Goal: Task Accomplishment & Management: Use online tool/utility

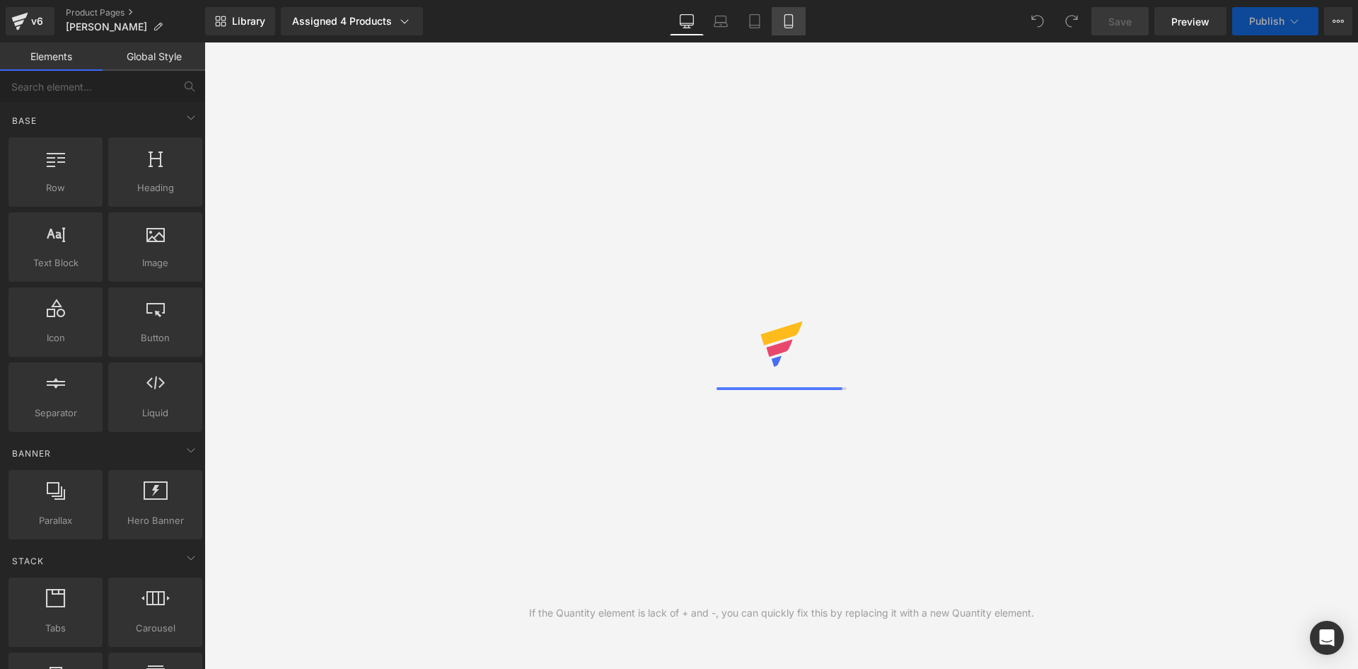
click at [797, 21] on link "Mobile" at bounding box center [789, 21] width 34 height 28
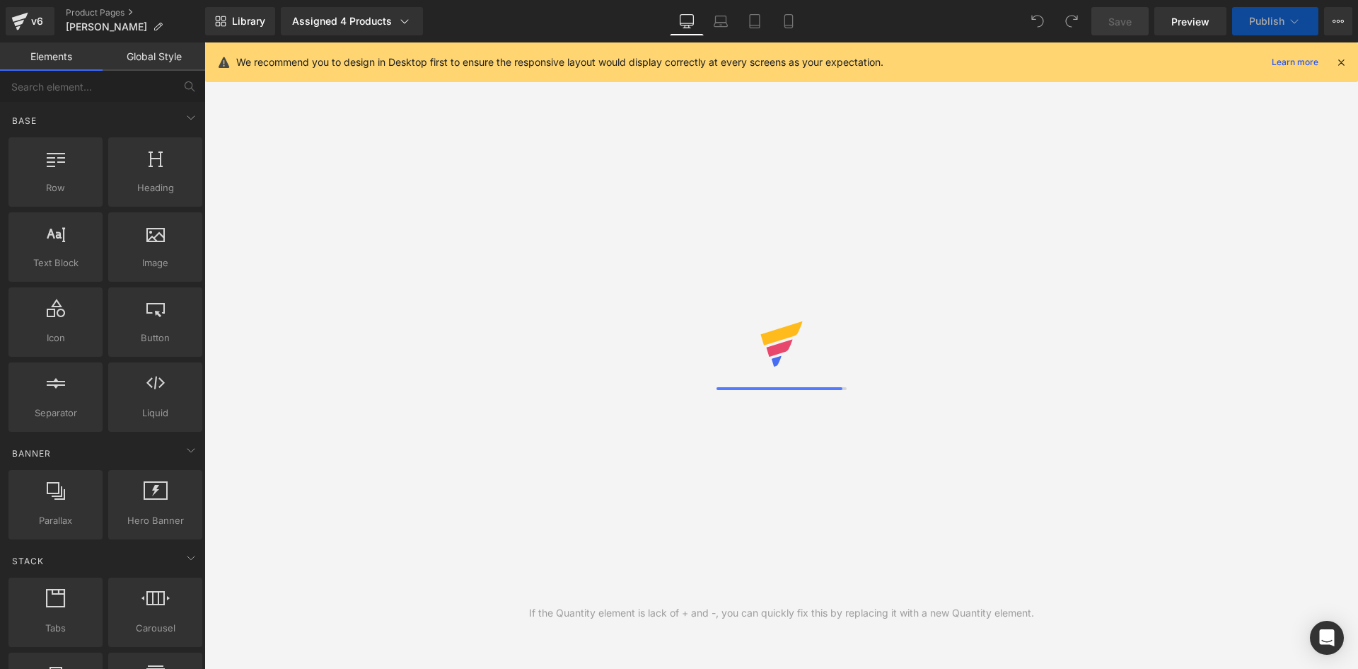
click at [1339, 58] on icon at bounding box center [1341, 62] width 13 height 13
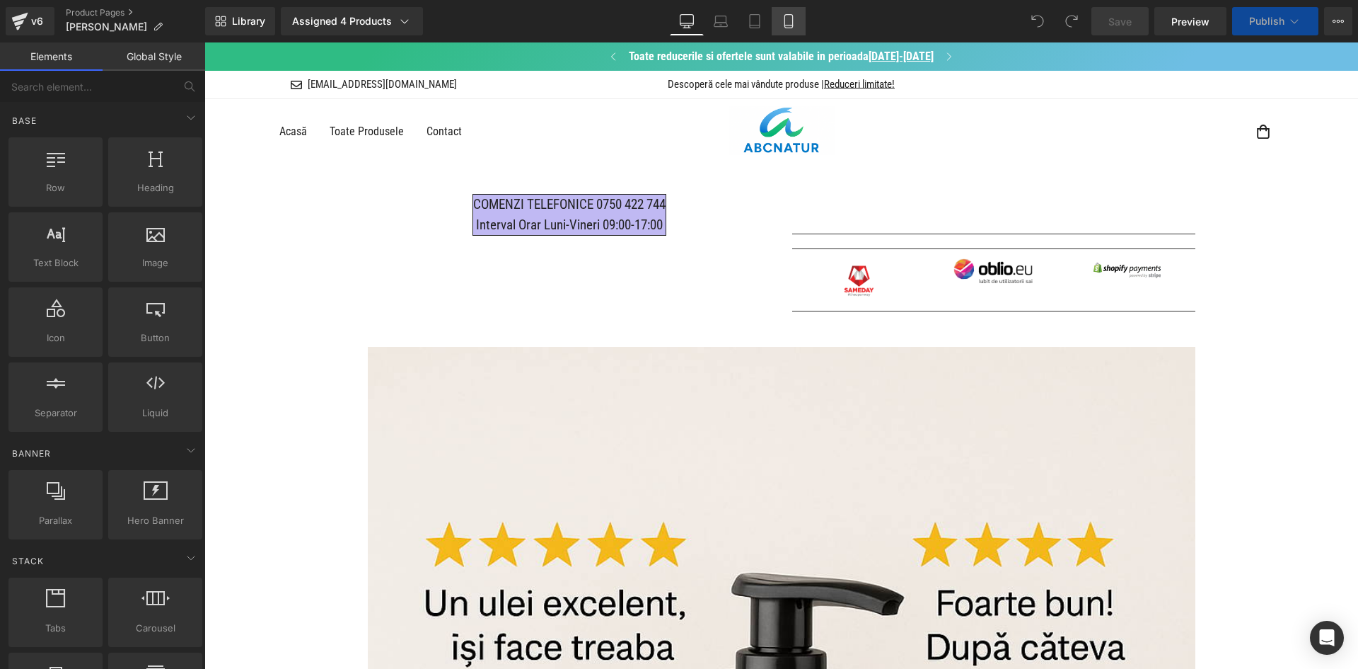
click at [790, 17] on icon at bounding box center [789, 21] width 14 height 14
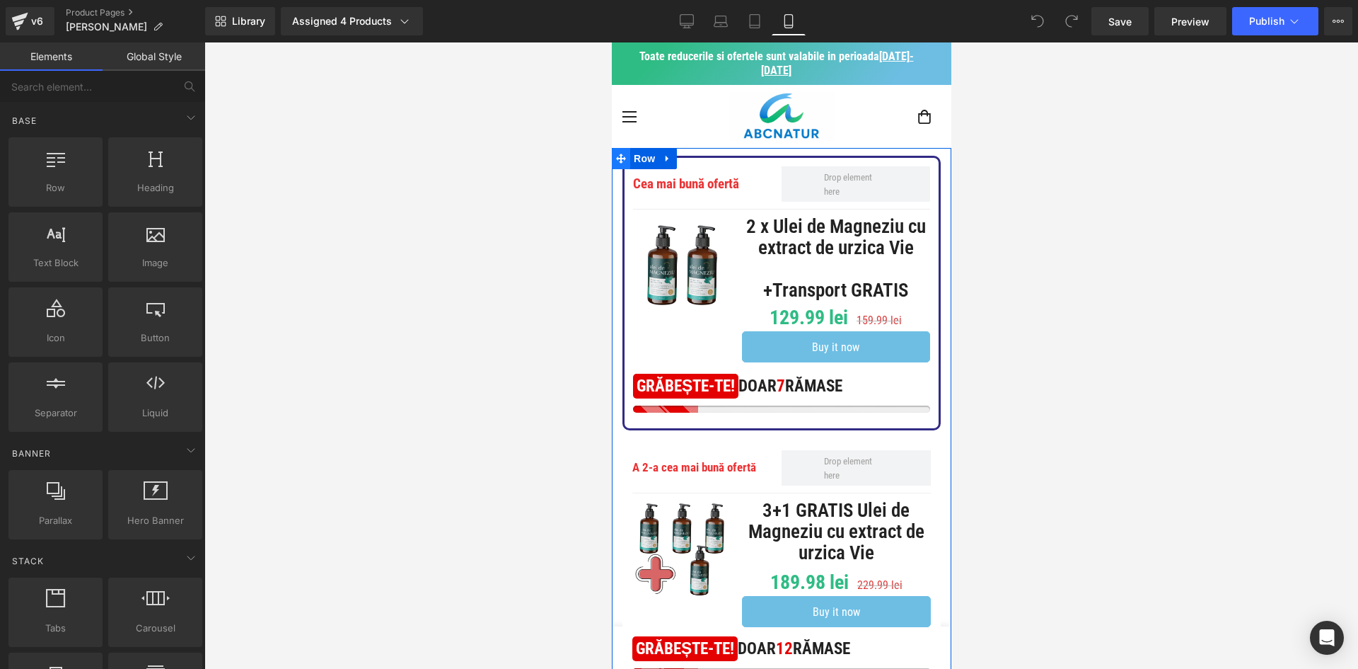
click at [624, 158] on icon at bounding box center [621, 159] width 10 height 10
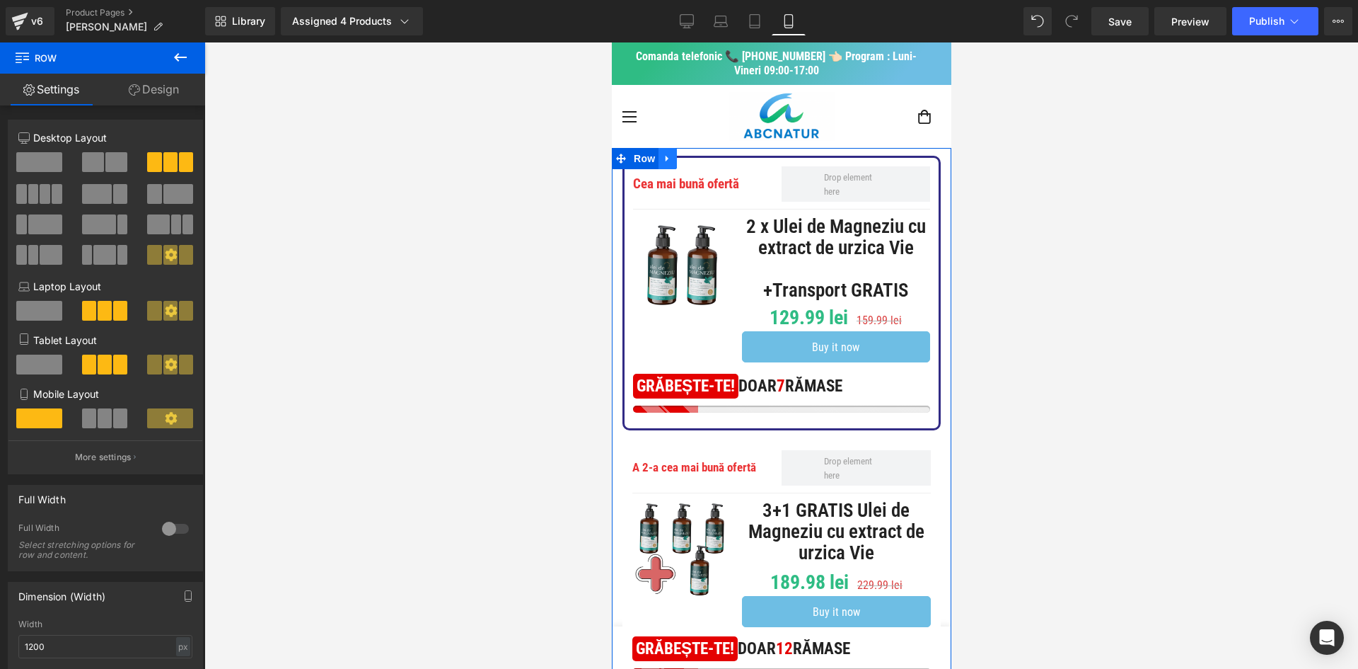
click at [670, 151] on link at bounding box center [667, 158] width 18 height 21
click at [675, 161] on link at bounding box center [667, 158] width 18 height 21
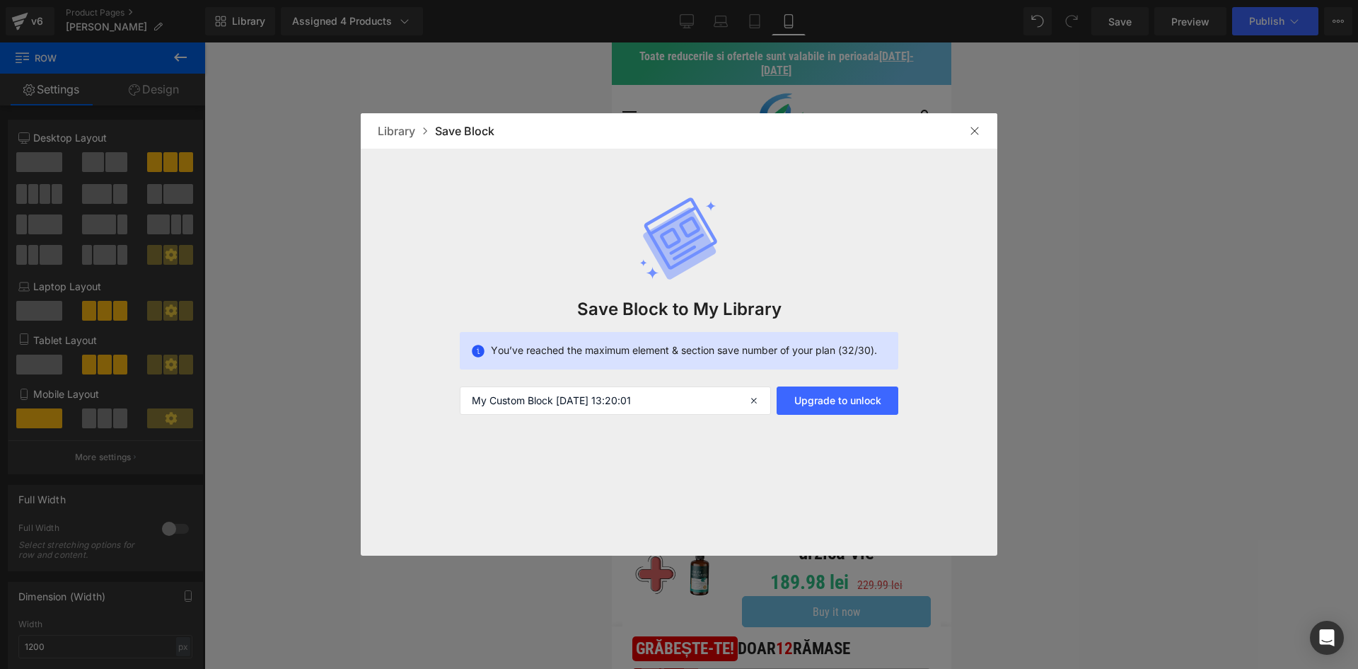
click at [972, 137] on div at bounding box center [975, 131] width 23 height 23
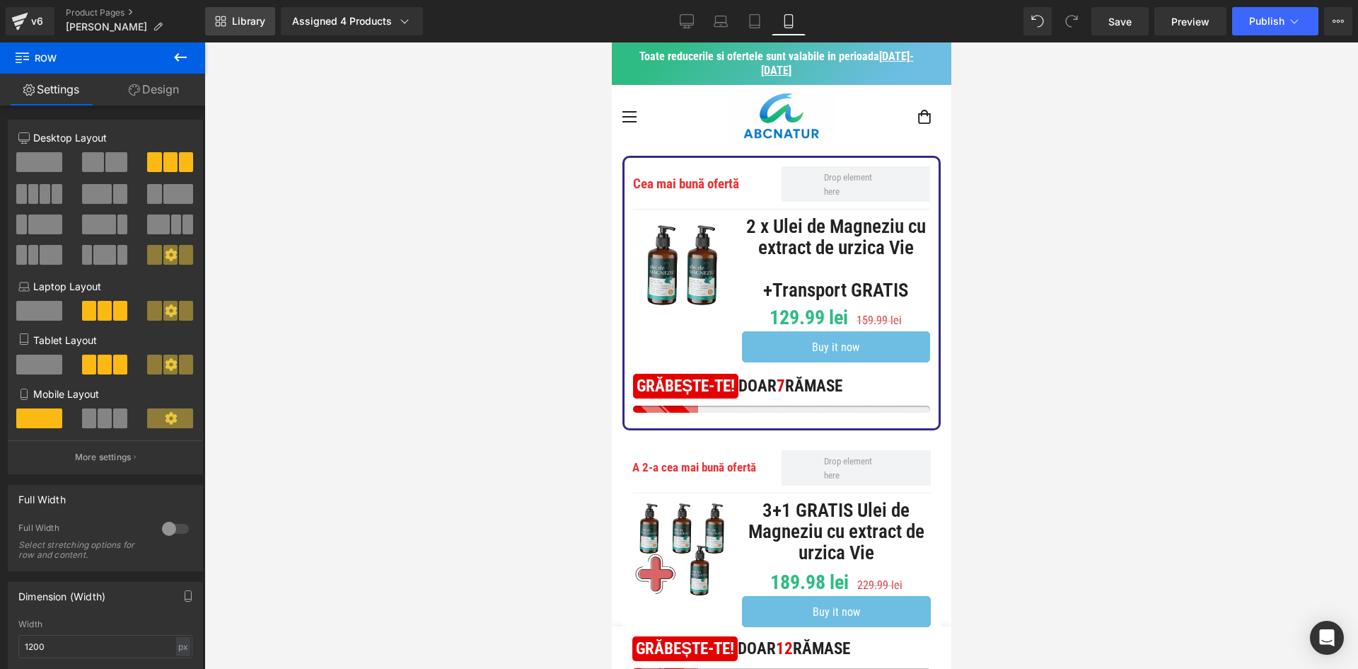
click at [221, 19] on icon at bounding box center [220, 21] width 11 height 11
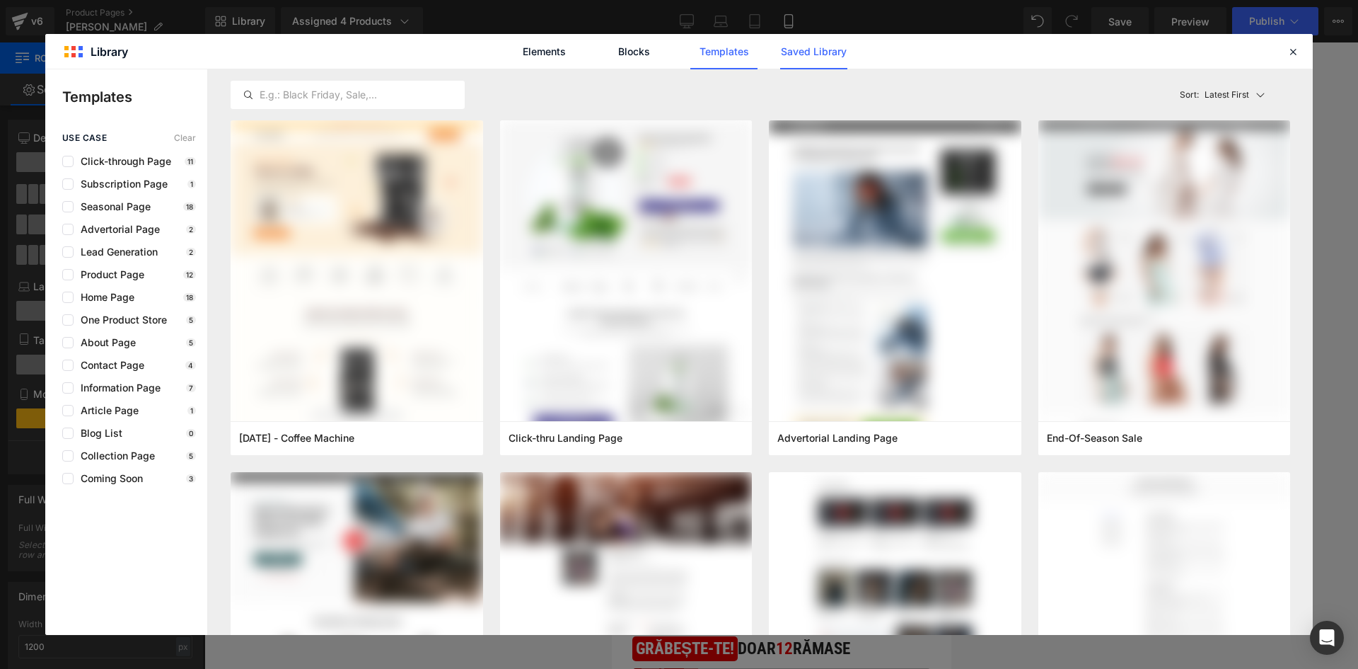
click at [808, 58] on link "Saved Library" at bounding box center [813, 51] width 67 height 35
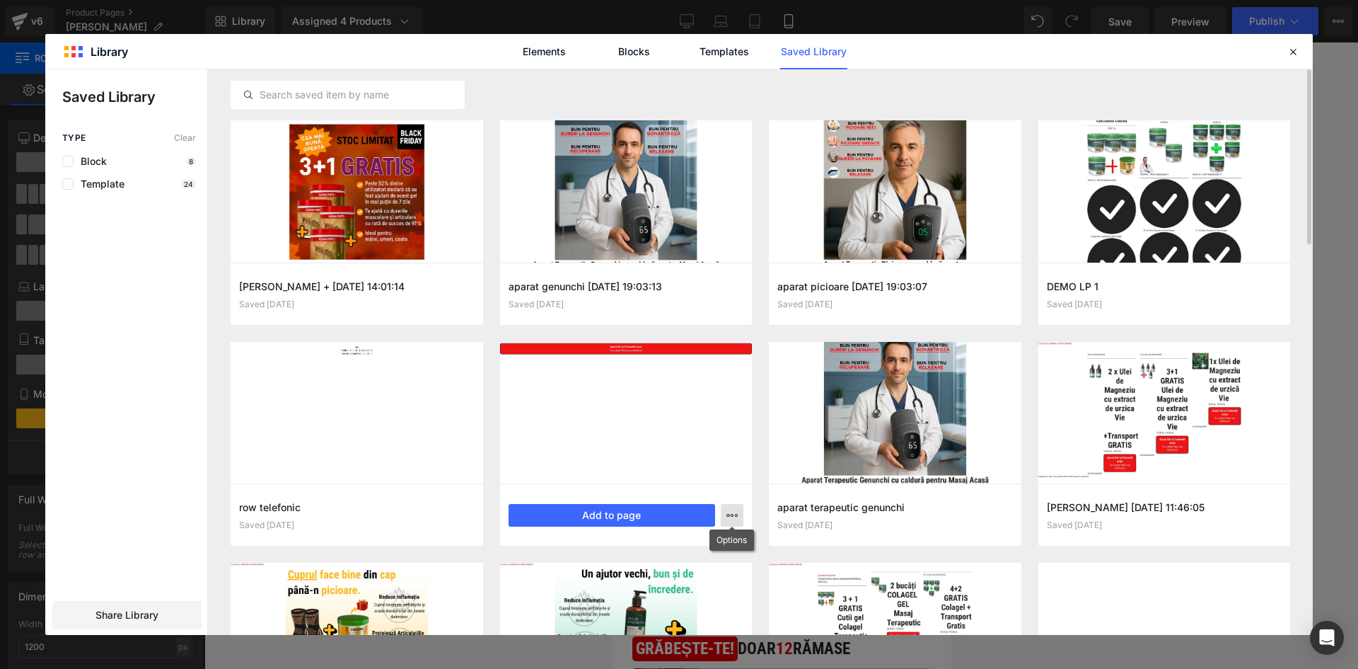
click at [730, 514] on icon "button" at bounding box center [732, 514] width 11 height 11
click at [657, 578] on div "Delete" at bounding box center [662, 577] width 161 height 30
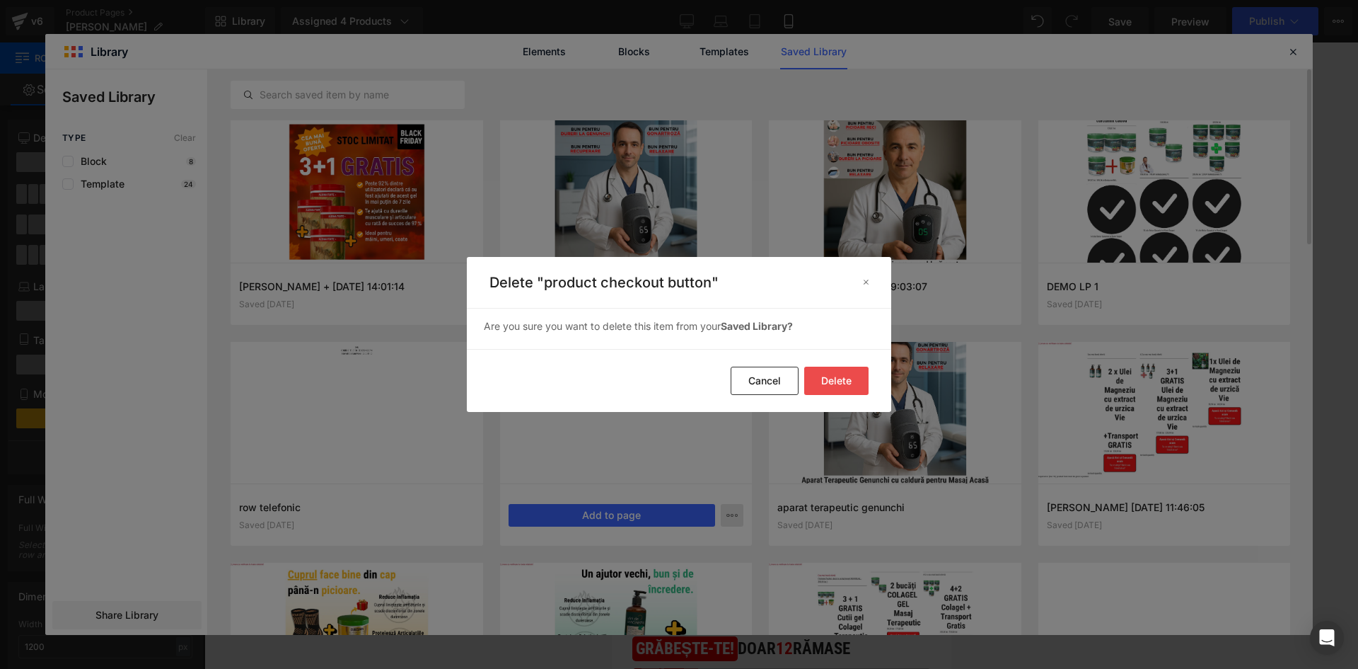
click at [829, 384] on button "Delete" at bounding box center [836, 380] width 64 height 28
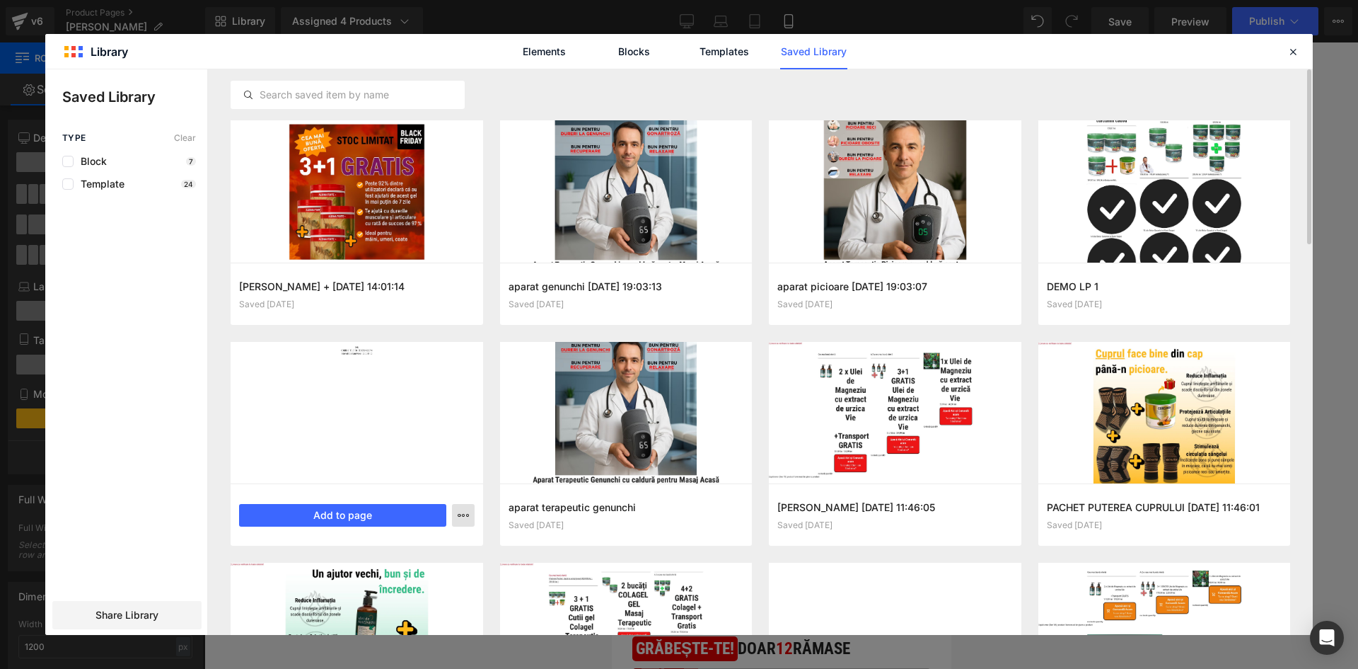
click at [456, 523] on button "button" at bounding box center [463, 515] width 23 height 23
click at [1263, 301] on div at bounding box center [679, 351] width 1268 height 565
click at [0, 0] on button "button" at bounding box center [0, 0] width 0 height 0
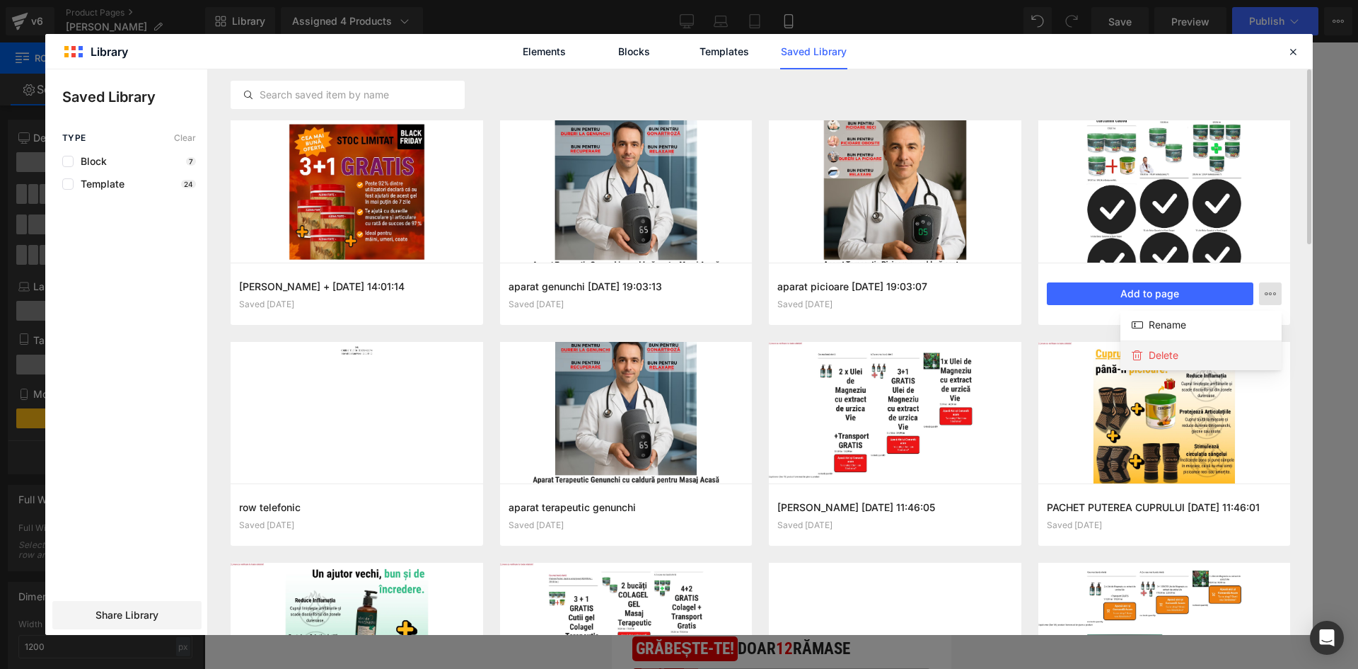
click at [1217, 353] on div "Delete" at bounding box center [1201, 355] width 161 height 30
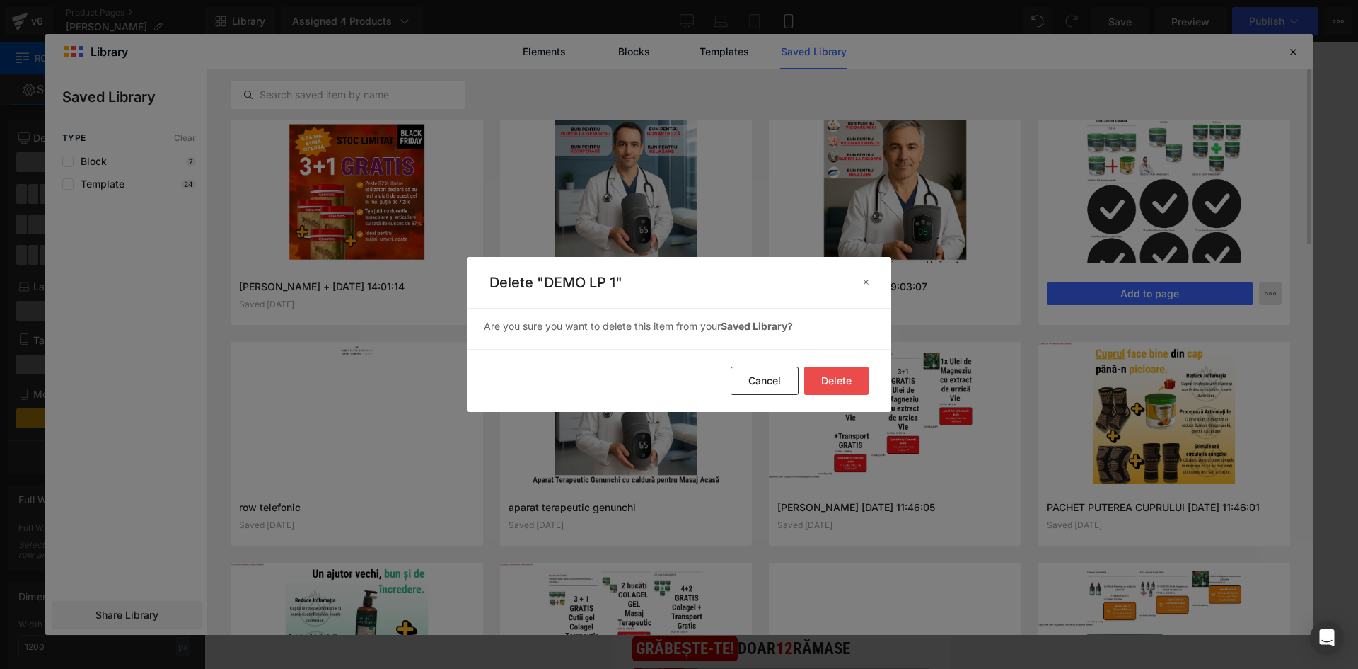
click at [834, 388] on button "Delete" at bounding box center [836, 380] width 64 height 28
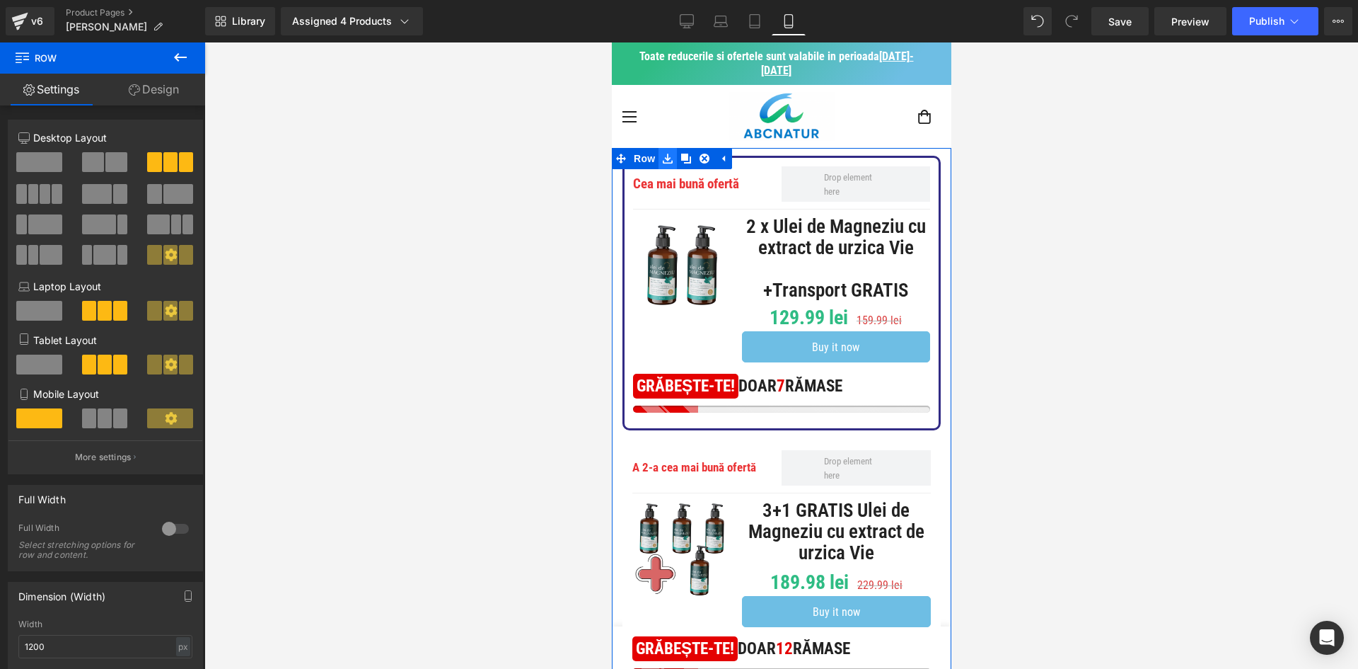
click at [667, 156] on icon at bounding box center [667, 159] width 10 height 10
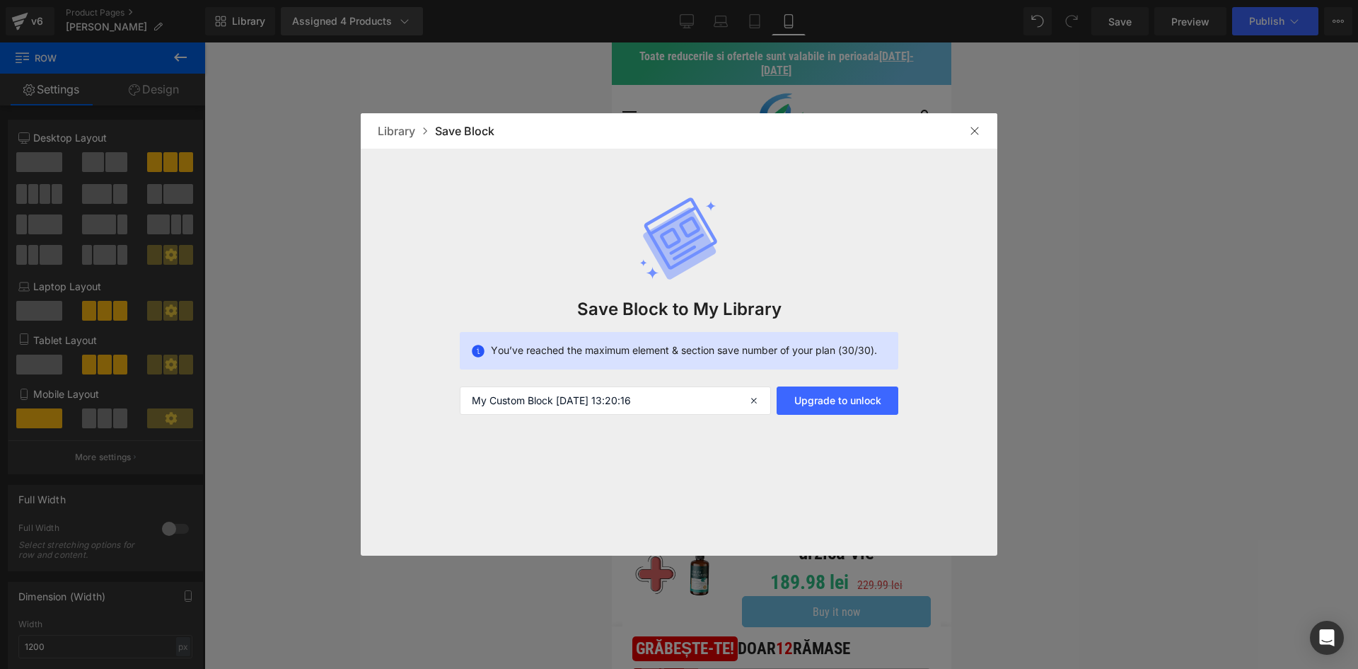
drag, startPoint x: 975, startPoint y: 131, endPoint x: 367, endPoint y: 33, distance: 615.7
click at [974, 131] on img at bounding box center [974, 130] width 11 height 11
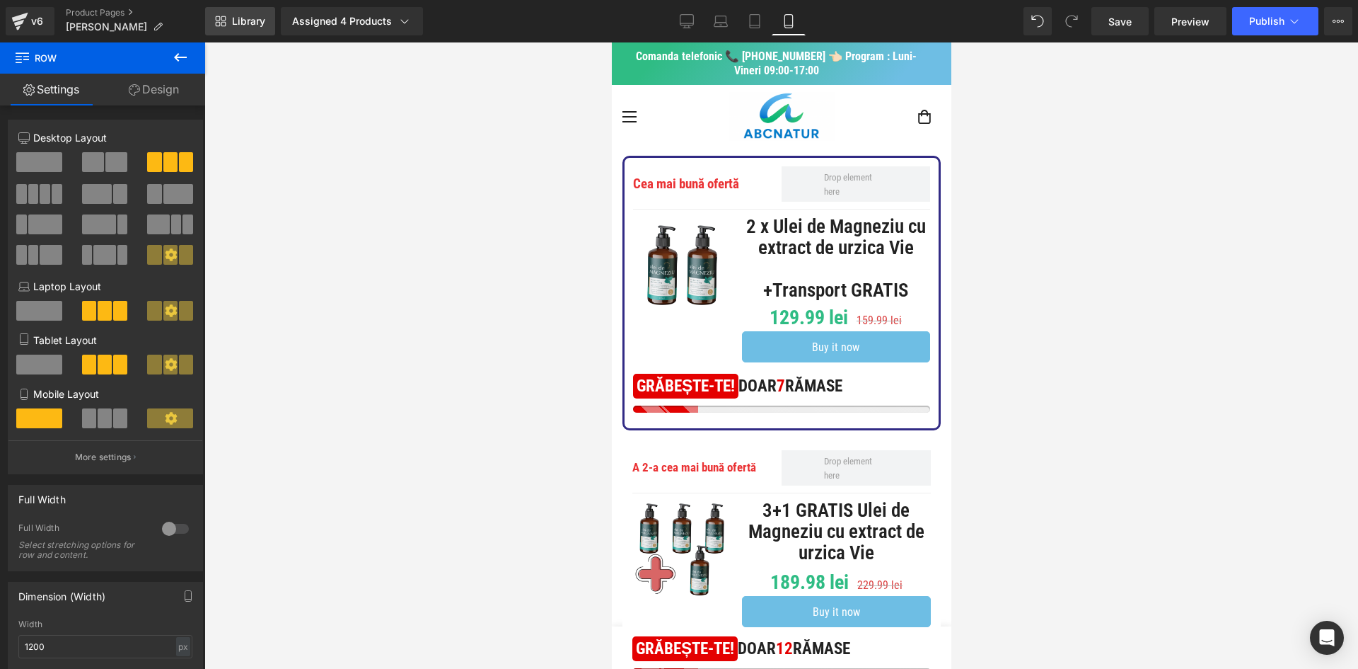
click at [260, 11] on link "Library" at bounding box center [240, 21] width 70 height 28
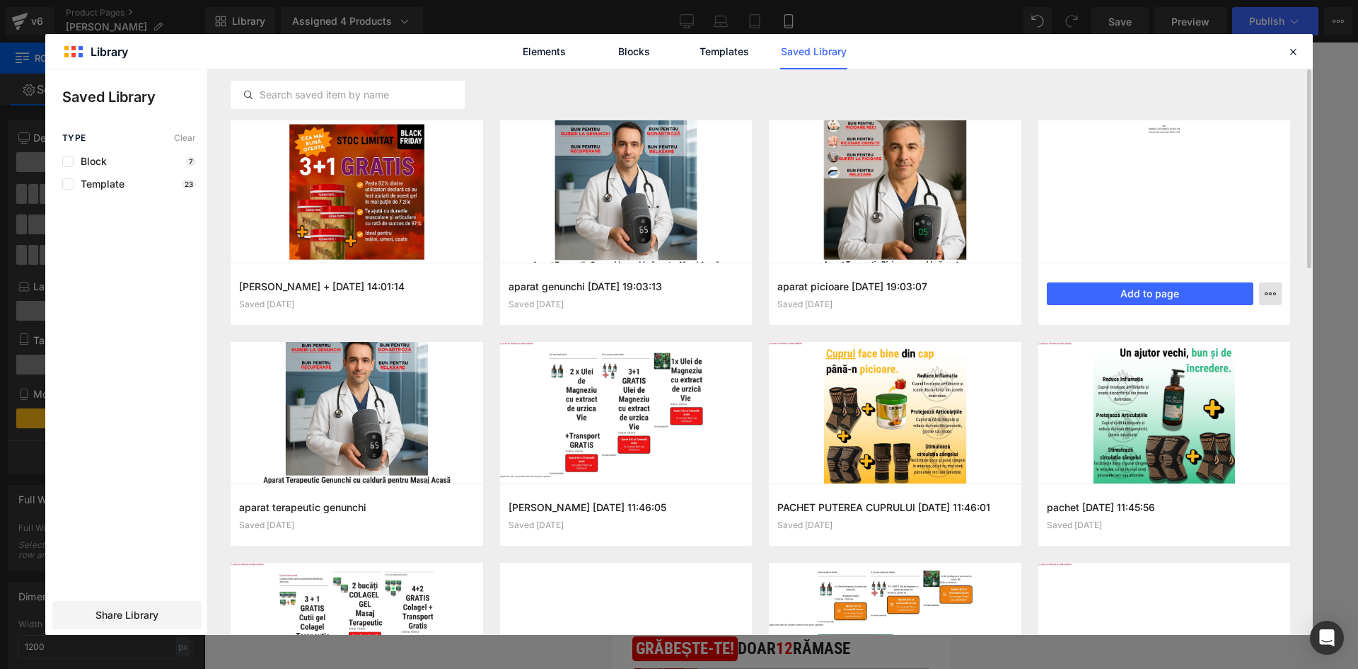
click at [1271, 289] on icon "button" at bounding box center [1270, 293] width 11 height 11
click at [1184, 359] on div "Delete" at bounding box center [1201, 355] width 161 height 30
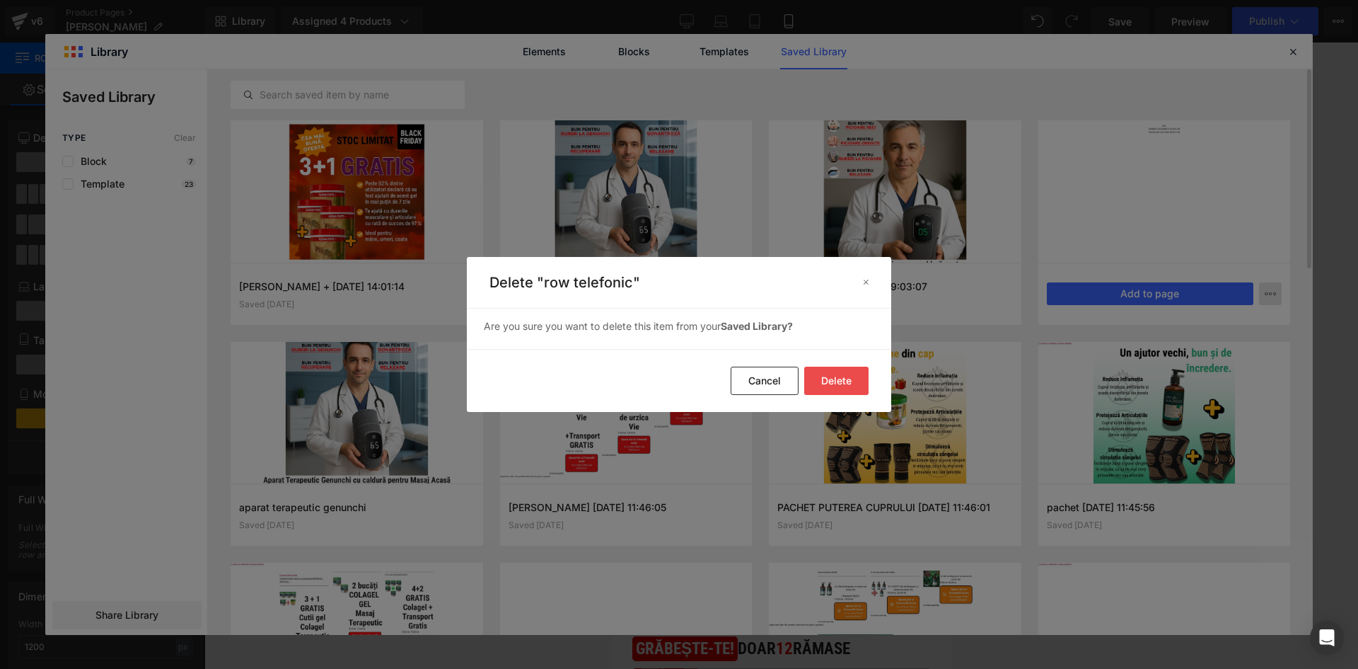
click at [834, 371] on button "Delete" at bounding box center [836, 380] width 64 height 28
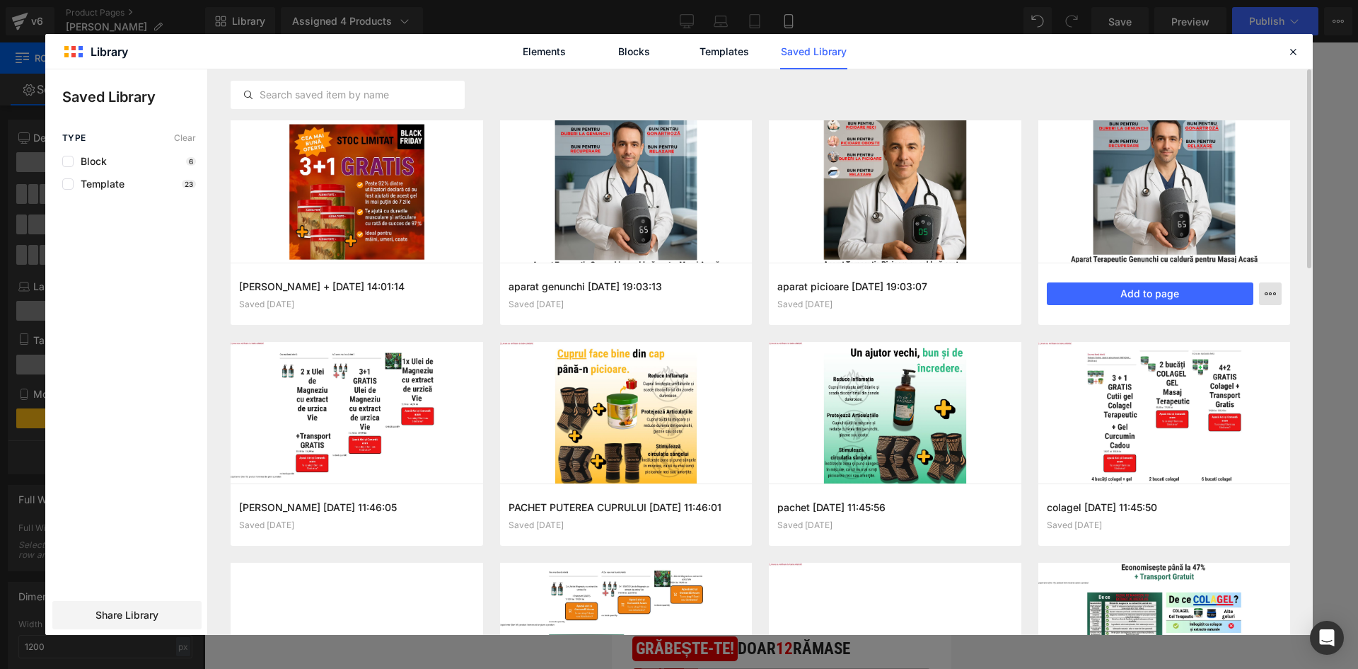
click at [1279, 295] on button "button" at bounding box center [1270, 293] width 23 height 23
click at [1196, 356] on div "Delete" at bounding box center [1201, 355] width 161 height 30
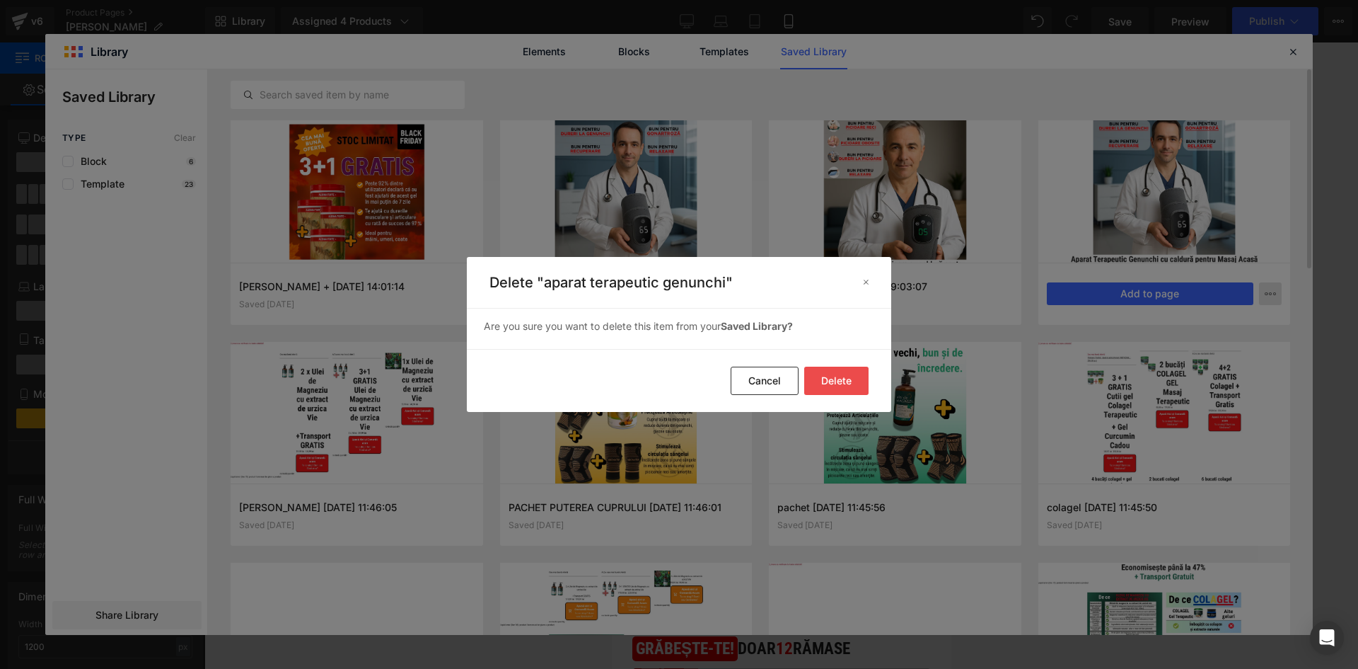
click at [823, 365] on footer "Delete Cancel" at bounding box center [679, 380] width 425 height 63
click at [831, 374] on button "Delete" at bounding box center [836, 380] width 64 height 28
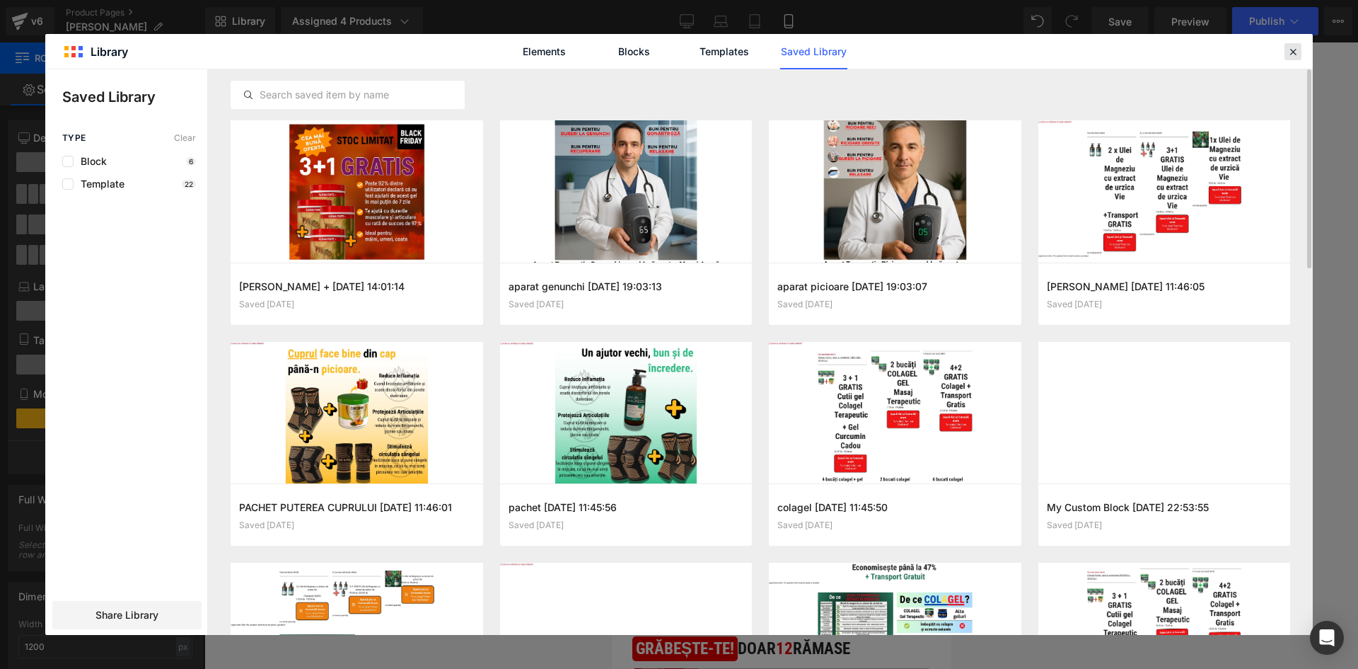
click at [1296, 59] on div at bounding box center [1293, 51] width 17 height 17
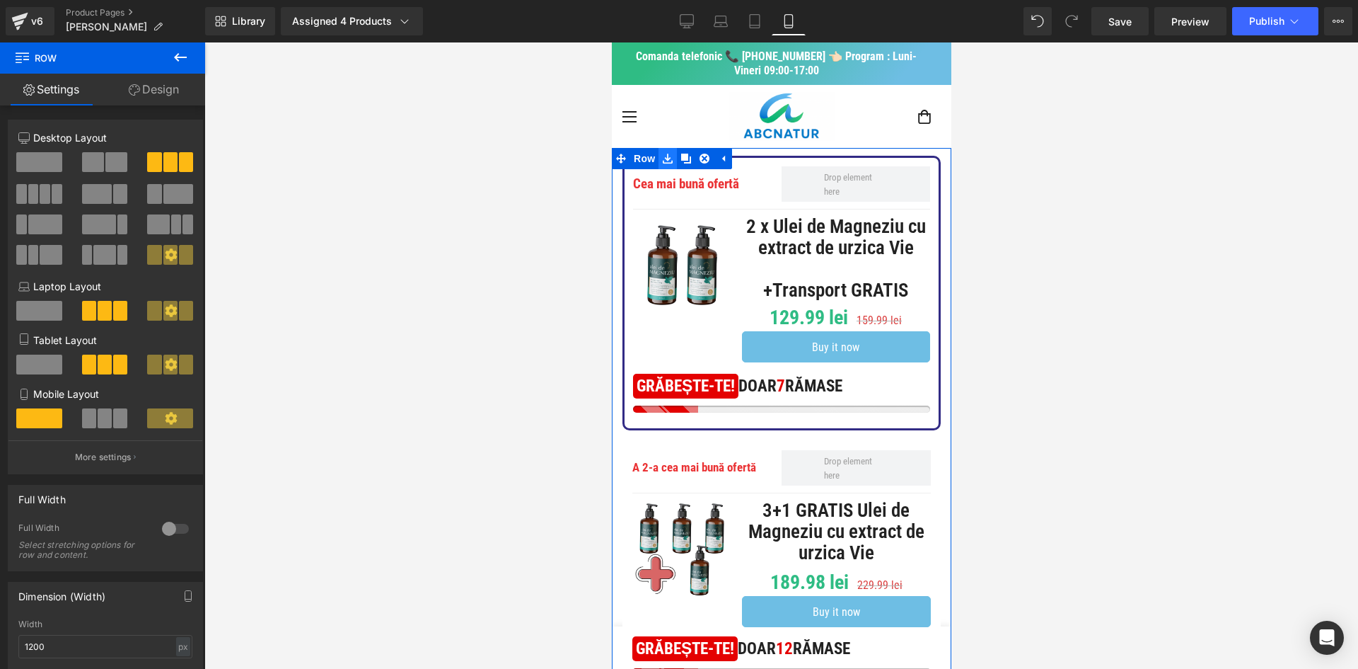
click at [670, 161] on icon at bounding box center [667, 159] width 10 height 11
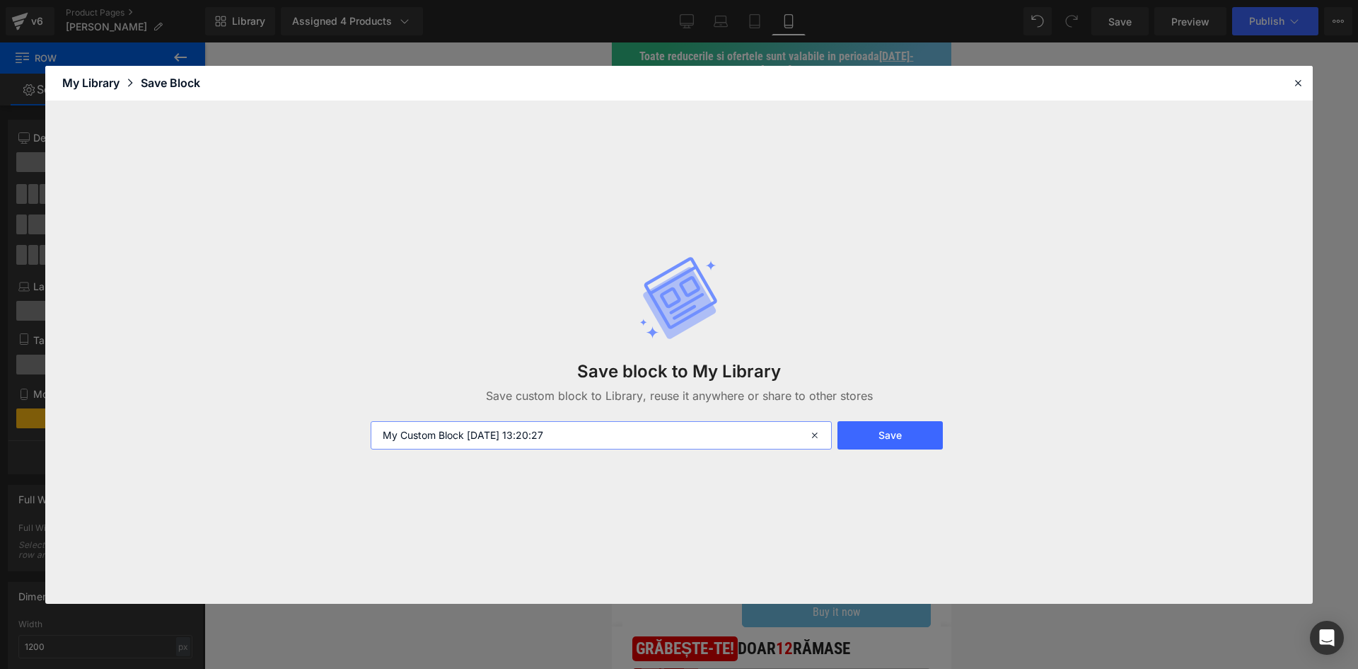
click at [759, 434] on input "My Custom Block [DATE] 13:20:27" at bounding box center [601, 435] width 461 height 28
click at [864, 443] on button "Save" at bounding box center [890, 435] width 105 height 28
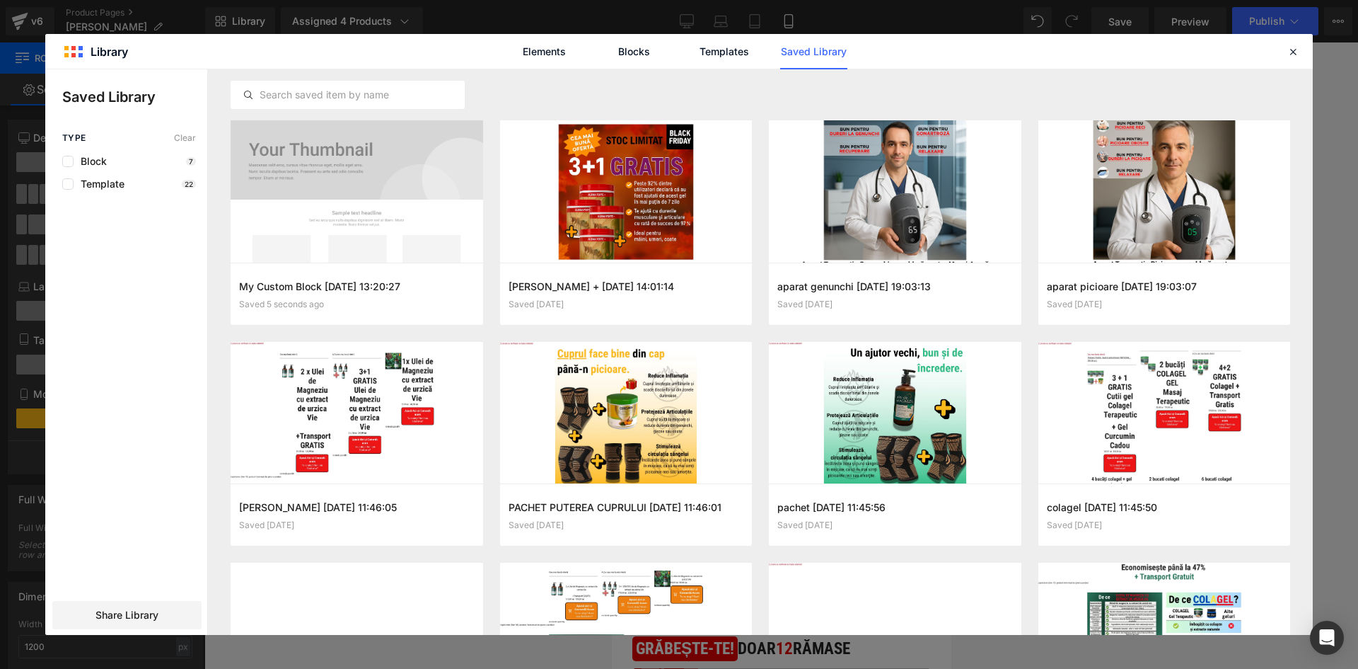
drag, startPoint x: 1286, startPoint y: 55, endPoint x: 1201, endPoint y: 50, distance: 85.1
click at [1284, 55] on header "Library Elements Blocks Templates Saved Library" at bounding box center [679, 51] width 1268 height 35
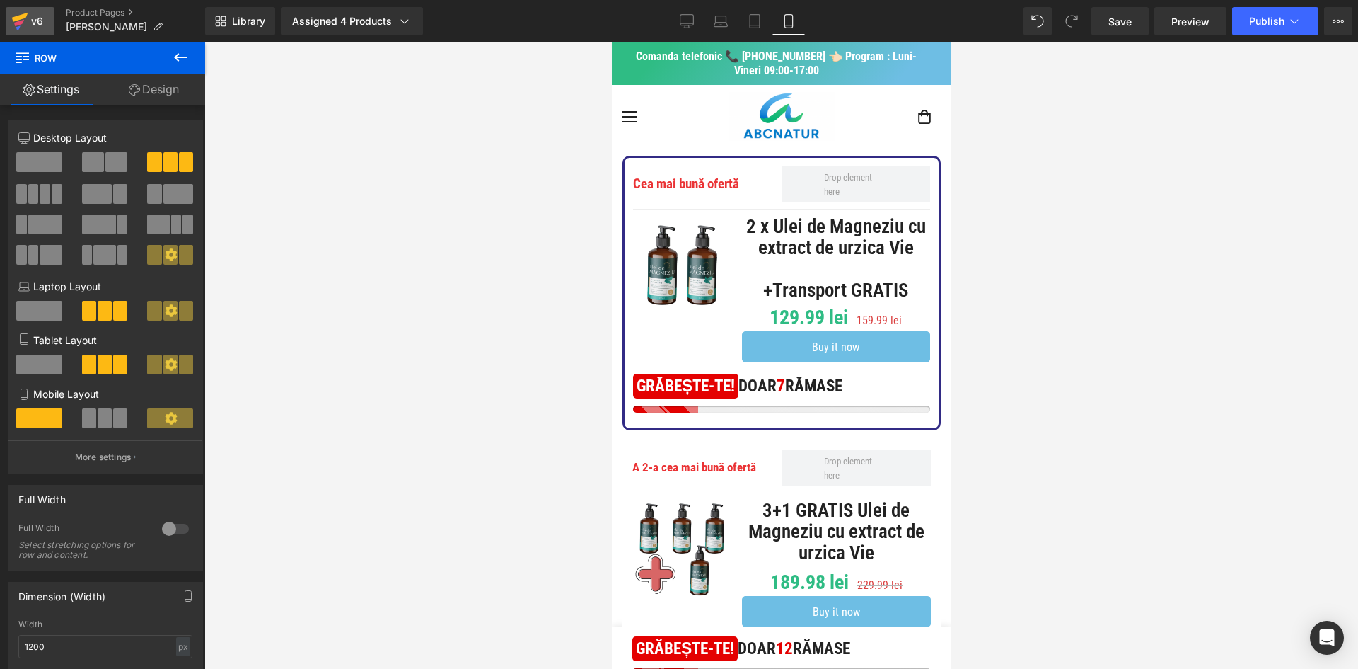
click at [33, 17] on div "v6" at bounding box center [37, 21] width 18 height 18
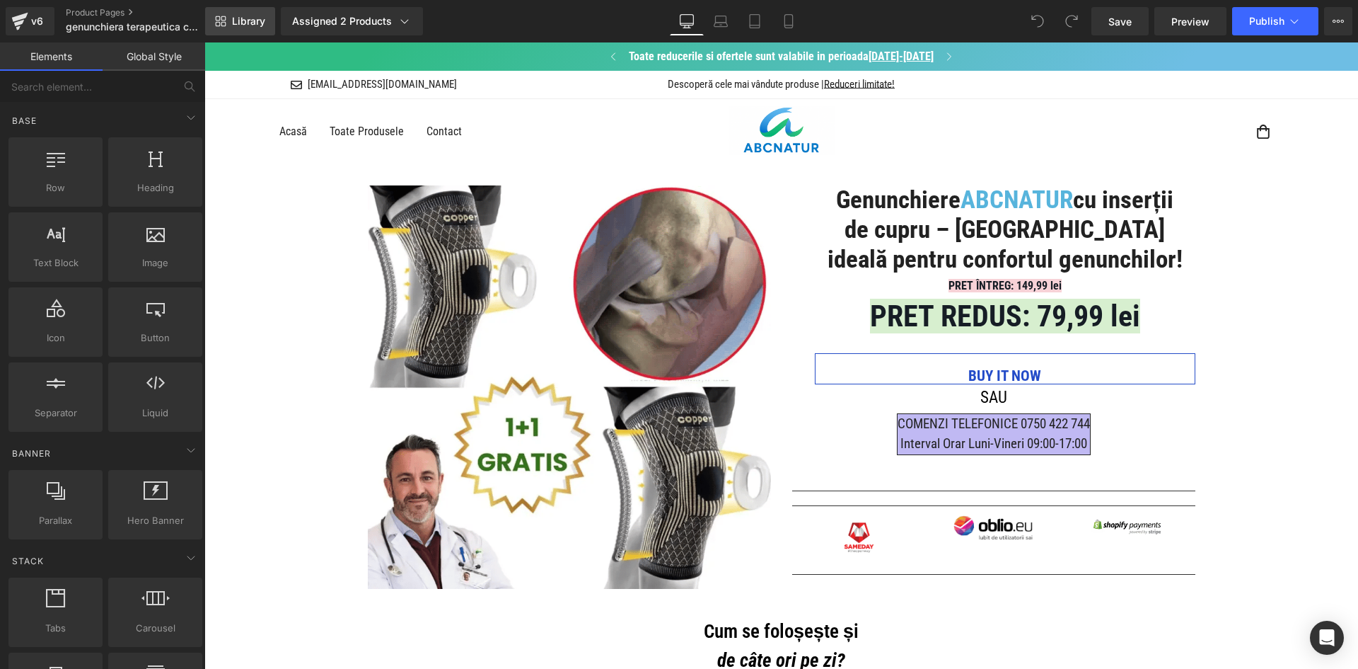
click at [252, 23] on span "Library" at bounding box center [248, 21] width 33 height 13
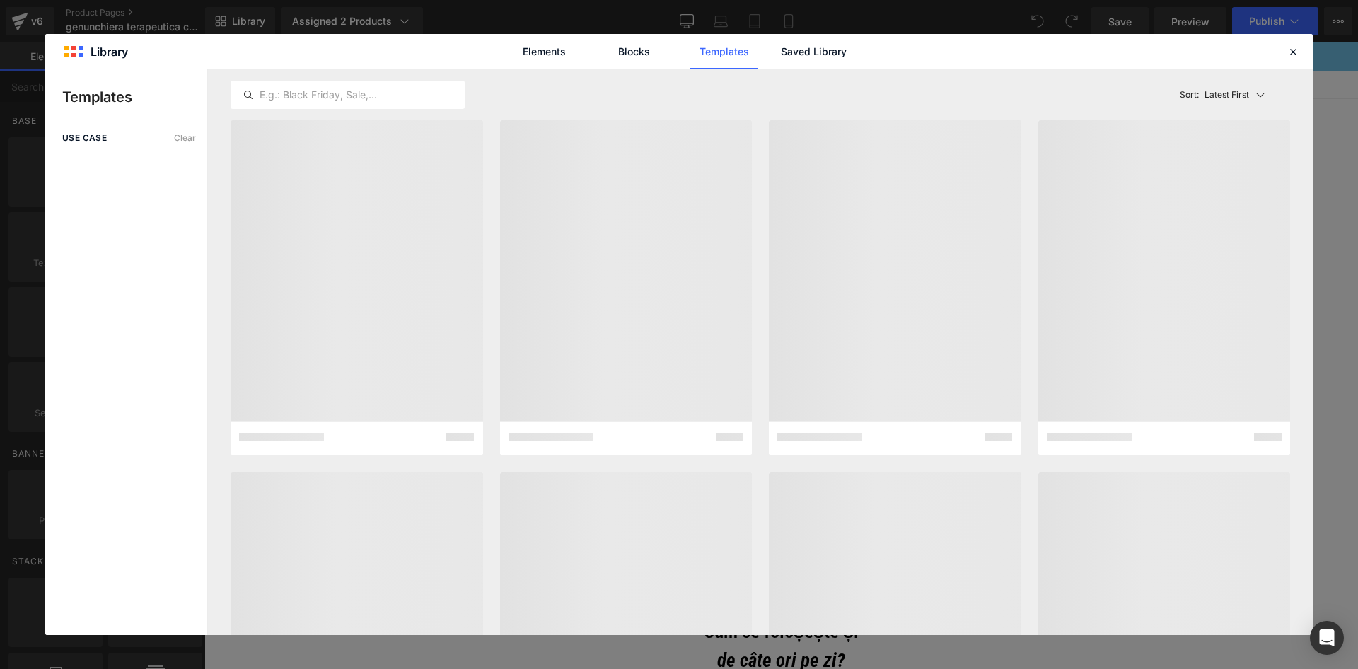
click at [1298, 40] on div "Elements Blocks Templates Saved Library" at bounding box center [679, 51] width 1268 height 35
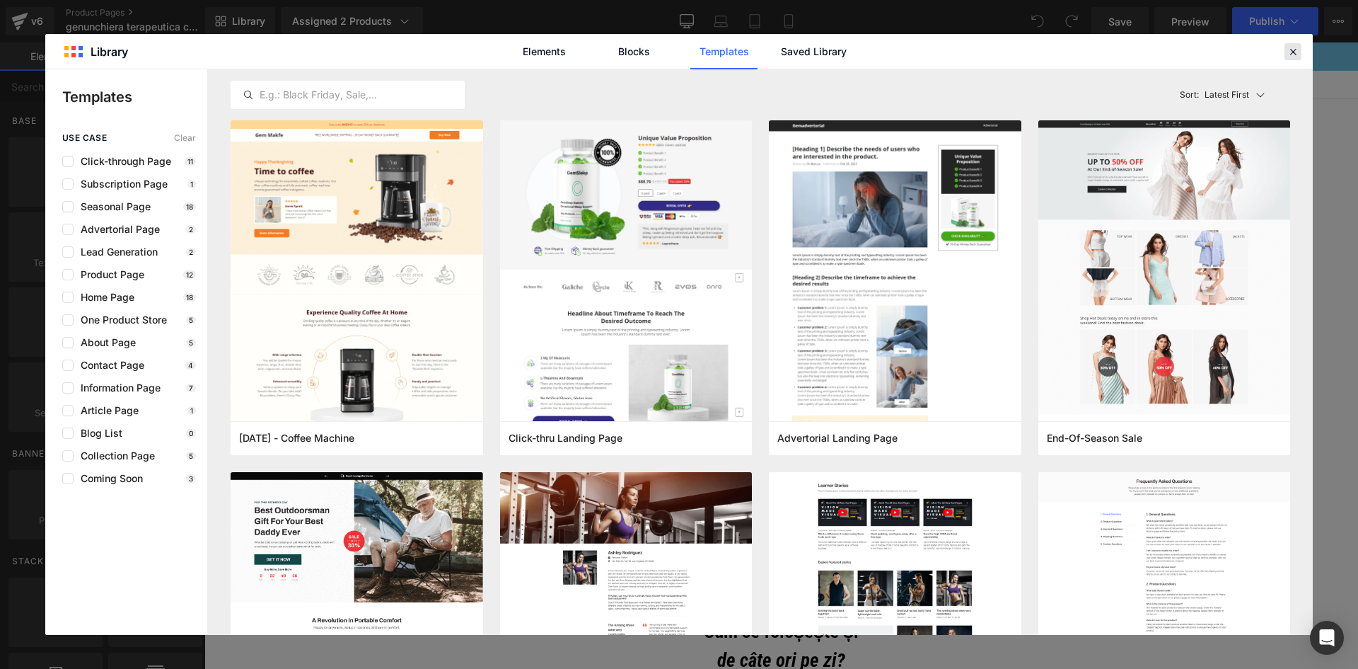
click at [1296, 51] on icon at bounding box center [1293, 51] width 13 height 13
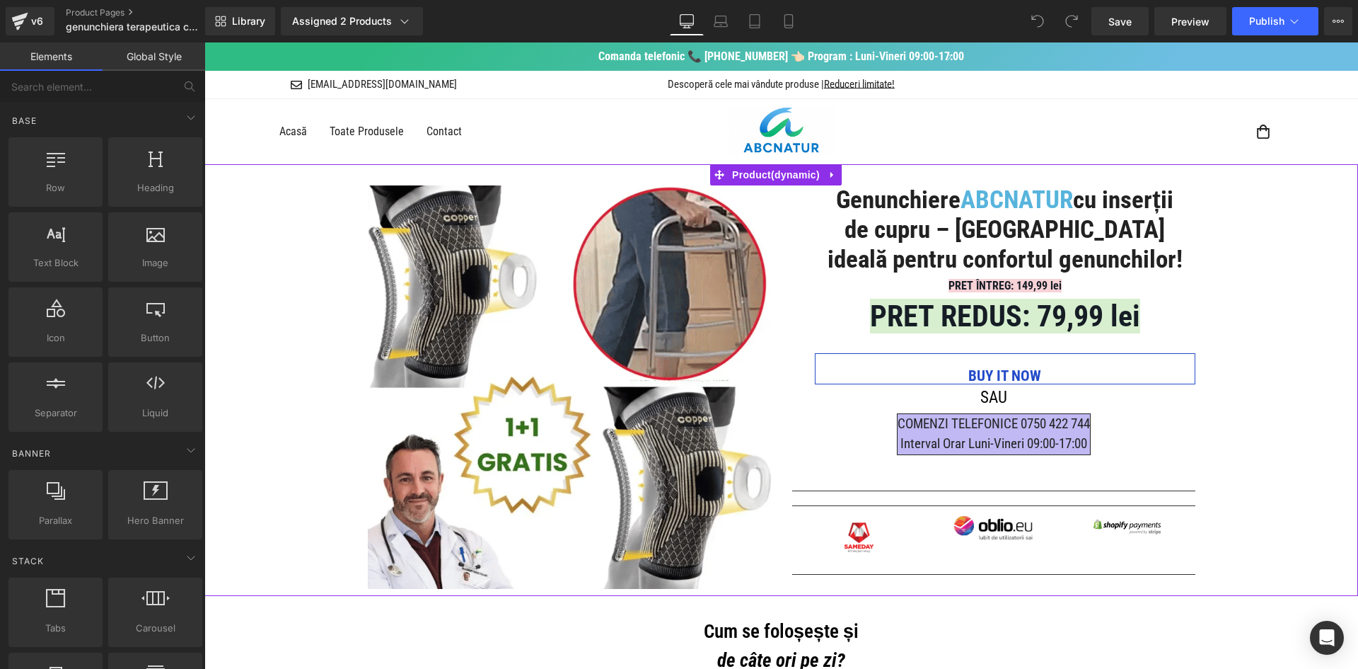
click at [379, 175] on span "Row" at bounding box center [390, 174] width 23 height 17
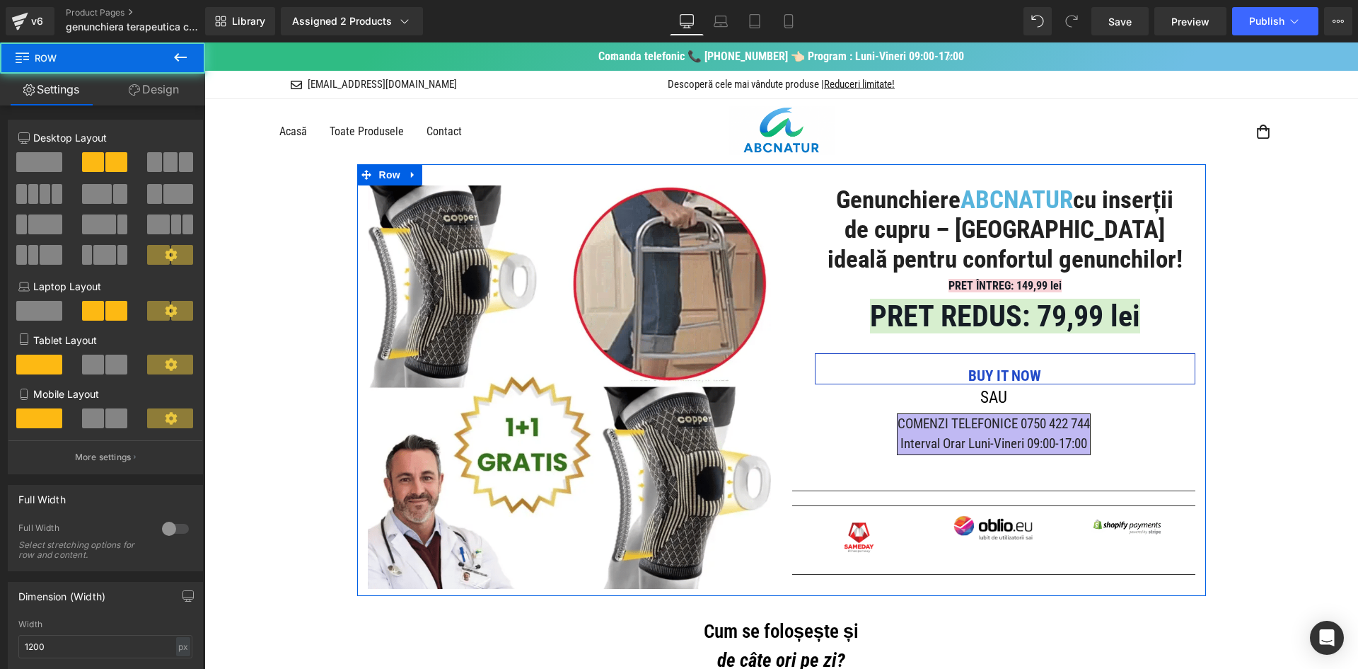
click at [158, 112] on div "Column Size Customizer 6+6 Desktop Layout Laptop Layout Tablet Layout Mobile La…" at bounding box center [106, 291] width 212 height 365
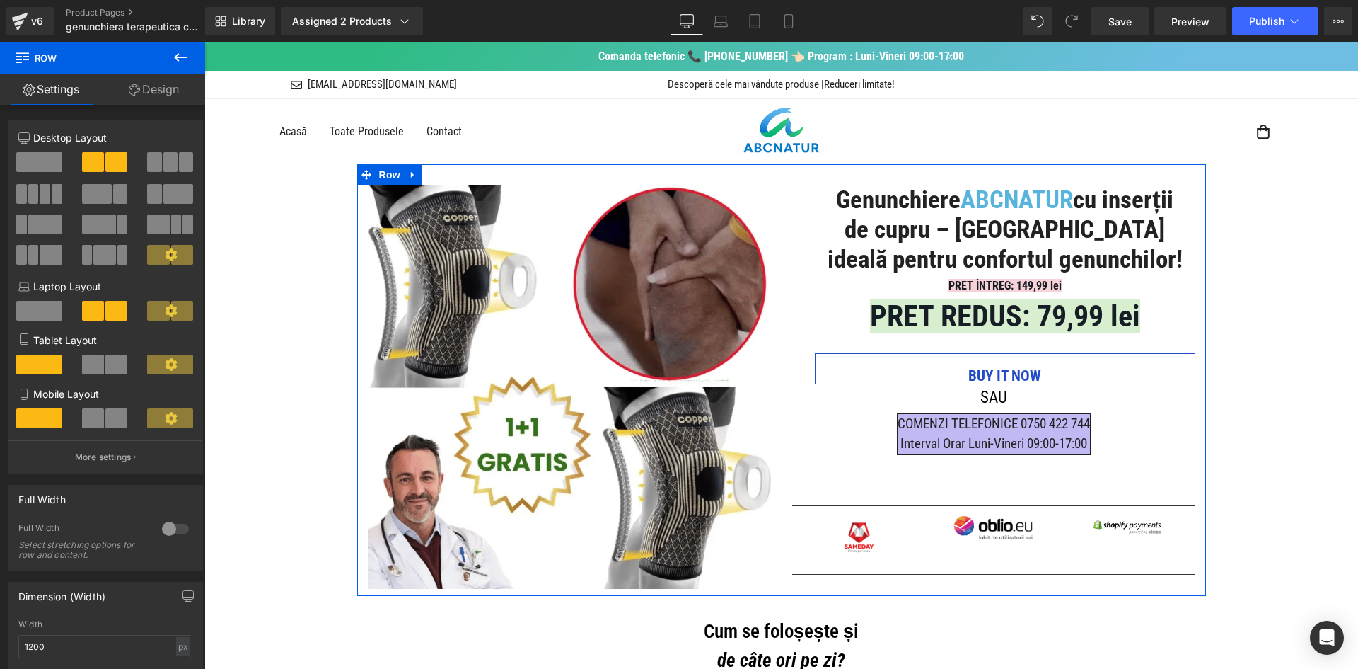
click at [161, 94] on link "Design" at bounding box center [154, 90] width 103 height 32
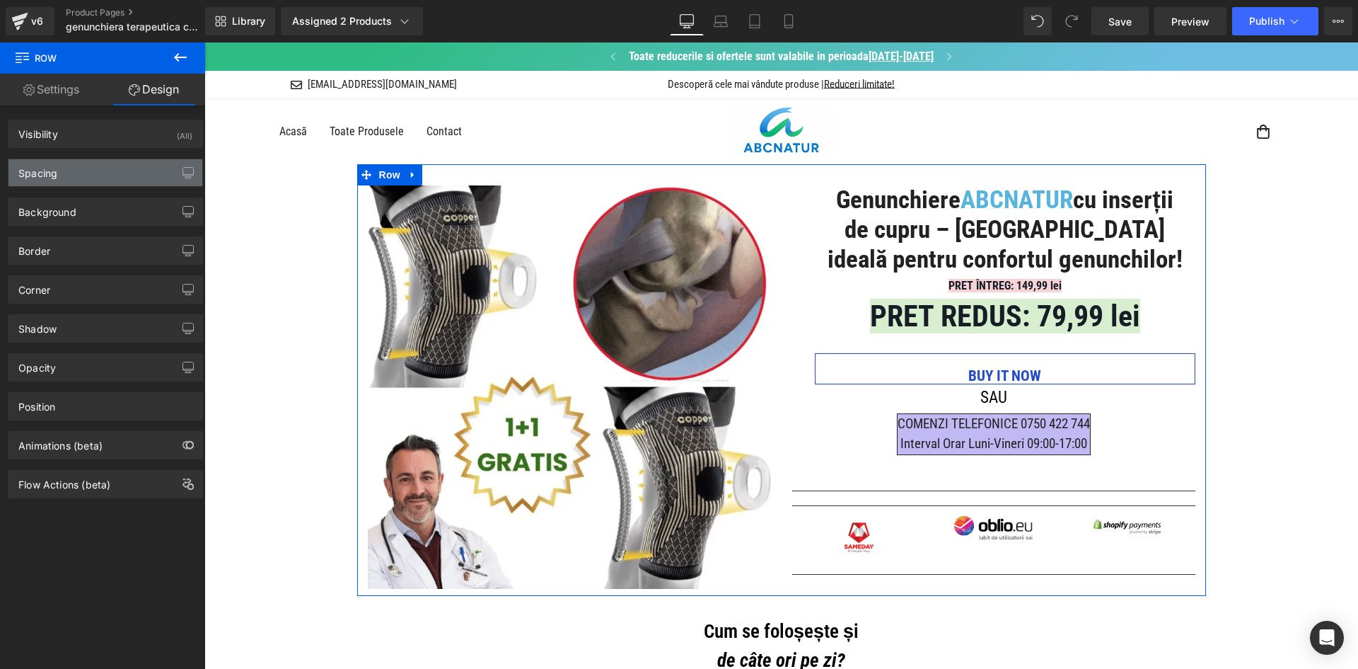
drag, startPoint x: 110, startPoint y: 173, endPoint x: 137, endPoint y: 181, distance: 28.2
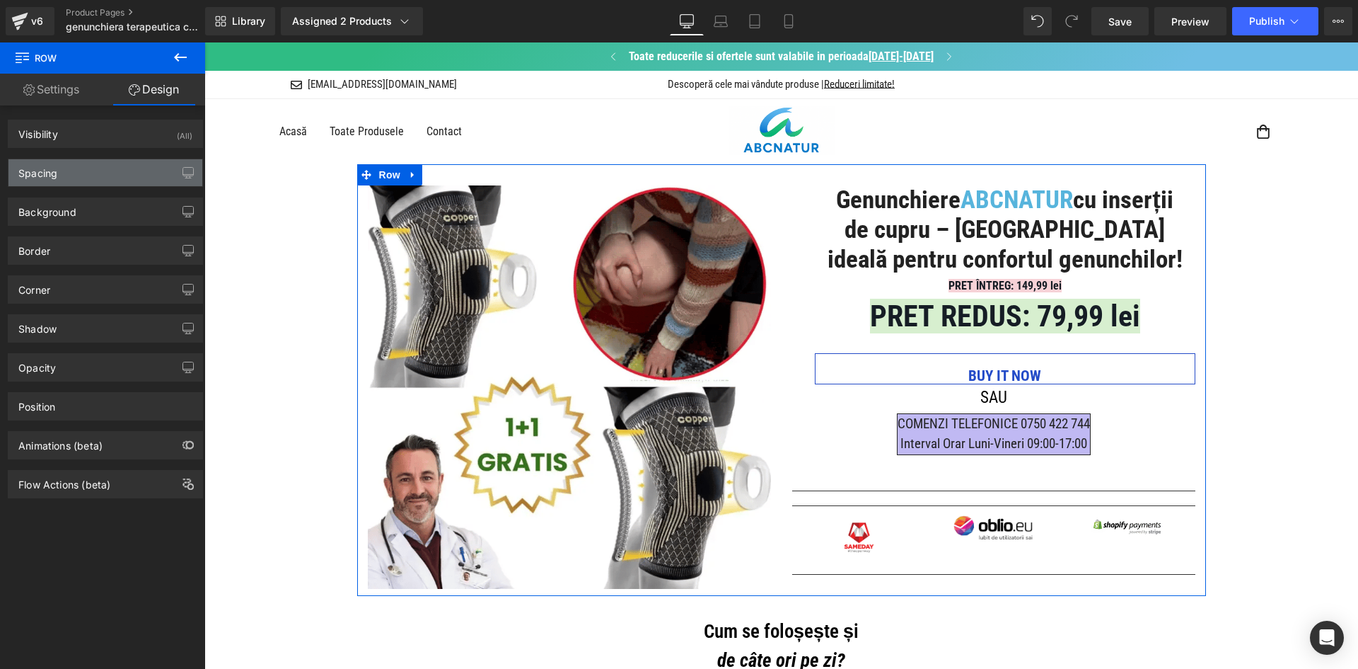
click at [110, 173] on div "Spacing" at bounding box center [105, 172] width 194 height 27
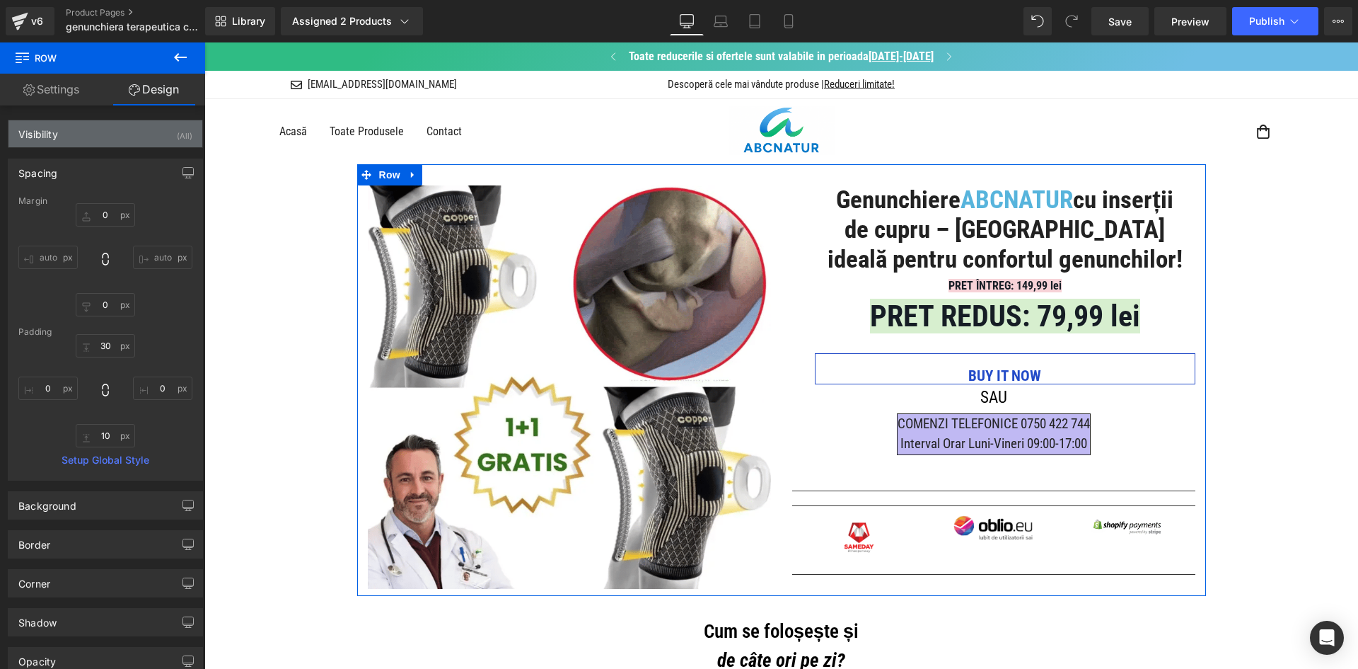
drag, startPoint x: 180, startPoint y: 176, endPoint x: 159, endPoint y: 143, distance: 39.4
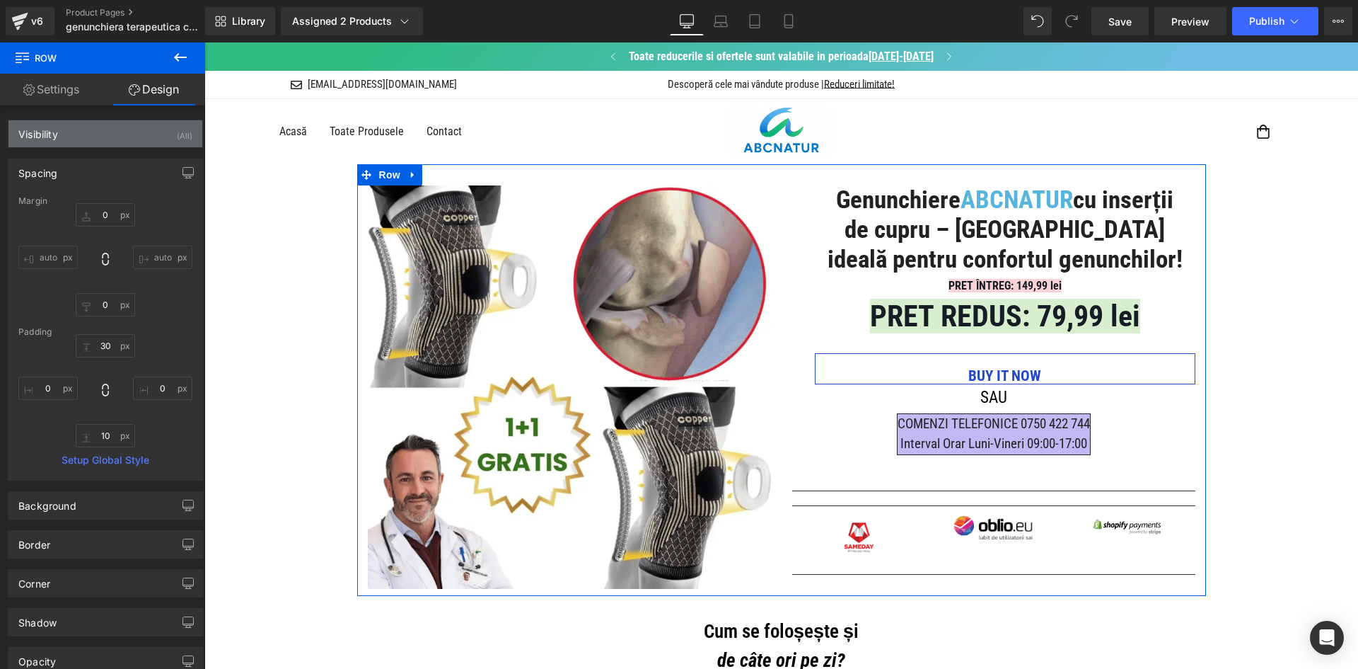
click at [183, 175] on icon "button" at bounding box center [188, 172] width 11 height 8
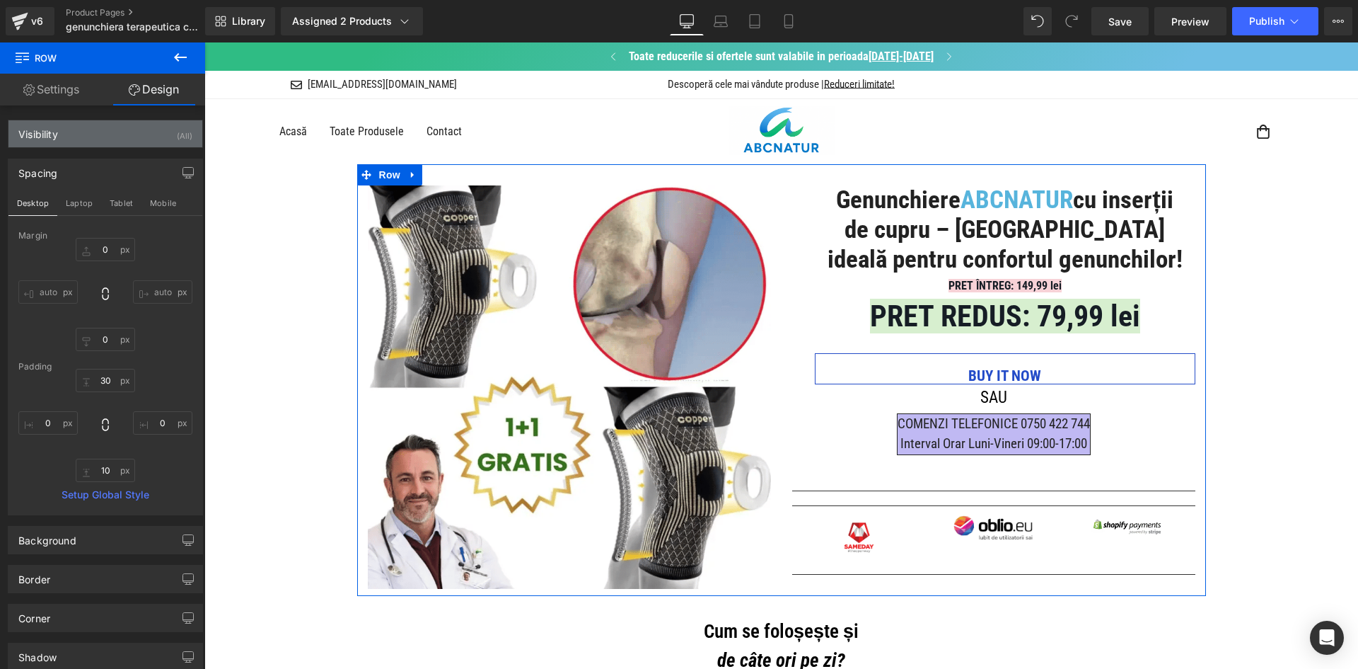
click at [159, 143] on div "Visibility (All)" at bounding box center [105, 133] width 194 height 27
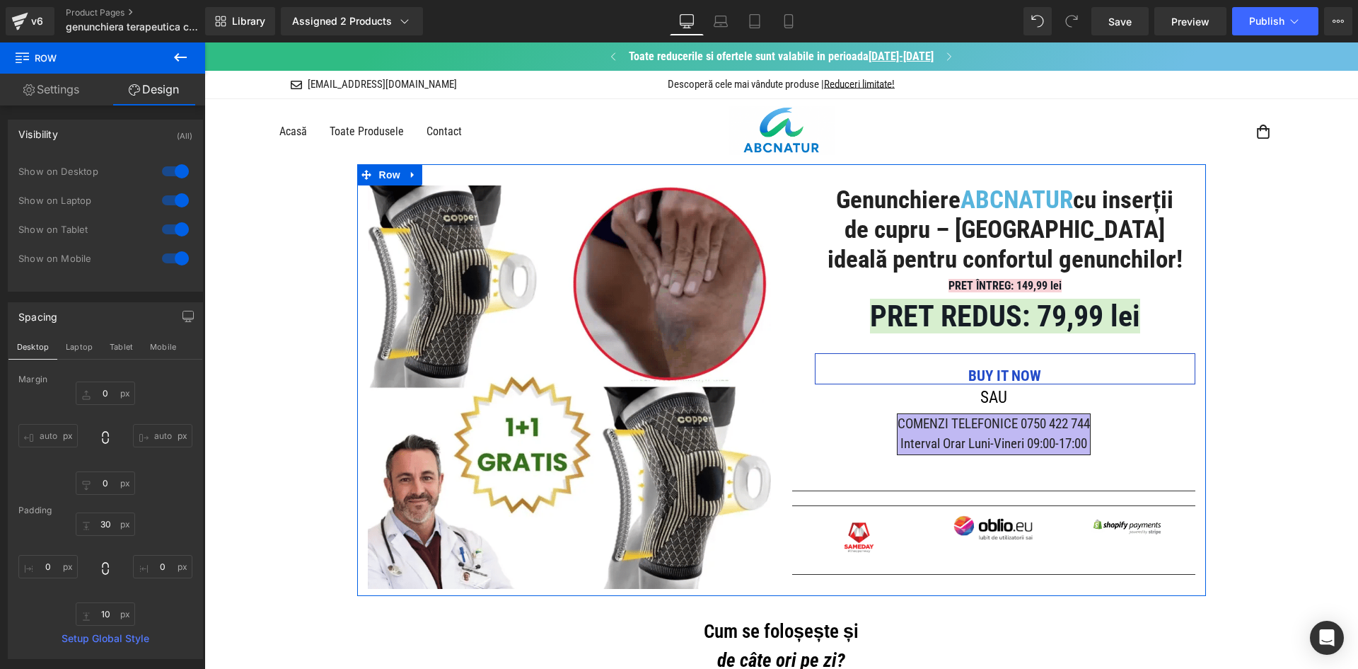
click at [178, 173] on div at bounding box center [175, 171] width 34 height 23
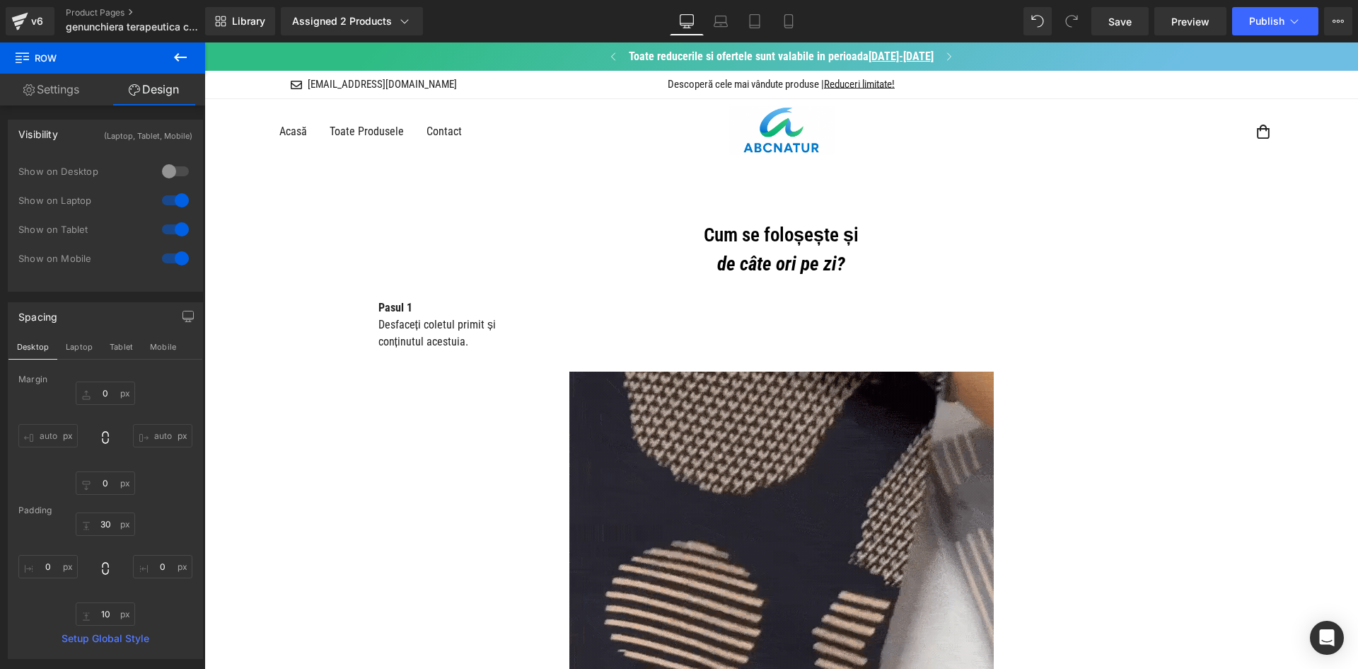
click at [175, 201] on div at bounding box center [175, 200] width 34 height 23
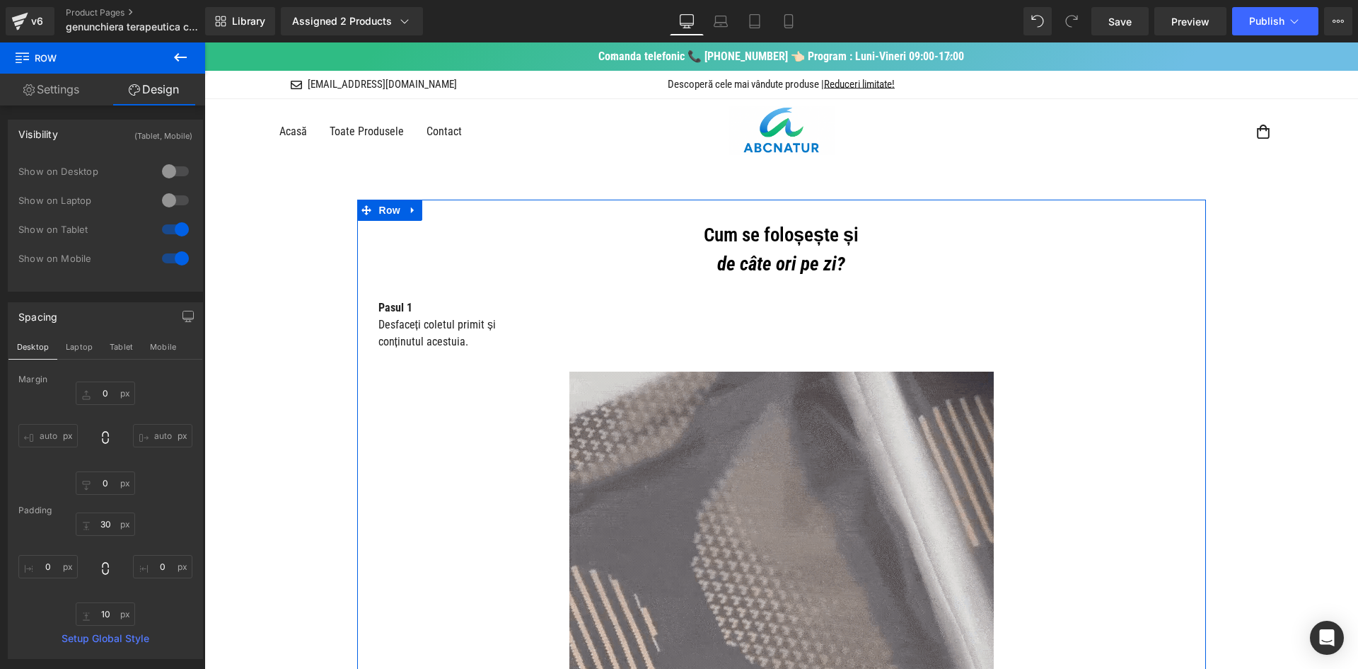
click at [397, 215] on span "Row" at bounding box center [390, 210] width 28 height 21
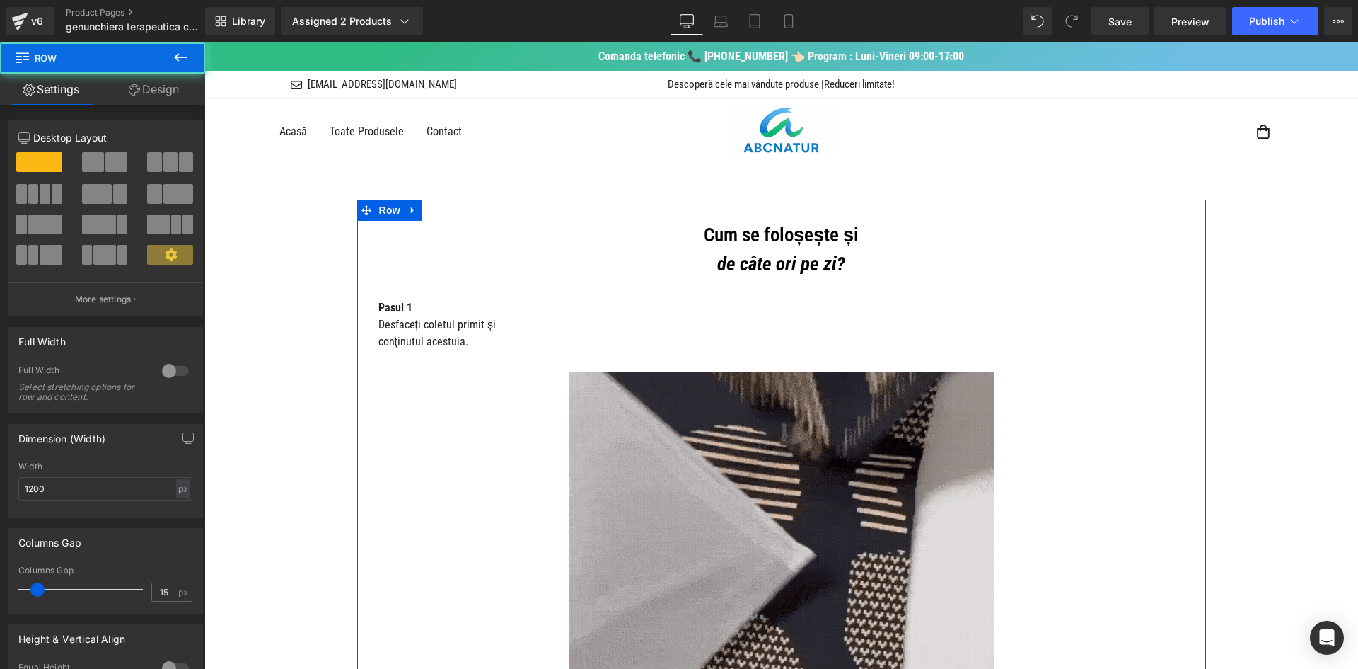
click at [164, 100] on link "Design" at bounding box center [154, 90] width 103 height 32
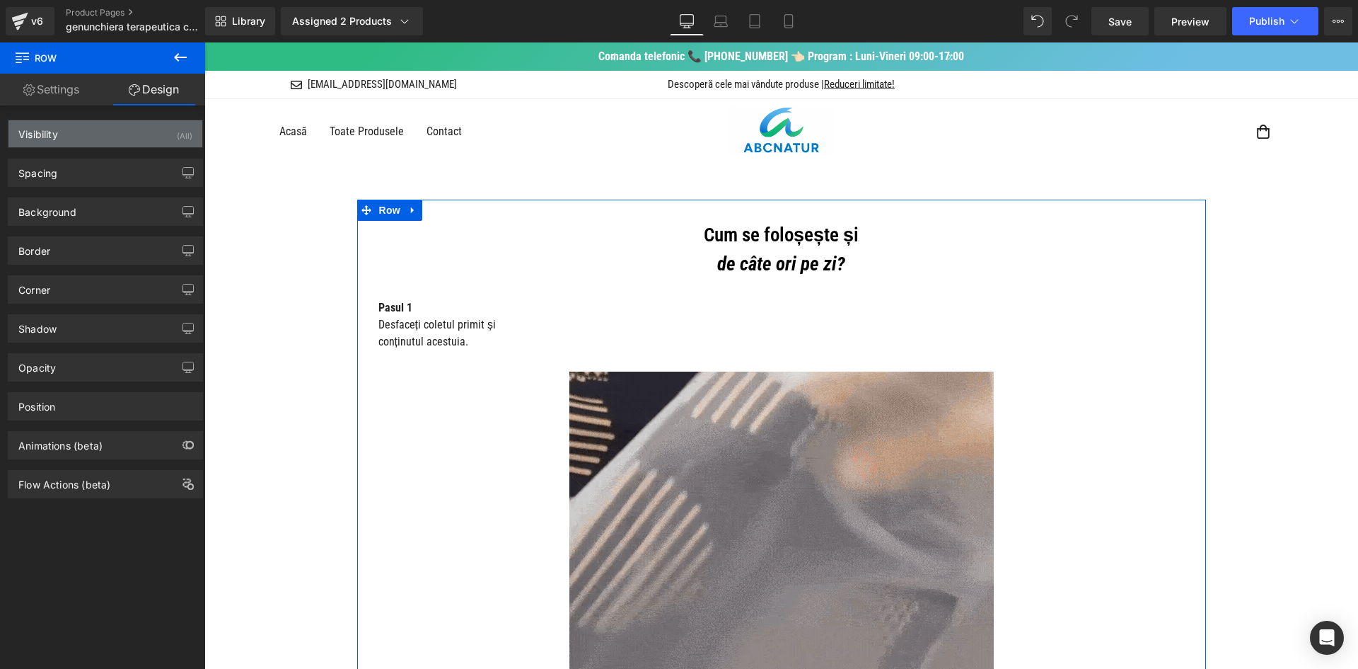
click at [117, 138] on div "Visibility (All)" at bounding box center [105, 133] width 194 height 27
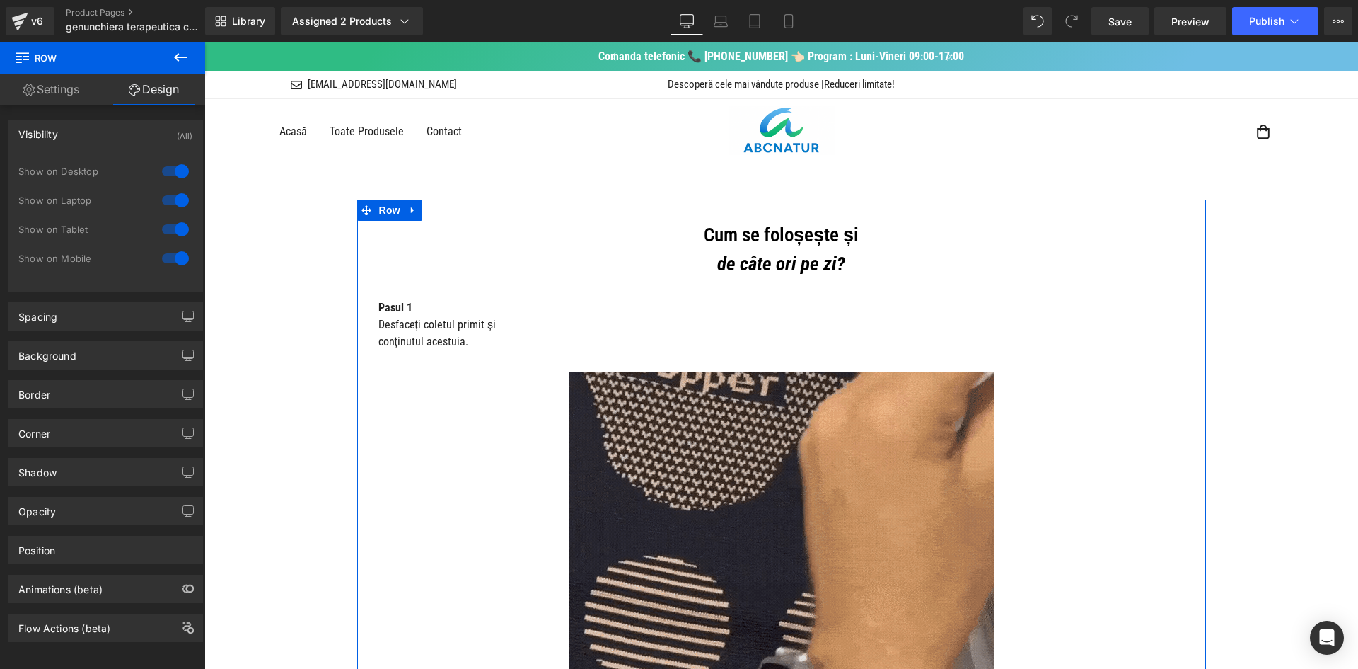
click at [183, 174] on div at bounding box center [175, 171] width 34 height 23
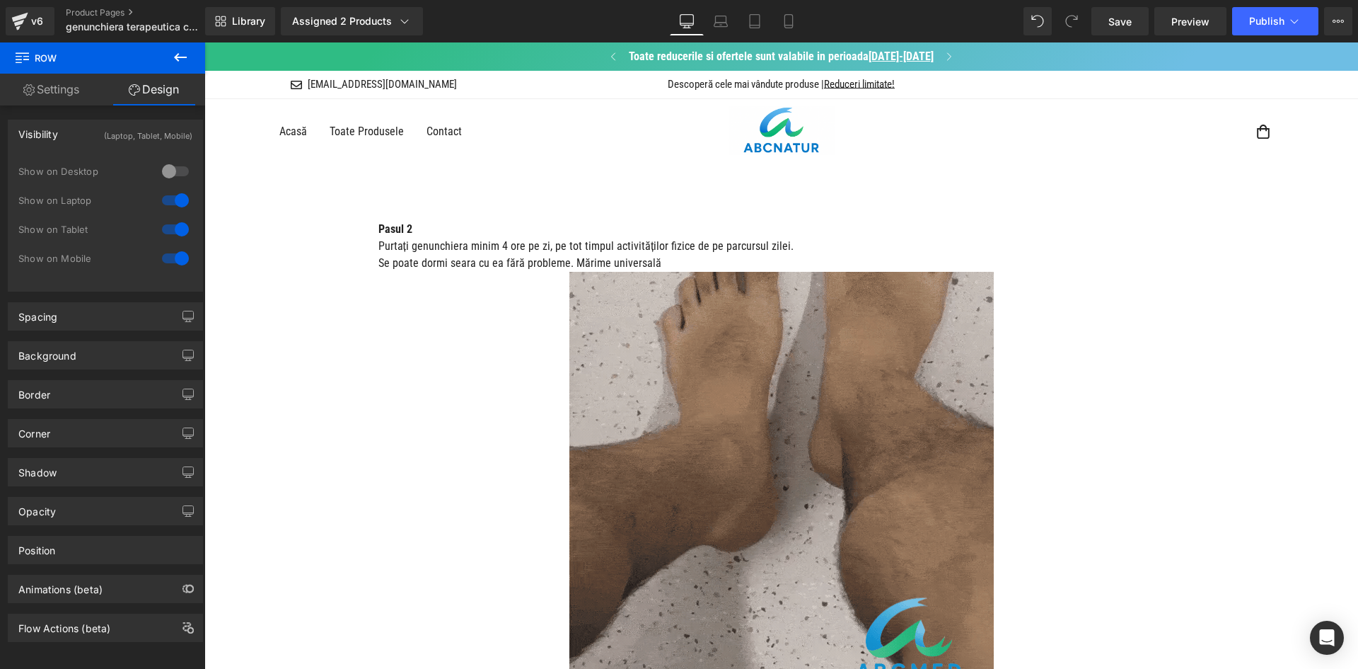
click at [175, 197] on div at bounding box center [175, 200] width 34 height 23
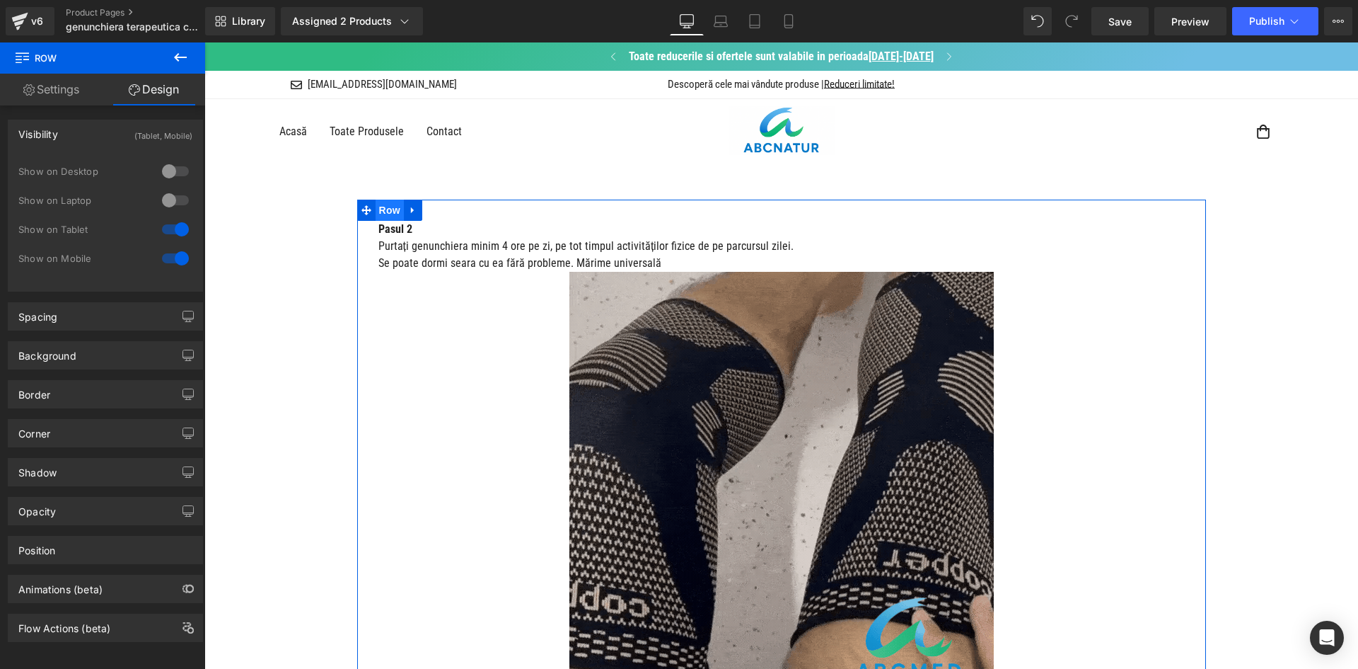
click at [379, 216] on span "Row" at bounding box center [390, 210] width 28 height 21
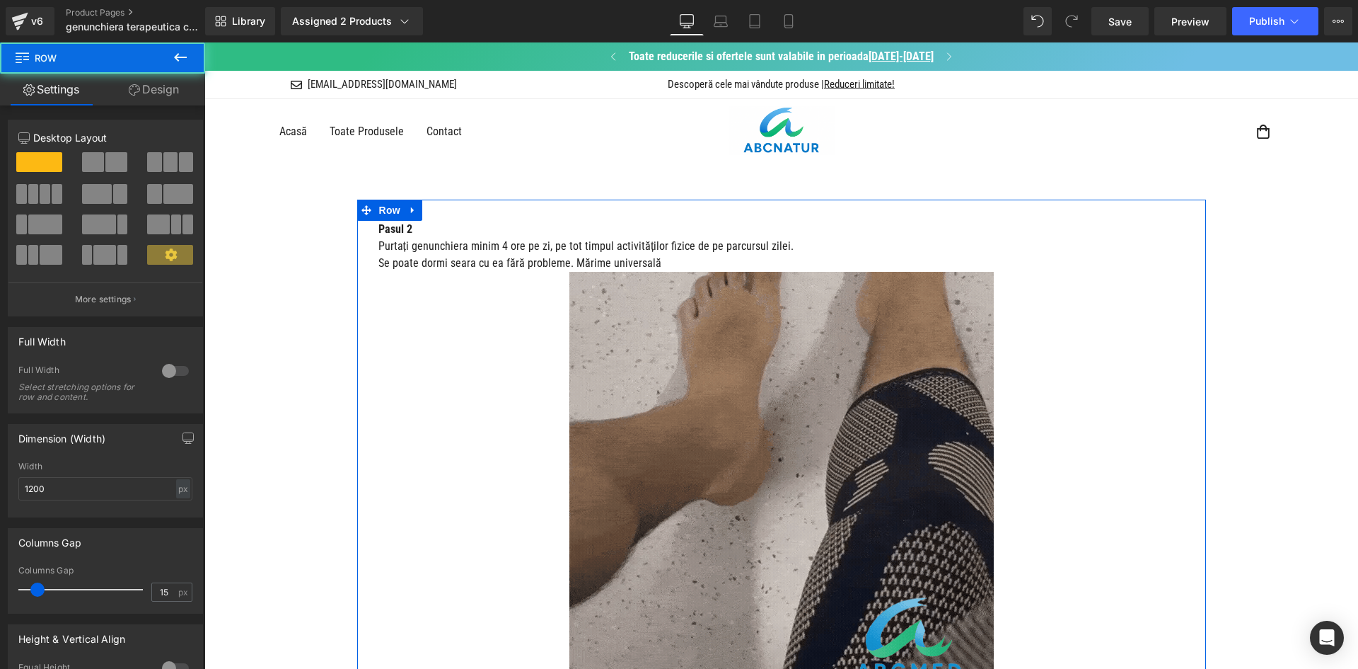
click at [152, 87] on link "Design" at bounding box center [154, 90] width 103 height 32
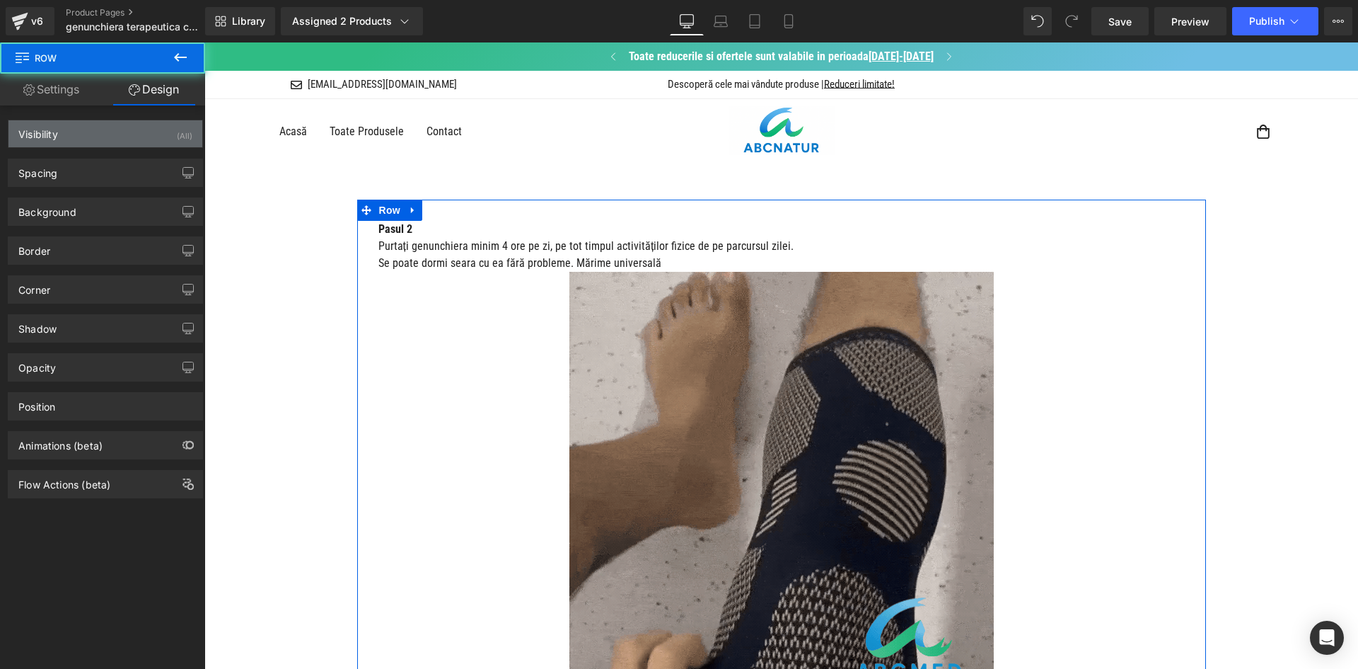
click at [125, 138] on div "Visibility (All)" at bounding box center [105, 133] width 194 height 27
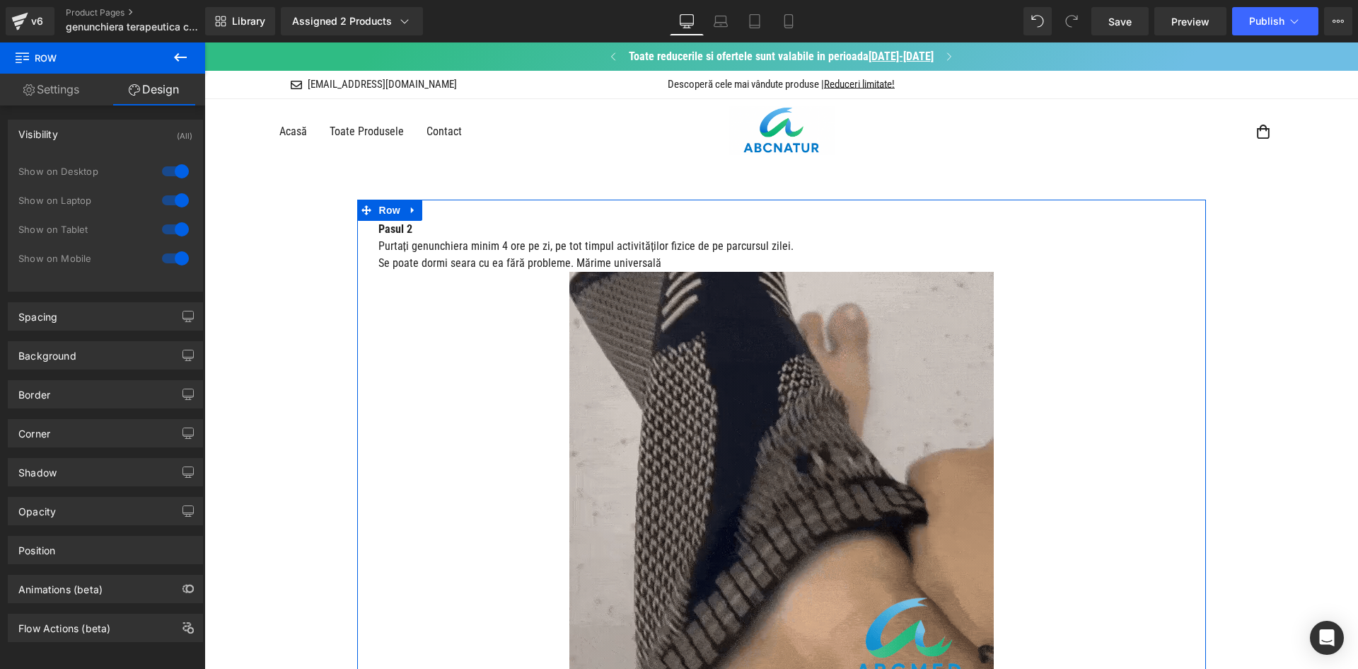
drag, startPoint x: 166, startPoint y: 171, endPoint x: 173, endPoint y: 195, distance: 25.1
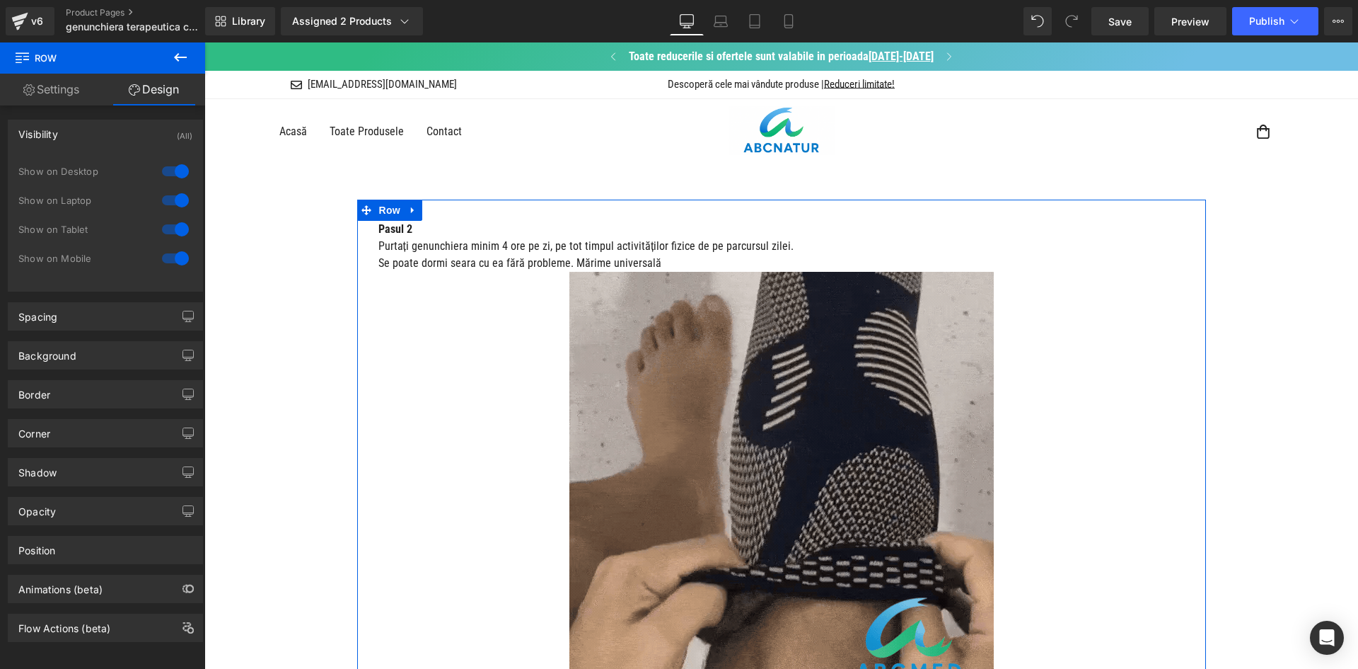
click at [167, 172] on div at bounding box center [175, 171] width 34 height 23
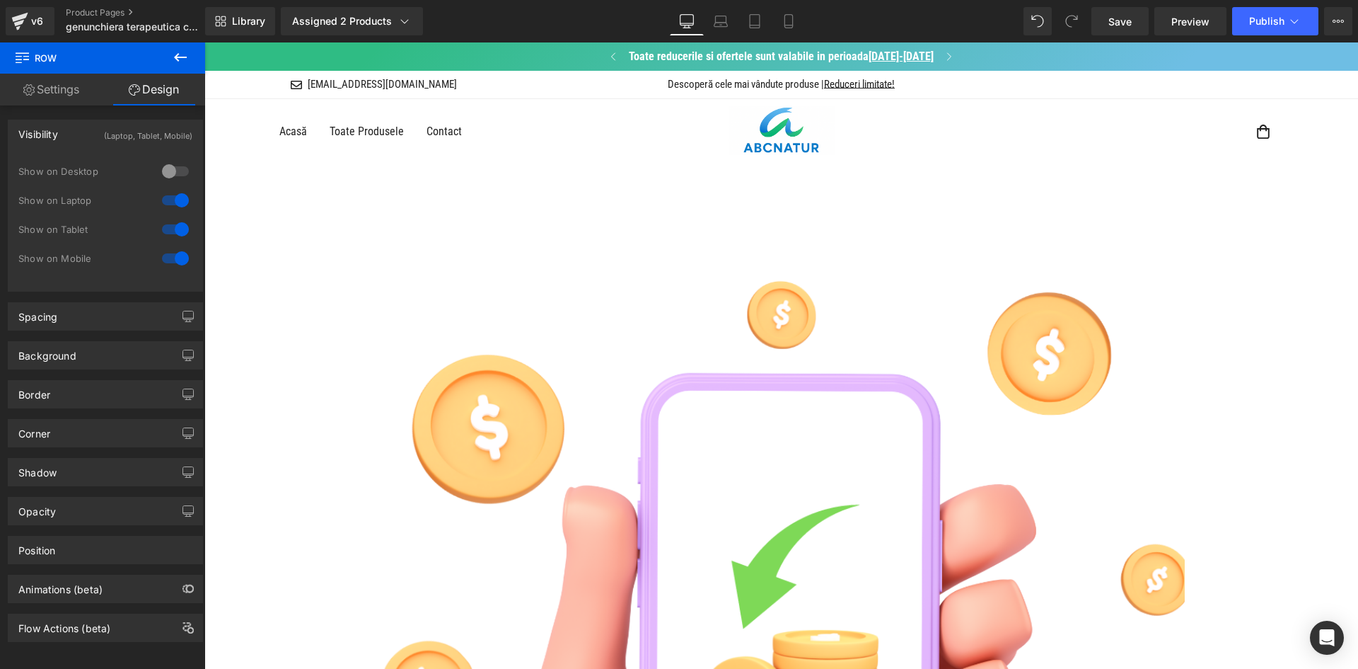
drag, startPoint x: 173, startPoint y: 195, endPoint x: 127, endPoint y: 172, distance: 50.6
click at [173, 195] on div at bounding box center [175, 200] width 34 height 23
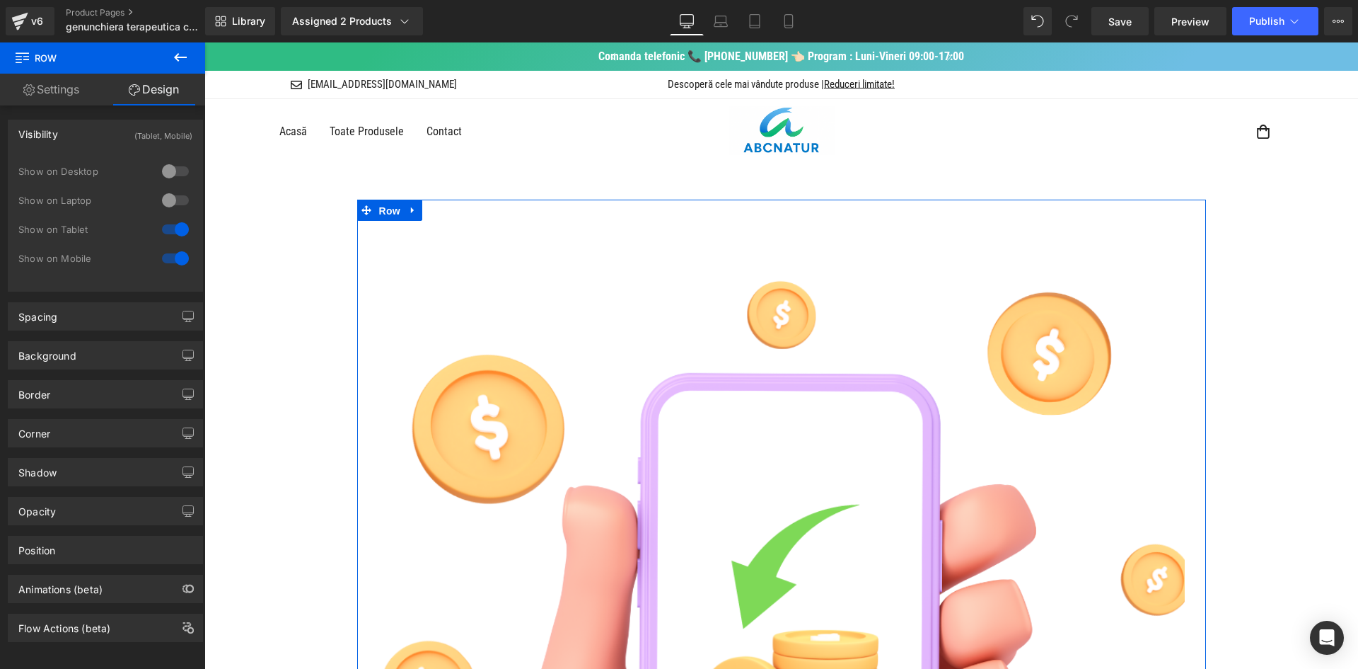
drag, startPoint x: 386, startPoint y: 212, endPoint x: 206, endPoint y: 135, distance: 196.2
click at [383, 212] on span "Row" at bounding box center [390, 210] width 28 height 21
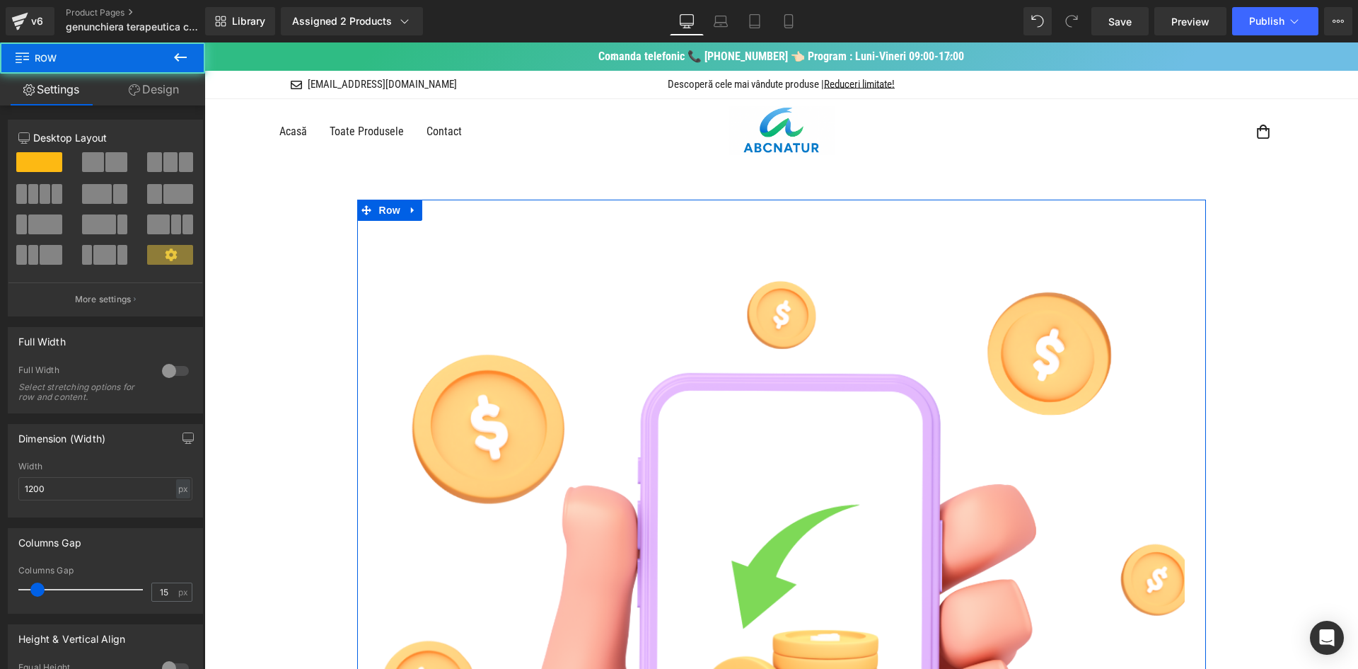
click at [159, 93] on link "Design" at bounding box center [154, 90] width 103 height 32
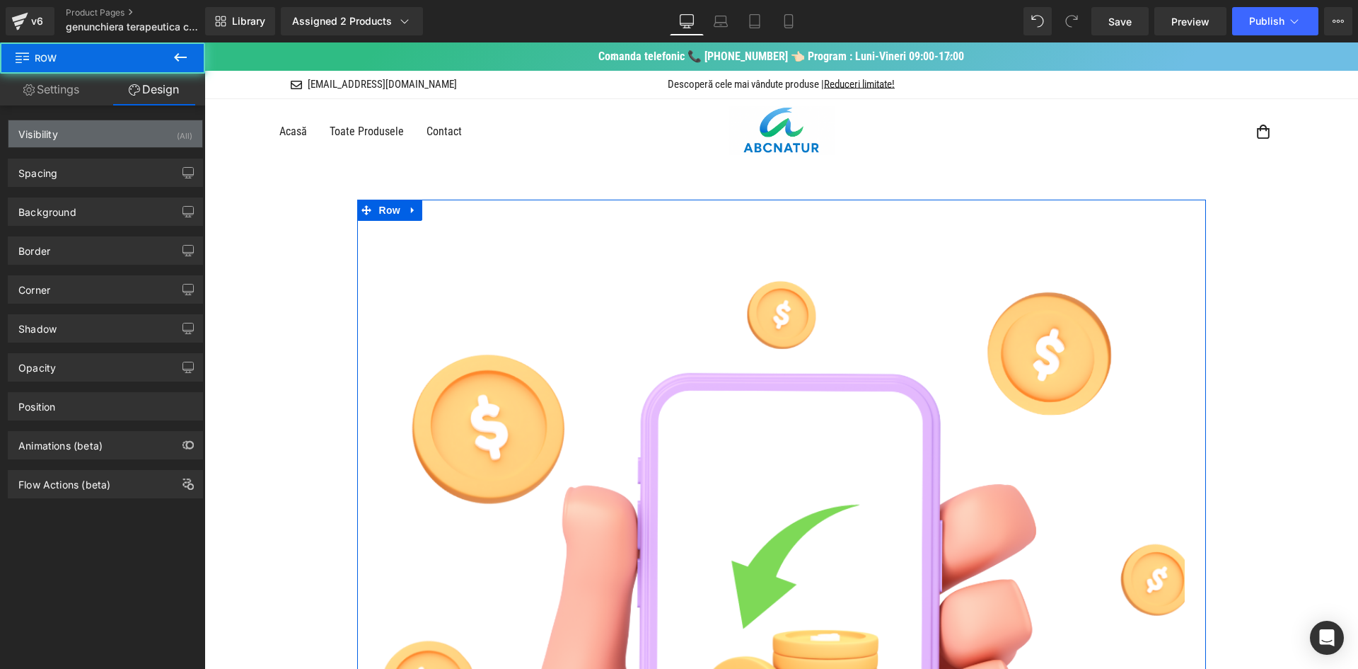
click at [128, 137] on div "Visibility (All)" at bounding box center [105, 133] width 194 height 27
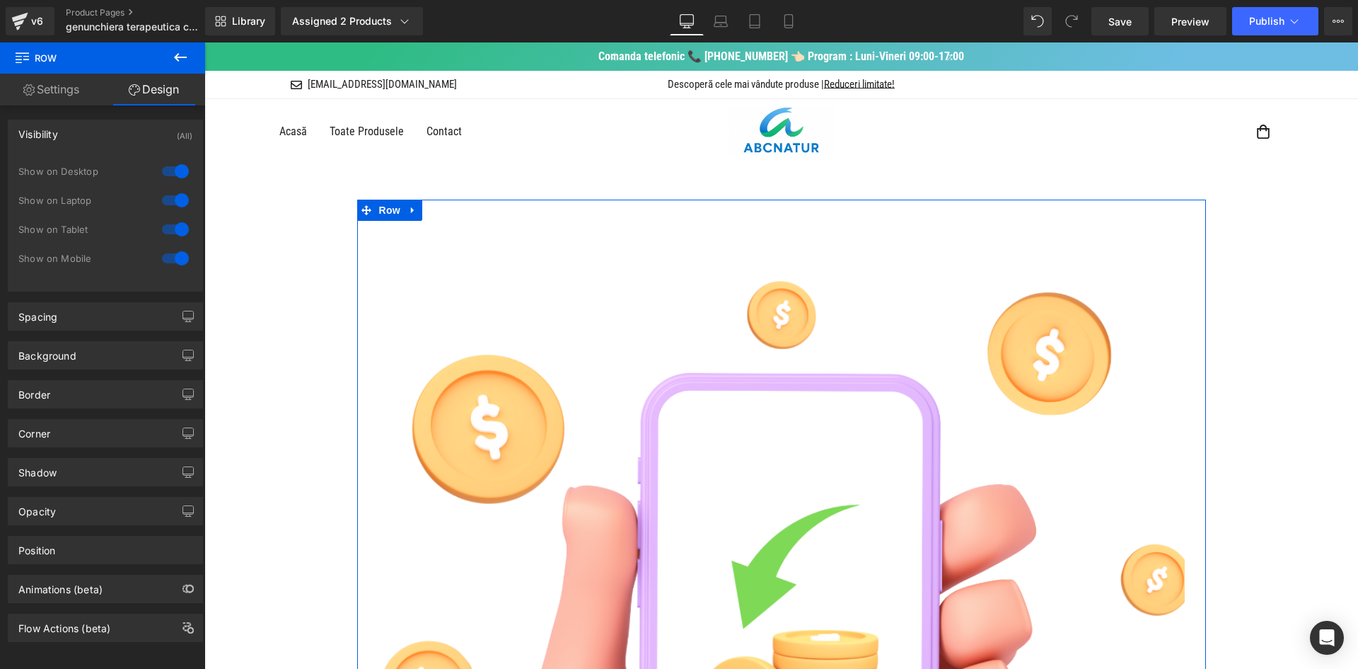
click at [166, 169] on div at bounding box center [175, 171] width 34 height 23
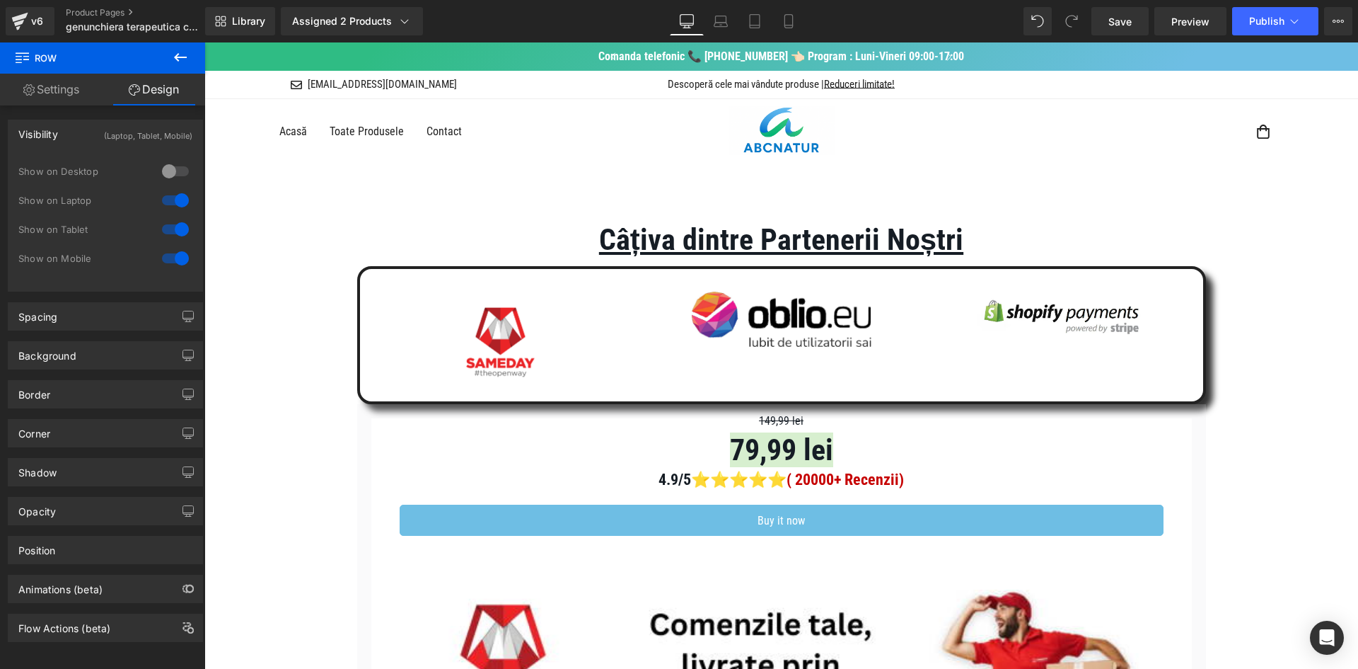
click at [166, 193] on div at bounding box center [175, 200] width 34 height 23
click at [388, 213] on div "Câțiva dintre Partenerii Noștri" at bounding box center [781, 233] width 1154 height 67
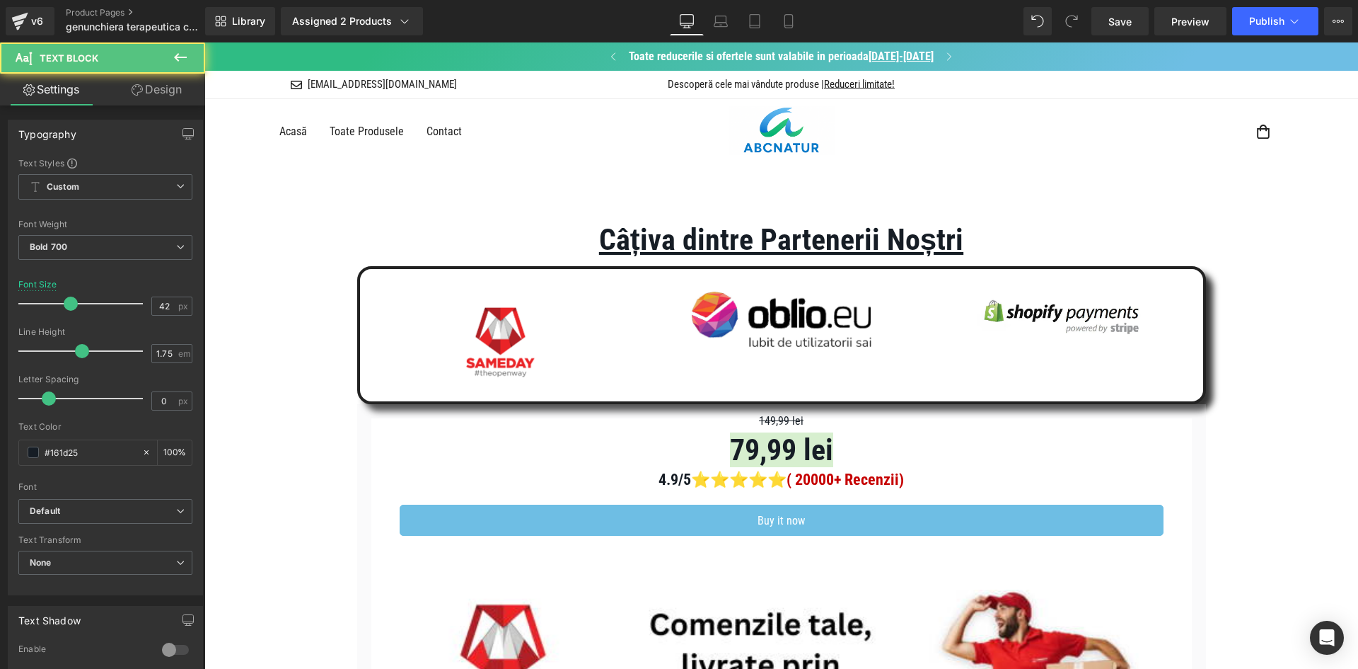
click at [171, 93] on link "Design" at bounding box center [156, 90] width 103 height 32
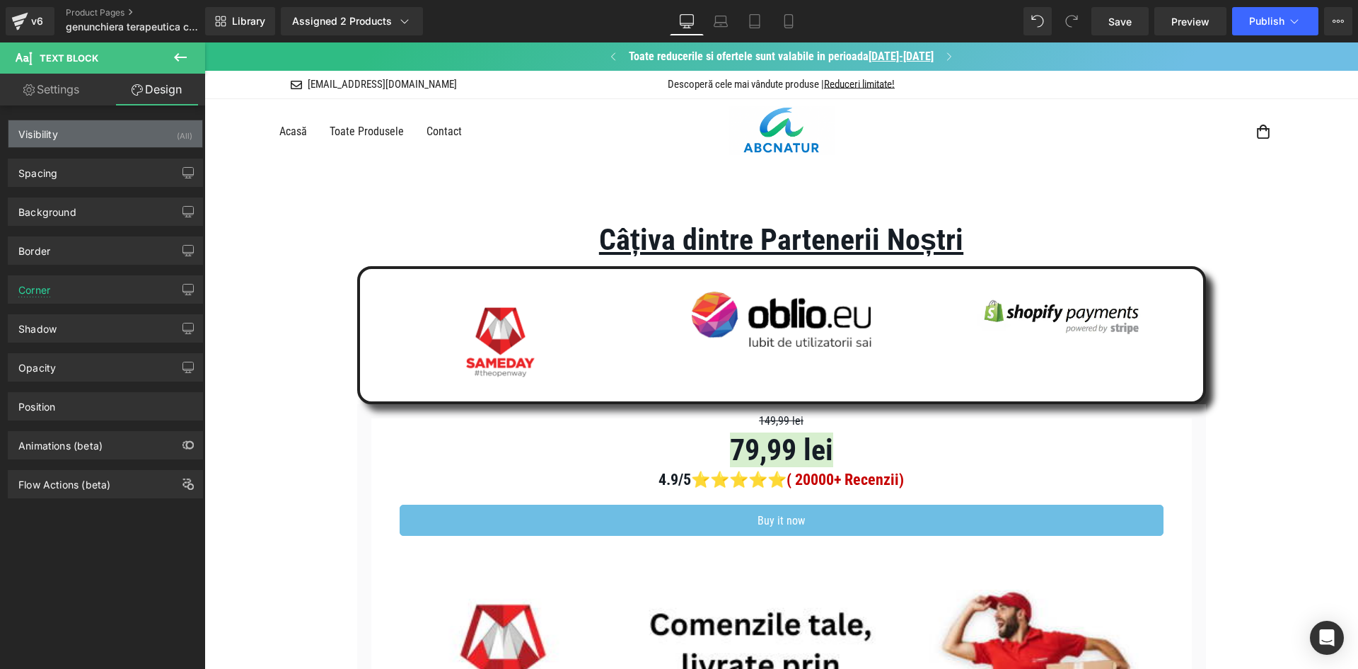
click at [149, 142] on div "Visibility (All)" at bounding box center [105, 133] width 194 height 27
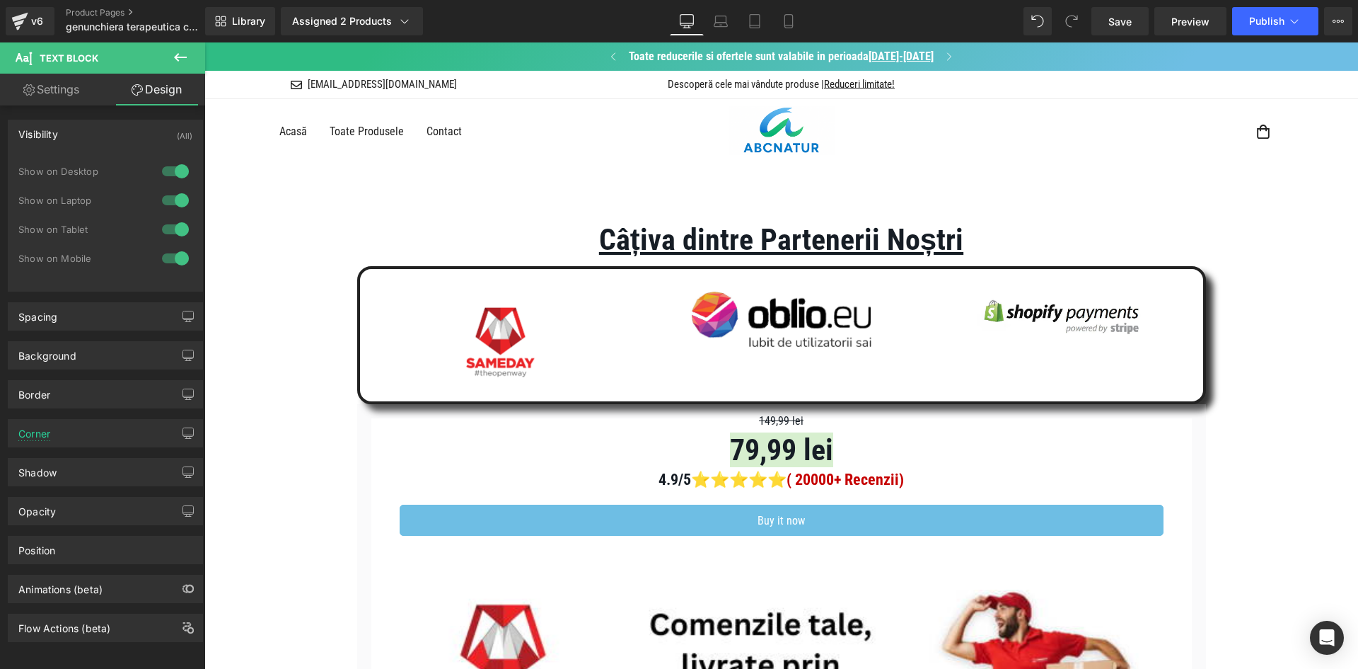
drag, startPoint x: 168, startPoint y: 169, endPoint x: 175, endPoint y: 178, distance: 11.6
click at [168, 169] on div at bounding box center [175, 171] width 34 height 23
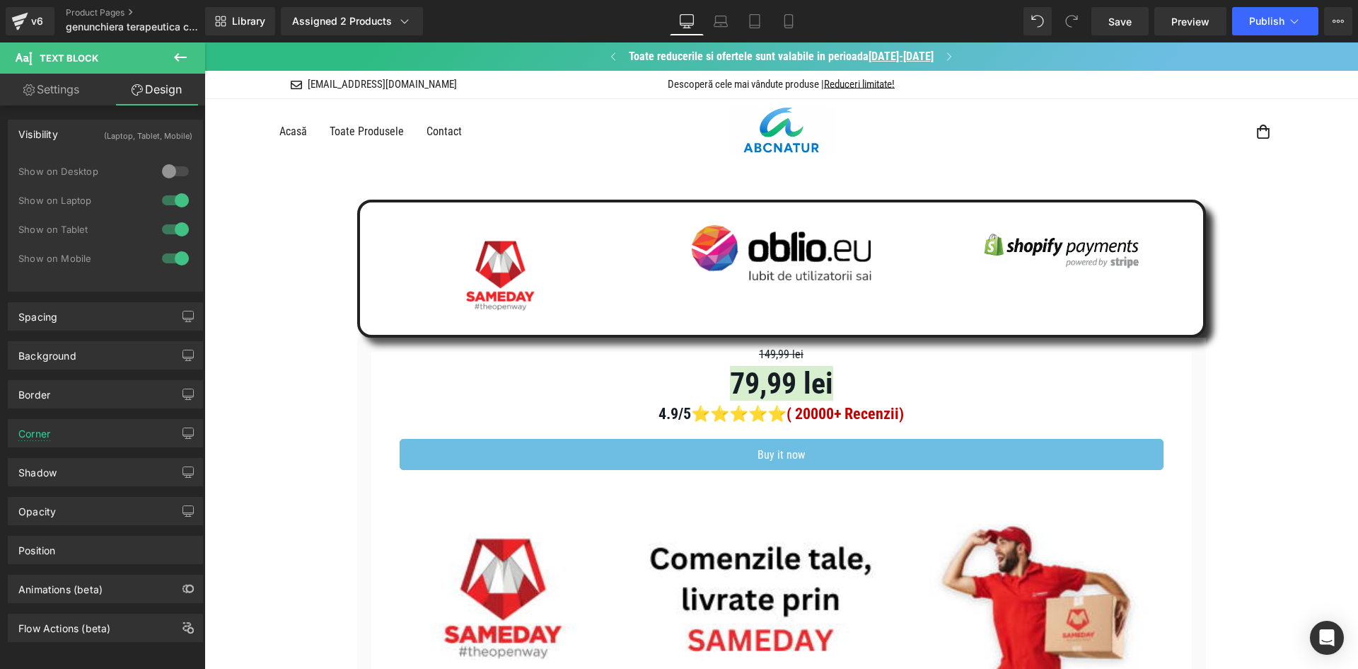
click at [179, 196] on div at bounding box center [175, 200] width 34 height 23
click at [395, 180] on div "Image Genunchiere ABCNATUR cu inserții de cupru – Soluția ideală pentru confort…" at bounding box center [781, 181] width 1154 height 35
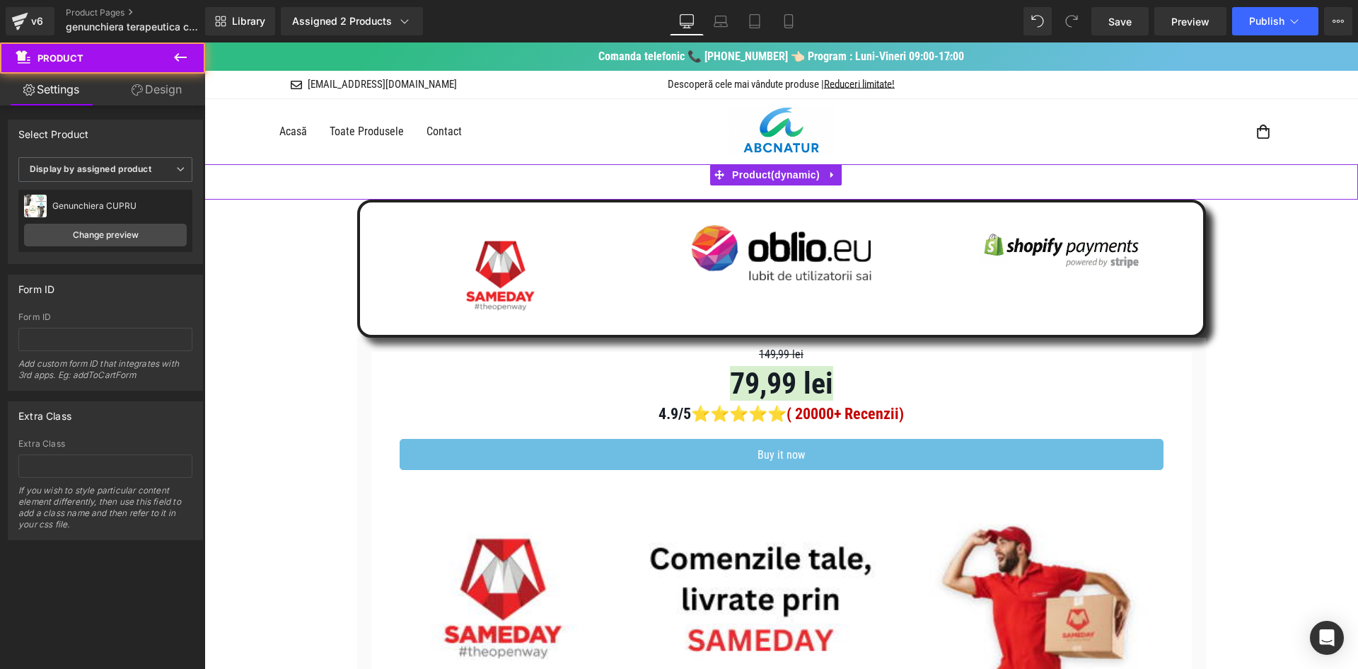
click at [149, 91] on link "Design" at bounding box center [156, 90] width 103 height 32
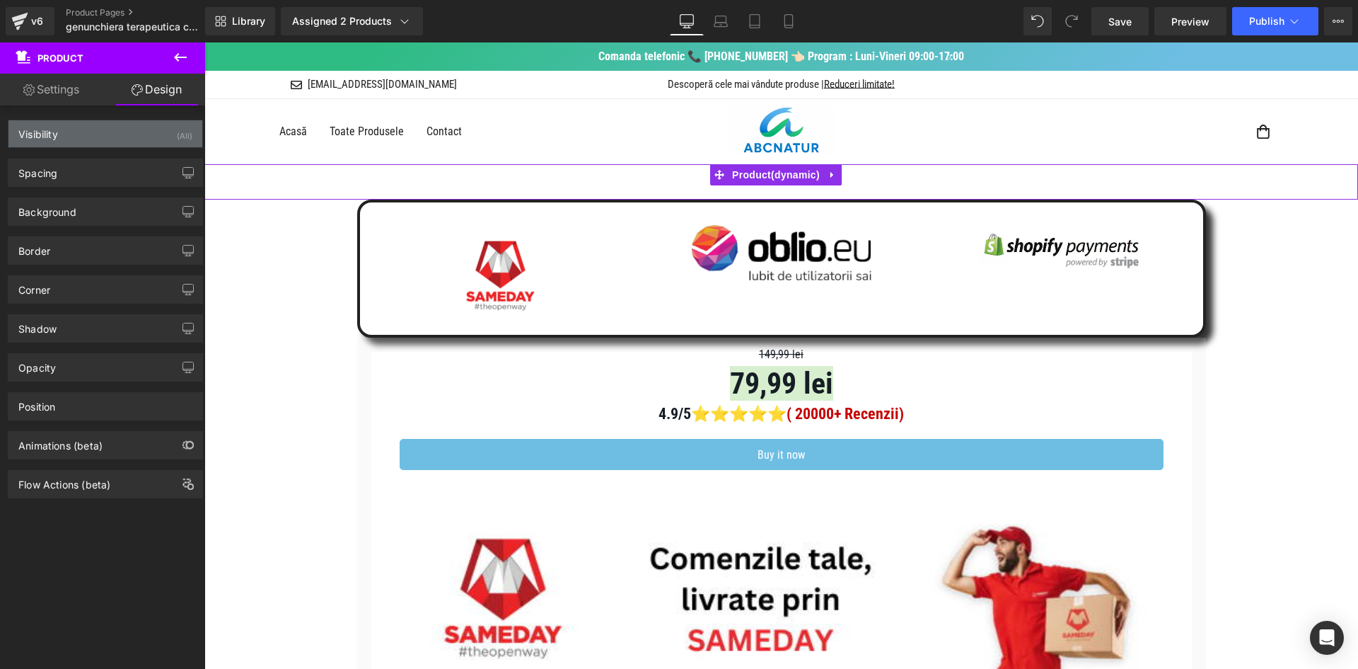
click at [171, 133] on div "Visibility (All)" at bounding box center [105, 133] width 194 height 27
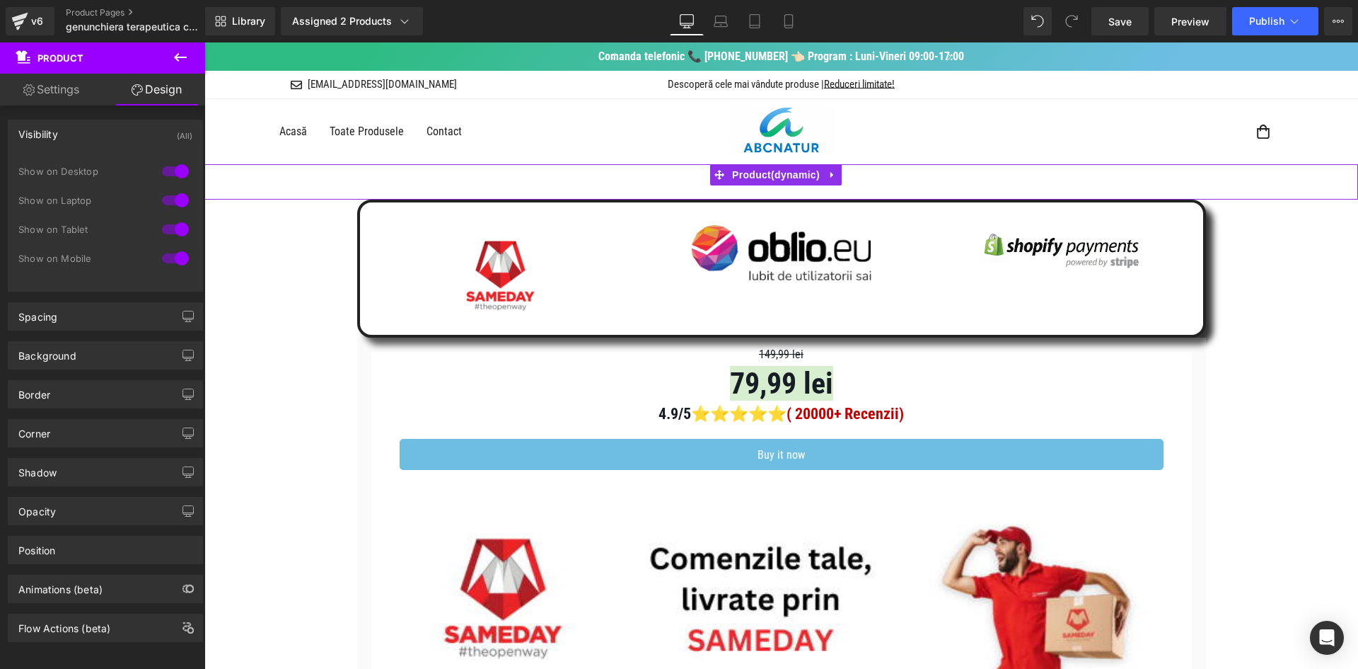
drag, startPoint x: 173, startPoint y: 166, endPoint x: 173, endPoint y: 186, distance: 19.8
click at [173, 169] on div at bounding box center [175, 171] width 34 height 23
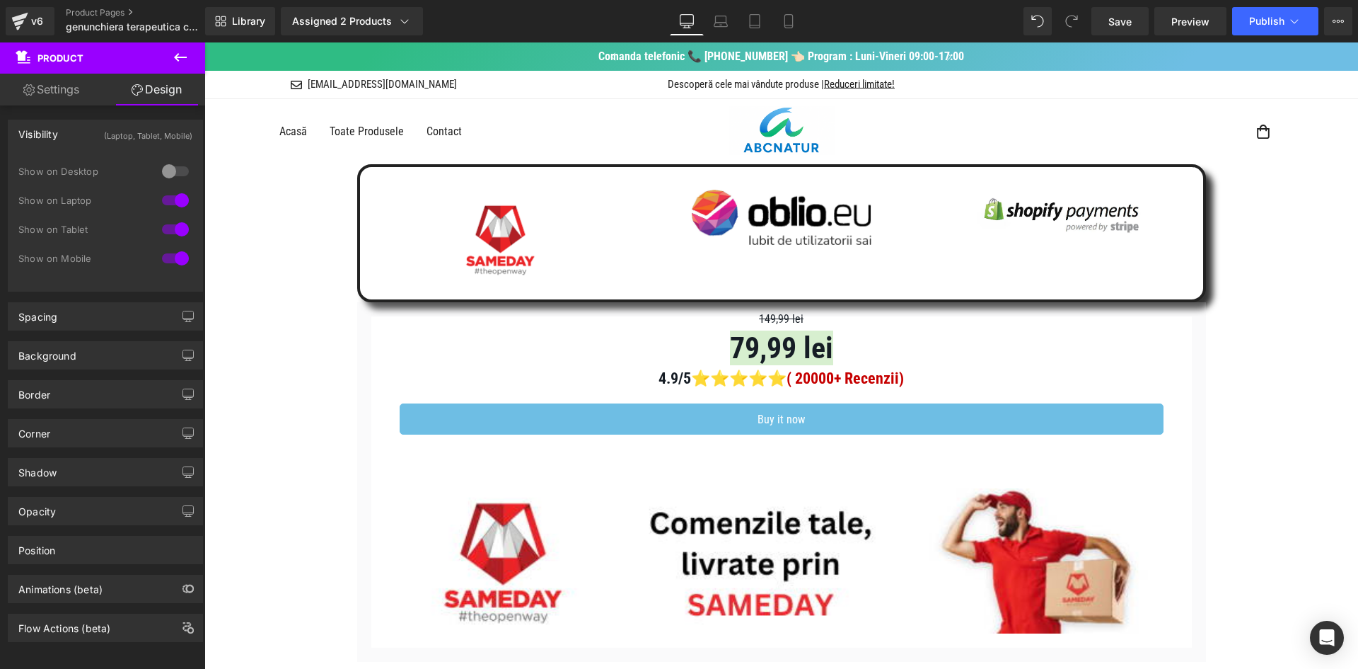
click at [172, 197] on div at bounding box center [175, 200] width 34 height 23
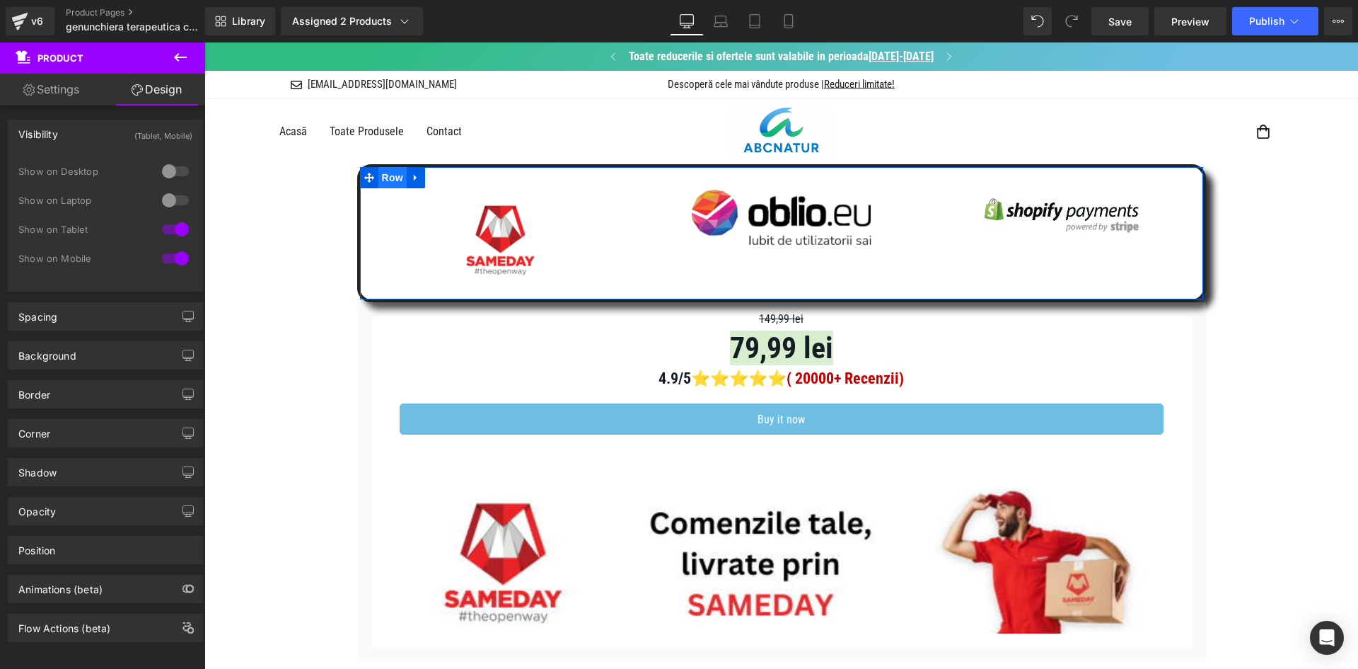
click at [381, 171] on span "Row" at bounding box center [393, 177] width 28 height 21
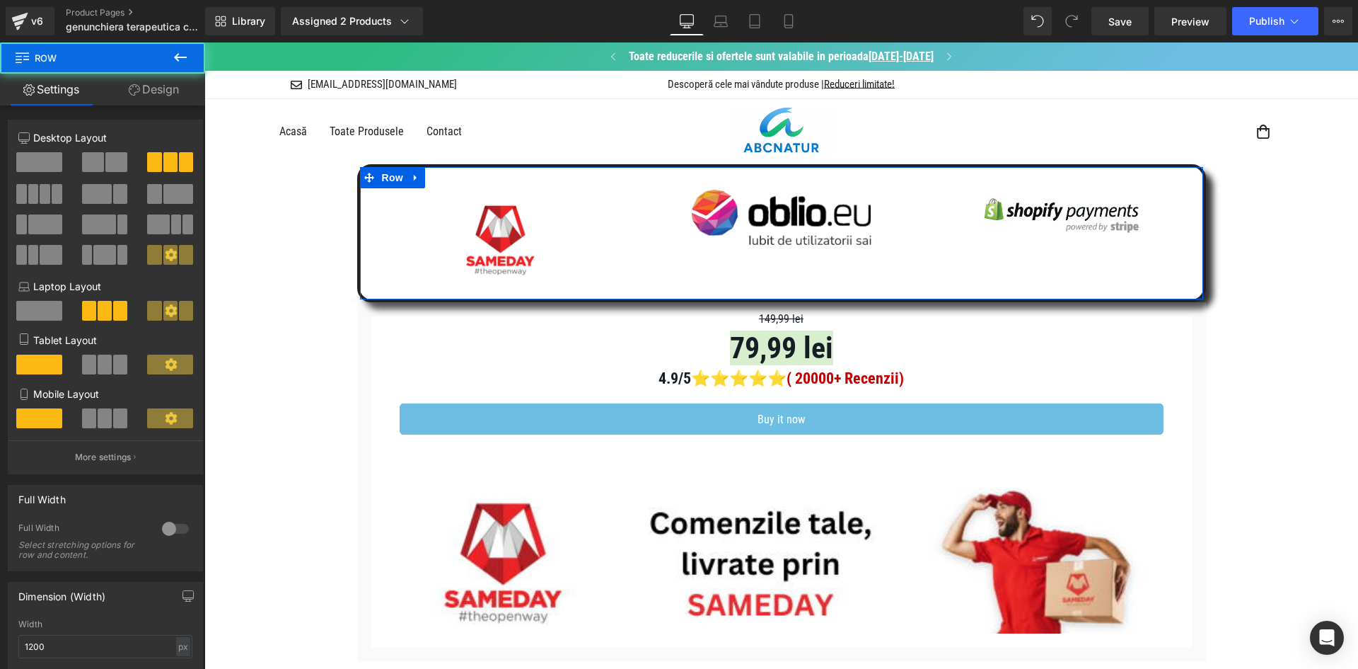
click at [163, 96] on link "Design" at bounding box center [154, 90] width 103 height 32
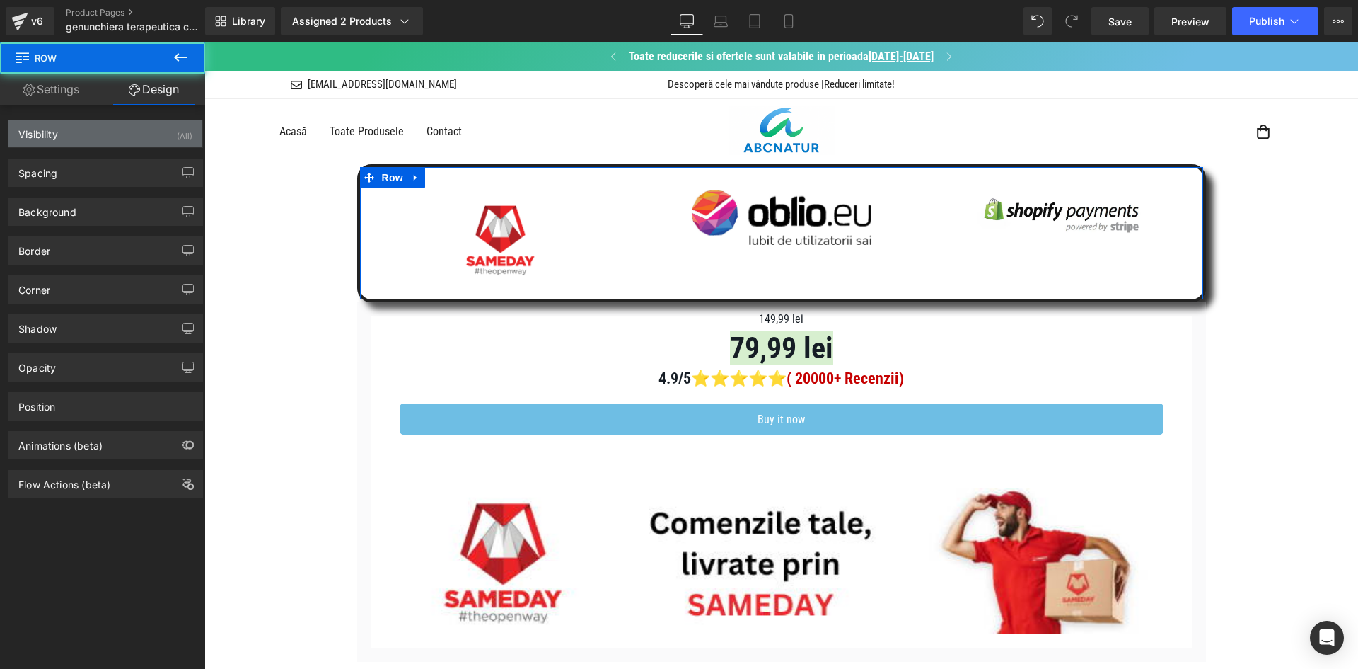
click at [165, 139] on div "Visibility (All)" at bounding box center [105, 133] width 194 height 27
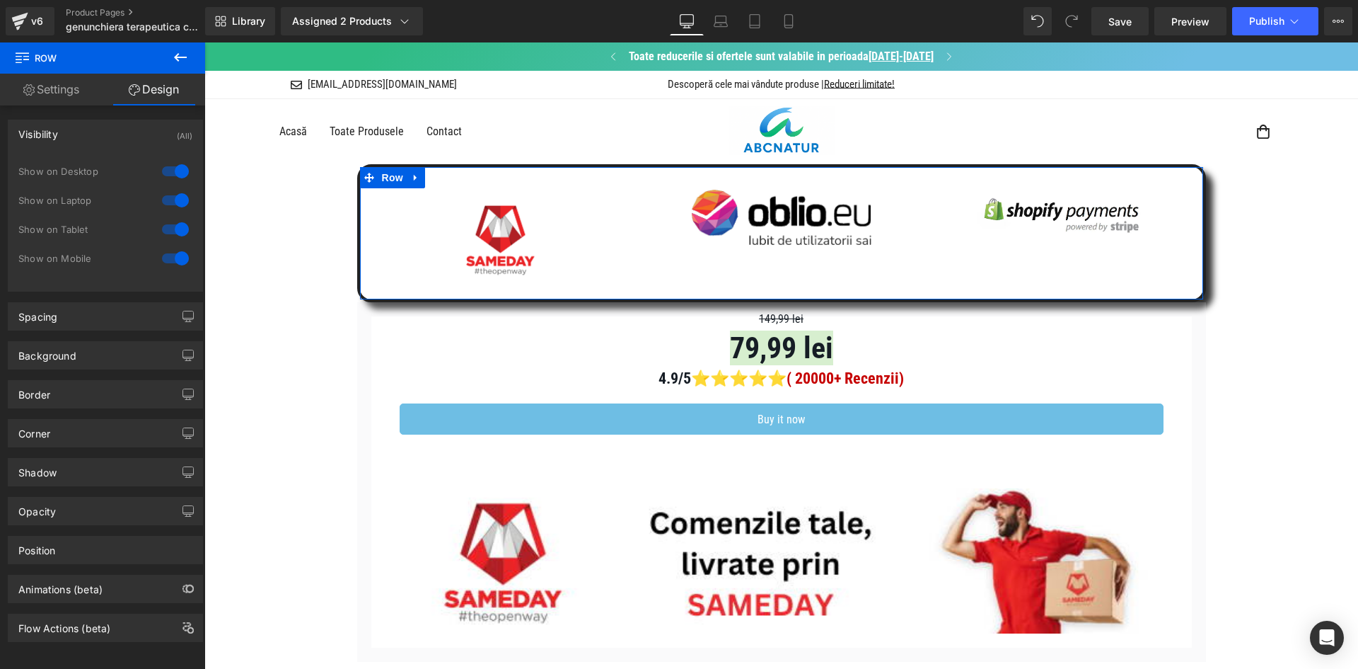
drag, startPoint x: 163, startPoint y: 170, endPoint x: 170, endPoint y: 187, distance: 18.1
click at [164, 171] on div at bounding box center [175, 171] width 34 height 23
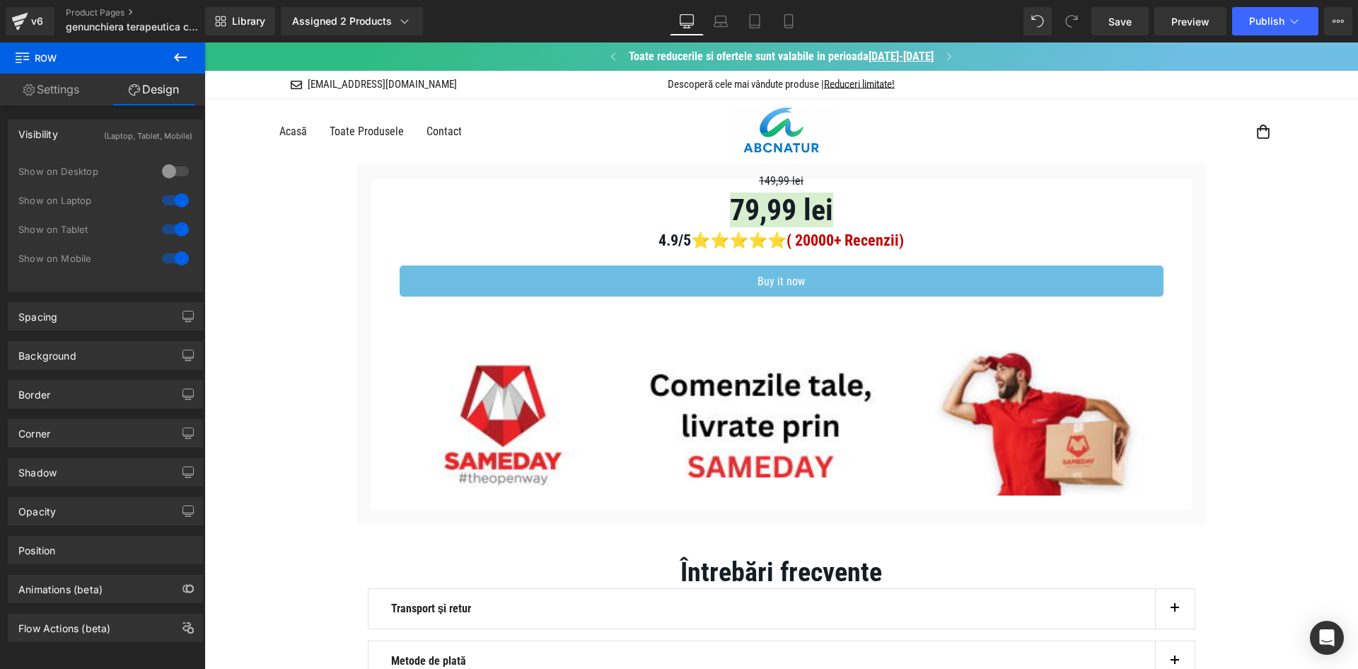
click at [171, 192] on div at bounding box center [175, 200] width 34 height 23
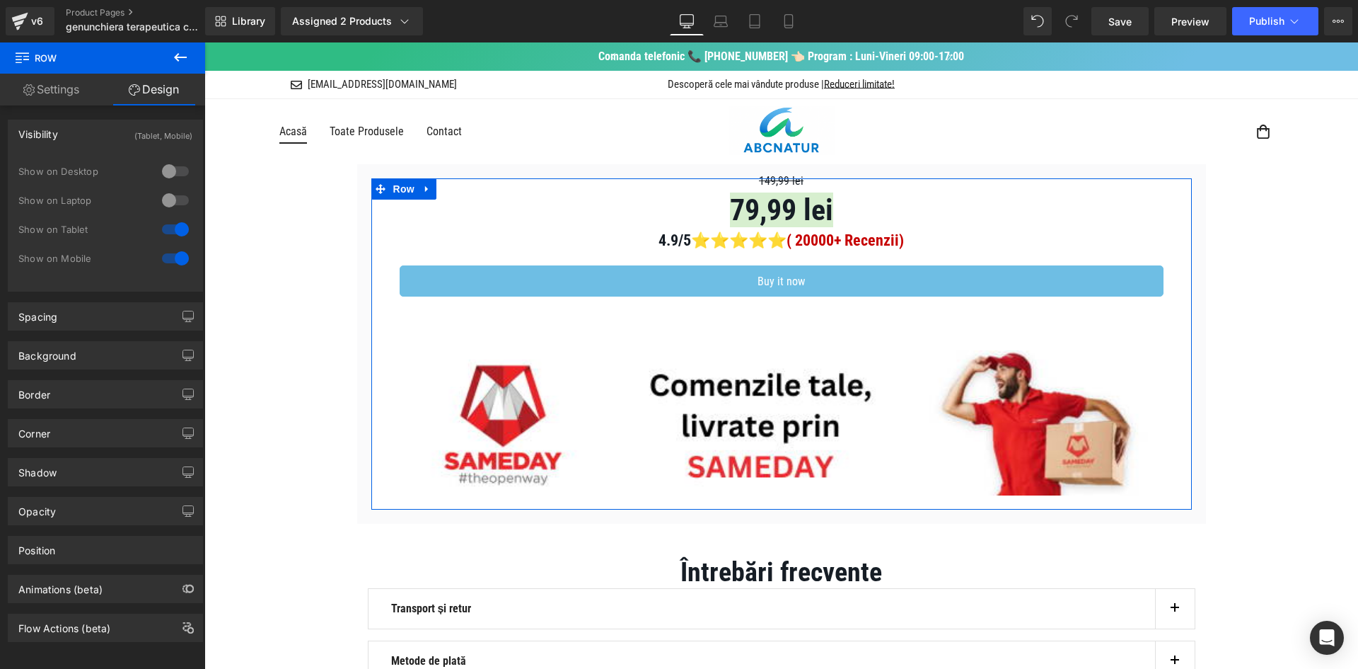
drag, startPoint x: 401, startPoint y: 190, endPoint x: 270, endPoint y: 138, distance: 141.6
click at [400, 190] on span "Row" at bounding box center [404, 188] width 28 height 21
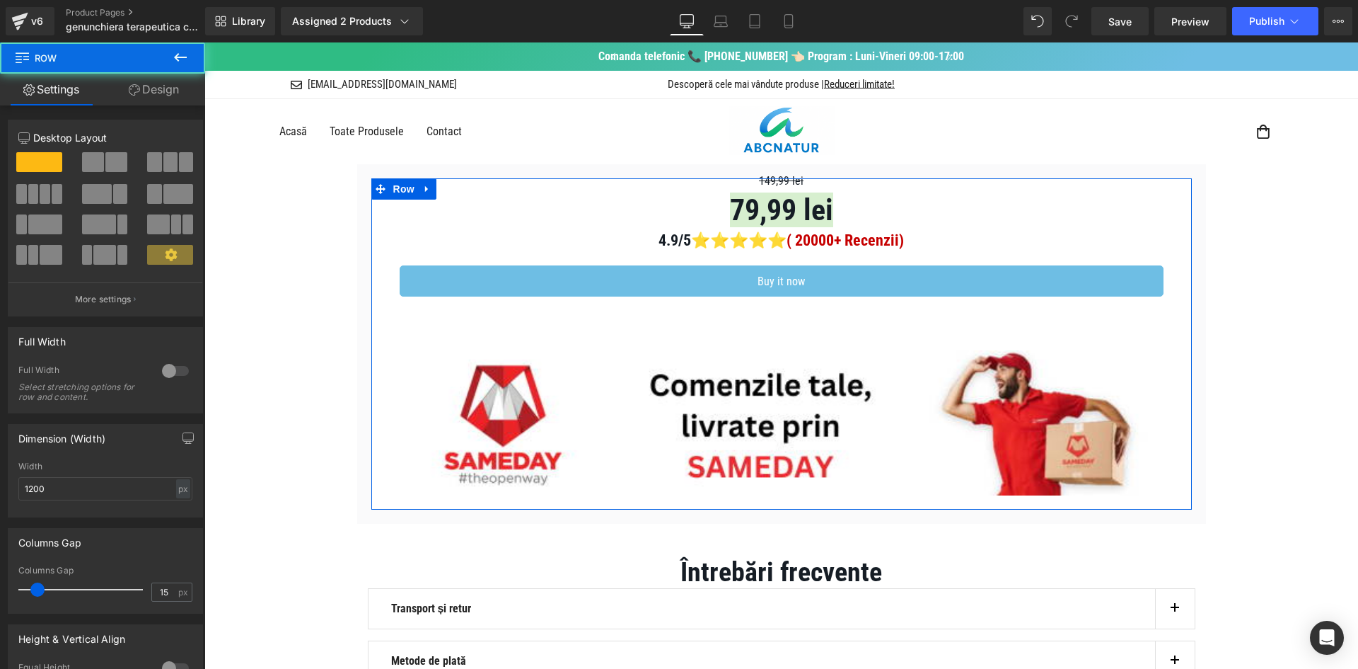
drag, startPoint x: 4, startPoint y: 78, endPoint x: 171, endPoint y: 99, distance: 168.3
click at [172, 105] on div "Settings Design 12 12 12 Column Size Customizer 12 Desktop Layout Laptop Layout…" at bounding box center [102, 390] width 205 height 633
click at [171, 99] on link "Design" at bounding box center [154, 90] width 103 height 32
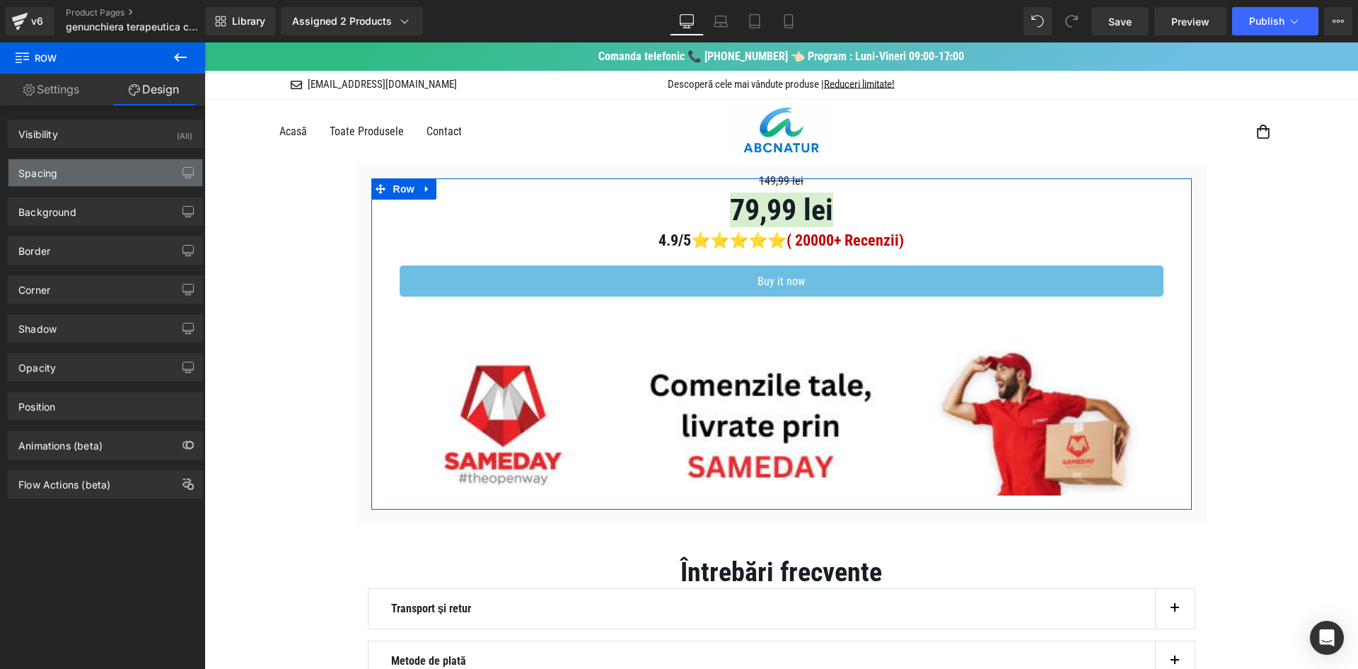
click at [161, 169] on div "Spacing" at bounding box center [105, 172] width 194 height 27
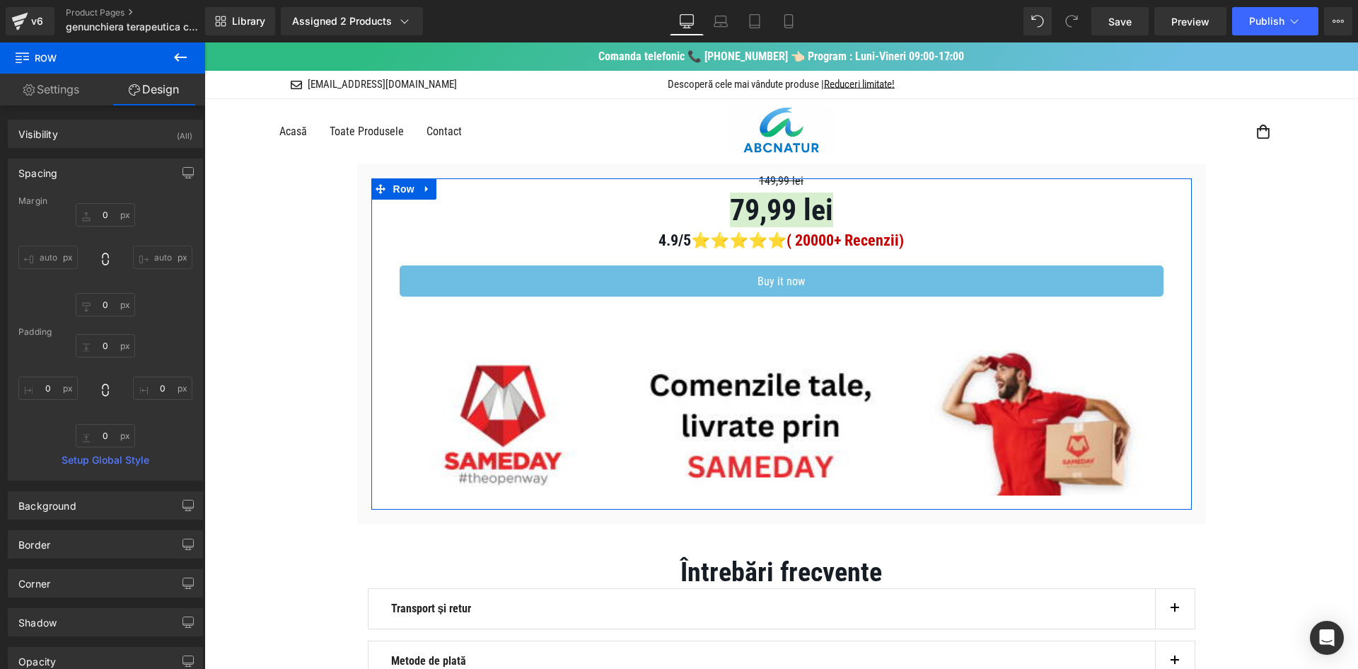
click at [158, 173] on div "Spacing" at bounding box center [105, 172] width 194 height 27
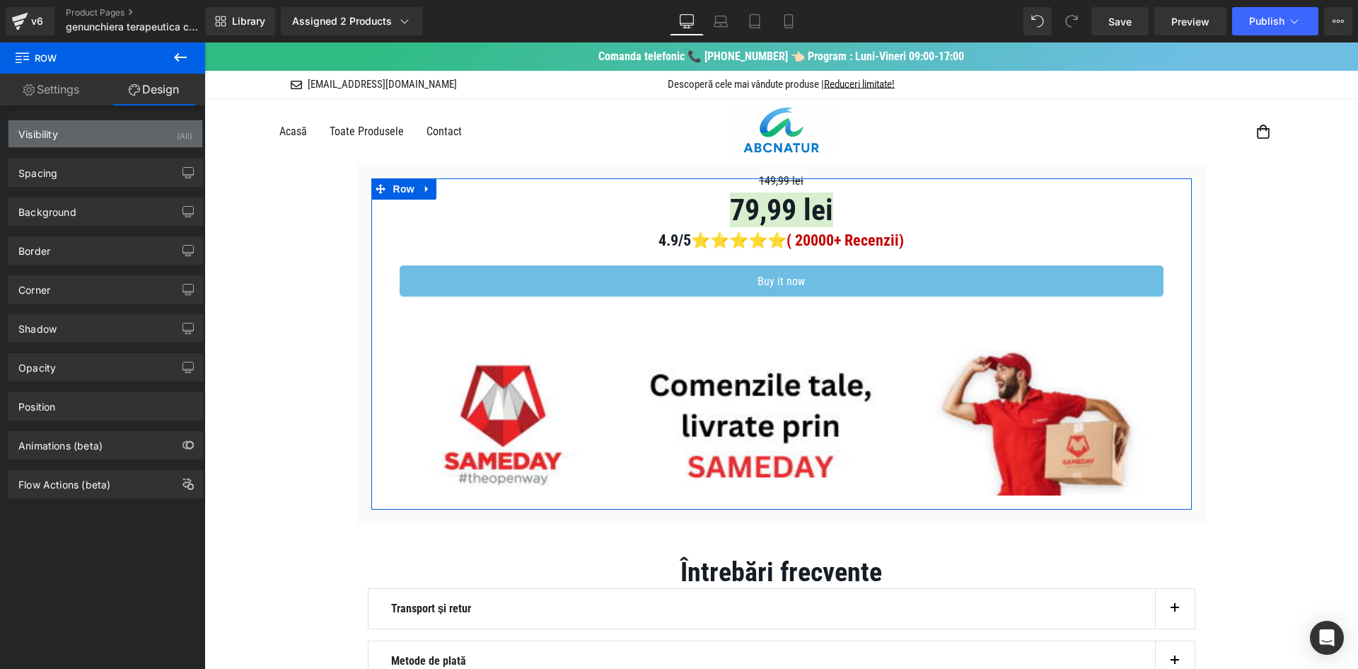
click at [154, 142] on div "Visibility (All)" at bounding box center [105, 133] width 194 height 27
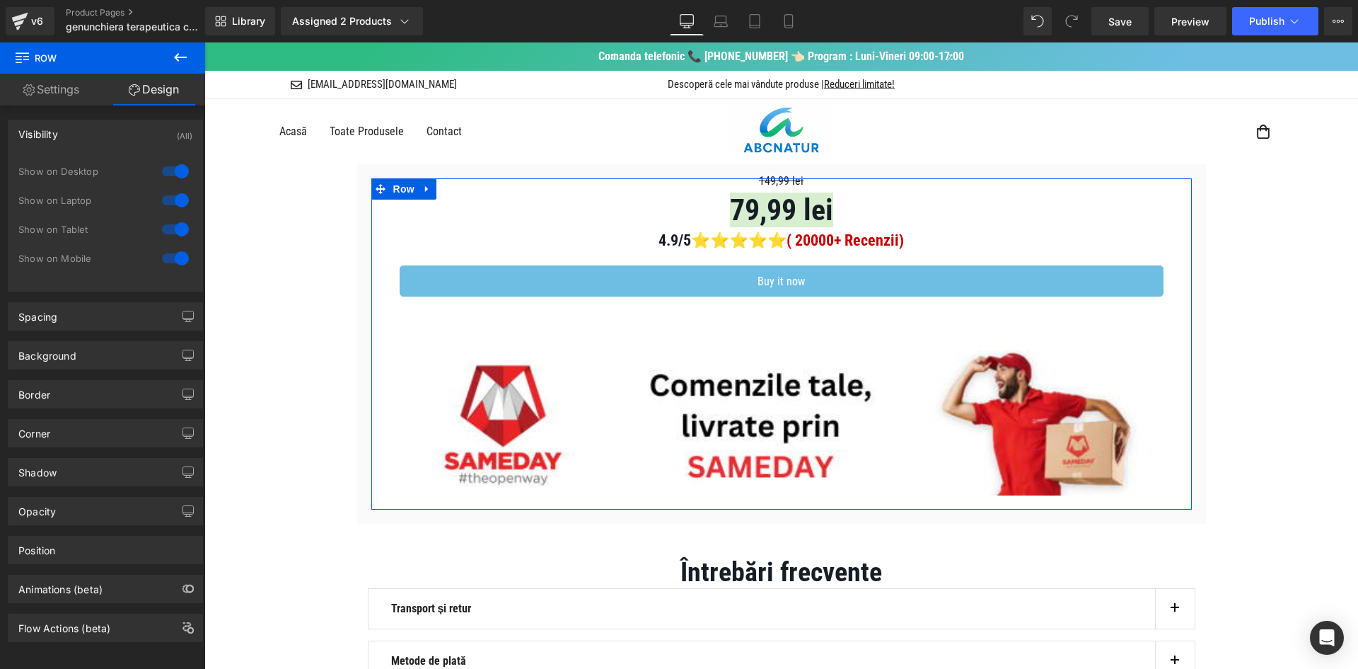
drag, startPoint x: 158, startPoint y: 178, endPoint x: 167, endPoint y: 175, distance: 9.9
click at [158, 179] on div at bounding box center [175, 171] width 34 height 23
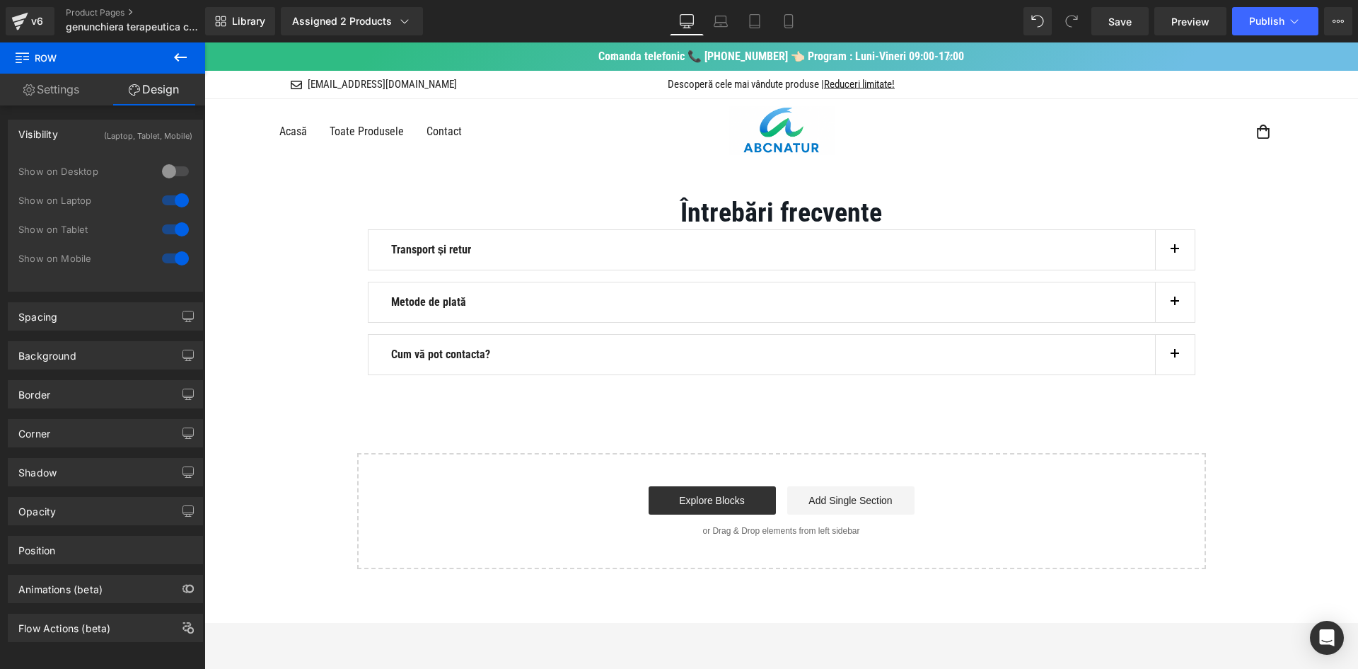
click at [180, 196] on div at bounding box center [175, 200] width 34 height 23
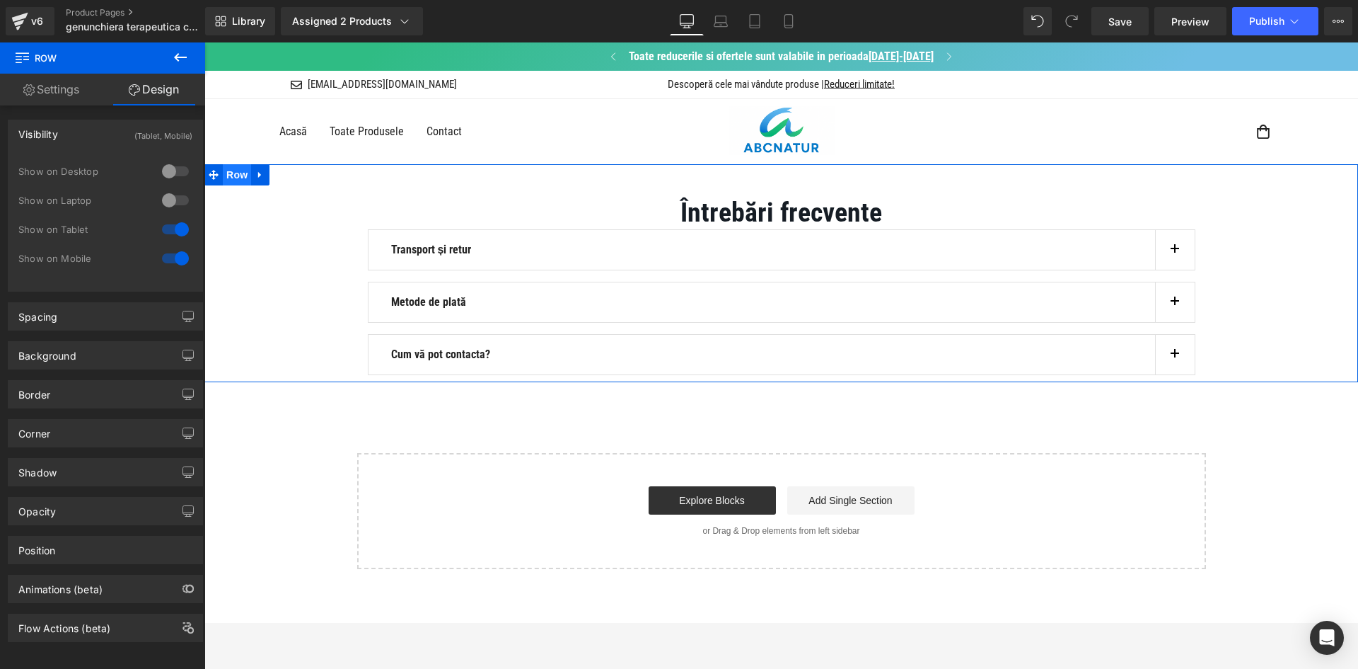
click at [235, 173] on span "Row" at bounding box center [237, 174] width 28 height 21
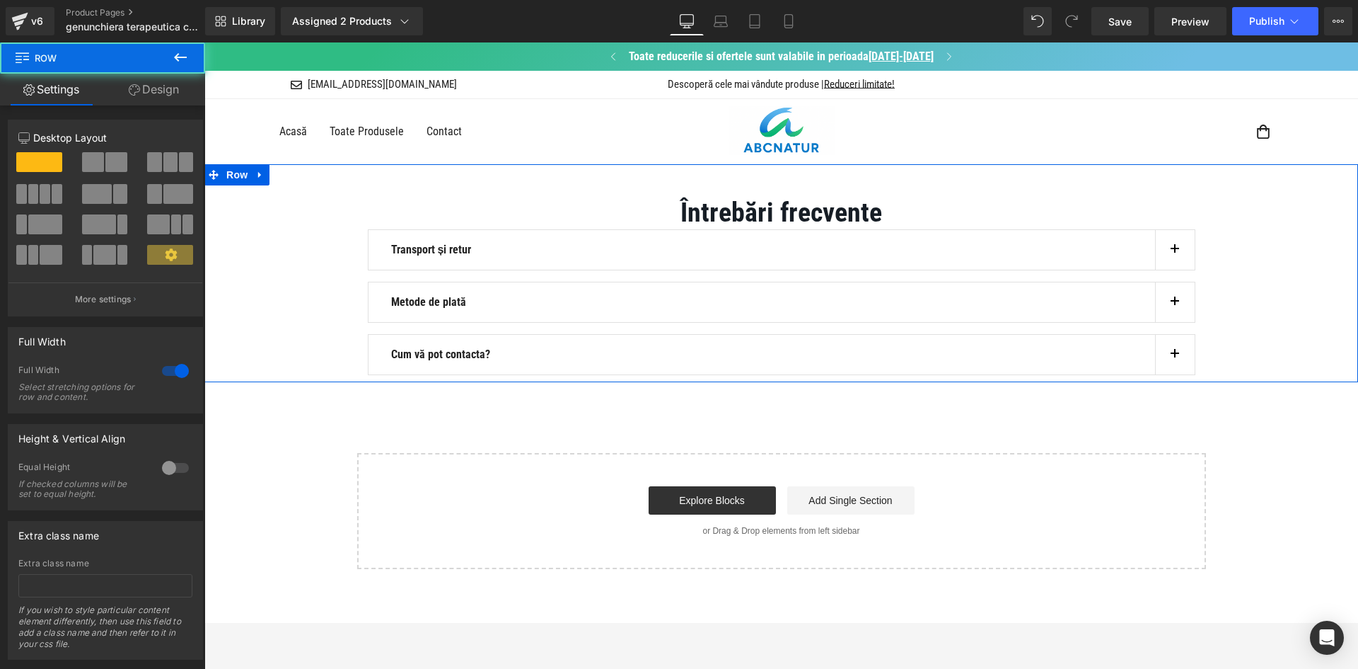
click at [169, 102] on link "Design" at bounding box center [154, 90] width 103 height 32
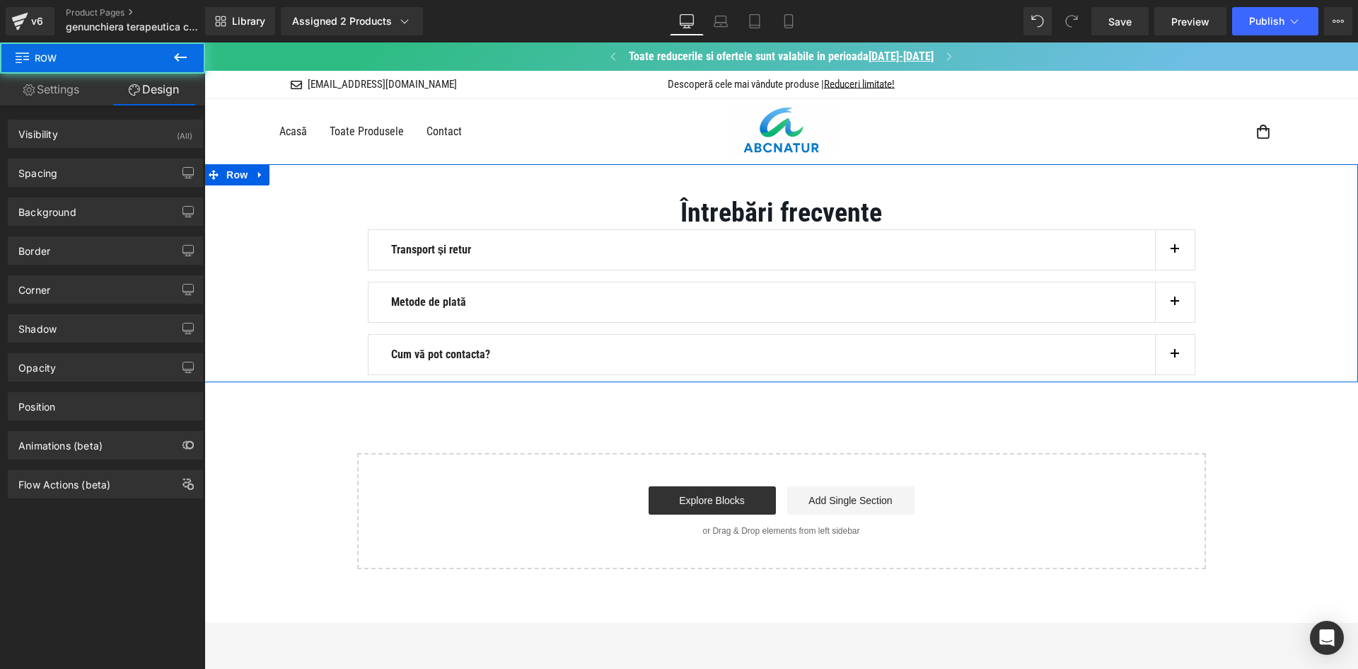
click at [167, 147] on div "Visibility (All) 0|0|0|0 1 Show on Desktop 1 Show on Laptop 1 Show on Tablet 1 …" at bounding box center [105, 134] width 195 height 28
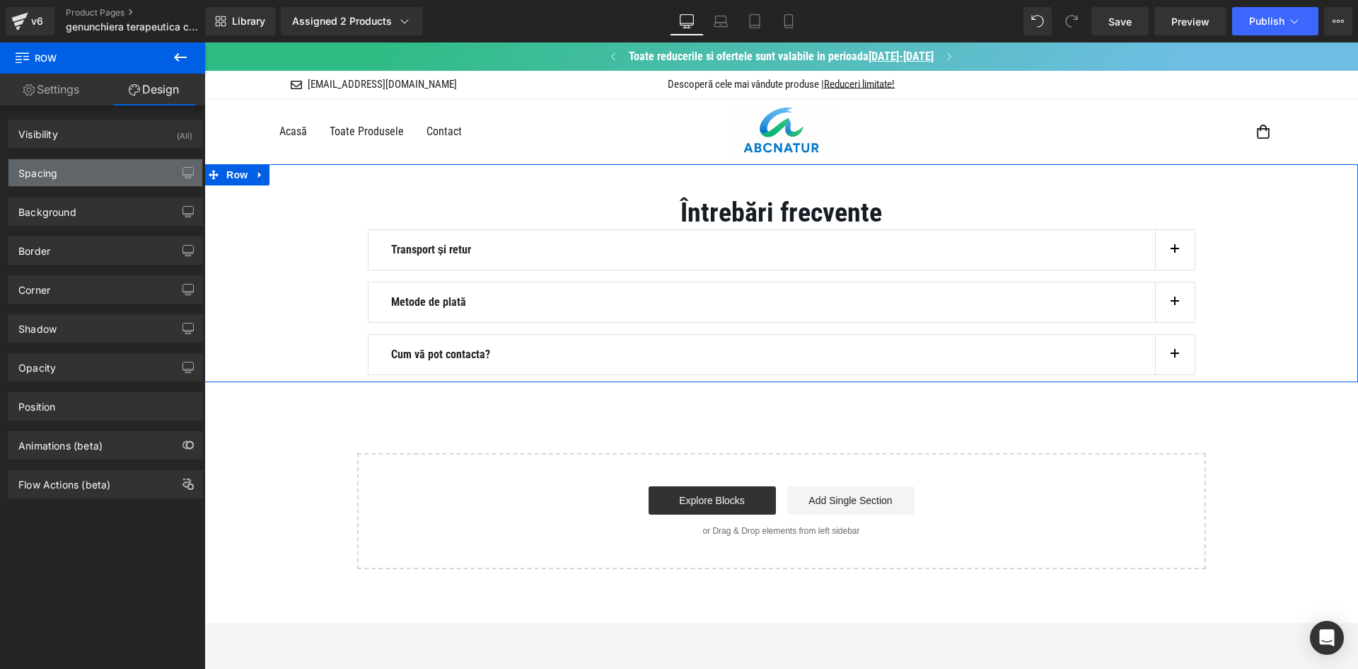
click at [171, 173] on div "Spacing" at bounding box center [105, 172] width 194 height 27
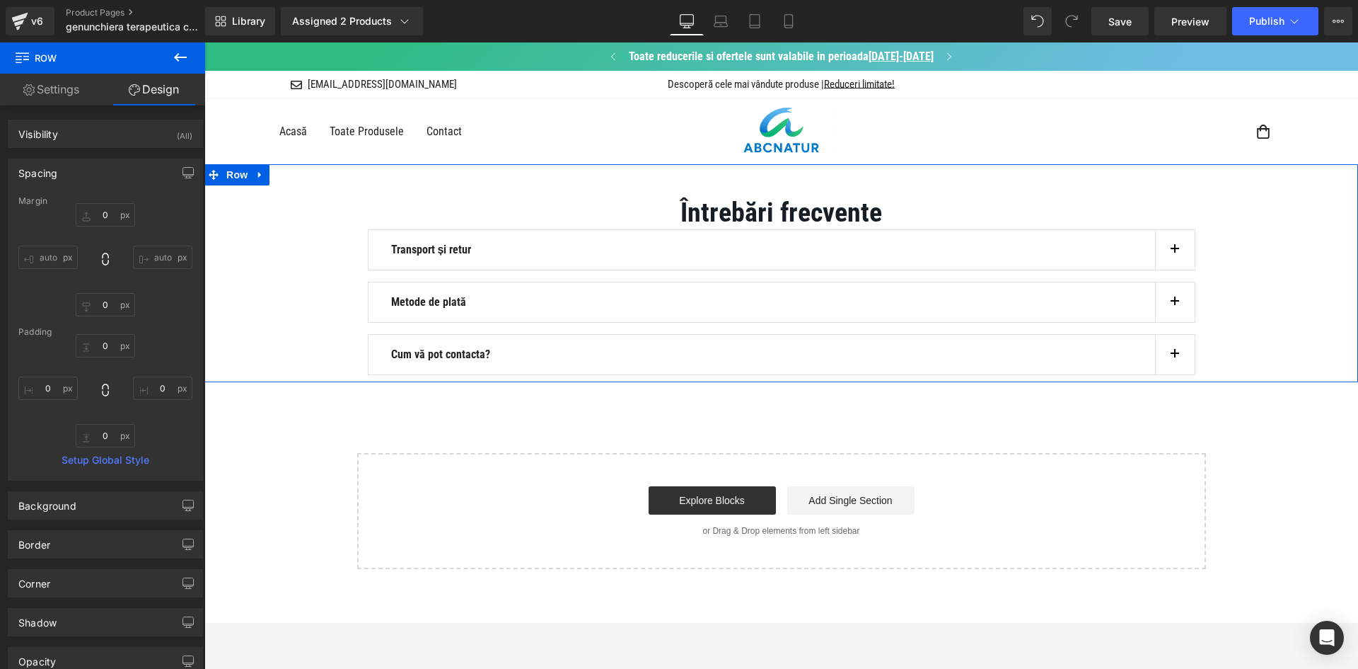
click at [170, 173] on div "Spacing" at bounding box center [105, 172] width 194 height 27
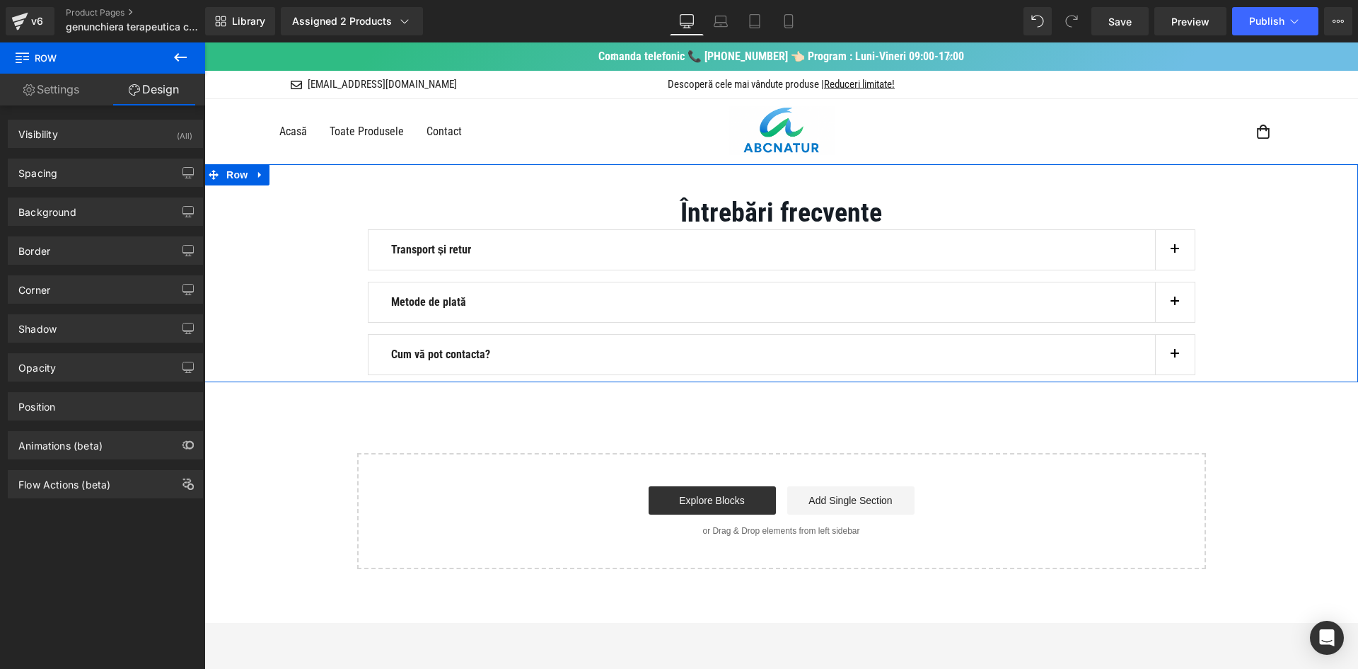
click at [168, 148] on div "Spacing [GEOGRAPHIC_DATA] 0px 0 auto auto 0px 0 auto auto [GEOGRAPHIC_DATA] 0px…" at bounding box center [106, 167] width 212 height 39
click at [165, 142] on div "Visibility (All)" at bounding box center [105, 133] width 194 height 27
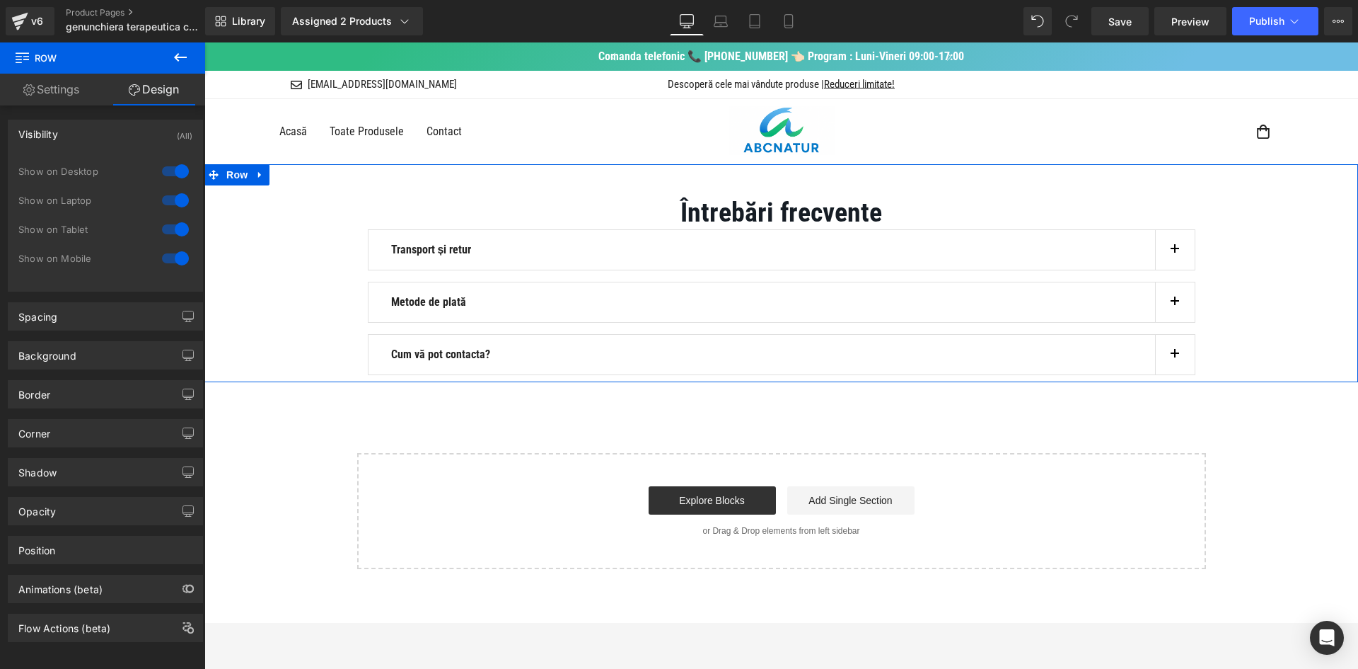
click at [171, 170] on div at bounding box center [175, 171] width 34 height 23
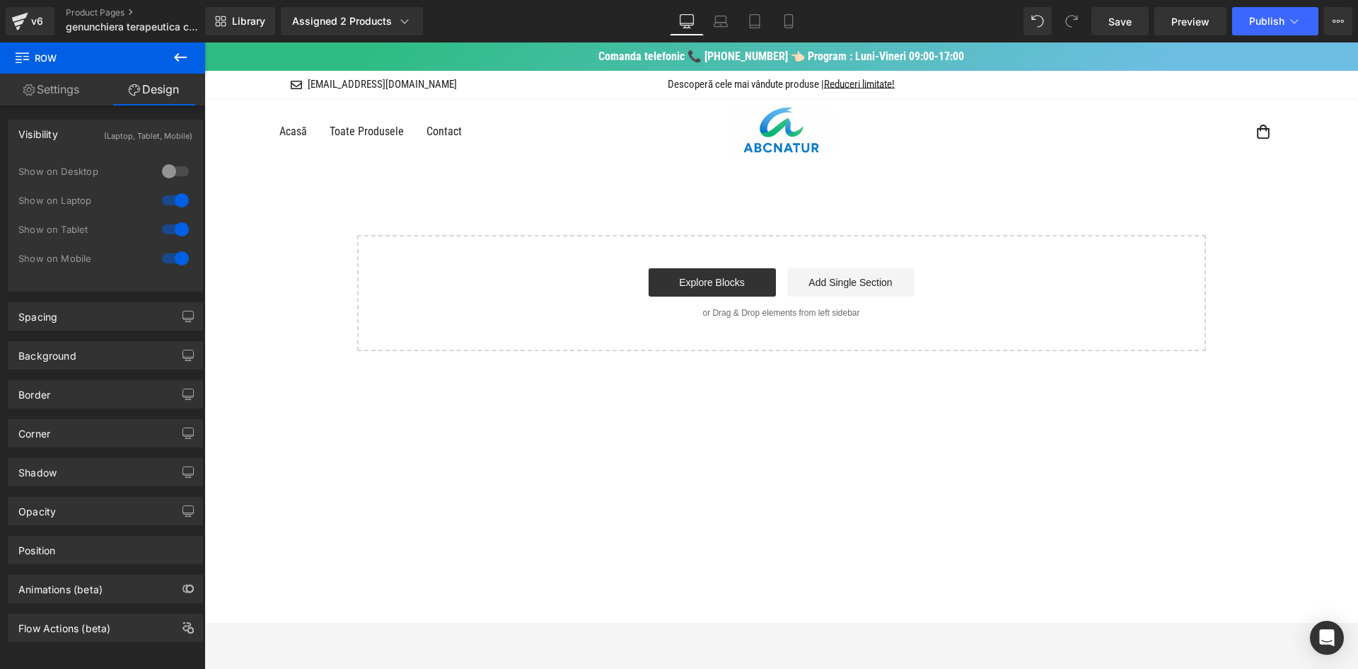
click at [184, 192] on div at bounding box center [175, 200] width 34 height 23
click at [788, 23] on icon at bounding box center [789, 21] width 14 height 14
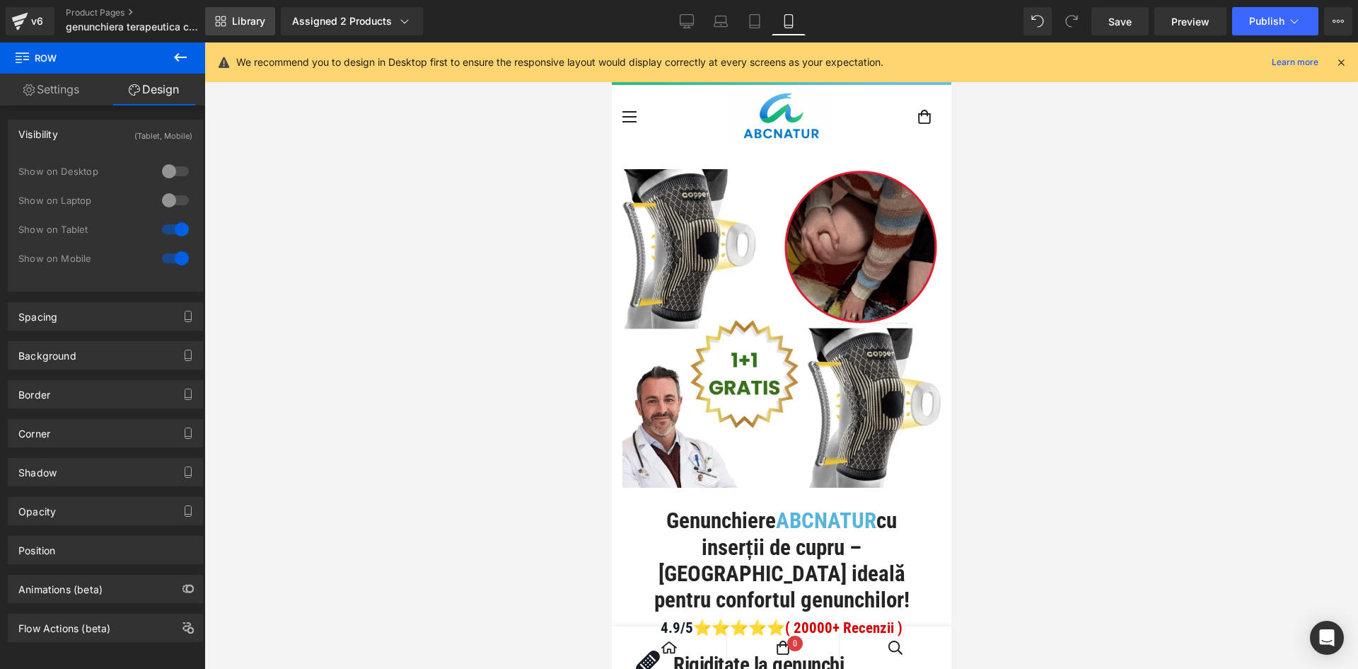
click at [256, 25] on span "Library" at bounding box center [248, 21] width 33 height 13
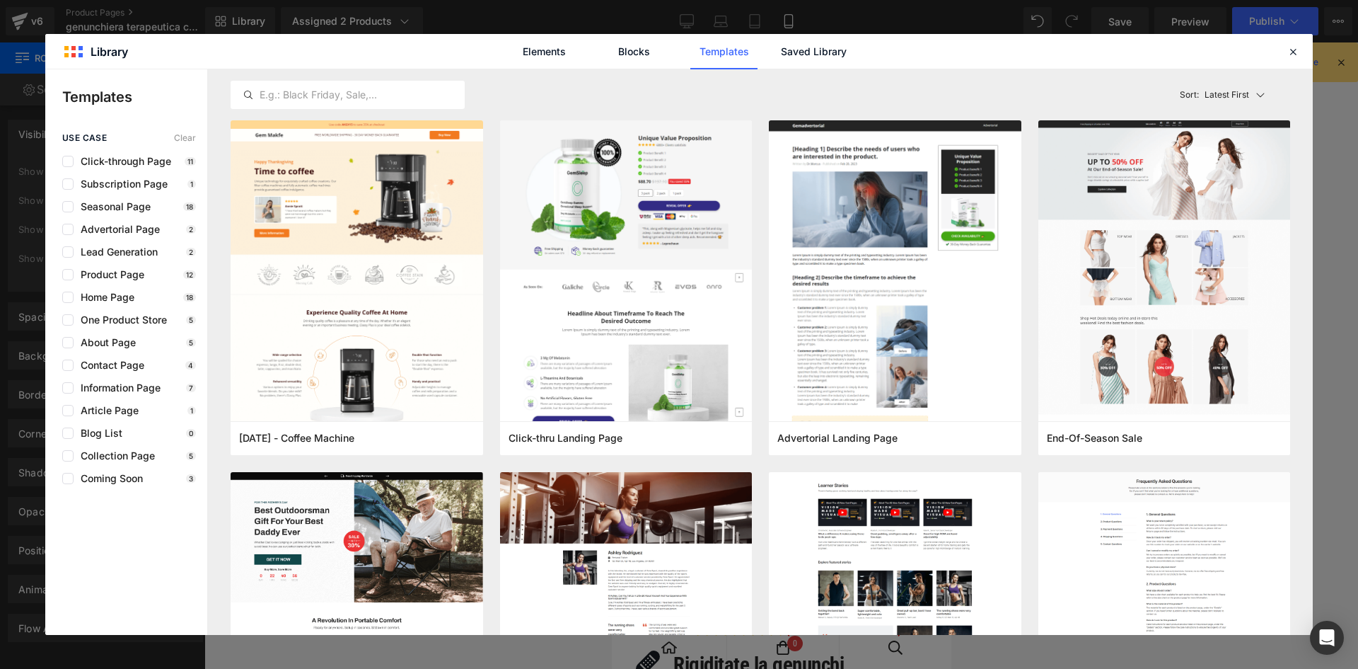
click at [850, 52] on div "Elements Blocks Templates Saved Library" at bounding box center [679, 51] width 359 height 35
click at [819, 59] on link "Saved Library" at bounding box center [813, 51] width 67 height 35
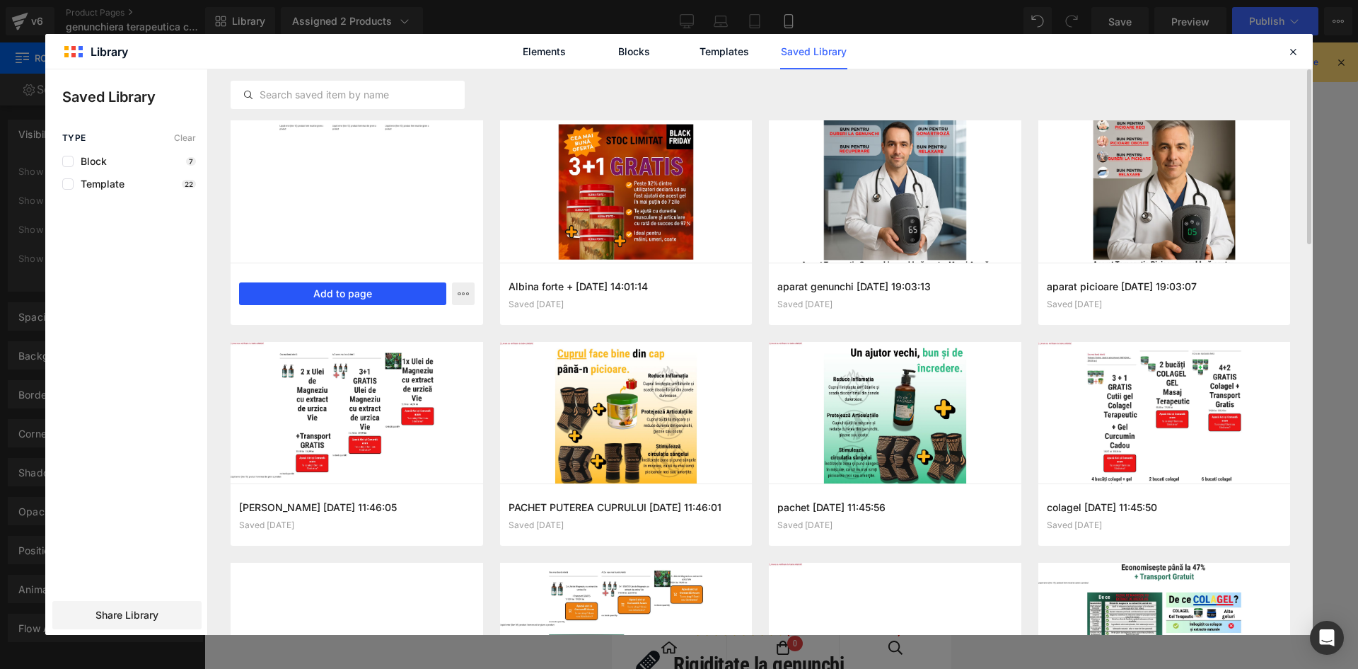
click at [406, 301] on button "Add to page" at bounding box center [342, 293] width 207 height 23
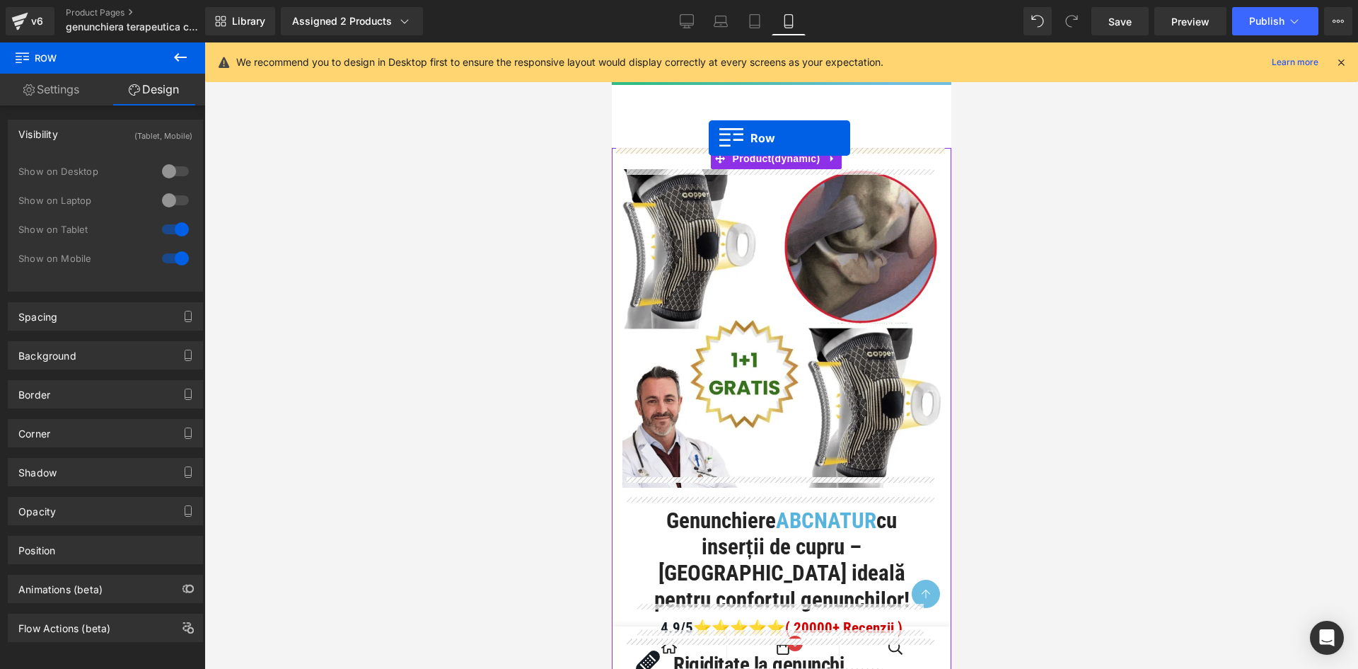
drag, startPoint x: 626, startPoint y: 128, endPoint x: 708, endPoint y: 138, distance: 82.7
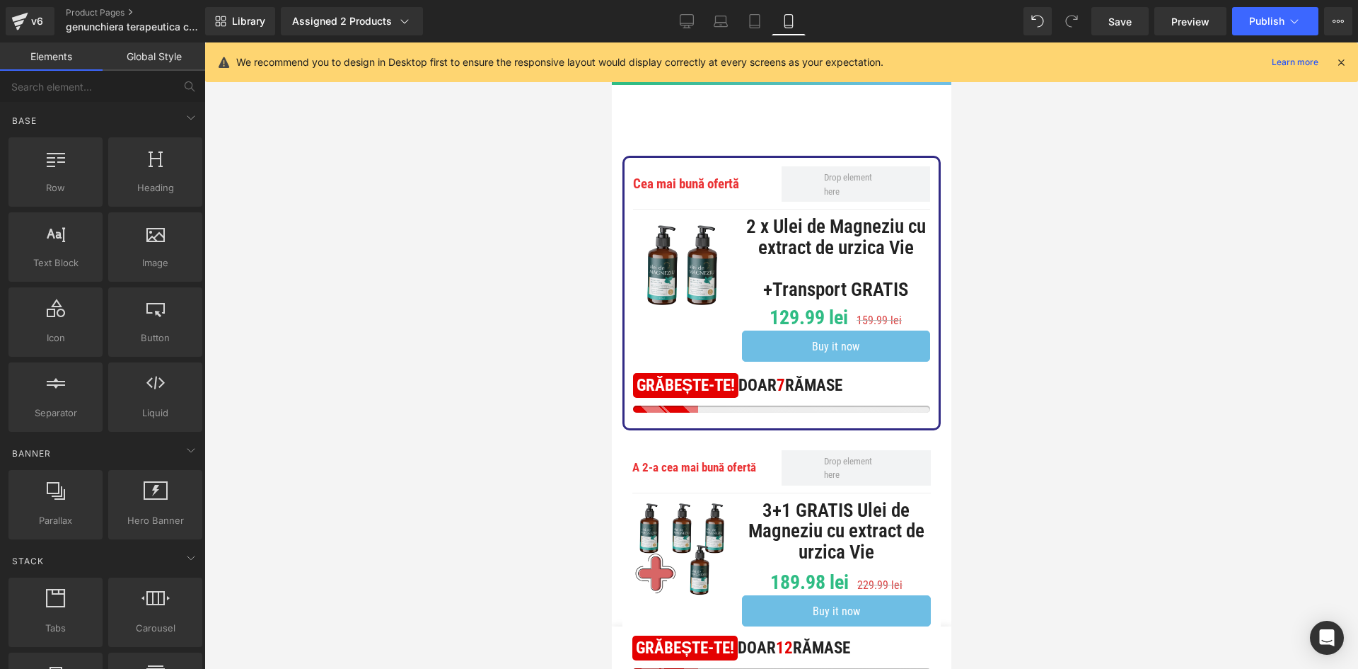
drag, startPoint x: 768, startPoint y: 129, endPoint x: 770, endPoint y: 117, distance: 11.4
click at [768, 129] on m-header "[EMAIL_ADDRESS][DOMAIN_NAME] Descoperă cele mai vândute produse | Reduceri limi…" at bounding box center [781, 116] width 340 height 63
click at [1341, 64] on icon at bounding box center [1341, 62] width 13 height 13
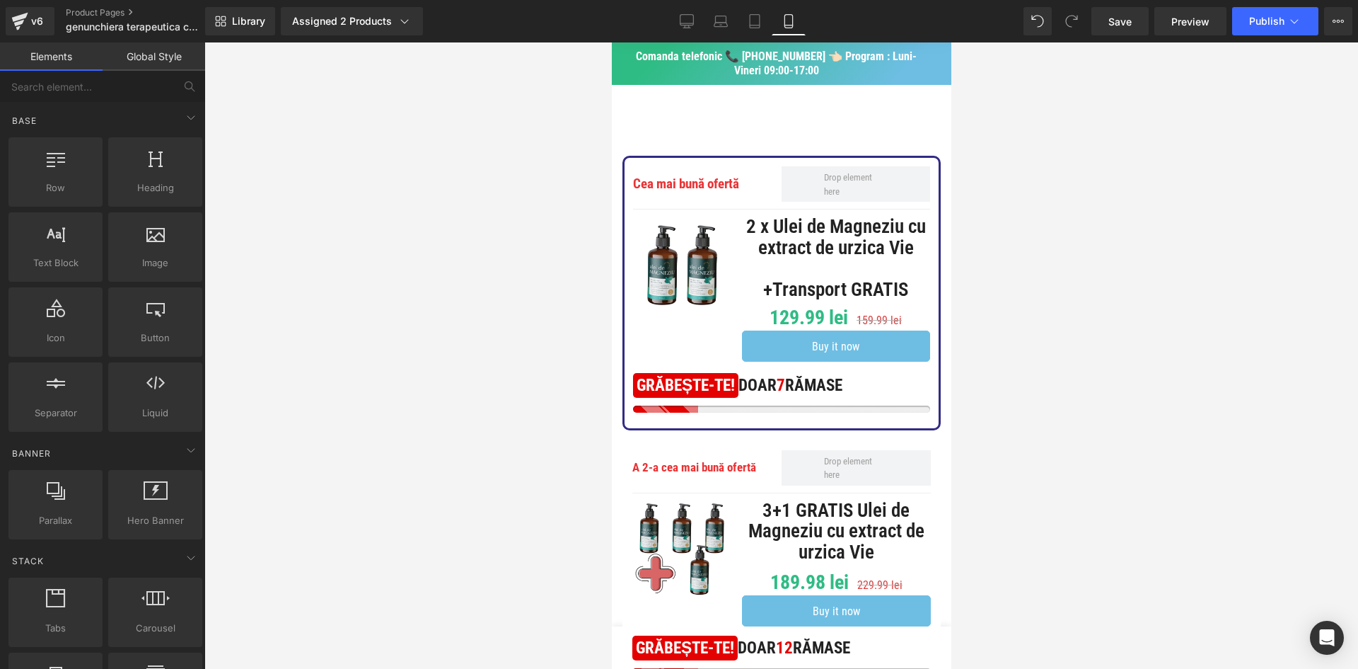
drag, startPoint x: 878, startPoint y: 106, endPoint x: 884, endPoint y: 132, distance: 26.9
click at [884, 132] on m-header "[EMAIL_ADDRESS][DOMAIN_NAME] Descoperă cele mai vândute produse | Reduceri limi…" at bounding box center [781, 116] width 340 height 63
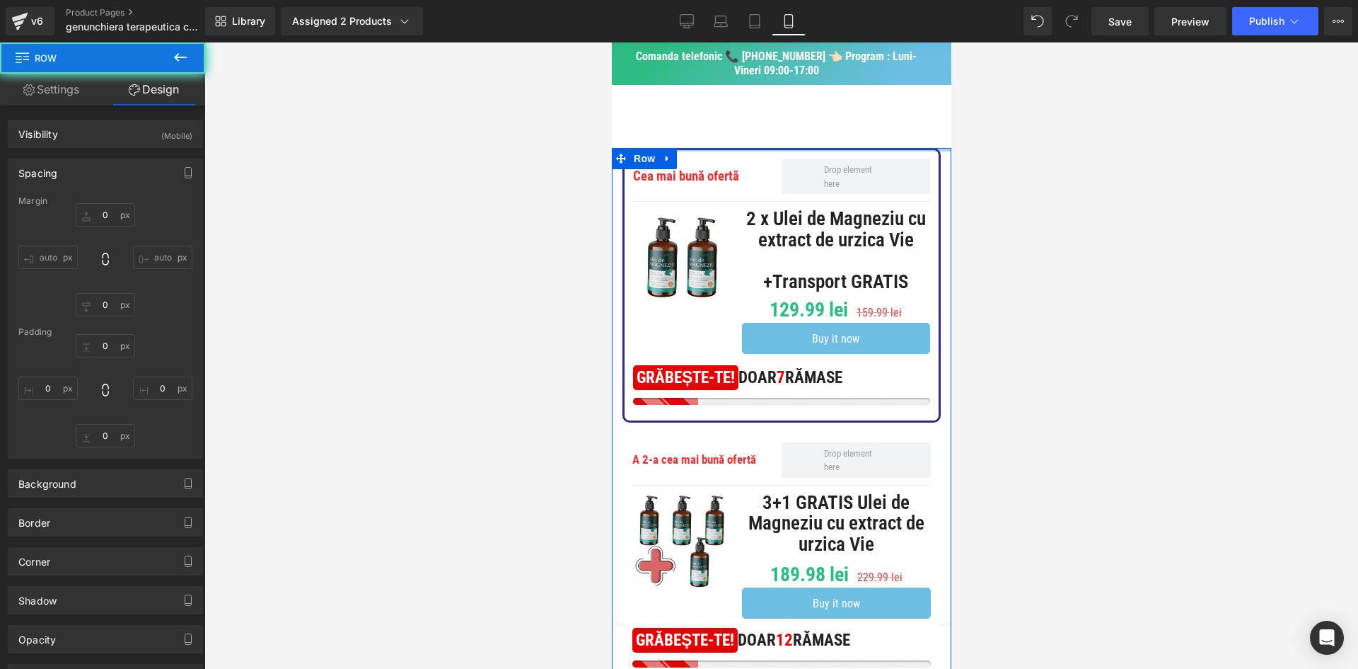
click at [987, 165] on div at bounding box center [781, 355] width 1154 height 626
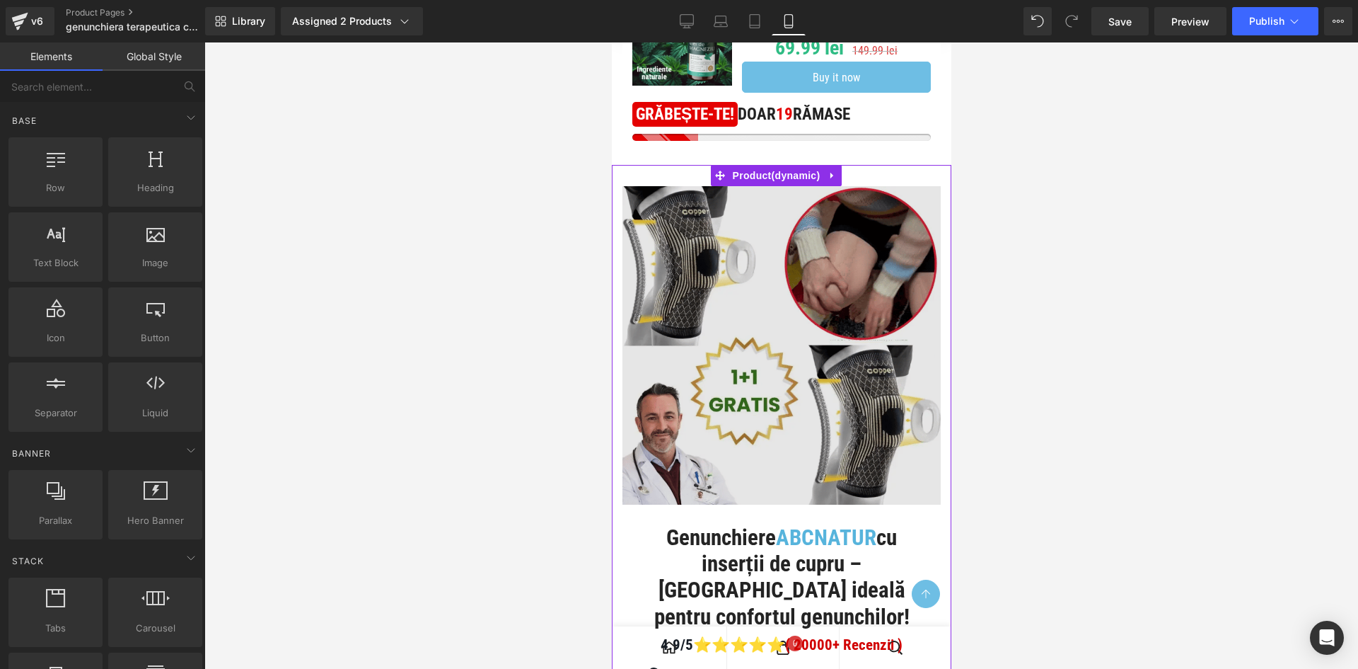
scroll to position [849, 0]
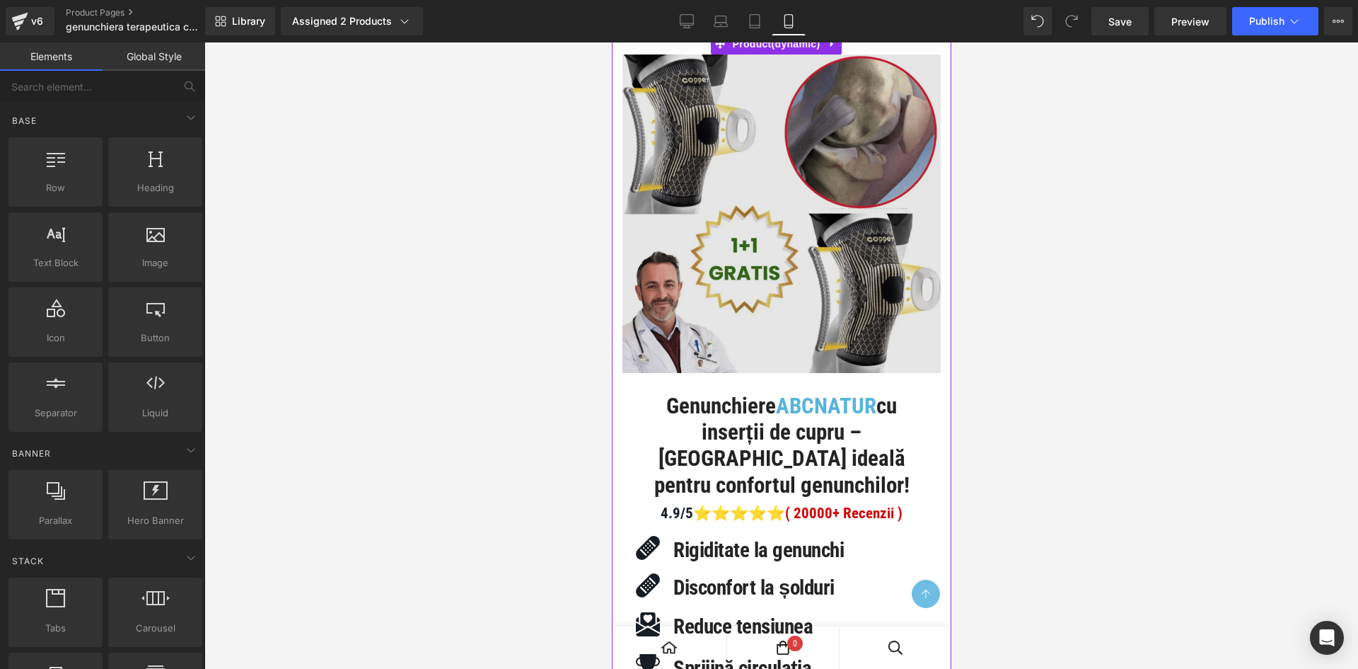
click at [809, 342] on img at bounding box center [781, 213] width 318 height 318
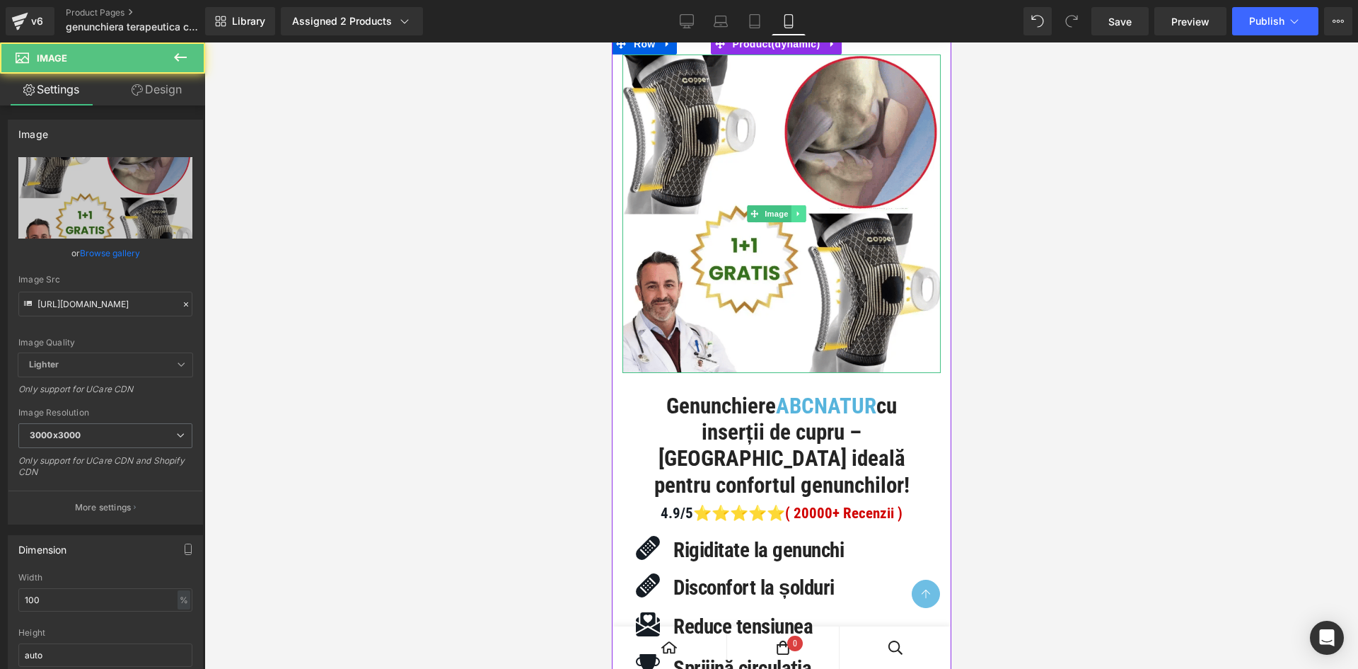
click at [802, 218] on icon at bounding box center [798, 213] width 8 height 8
click at [809, 217] on icon at bounding box center [805, 213] width 8 height 8
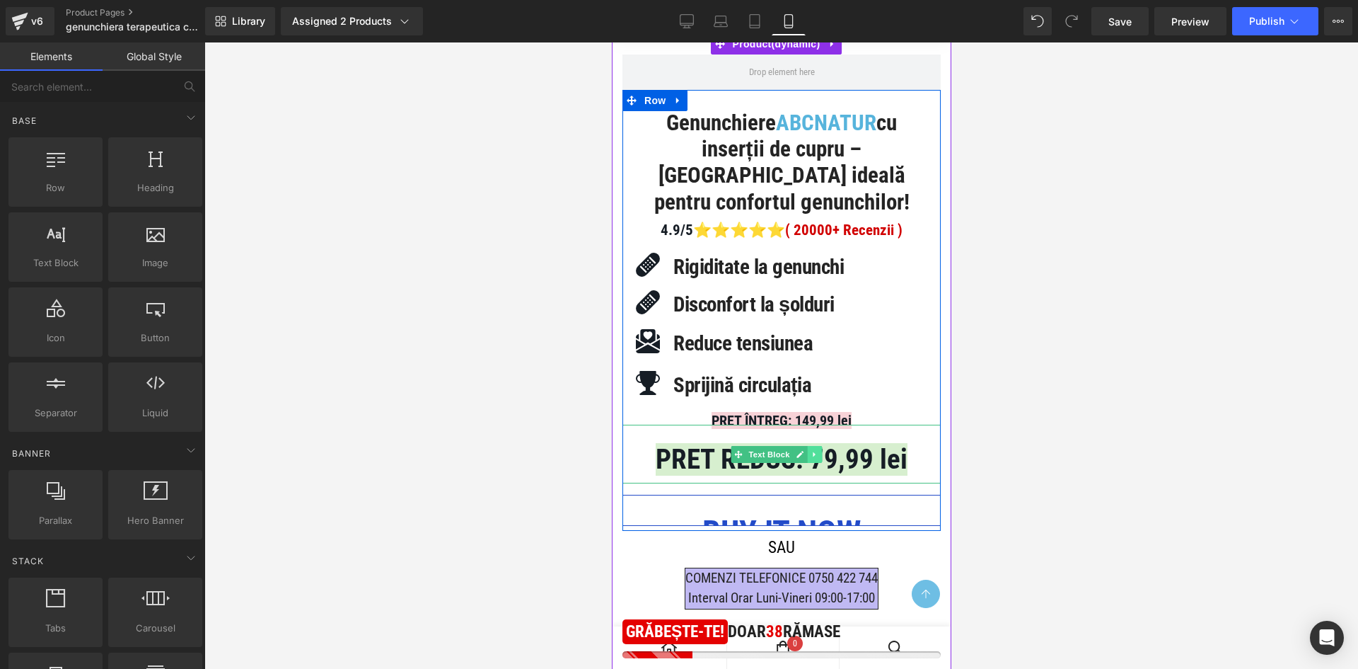
click at [814, 458] on icon at bounding box center [814, 454] width 8 height 8
click at [818, 458] on icon at bounding box center [821, 454] width 8 height 8
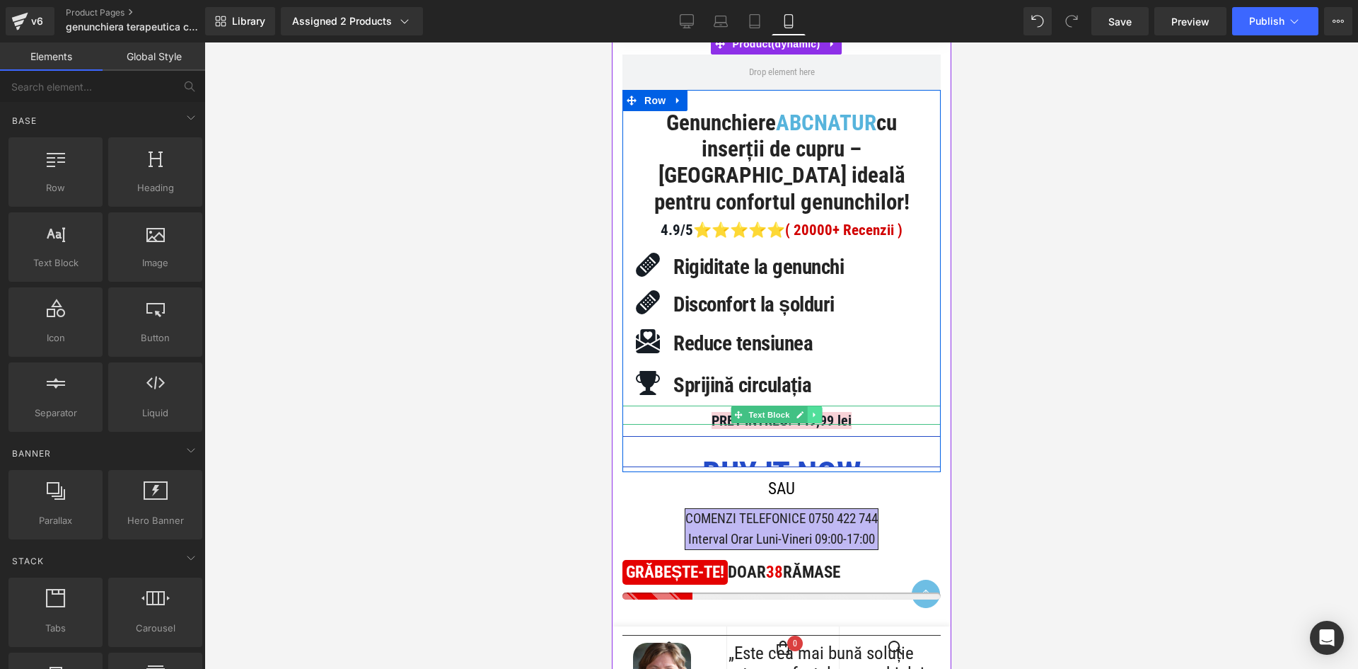
click at [819, 423] on link at bounding box center [814, 414] width 15 height 17
click at [824, 419] on icon at bounding box center [821, 415] width 8 height 8
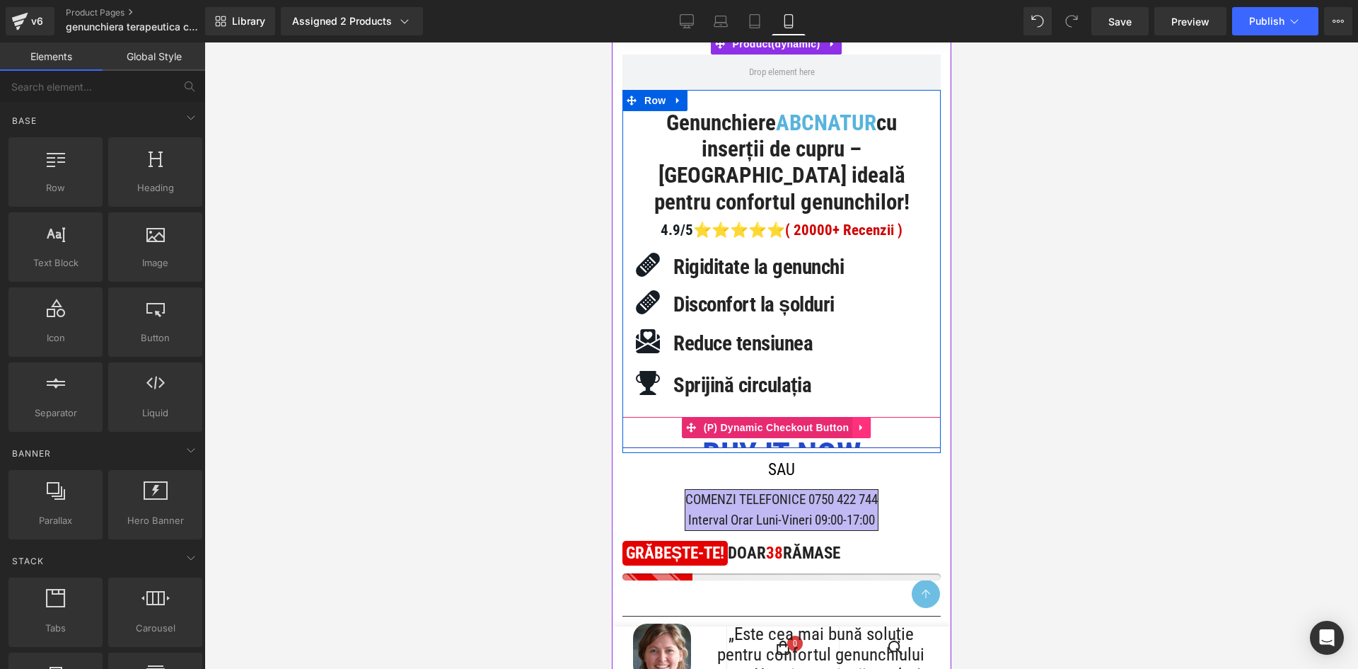
click at [860, 432] on icon at bounding box center [861, 427] width 10 height 11
click at [870, 432] on icon at bounding box center [870, 427] width 10 height 11
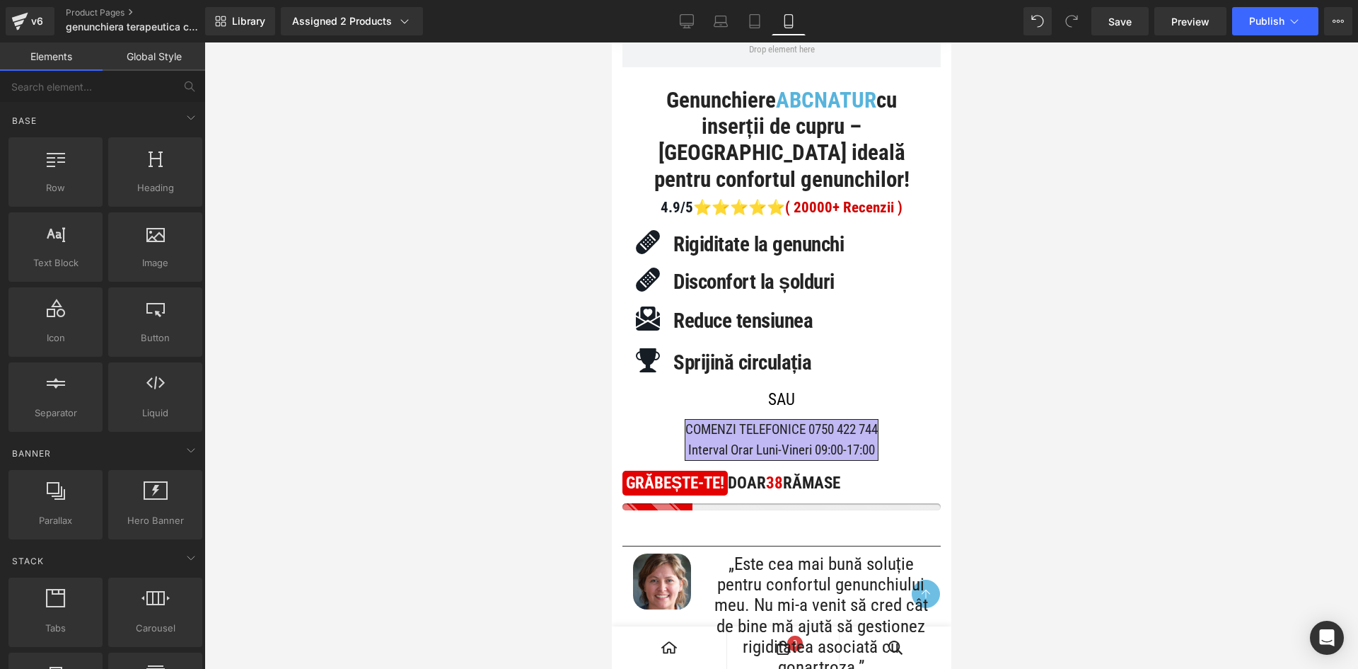
scroll to position [920, 0]
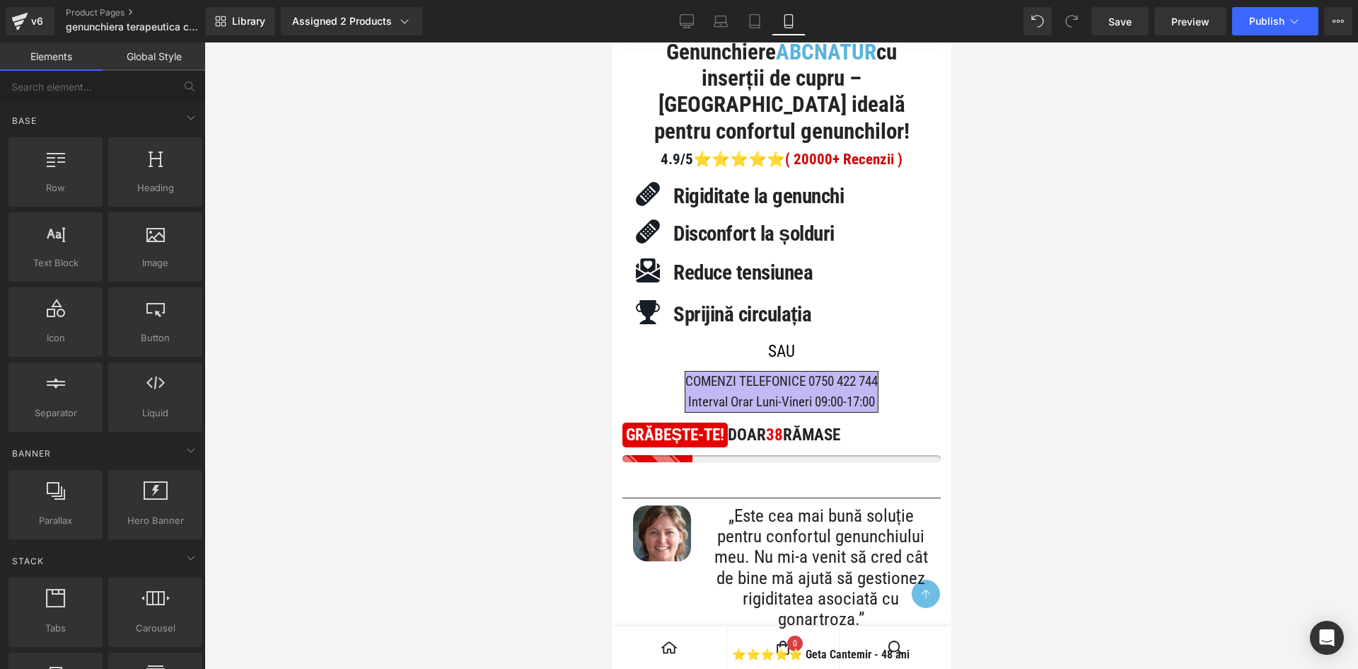
click at [818, 412] on span "COMENZI TELEFONICE 0750 422 744 Interval Orar Luni-Vineri 09:00-17:00" at bounding box center [781, 391] width 192 height 40
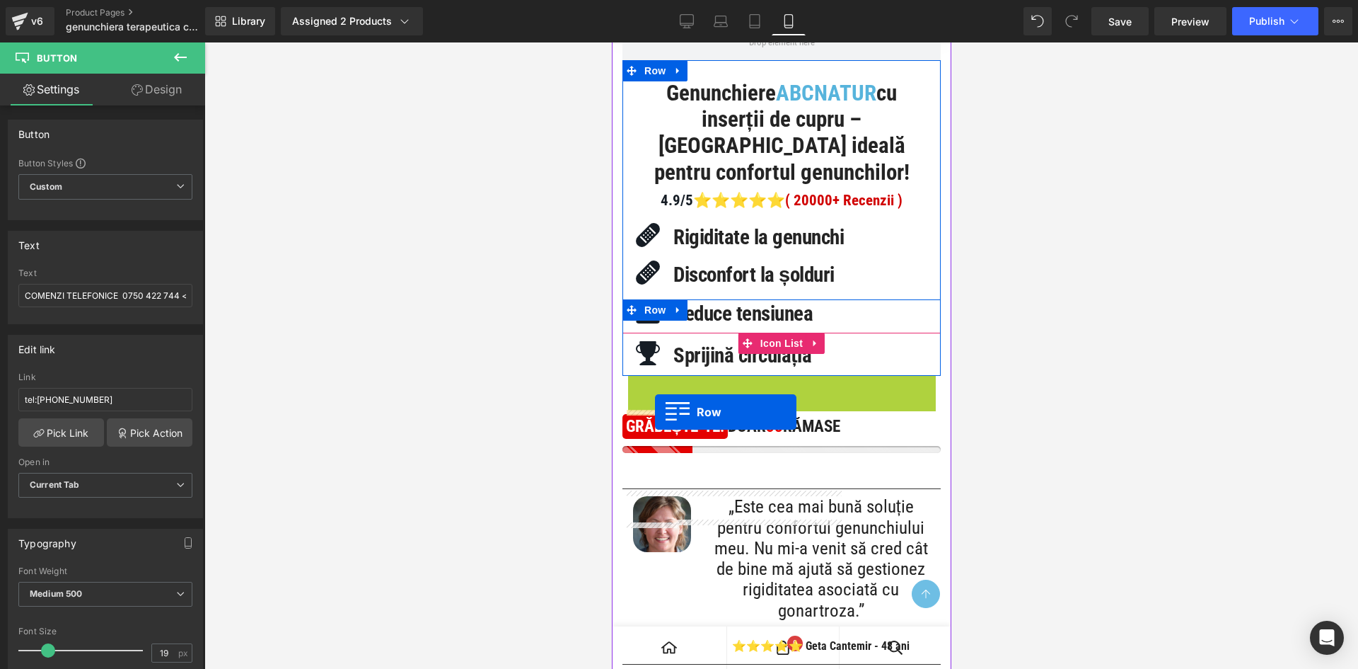
scroll to position [778, 0]
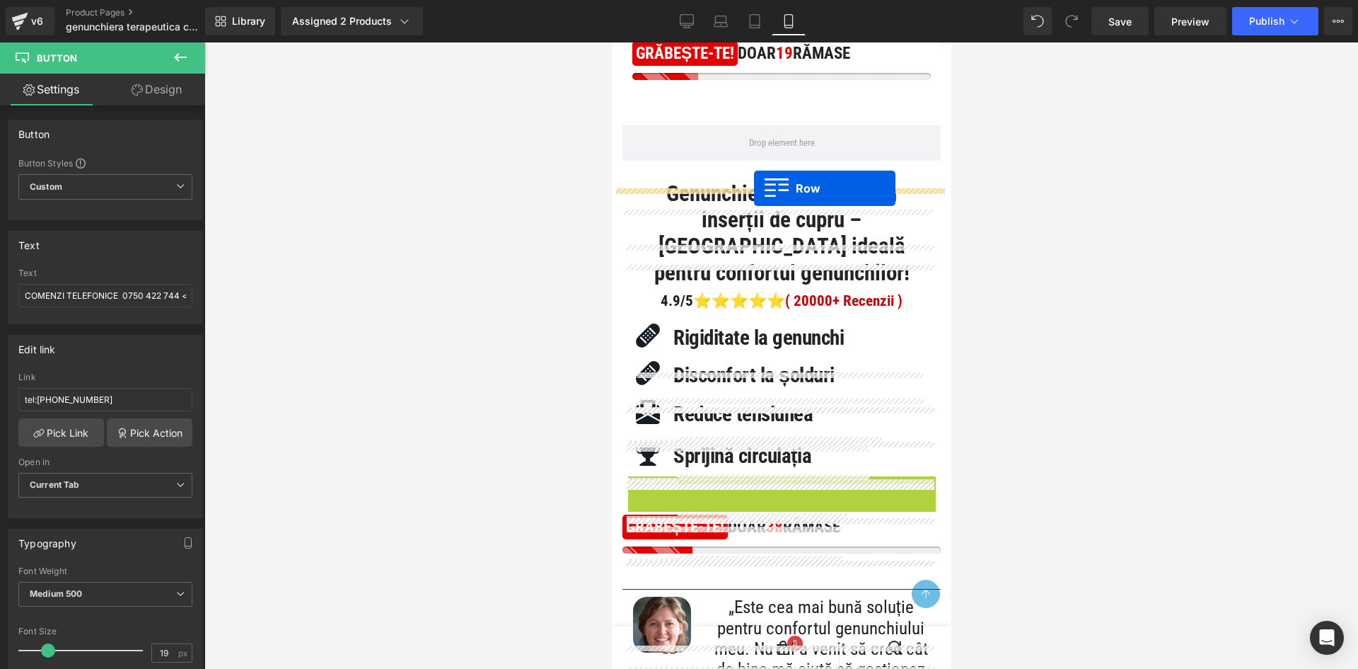
drag, startPoint x: 634, startPoint y: 430, endPoint x: 753, endPoint y: 187, distance: 270.5
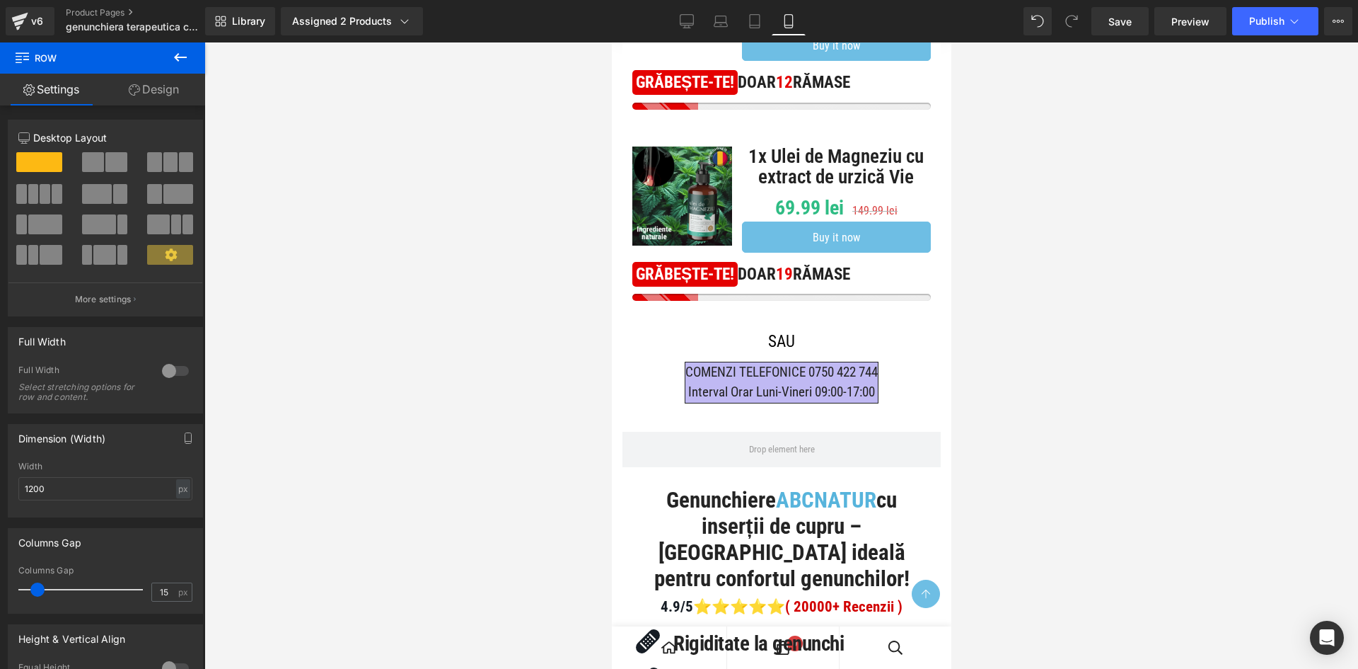
scroll to position [566, 0]
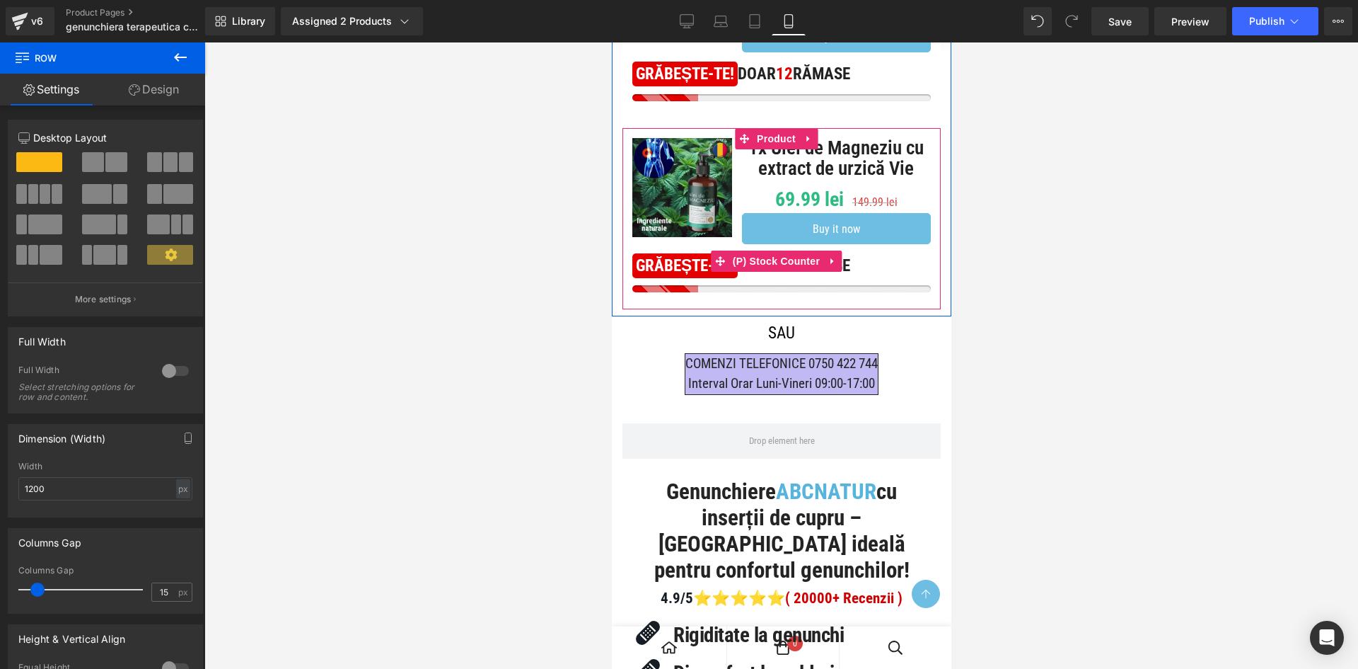
click at [812, 293] on div "no-track-quantity GRĂBEȘTE-TE! DOAR 19 RĂMASE" at bounding box center [781, 273] width 299 height 39
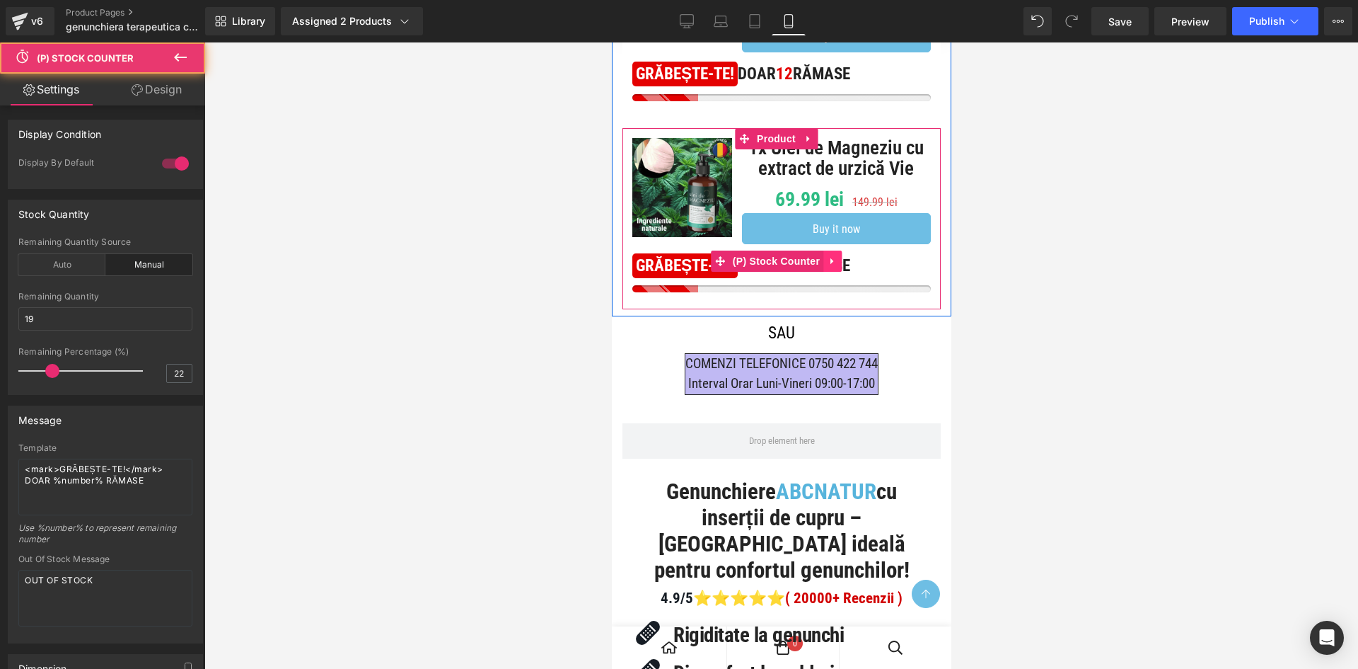
click at [836, 266] on icon at bounding box center [832, 260] width 10 height 11
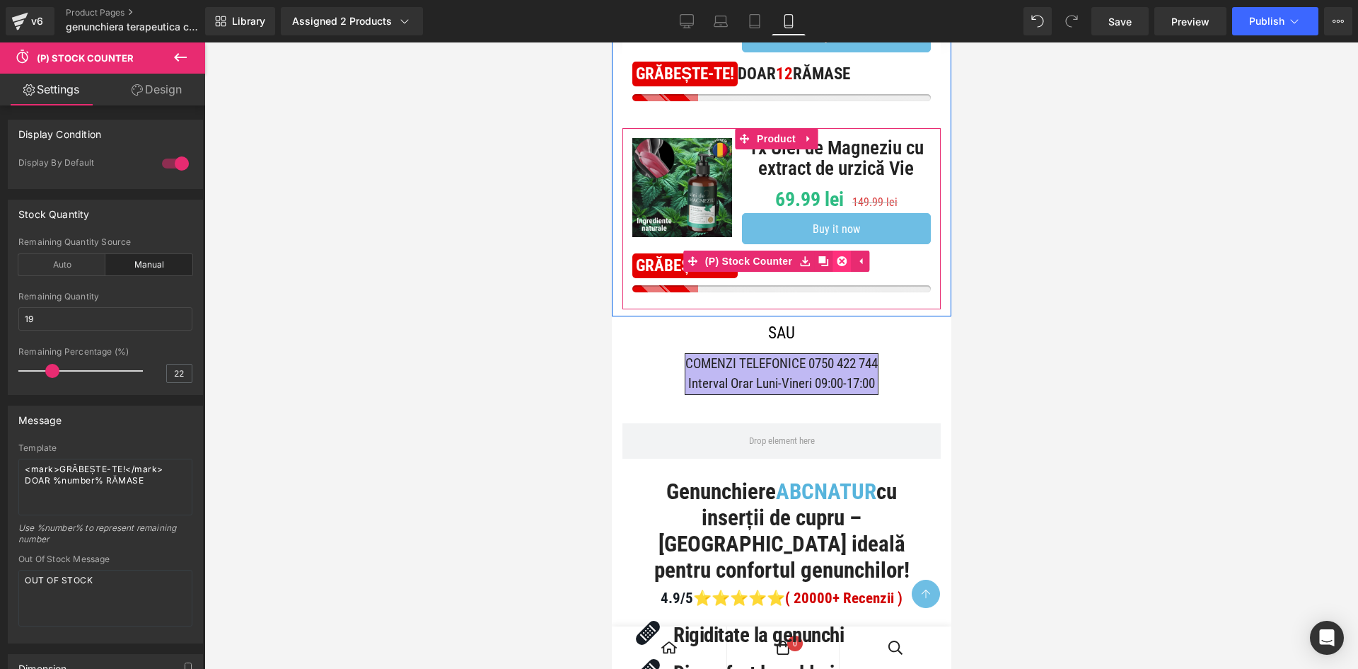
click at [836, 266] on icon at bounding box center [841, 261] width 10 height 10
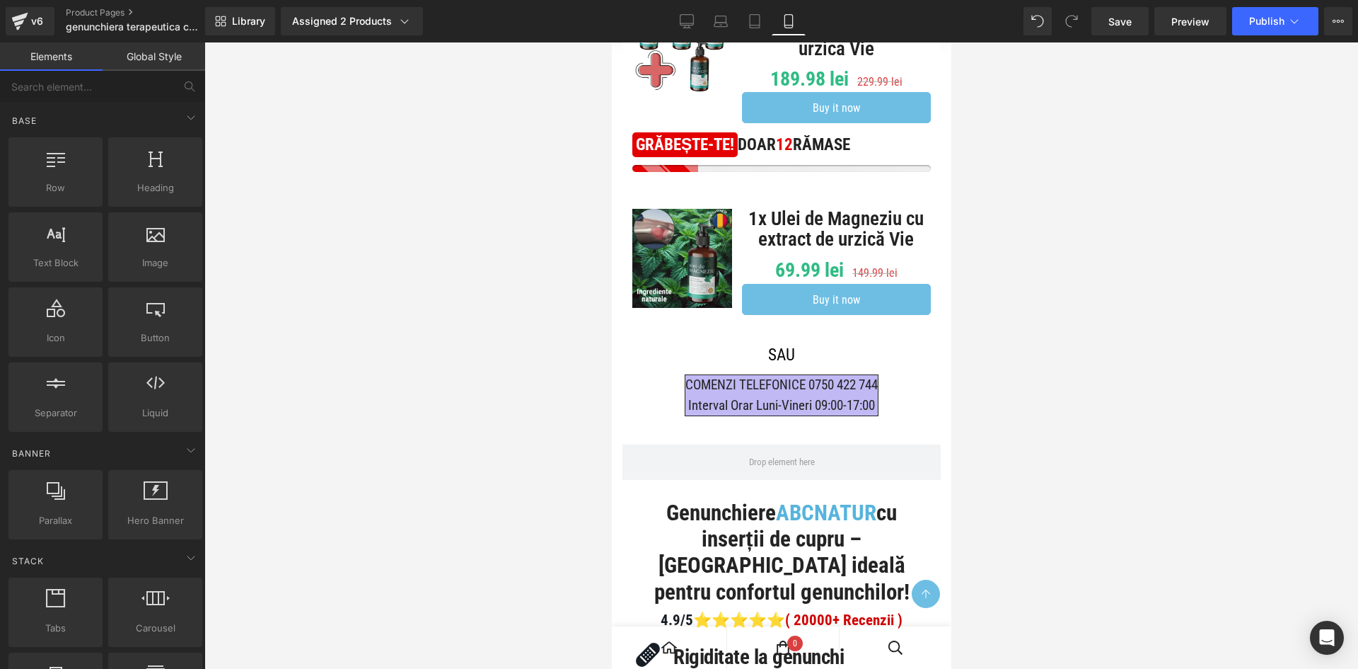
scroll to position [778, 0]
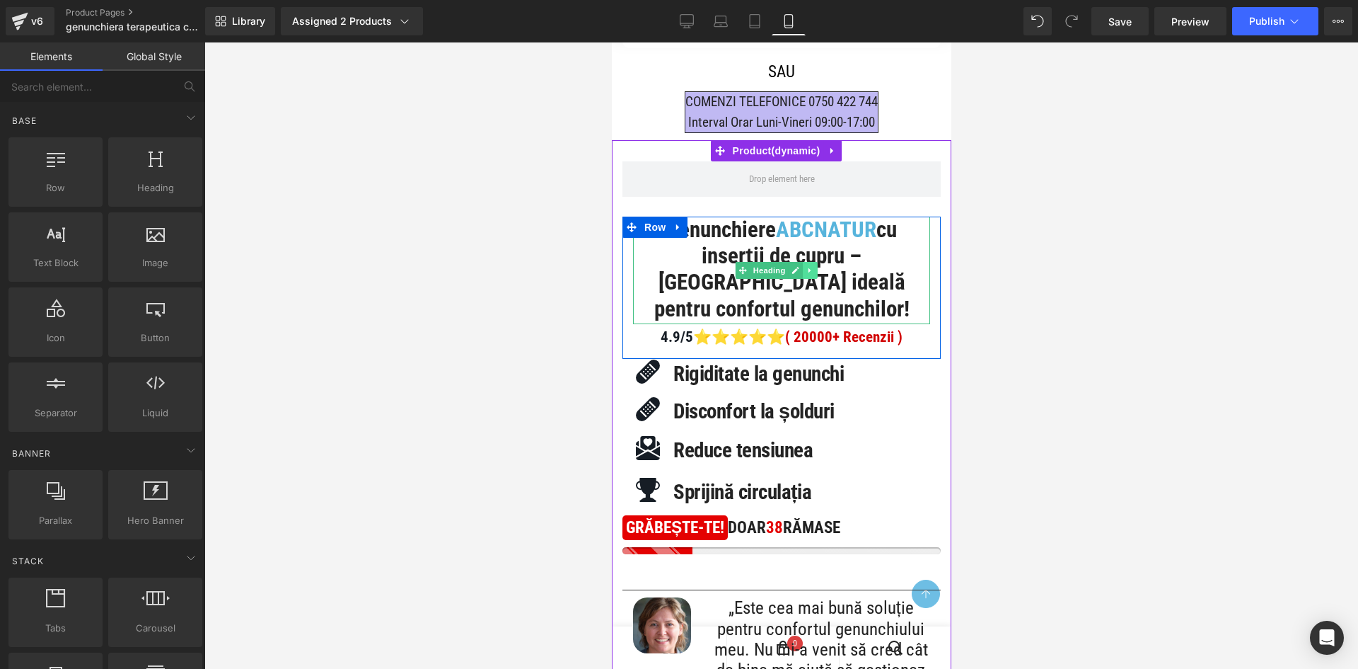
click at [807, 275] on icon at bounding box center [810, 270] width 8 height 8
click at [814, 274] on icon at bounding box center [817, 270] width 8 height 8
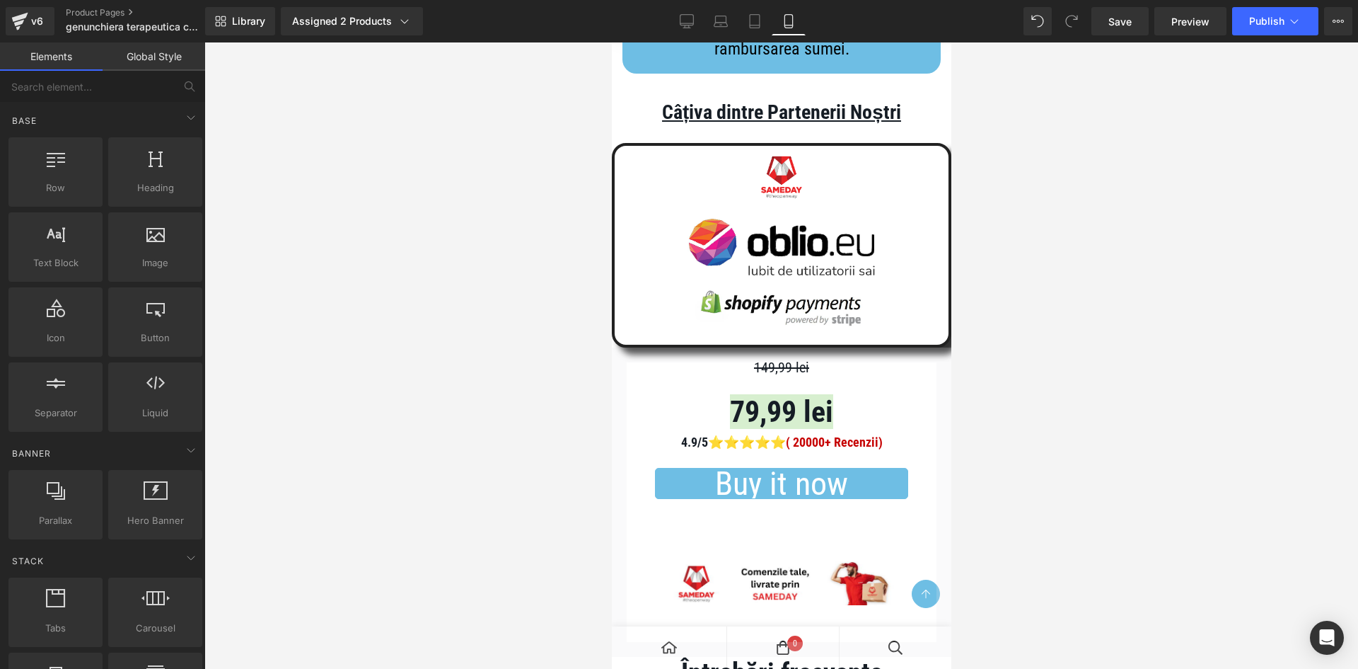
scroll to position [8471, 0]
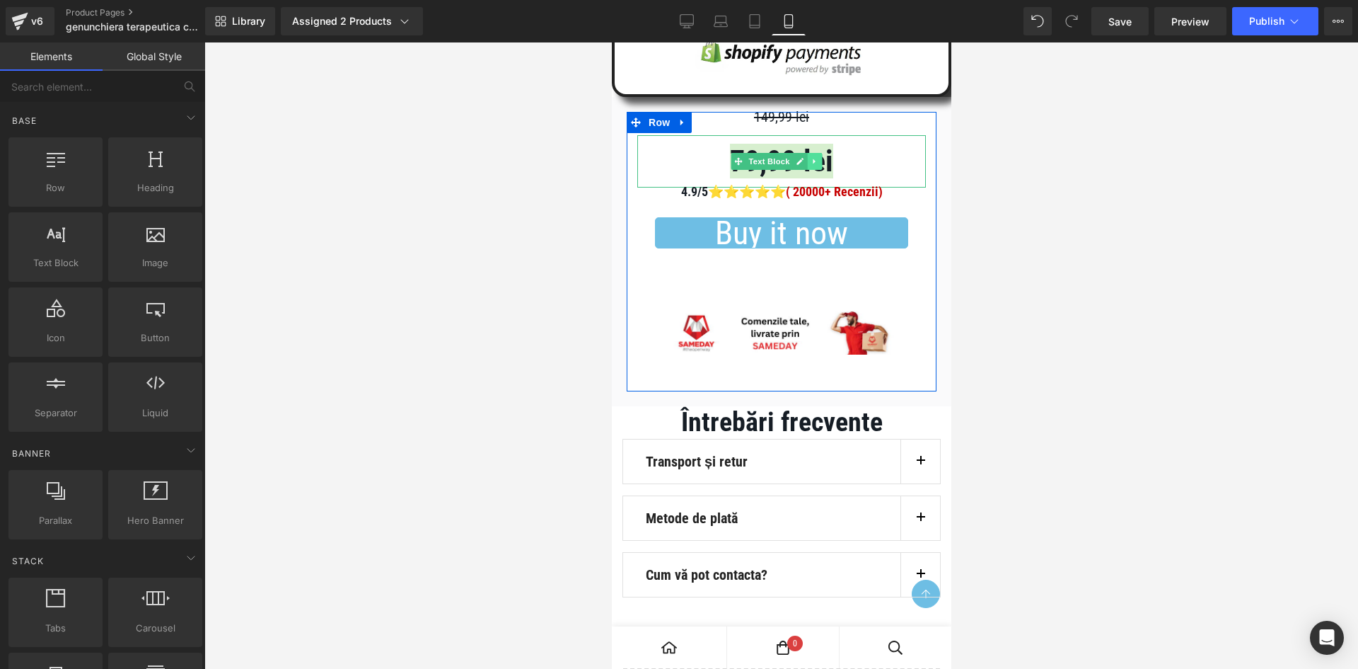
click at [808, 170] on link at bounding box center [814, 161] width 15 height 17
click at [818, 166] on icon at bounding box center [821, 162] width 8 height 8
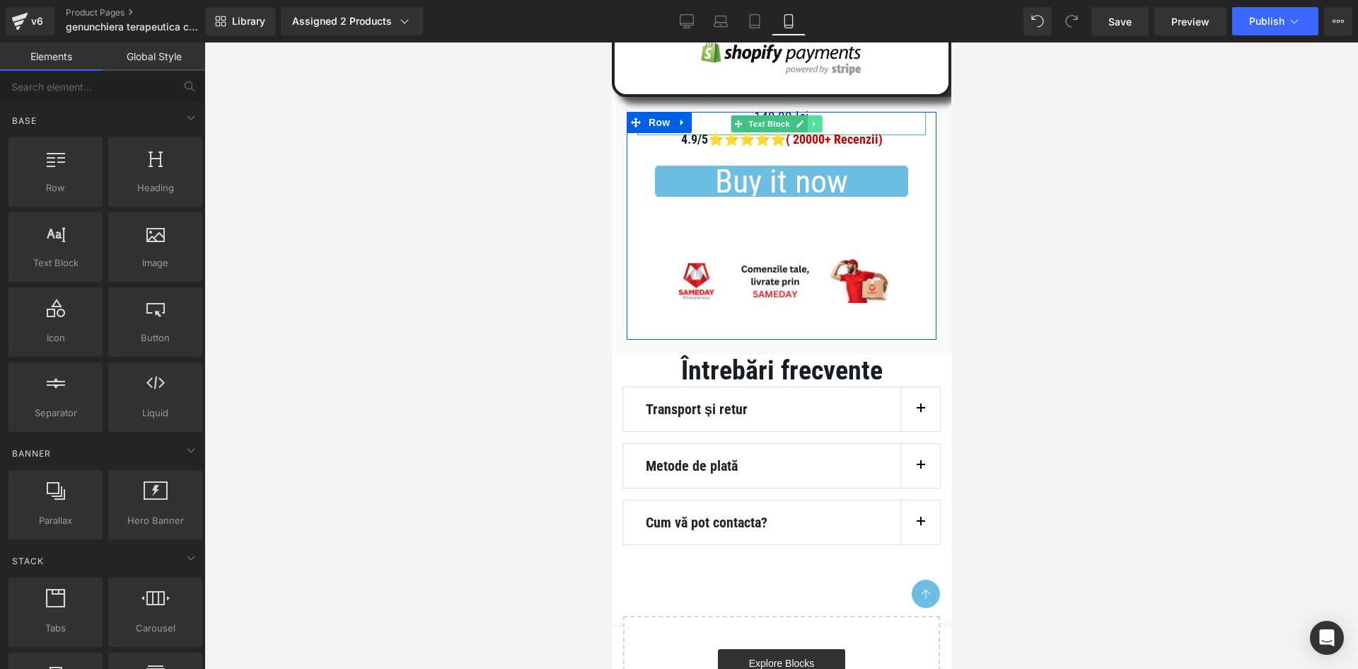
click at [815, 128] on icon at bounding box center [814, 124] width 8 height 8
click at [816, 132] on link at bounding box center [821, 123] width 15 height 17
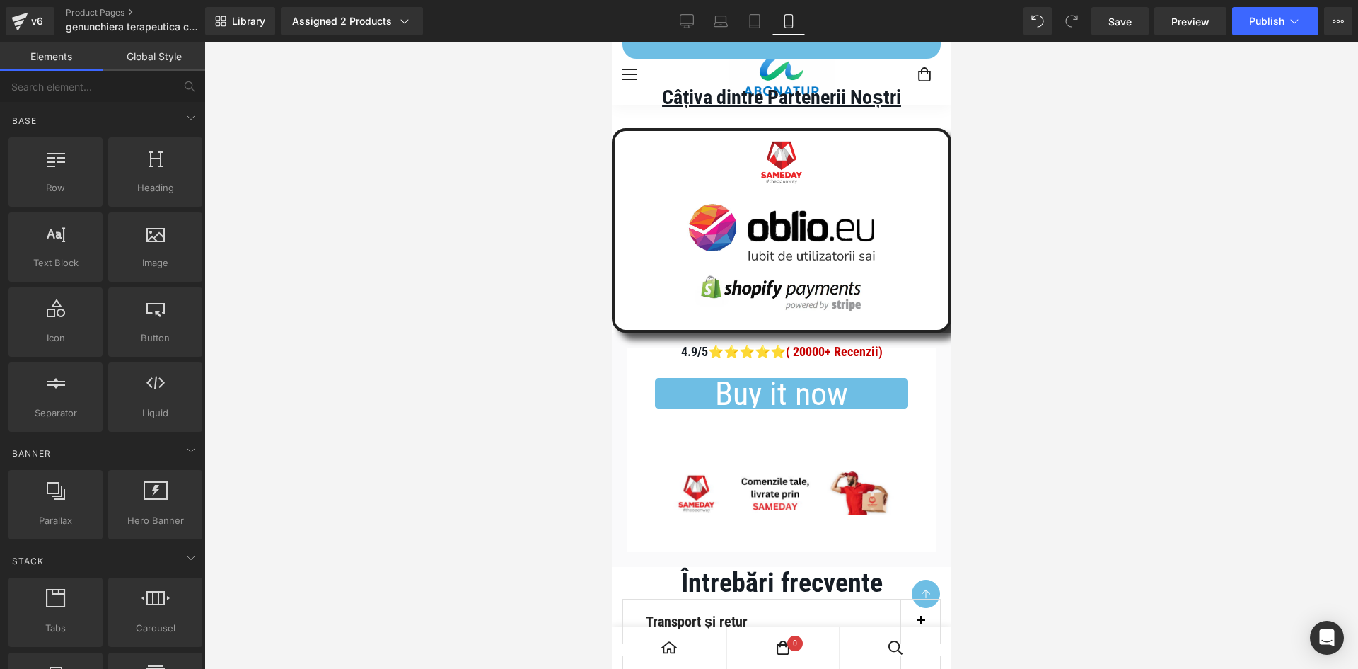
scroll to position [8129, 0]
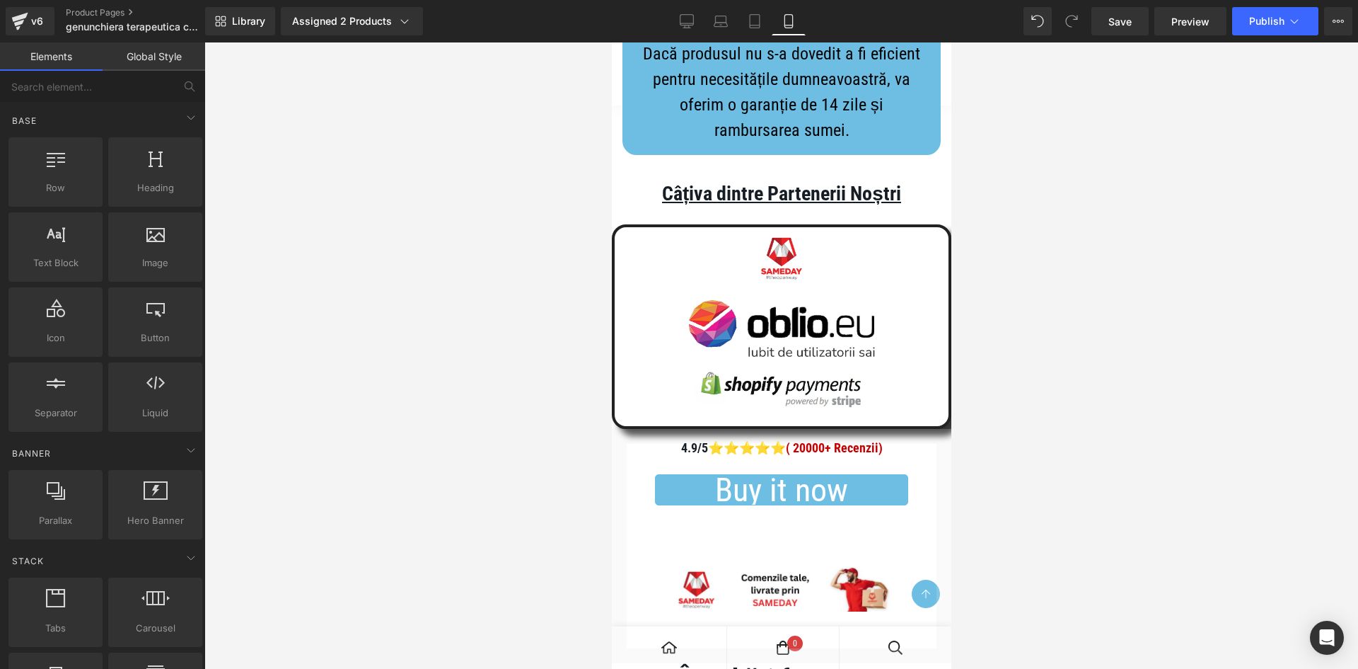
drag, startPoint x: 949, startPoint y: 572, endPoint x: 1575, endPoint y: 604, distance: 626.2
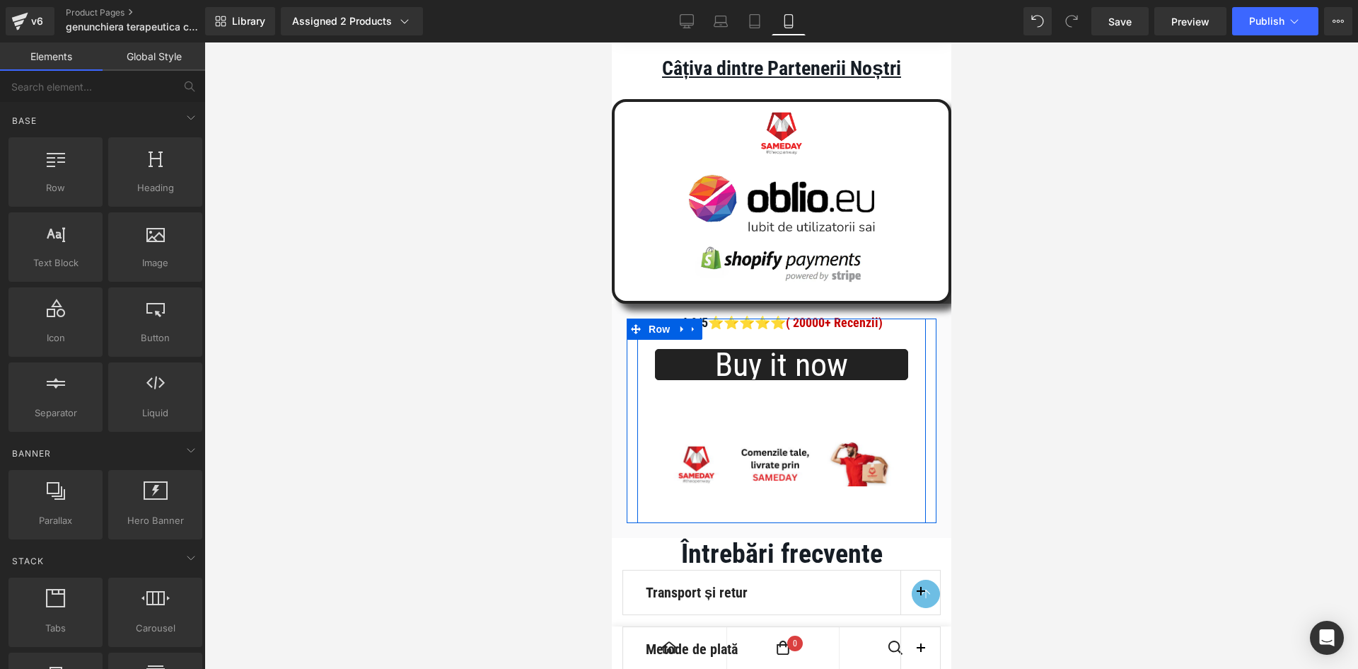
scroll to position [8270, 0]
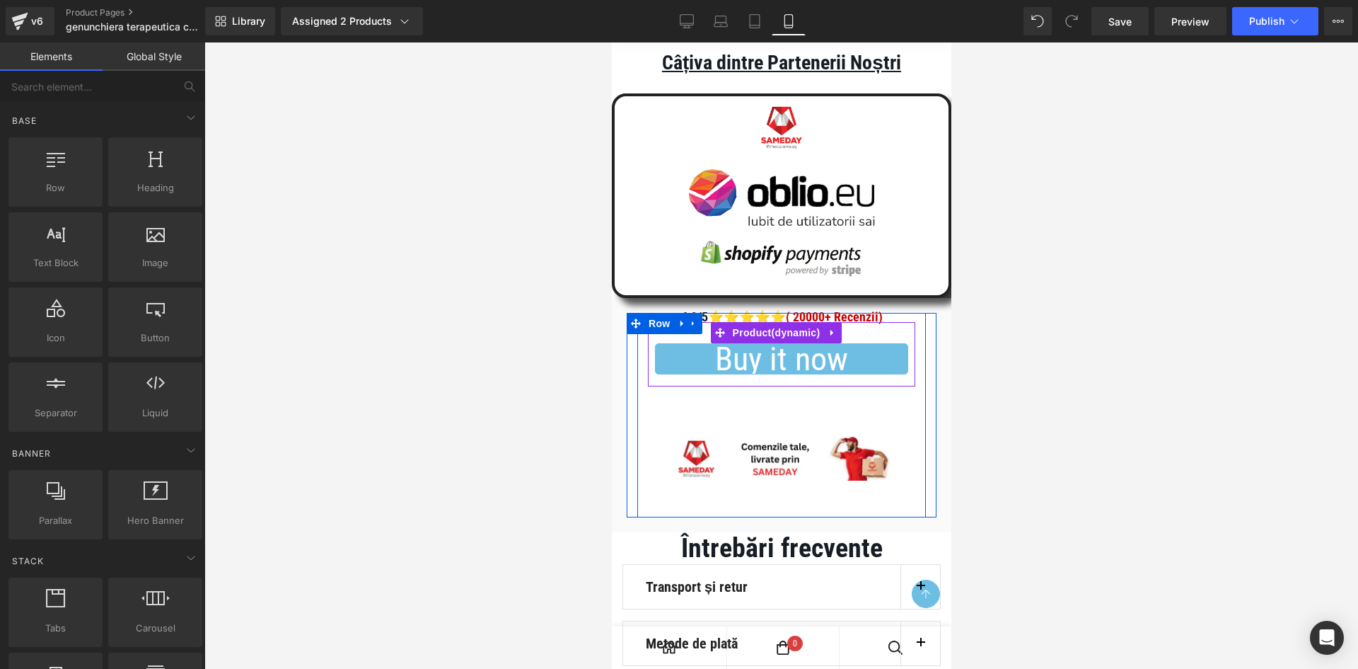
click at [828, 337] on icon at bounding box center [832, 332] width 10 height 11
click at [838, 337] on icon at bounding box center [841, 333] width 10 height 10
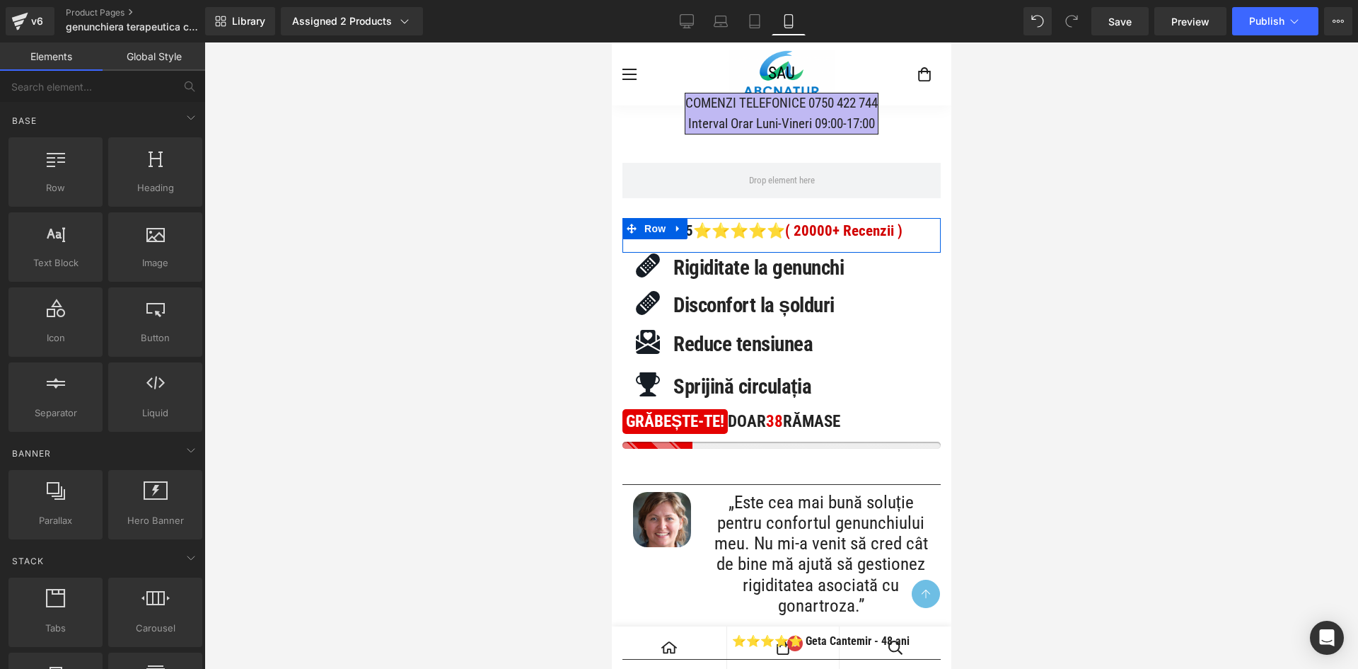
scroll to position [0, 0]
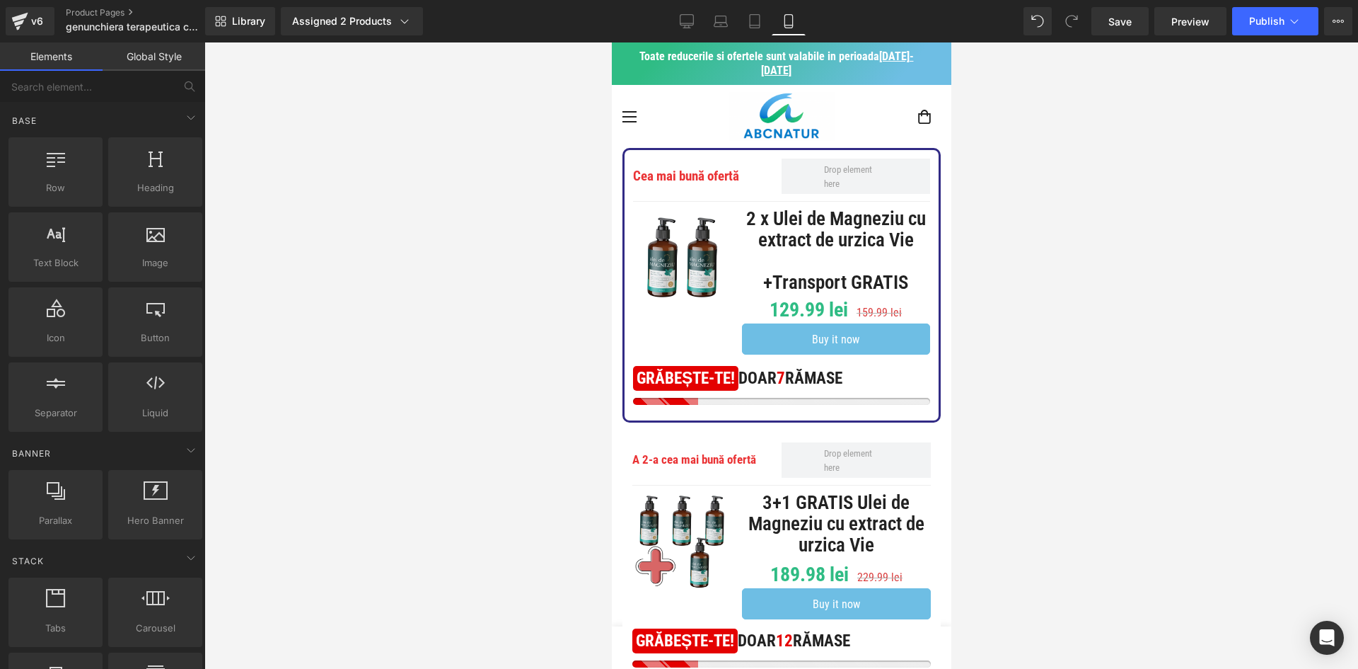
drag, startPoint x: 947, startPoint y: 560, endPoint x: 1545, endPoint y: 79, distance: 767.5
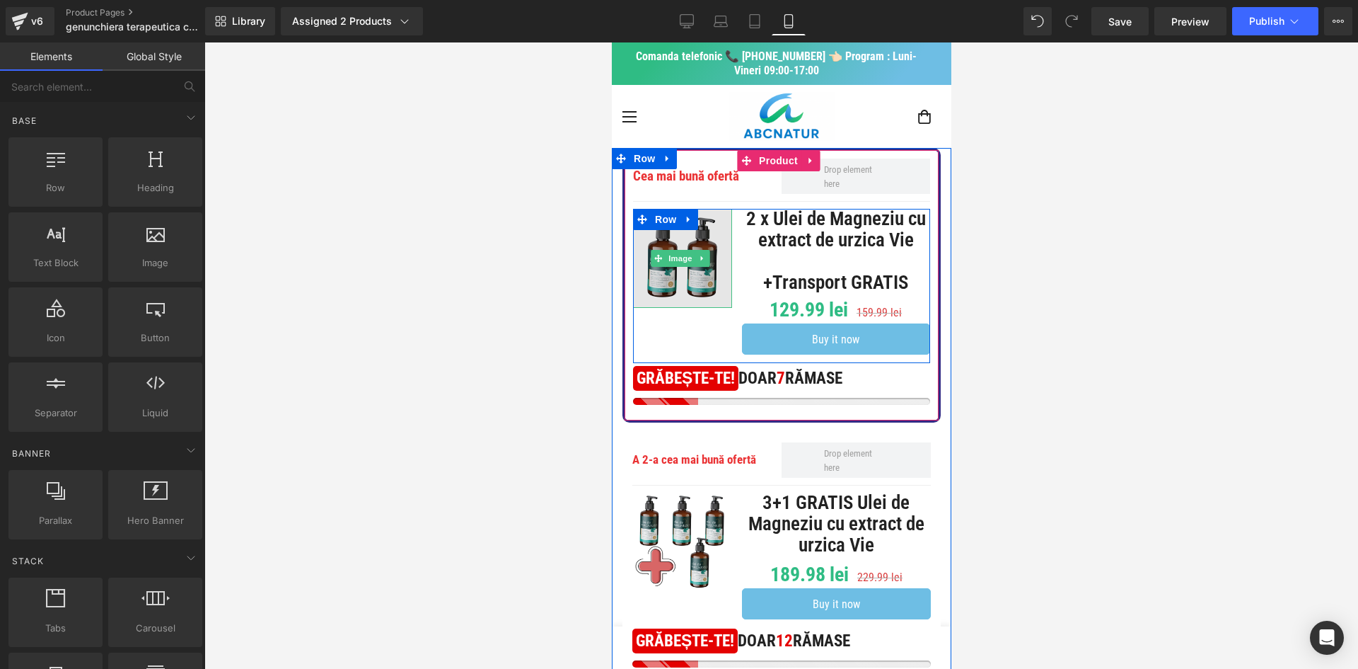
click at [691, 275] on img at bounding box center [682, 258] width 99 height 99
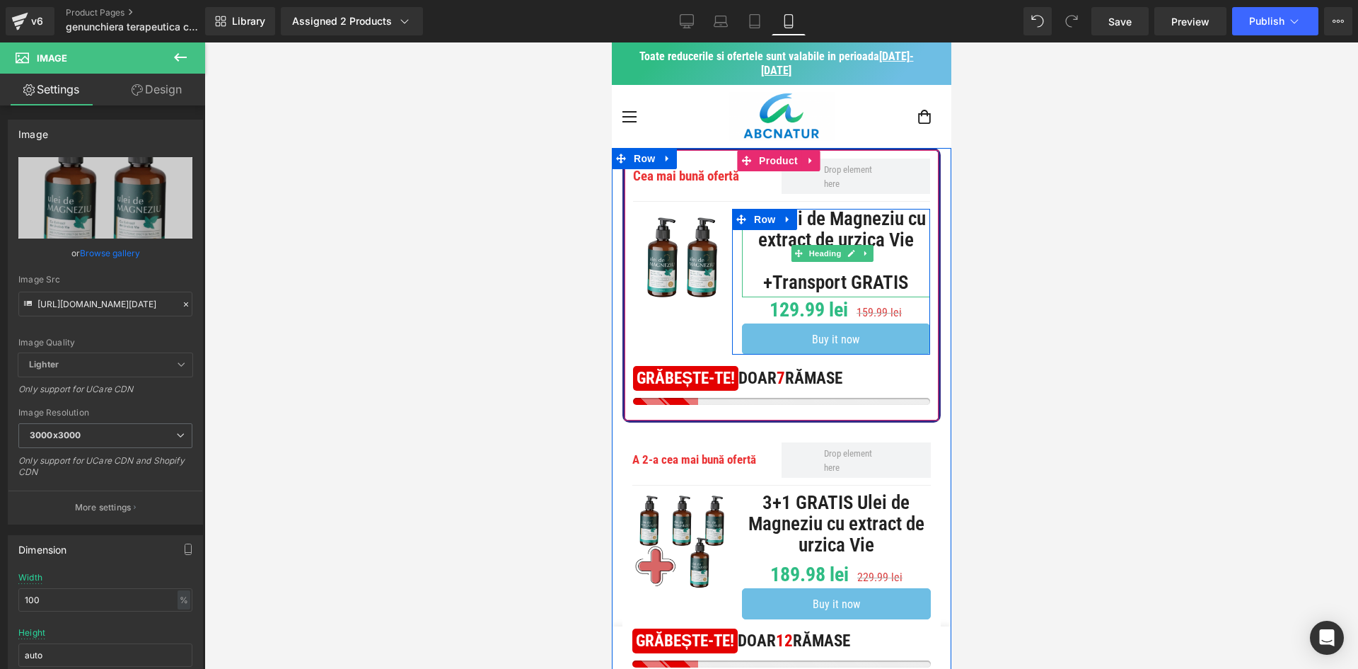
click at [804, 233] on h1 "2 x Ulei de Magneziu cu extract de urzica Vie" at bounding box center [835, 230] width 188 height 42
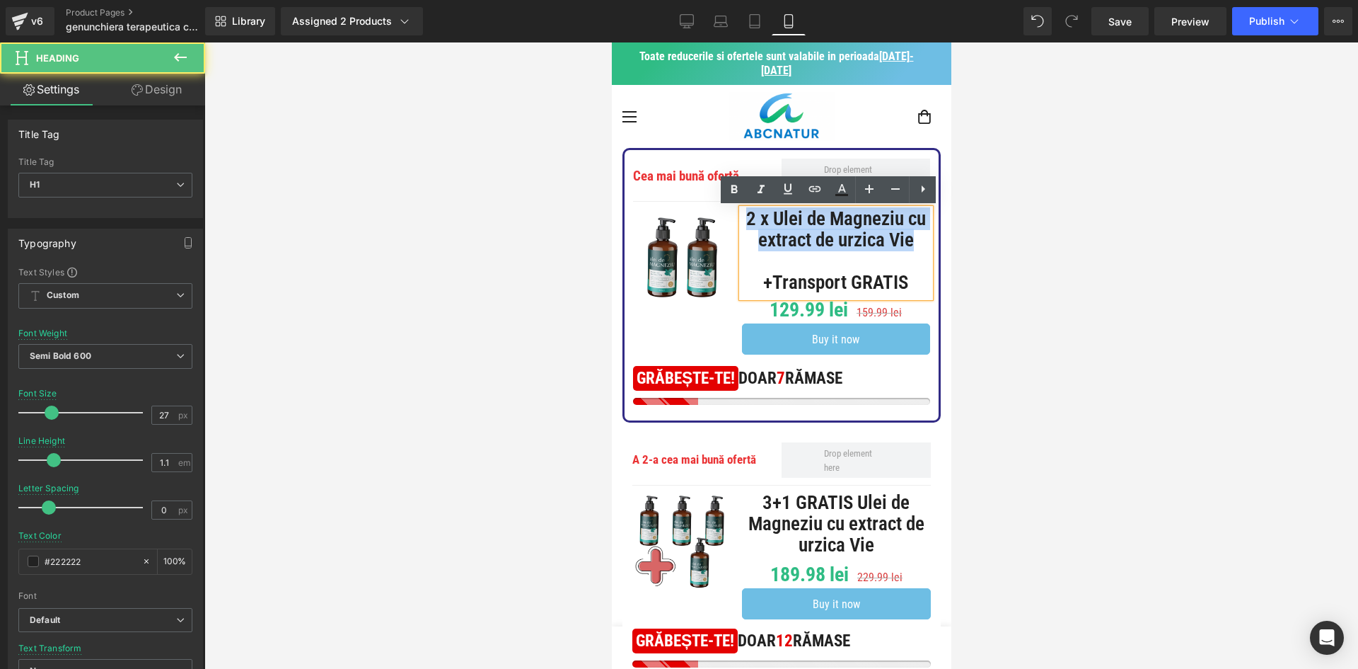
drag, startPoint x: 780, startPoint y: 218, endPoint x: 865, endPoint y: 277, distance: 102.6
click at [865, 250] on h1 "2 x Ulei de Magneziu cu extract de urzica Vie" at bounding box center [835, 230] width 188 height 42
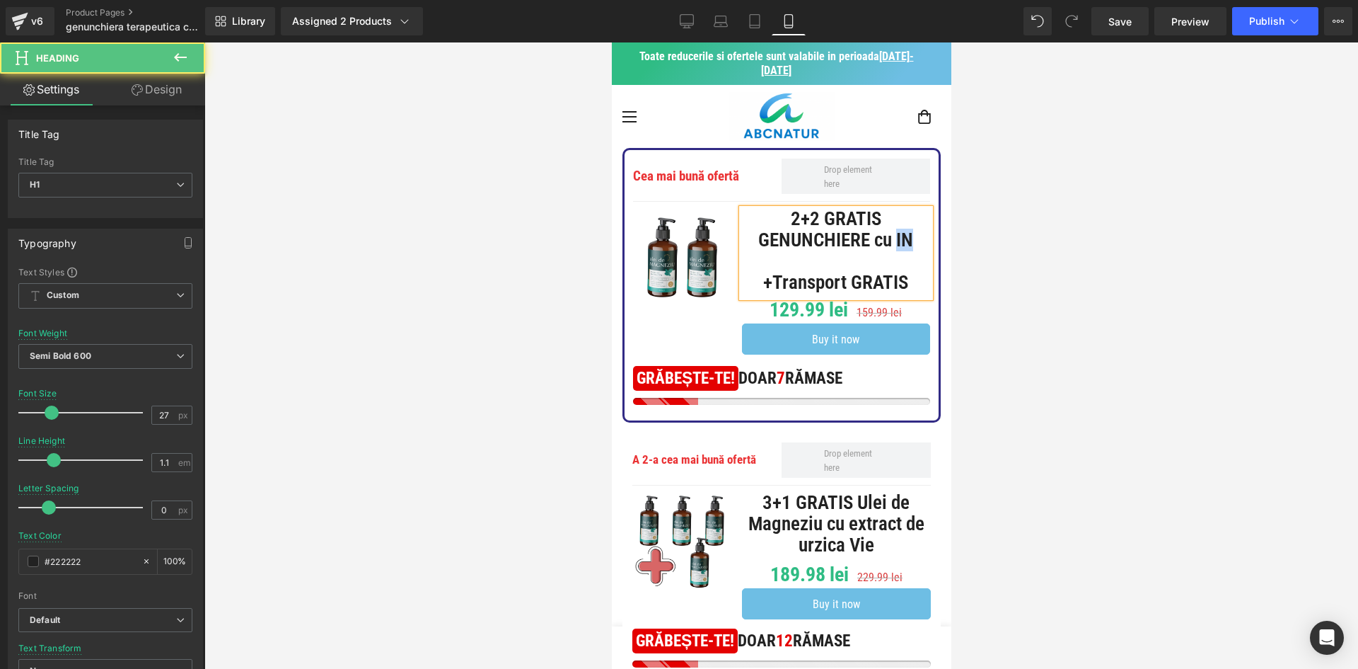
drag, startPoint x: 836, startPoint y: 265, endPoint x: 821, endPoint y: 261, distance: 15.3
click at [821, 250] on h1 "2+2 GRATIS GENUNCHIERE cu IN" at bounding box center [835, 230] width 188 height 42
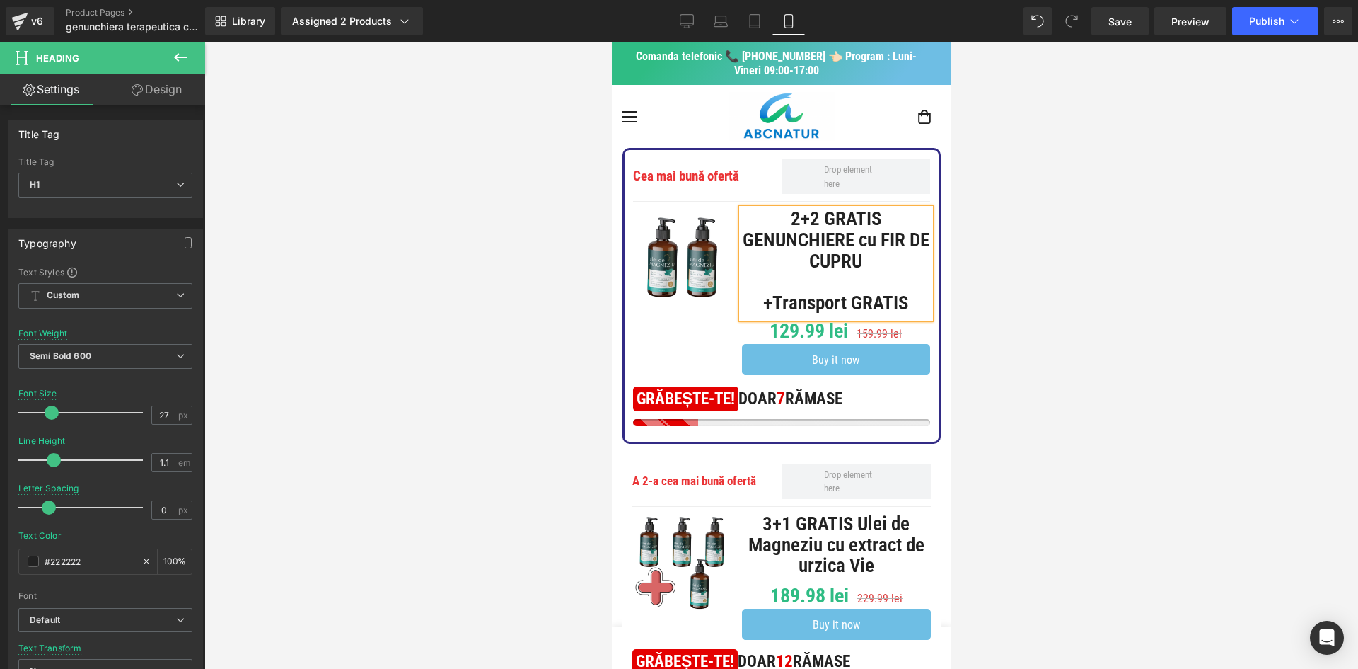
click at [918, 299] on div "2+2 GRATIS GENUNCHIERE cu FIR DE CUPRU +Transport GRATIS" at bounding box center [835, 264] width 188 height 110
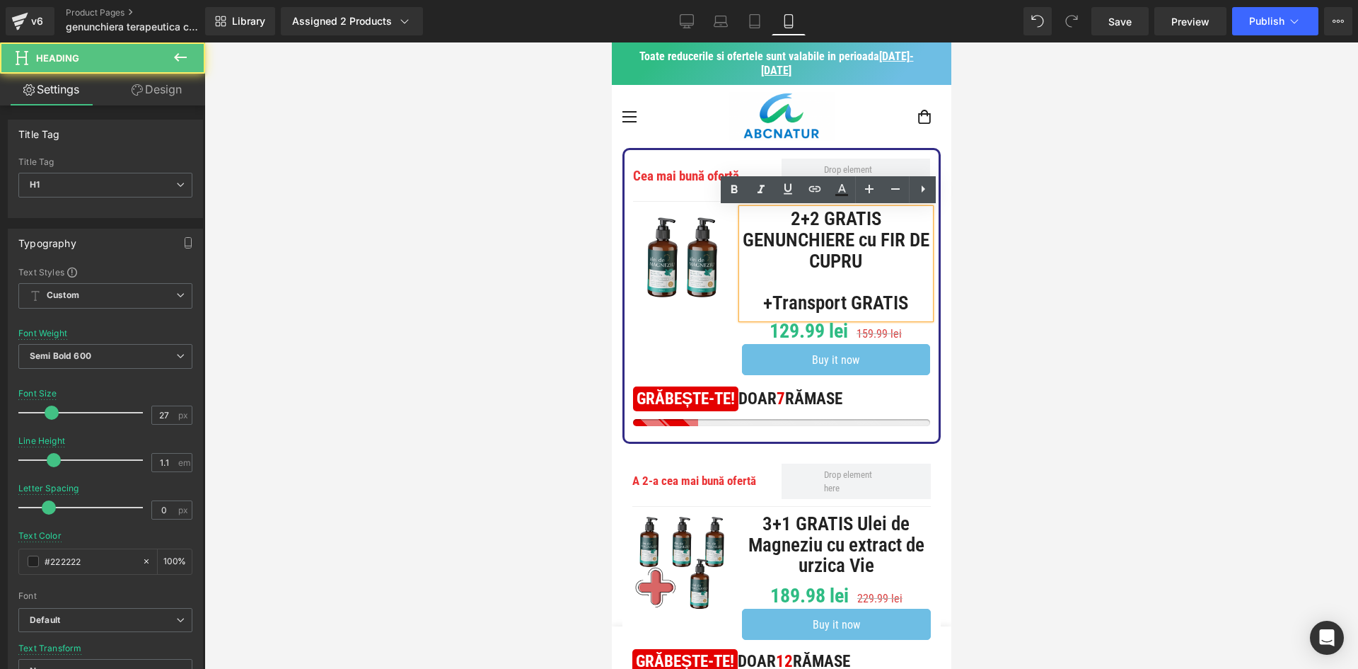
click at [753, 303] on h1 "+Transport GRATIS" at bounding box center [835, 303] width 188 height 21
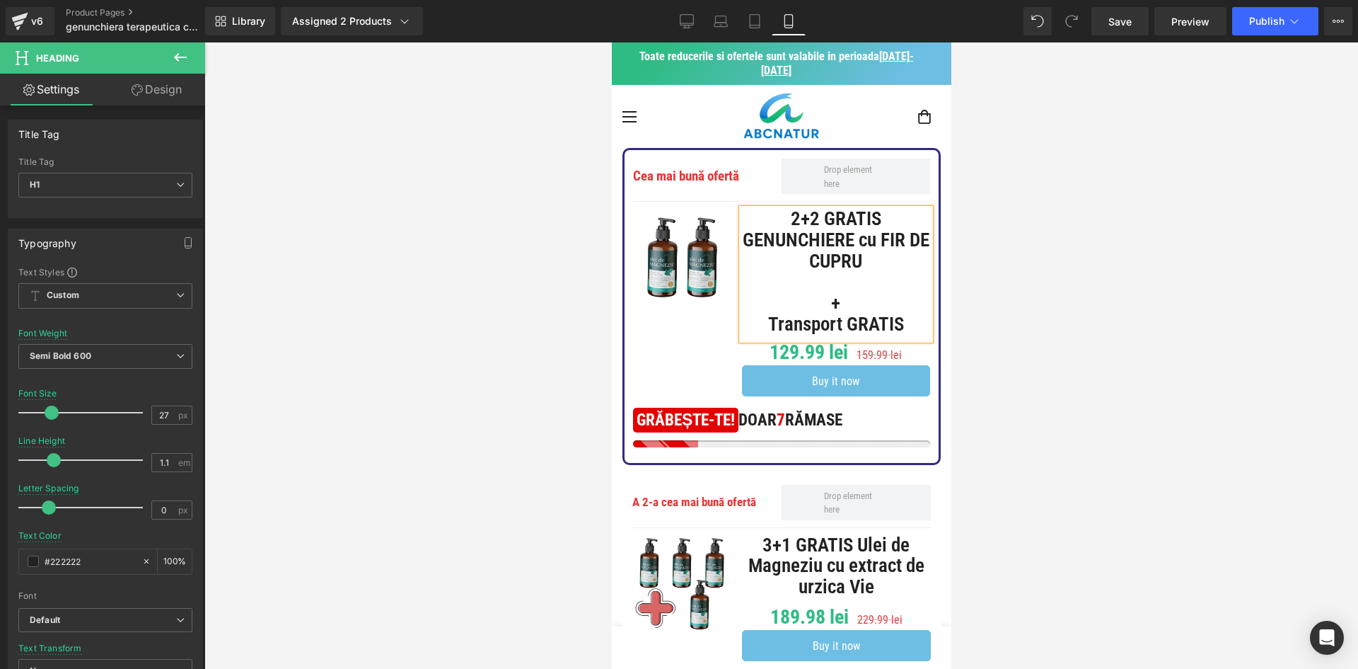
drag, startPoint x: 833, startPoint y: 306, endPoint x: 841, endPoint y: 306, distance: 7.8
click at [833, 306] on h1 "+" at bounding box center [835, 303] width 188 height 21
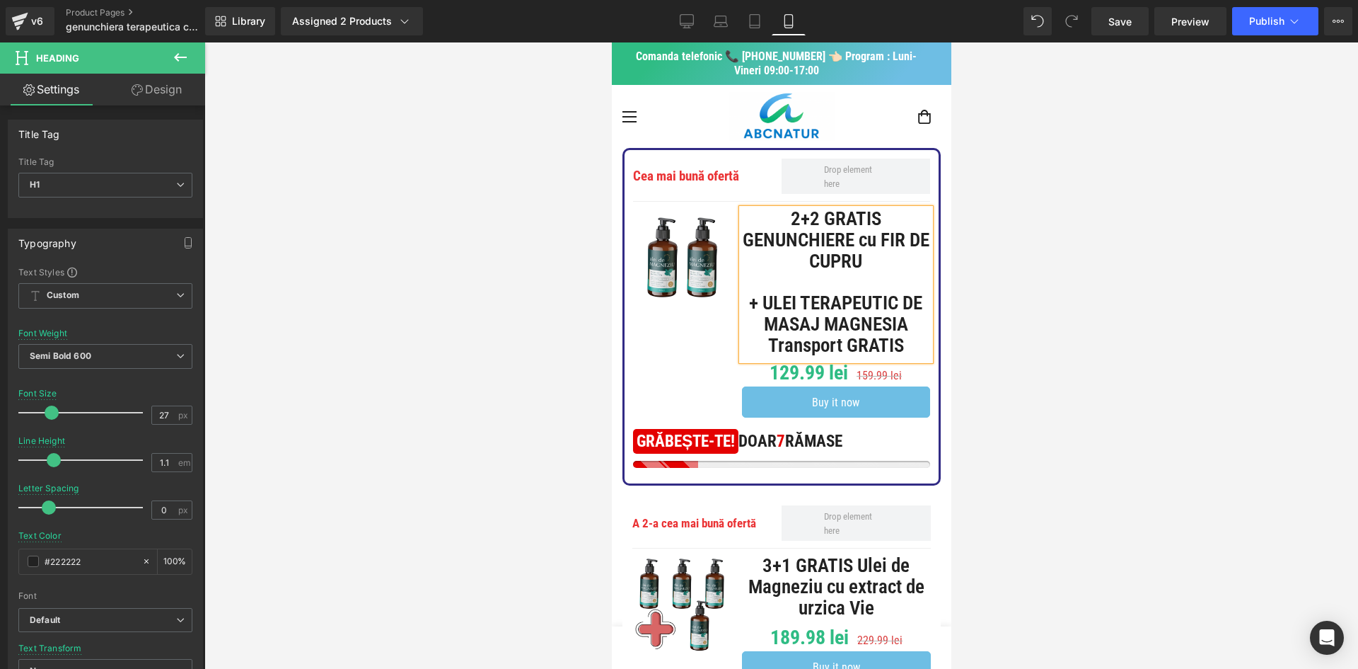
click at [978, 341] on div at bounding box center [781, 355] width 1154 height 626
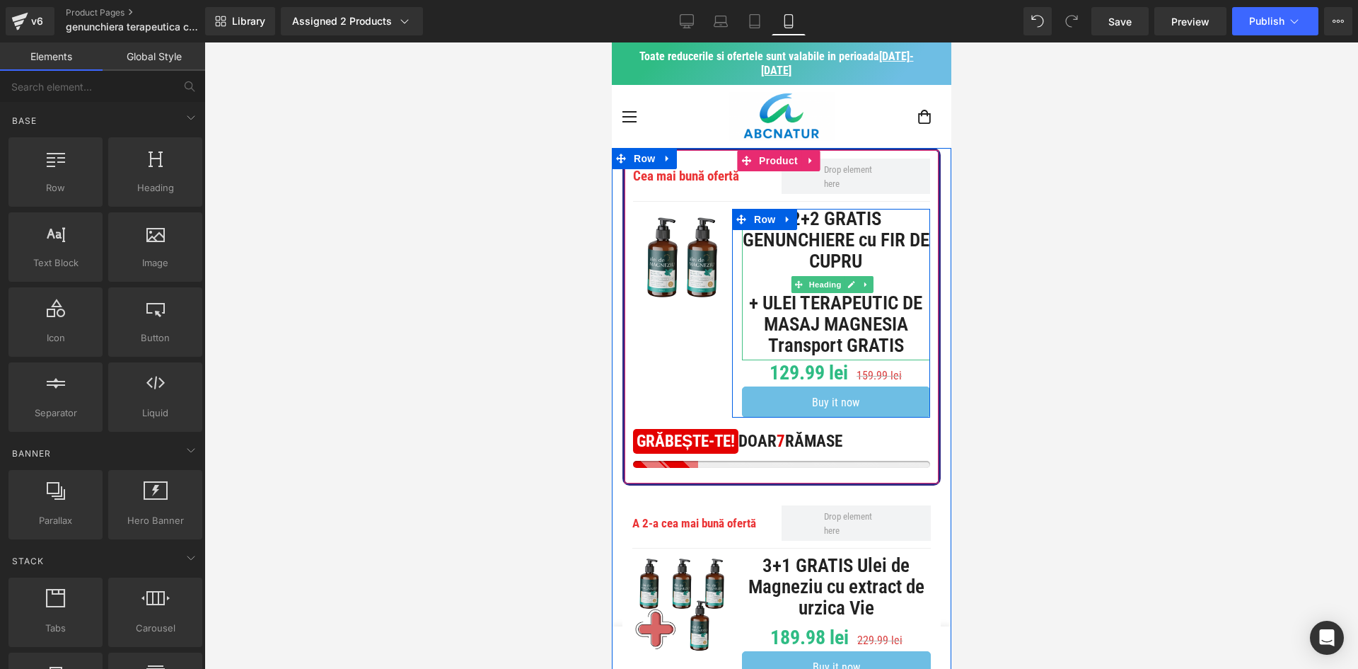
click at [897, 265] on h1 "2+2 GRATIS GENUNCHIERE cu FIR DE CUPRU" at bounding box center [835, 240] width 188 height 63
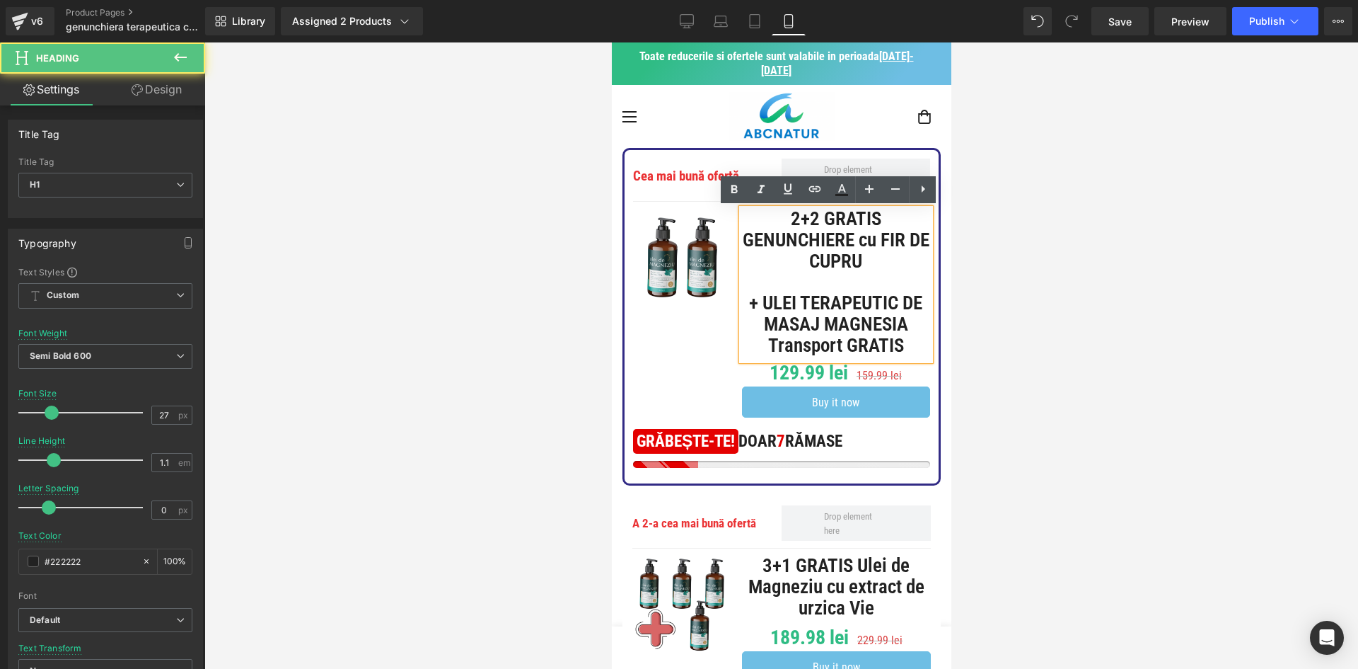
click at [859, 311] on h1 "+ ULEI TERAPEUTIC DE MASAJ MAGNESIA" at bounding box center [835, 314] width 188 height 42
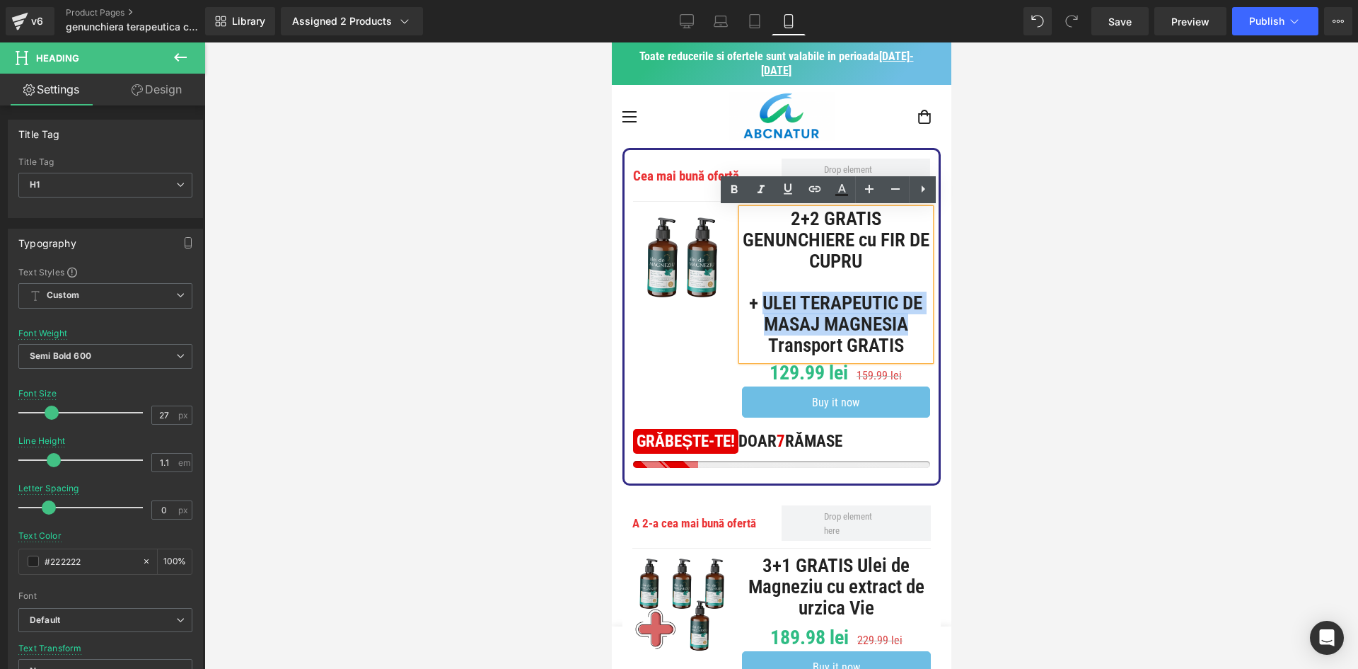
drag, startPoint x: 814, startPoint y: 301, endPoint x: 917, endPoint y: 340, distance: 110.0
click at [917, 335] on h1 "+ ULEI TERAPEUTIC DE MASAJ MAGNESIA" at bounding box center [835, 314] width 188 height 42
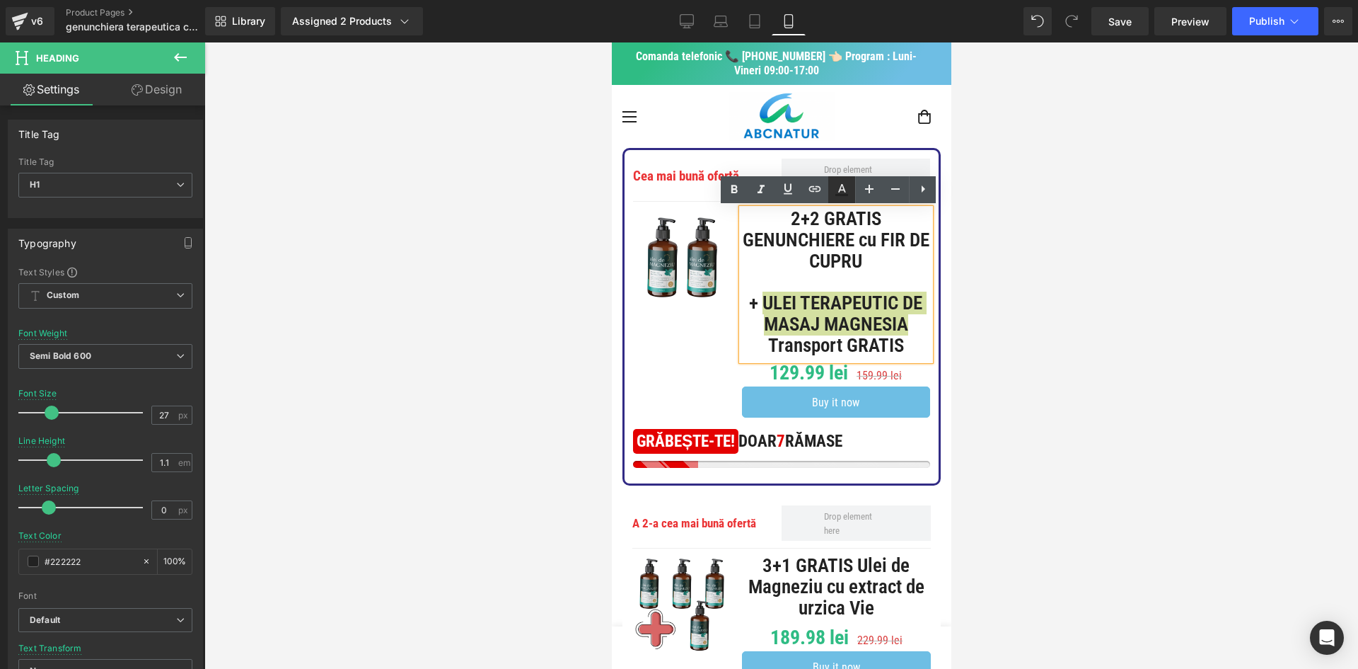
click at [833, 194] on icon at bounding box center [841, 189] width 17 height 17
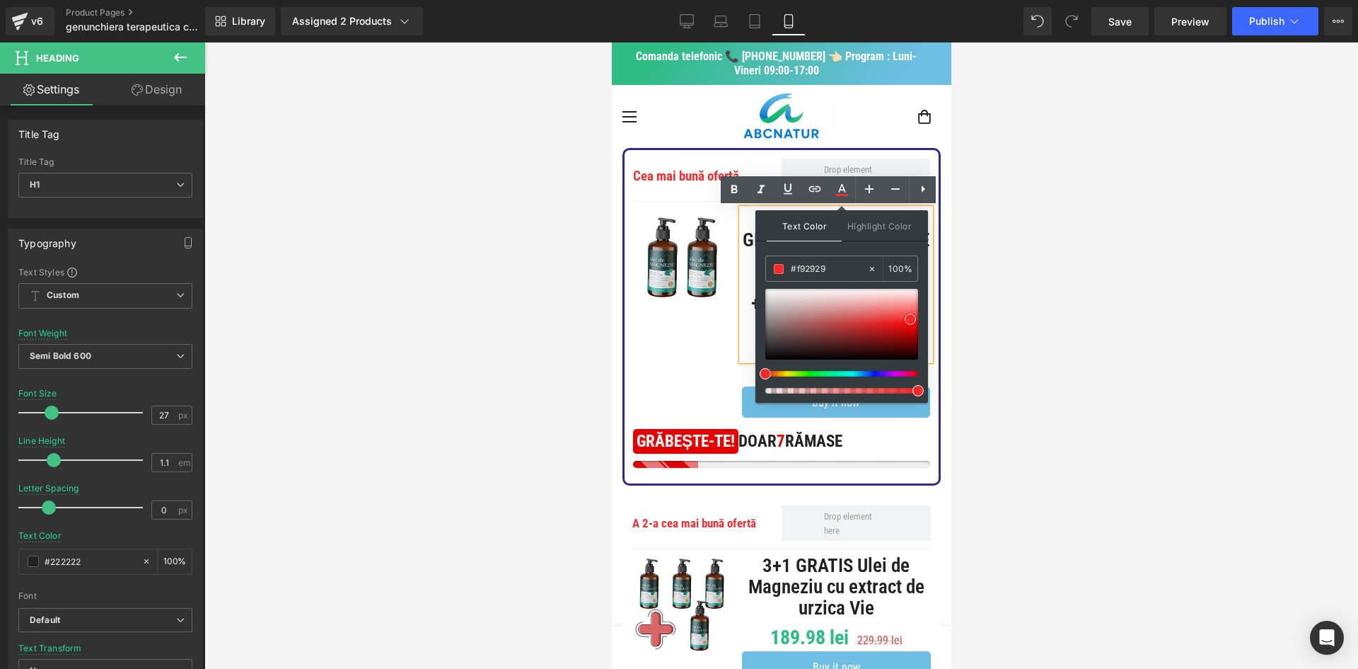
type input "#f92424"
click at [913, 320] on div at bounding box center [842, 324] width 153 height 71
click at [747, 323] on h1 "+ ULEI TERAPEUTIC DE MASAJ MAGNESIA" at bounding box center [835, 314] width 188 height 42
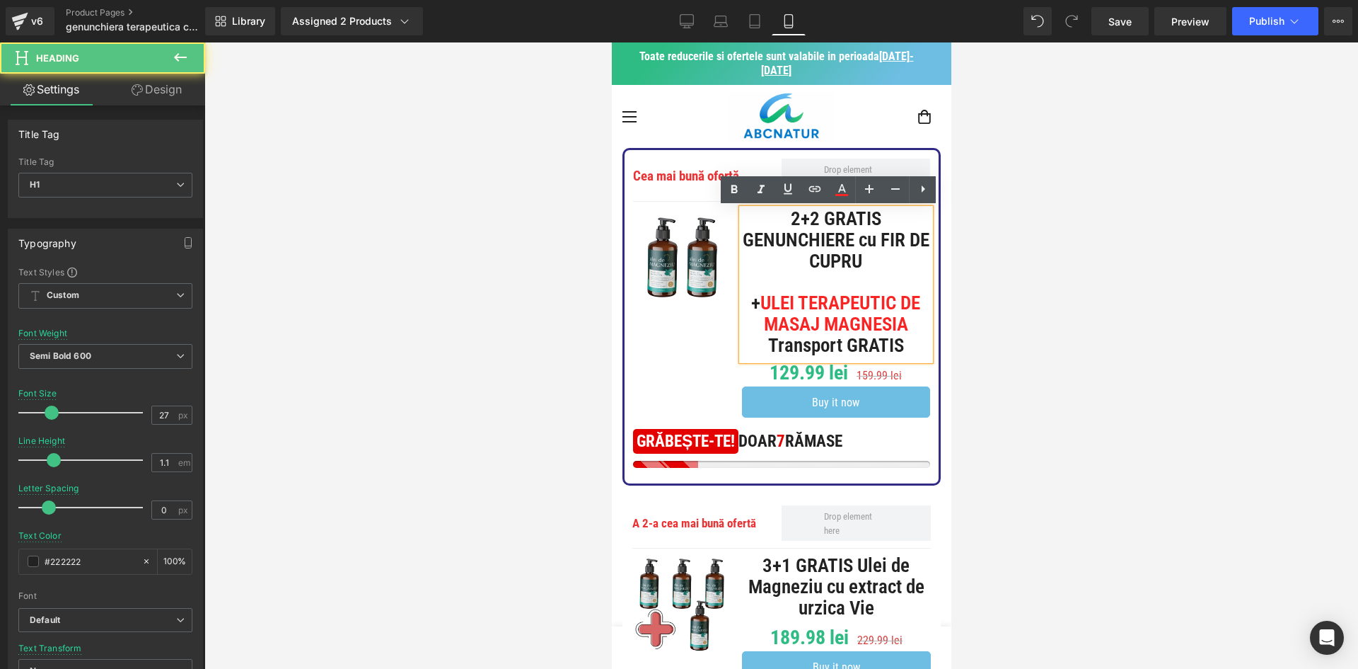
click at [756, 357] on h1 "Transport GRATIS" at bounding box center [835, 345] width 188 height 21
click at [819, 304] on span "ULEI TERAPEUTIC DE MASAJ MAGNESIA" at bounding box center [840, 313] width 160 height 44
click at [751, 357] on h1 "Transport GRATIS" at bounding box center [835, 345] width 188 height 21
click at [750, 357] on h1 "Transport GRATIS" at bounding box center [835, 345] width 188 height 21
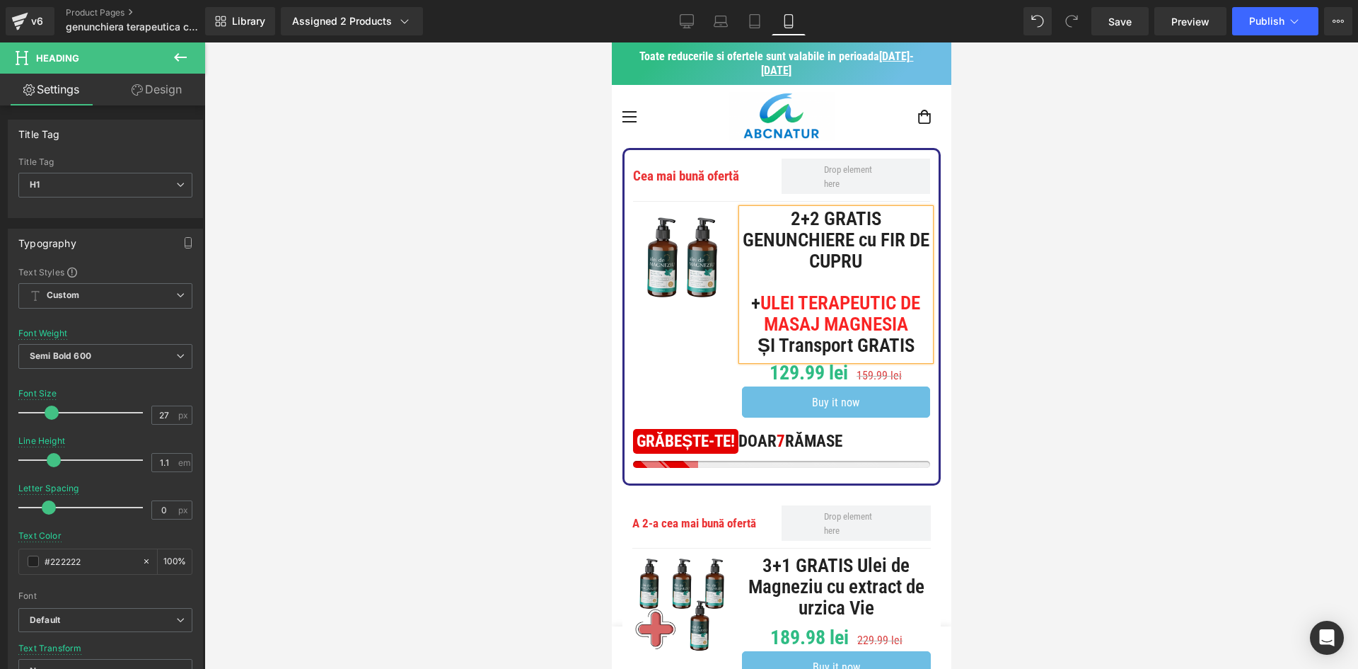
click at [792, 357] on h1 "ȘI Transport GRATIS" at bounding box center [835, 345] width 188 height 21
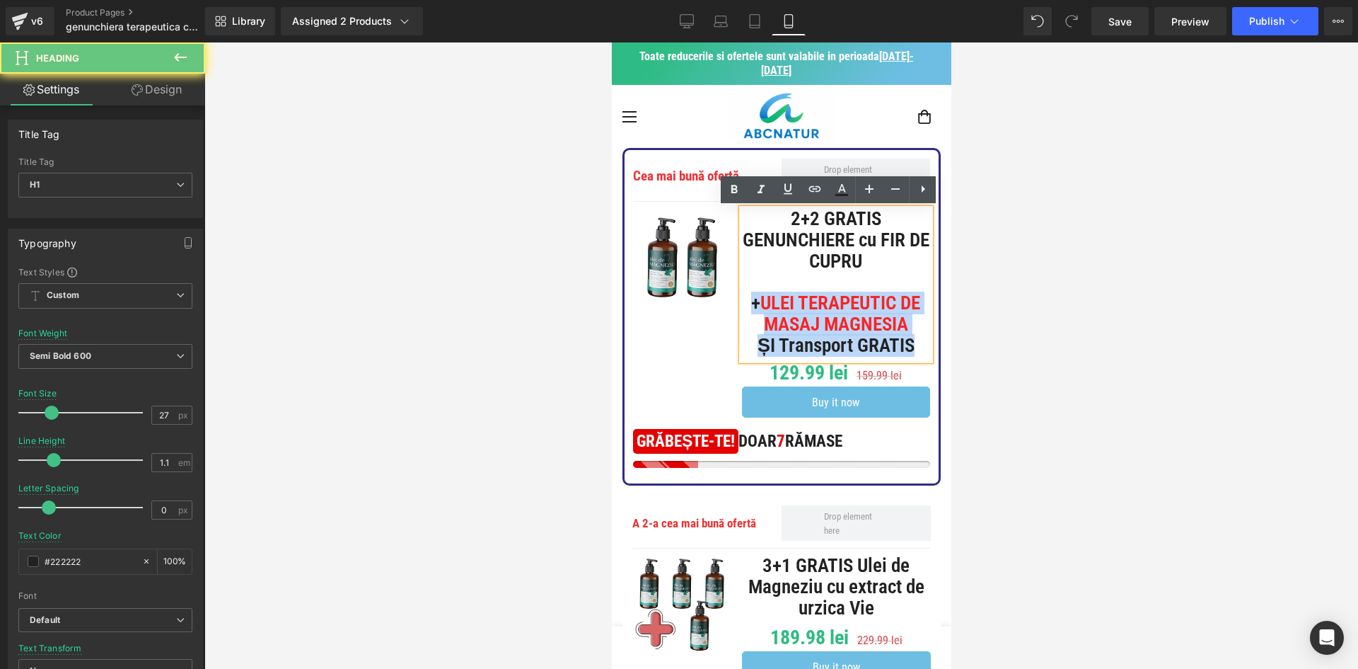
drag, startPoint x: 878, startPoint y: 386, endPoint x: 799, endPoint y: 309, distance: 110.1
click at [799, 309] on div "2+2 GRATIS GENUNCHIERE cu FIR DE CUPRU + ULEI TERAPEUTIC DE MASAJ MAGNESIA ȘI T…" at bounding box center [835, 284] width 188 height 151
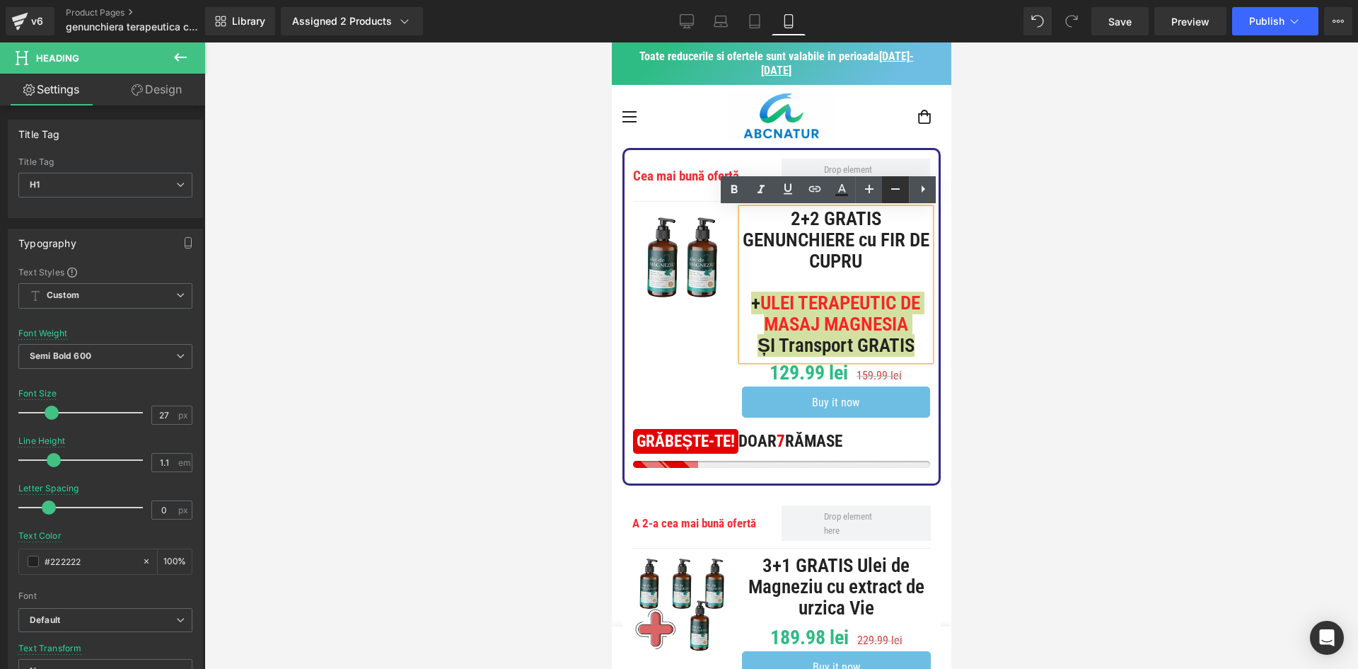
click at [891, 192] on icon at bounding box center [895, 188] width 17 height 17
type input "25"
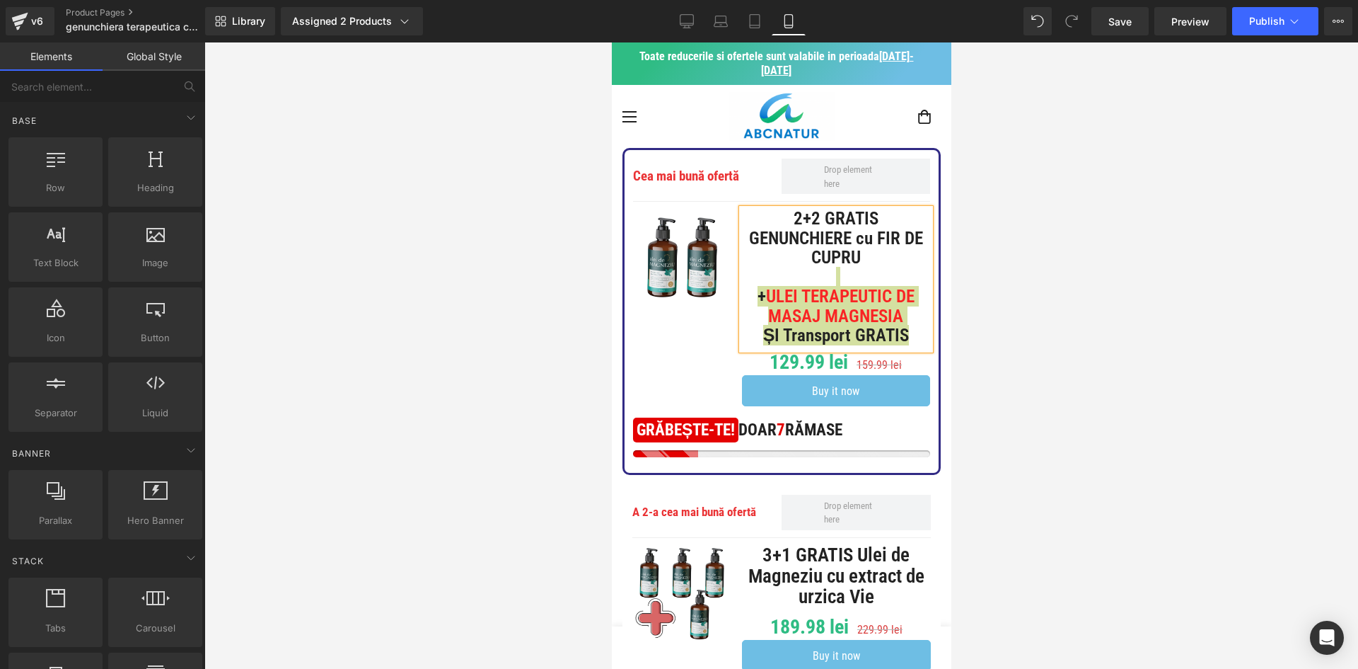
click at [1031, 247] on div at bounding box center [781, 355] width 1154 height 626
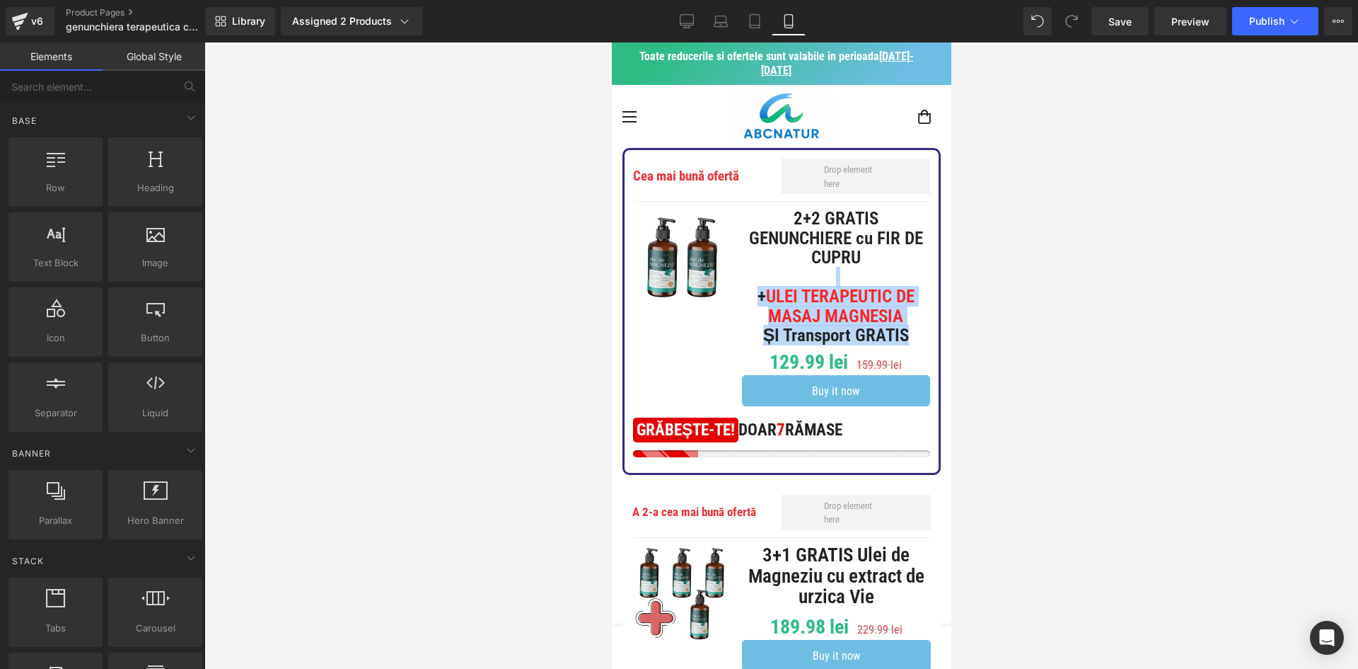
click at [877, 289] on span "ULEI TERAPEUTIC DE MASAJ MAGNESIA" at bounding box center [840, 306] width 149 height 40
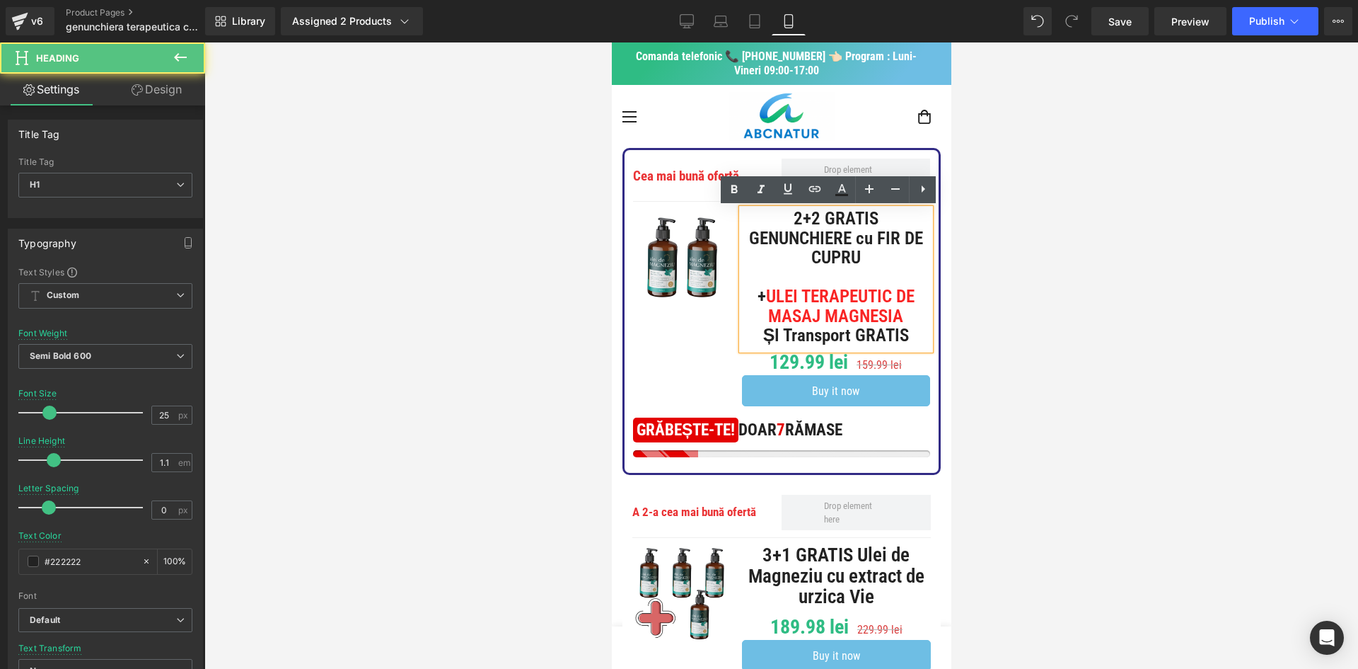
click at [1071, 354] on div at bounding box center [781, 355] width 1154 height 626
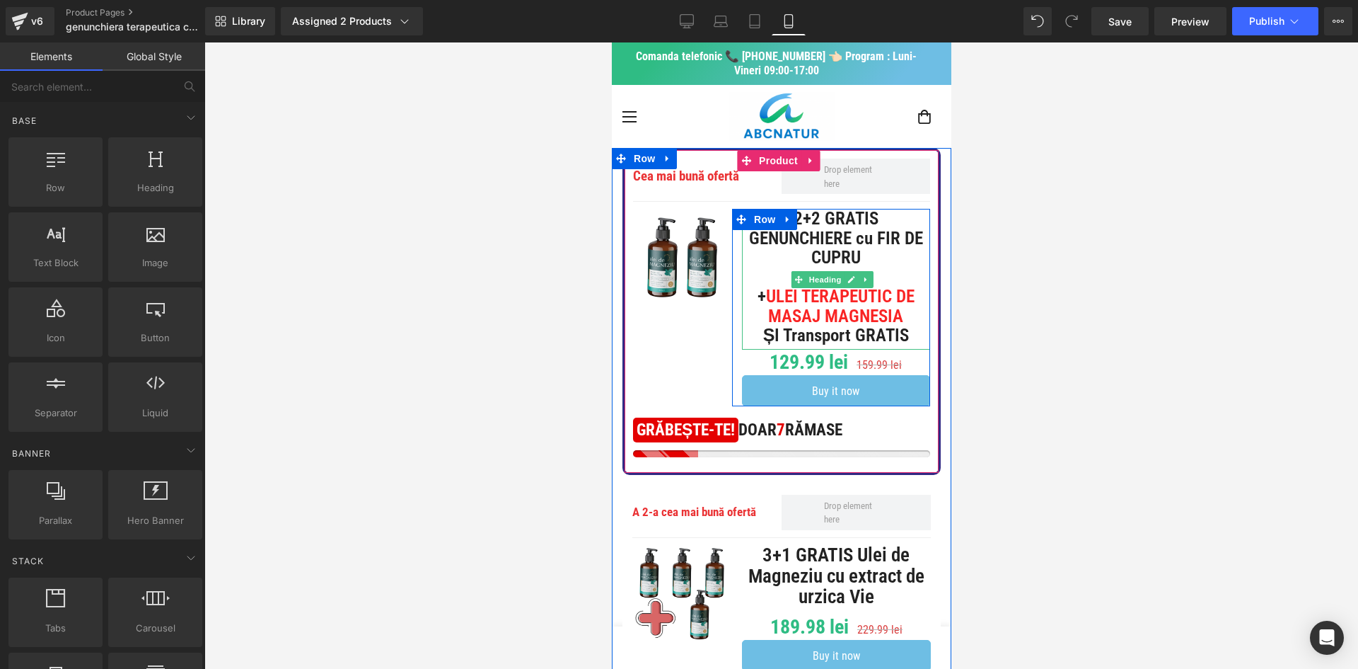
click at [877, 325] on h1 "+ ULEI TERAPEUTIC DE MASAJ MAGNESIA" at bounding box center [835, 306] width 188 height 39
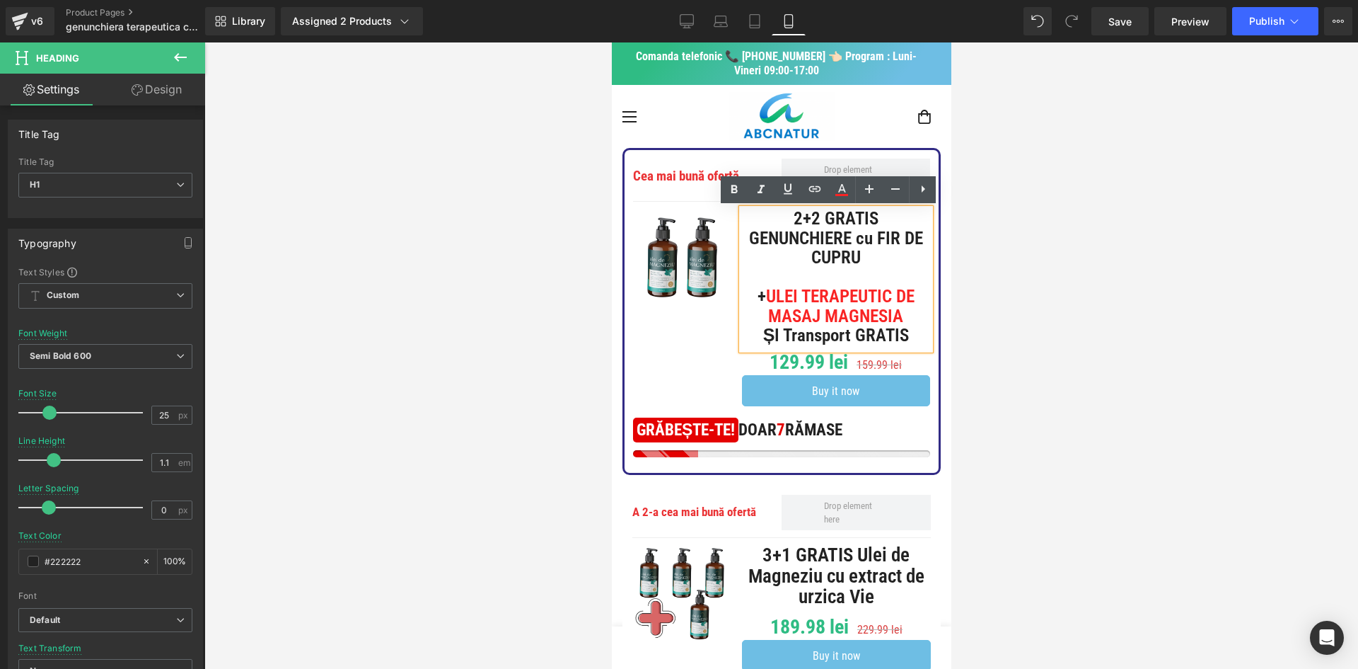
click at [748, 294] on h1 "+ ULEI TERAPEUTIC DE MASAJ MAGNESIA" at bounding box center [835, 306] width 188 height 39
drag, startPoint x: 746, startPoint y: 353, endPoint x: 911, endPoint y: 356, distance: 164.9
click at [911, 345] on h1 "ȘI Transport GRATIS" at bounding box center [835, 335] width 188 height 20
click at [794, 194] on icon at bounding box center [788, 188] width 17 height 17
click at [1037, 332] on div at bounding box center [781, 355] width 1154 height 626
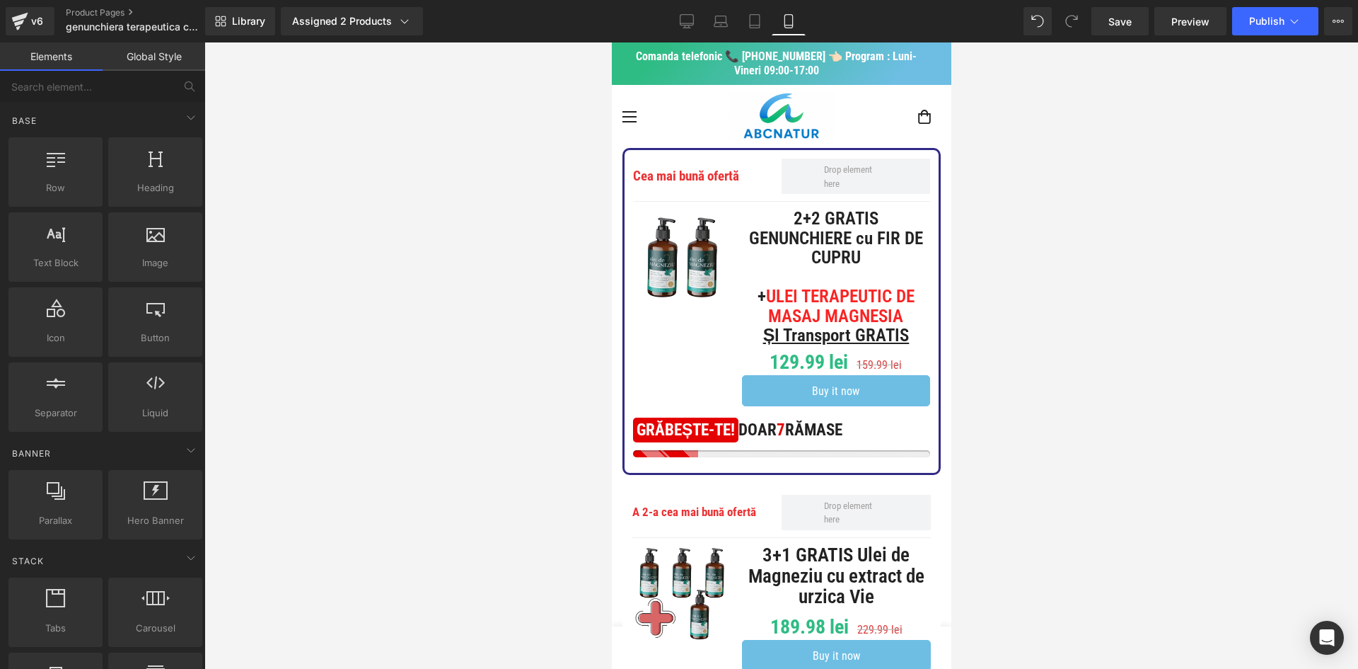
click at [1027, 389] on div at bounding box center [781, 355] width 1154 height 626
click at [903, 345] on span "ȘI Transport GRATIS" at bounding box center [836, 335] width 146 height 21
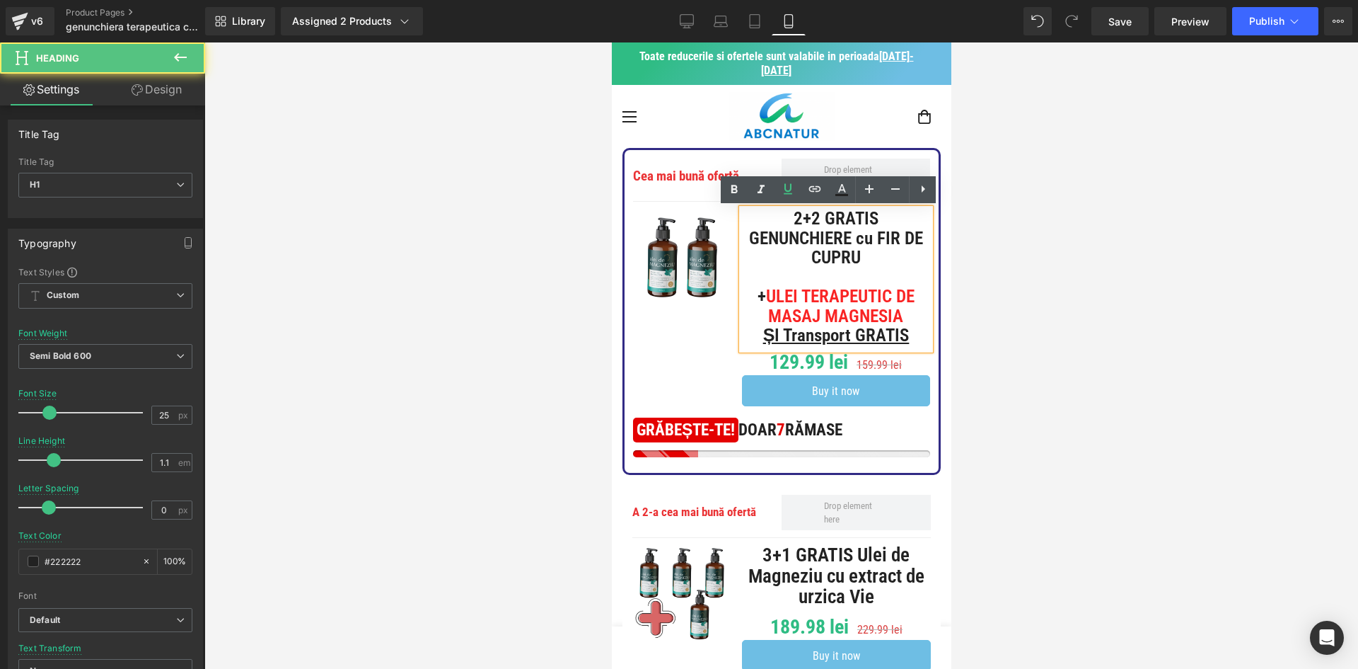
click at [898, 345] on span "ȘI Transport GRATIS" at bounding box center [836, 335] width 146 height 21
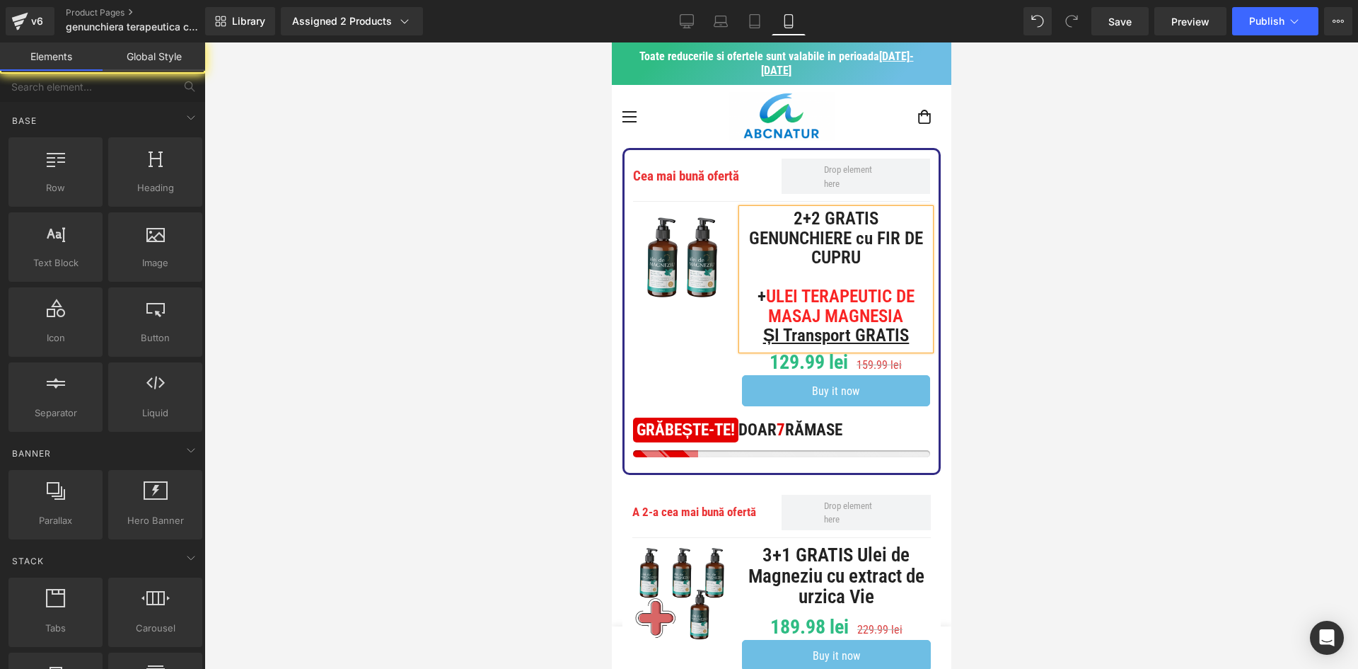
click at [1043, 362] on div at bounding box center [781, 355] width 1154 height 626
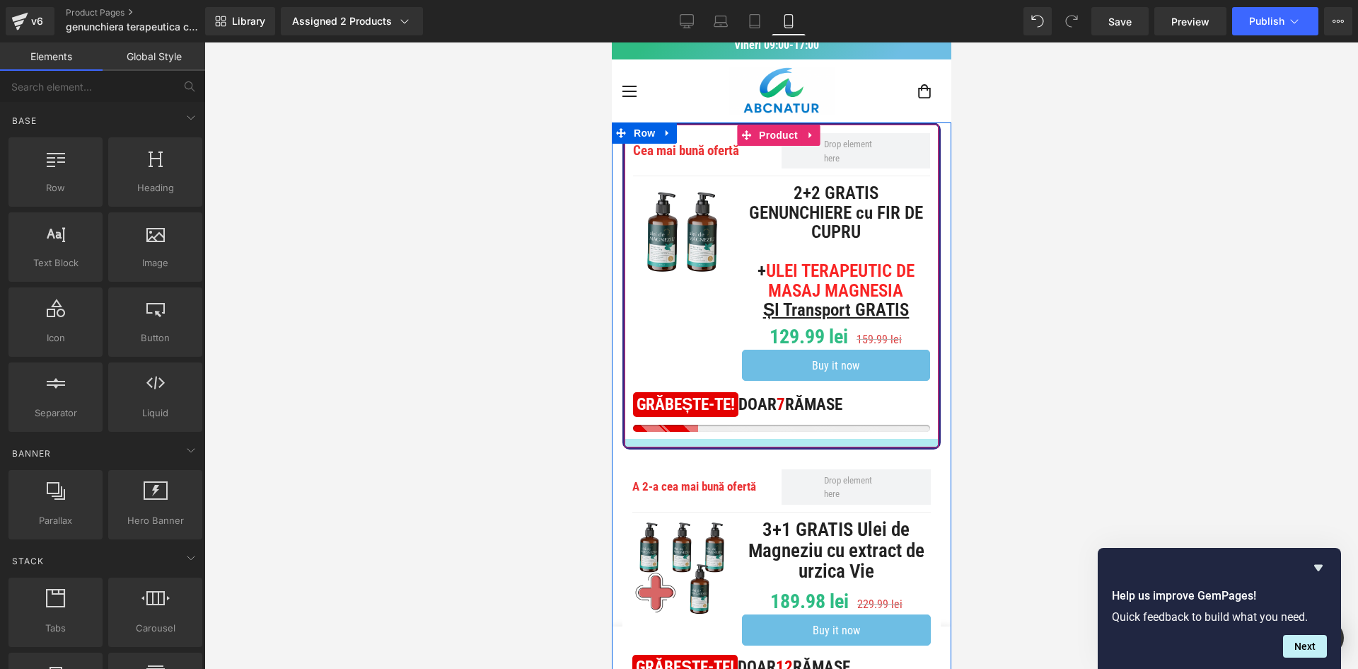
scroll to position [142, 0]
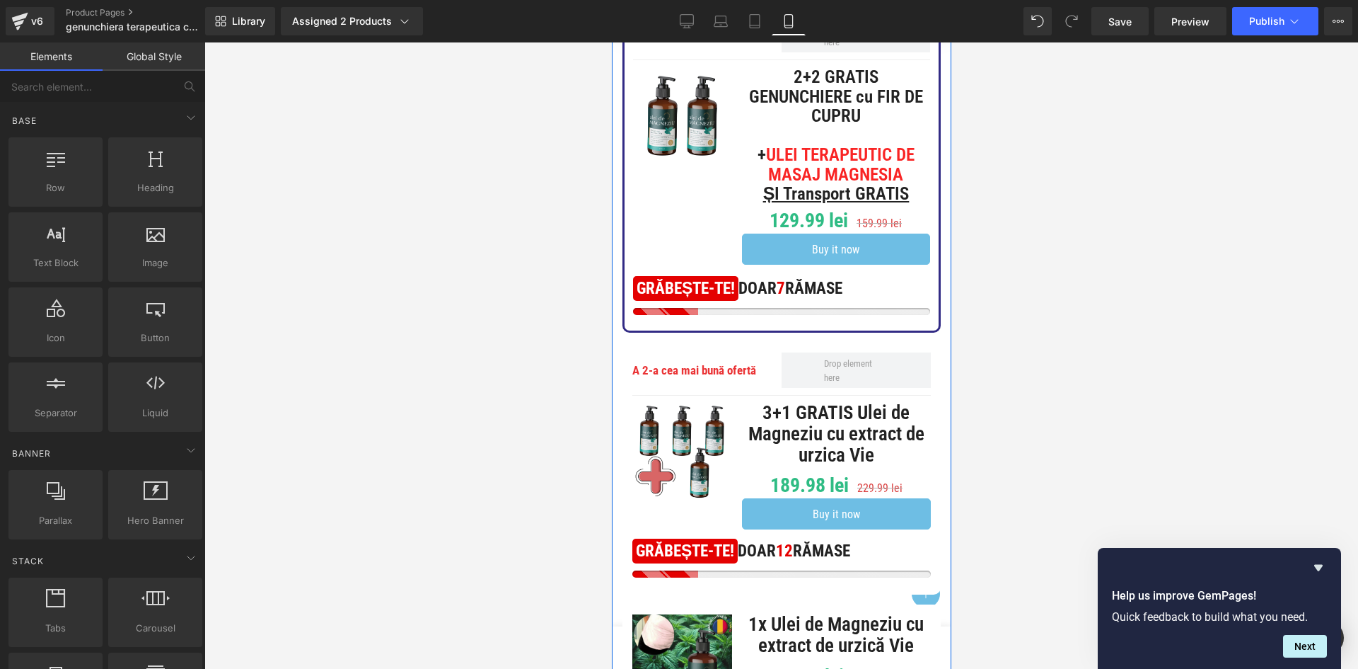
click at [752, 439] on div "3+1 GRATIS Ulei de Magneziu cu extract de urzica Vie Heading 189.98 lei 229.99 …" at bounding box center [831, 466] width 199 height 127
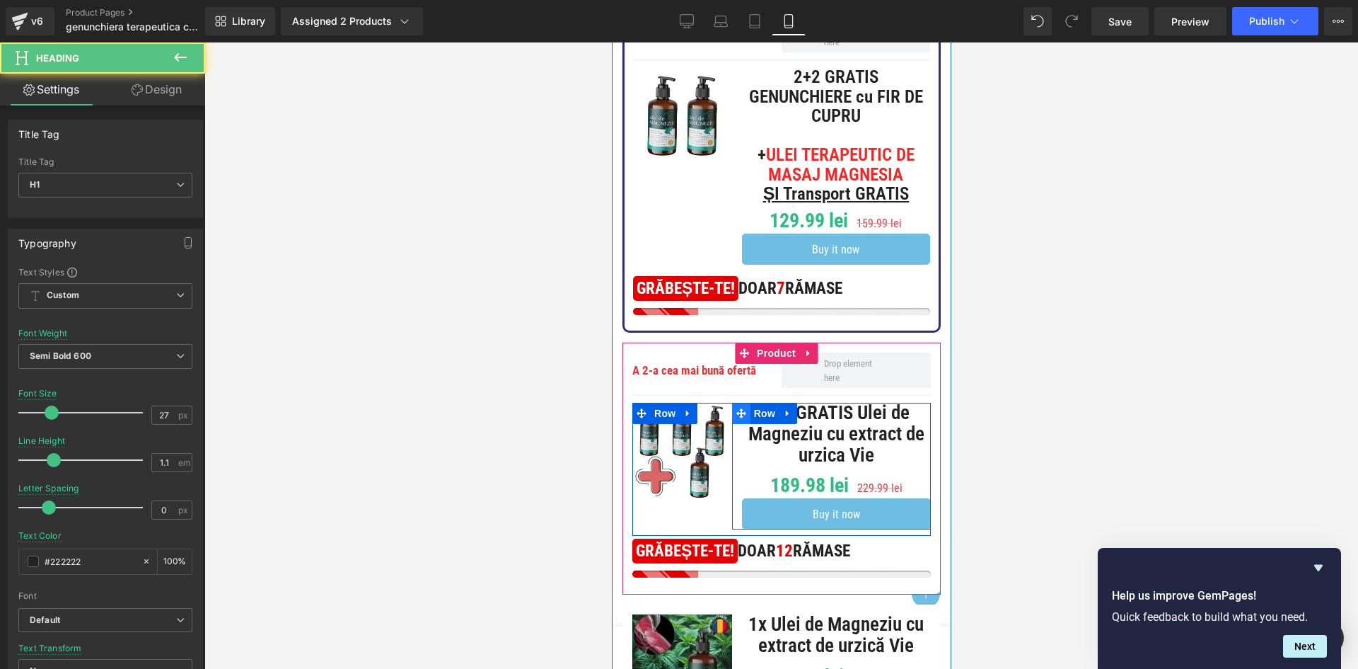
click at [742, 424] on span at bounding box center [741, 413] width 18 height 21
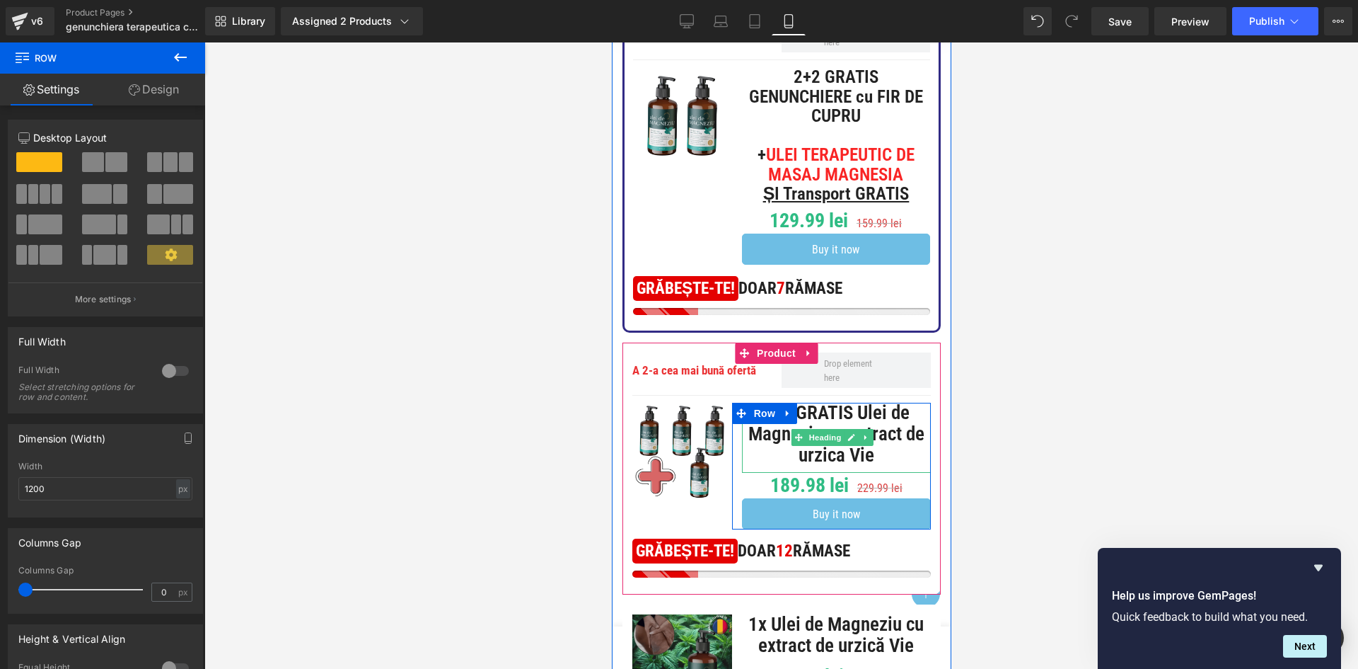
click at [799, 458] on h1 "3+1 GRATIS Ulei de Magneziu cu extract de urzica Vie" at bounding box center [835, 434] width 189 height 63
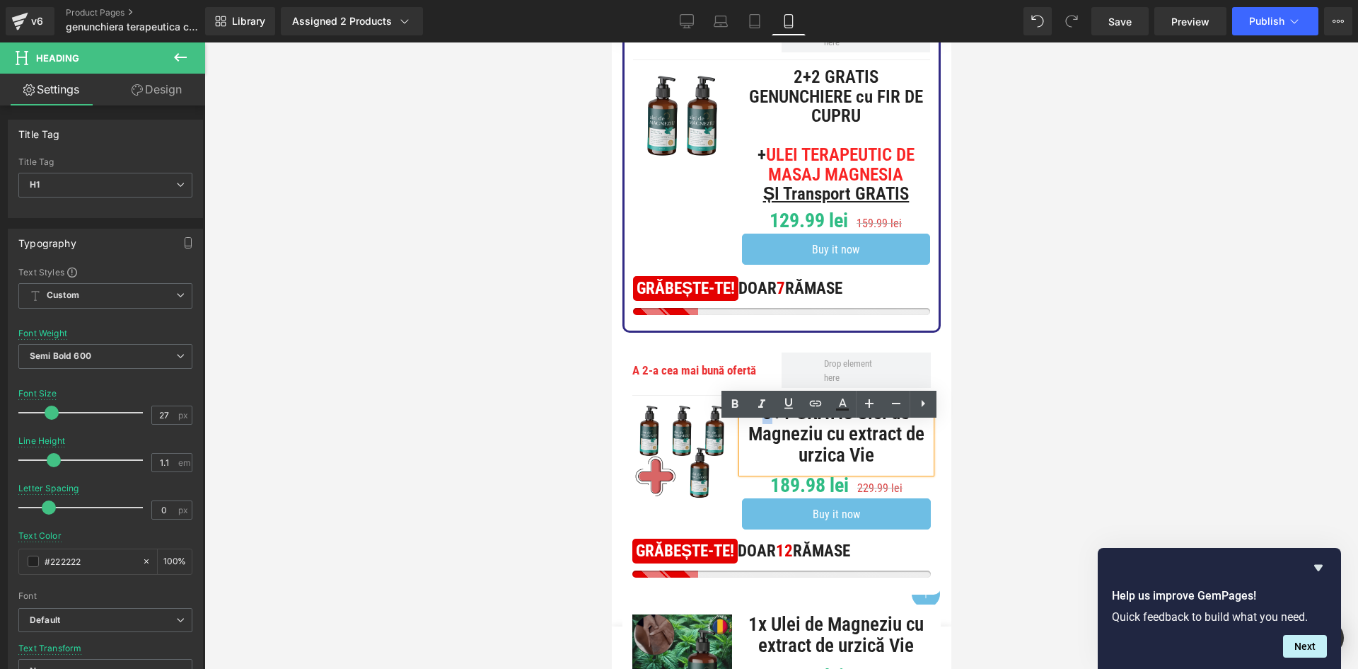
click at [744, 436] on h1 "3+1 GRATIS Ulei de Magneziu cu extract de urzica Vie" at bounding box center [835, 434] width 189 height 63
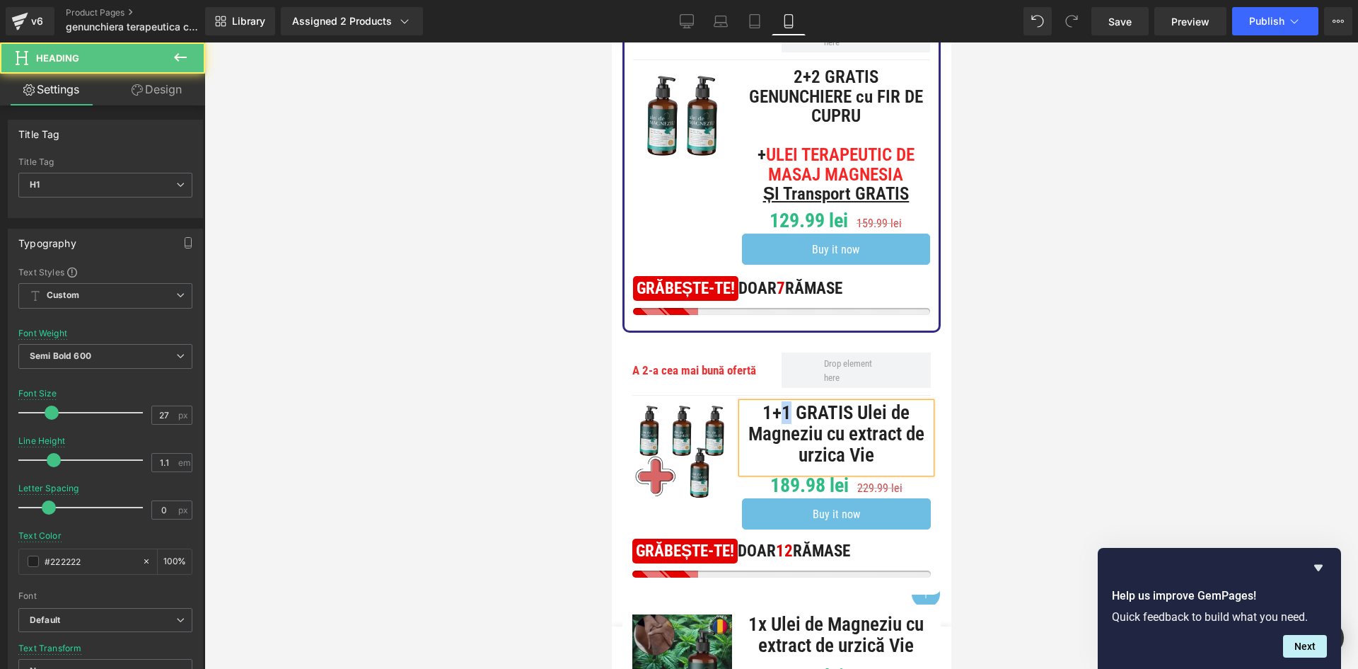
click at [764, 437] on h1 "1+1 GRATIS Ulei de Magneziu cu extract de urzica Vie" at bounding box center [835, 434] width 189 height 63
click at [836, 439] on h1 "1+1 GRATIS Ulei de Magneziu cu extract de urzica Vie" at bounding box center [835, 434] width 189 height 63
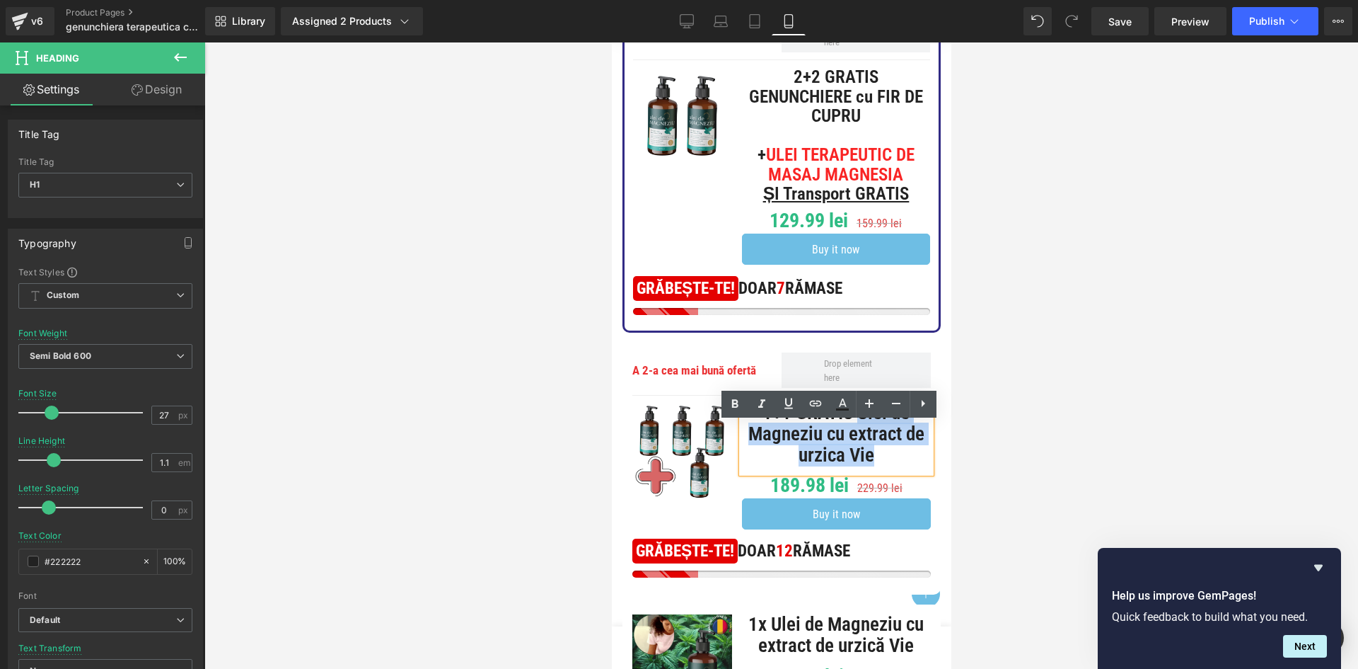
drag, startPoint x: 864, startPoint y: 436, endPoint x: 892, endPoint y: 489, distance: 60.1
click at [892, 466] on h1 "1+1 GRATIS Ulei de Magneziu cu extract de urzica Vie" at bounding box center [835, 434] width 189 height 63
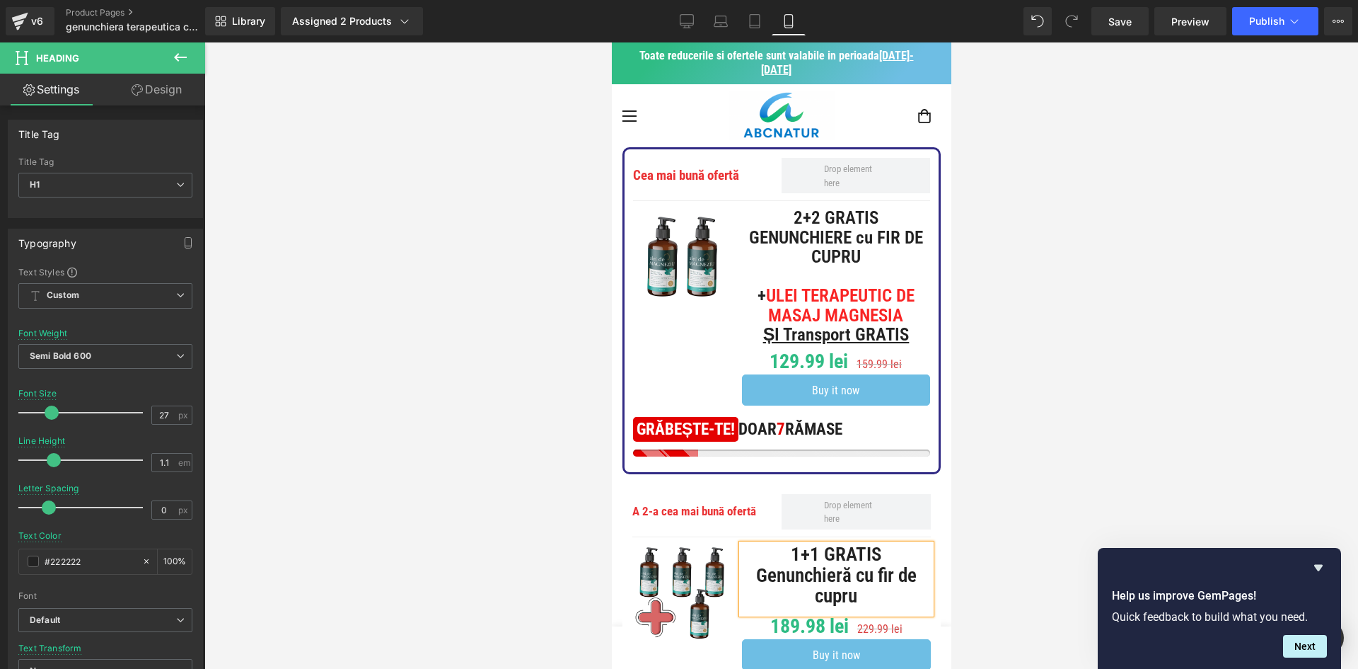
scroll to position [0, 0]
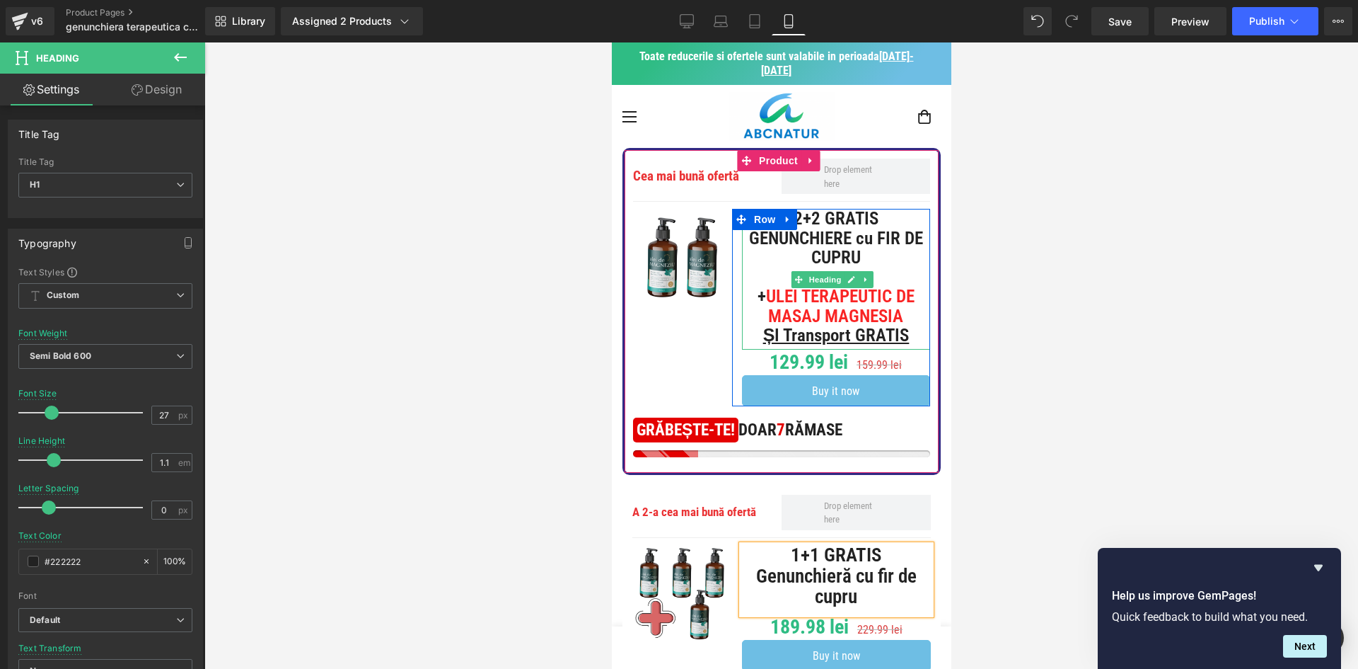
click at [881, 323] on h1 "+ ULEI TERAPEUTIC DE MASAJ MAGNESIA" at bounding box center [835, 306] width 188 height 39
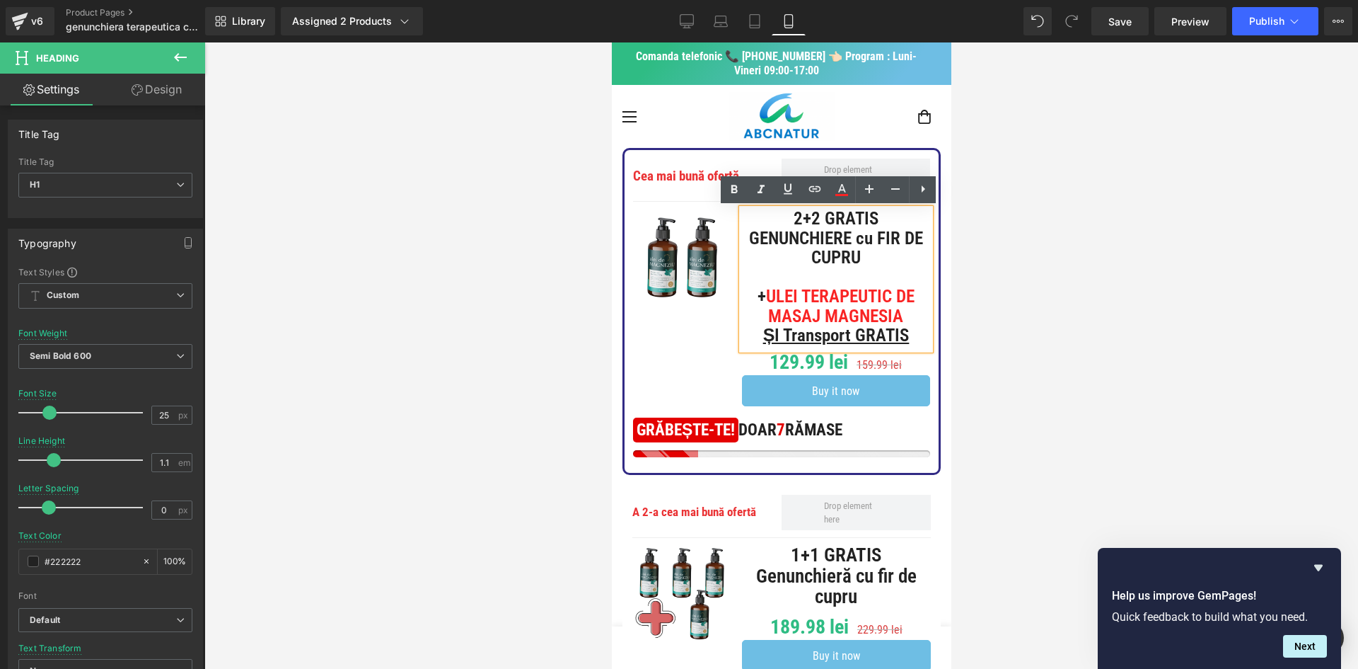
click at [1021, 359] on div at bounding box center [781, 355] width 1154 height 626
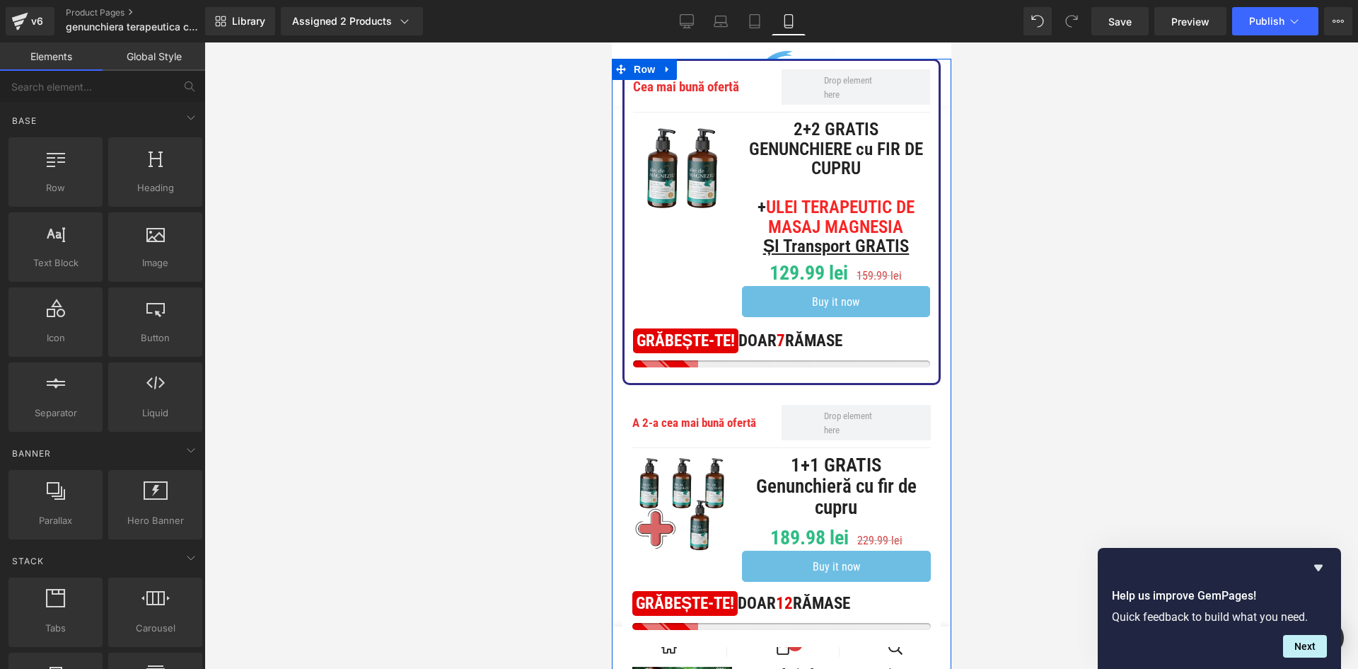
scroll to position [71, 0]
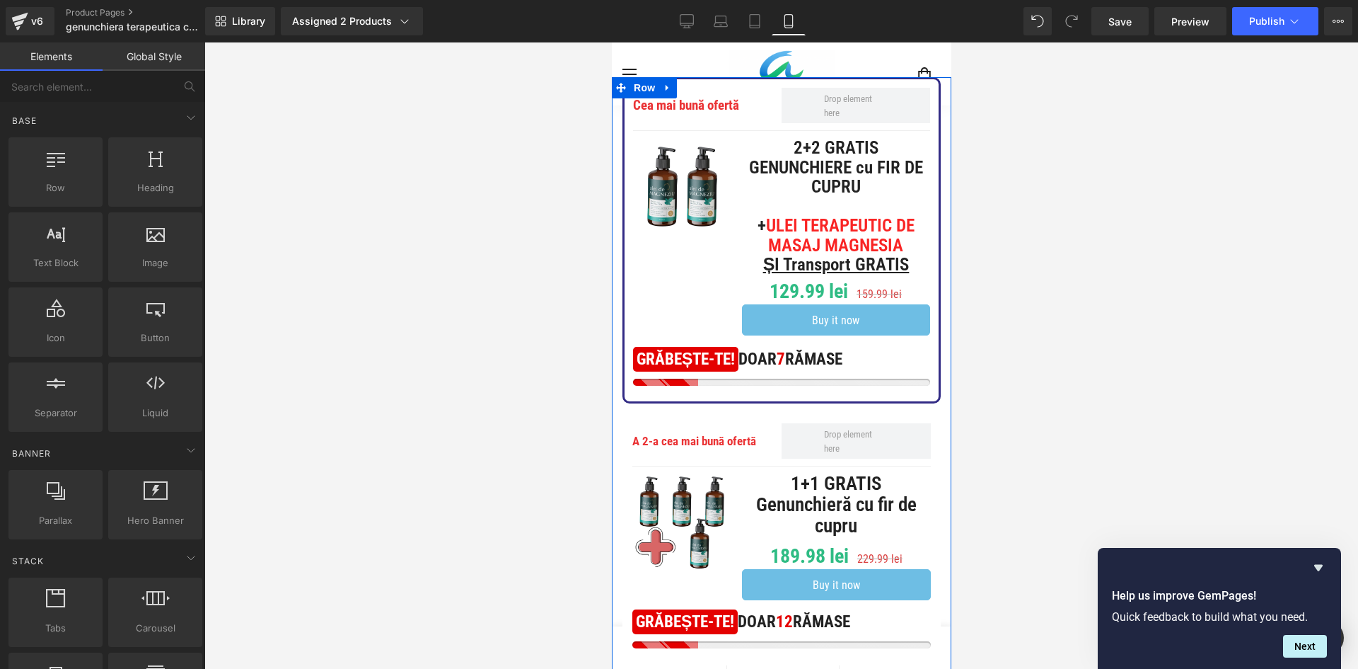
click at [763, 275] on span "ȘI Transport GRATIS" at bounding box center [836, 264] width 146 height 21
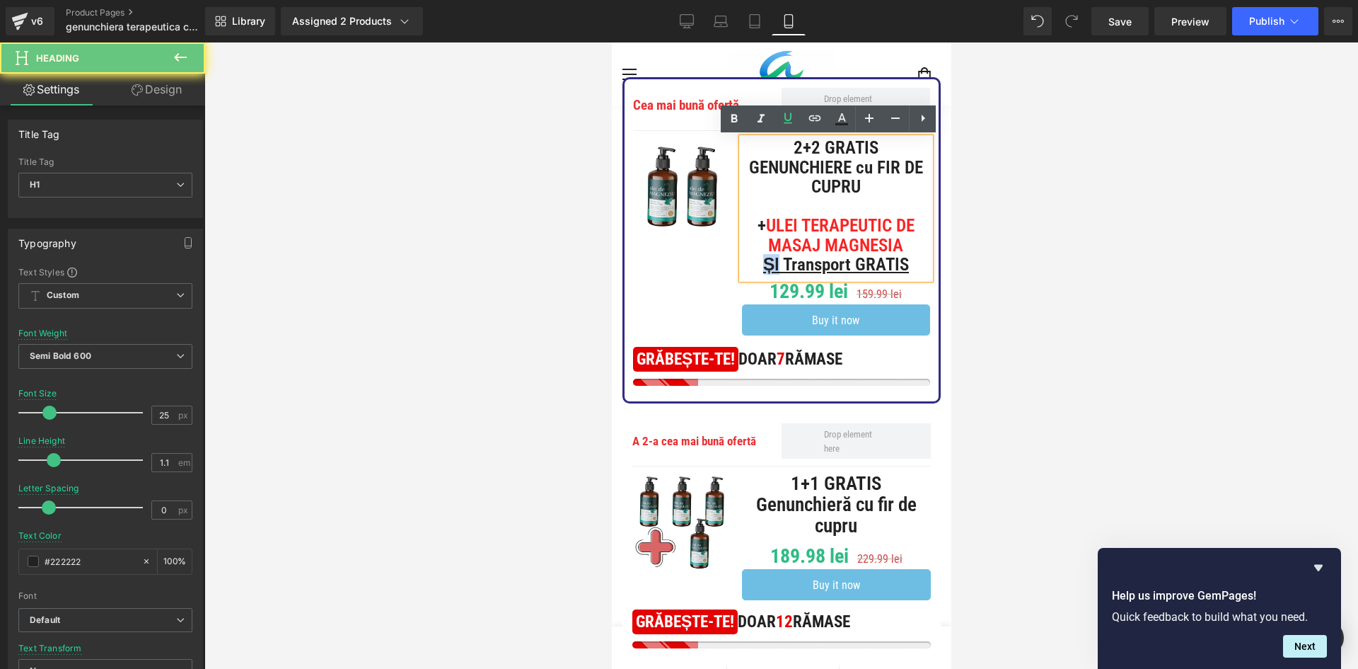
drag, startPoint x: 755, startPoint y: 287, endPoint x: 747, endPoint y: 287, distance: 7.8
click at [763, 275] on span "ȘI Transport GRATIS" at bounding box center [836, 264] width 146 height 21
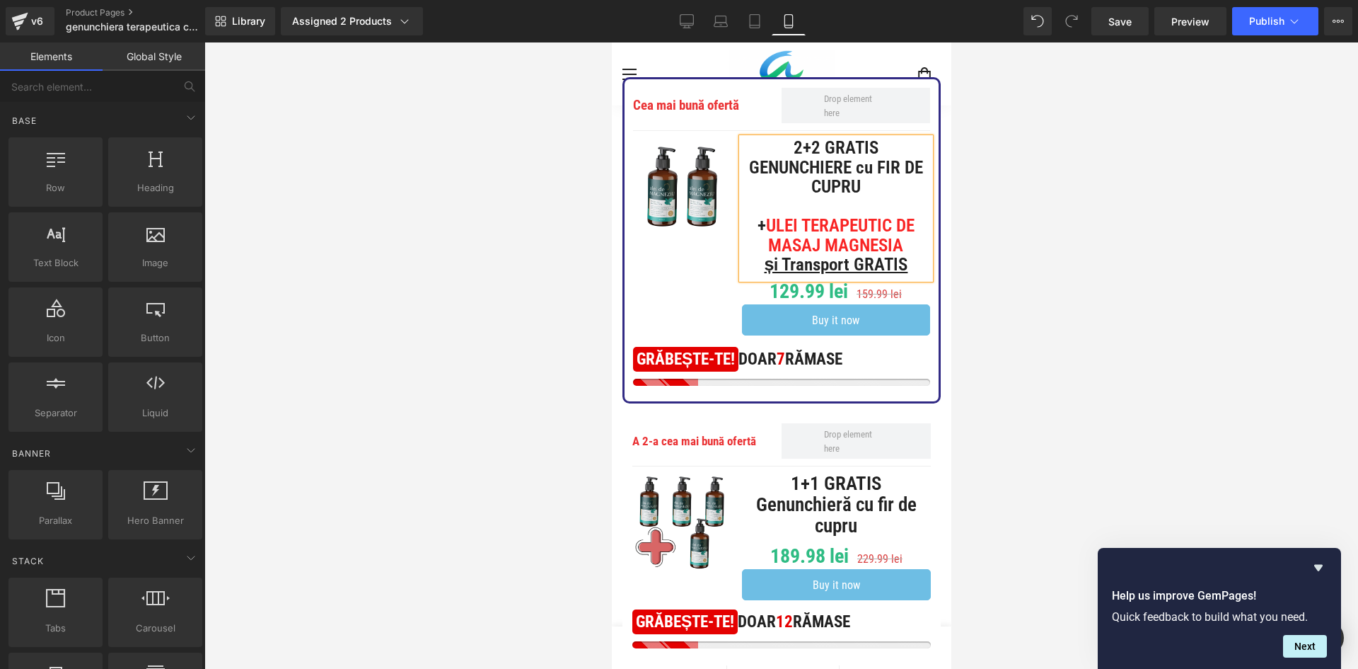
click at [1041, 292] on div at bounding box center [781, 355] width 1154 height 626
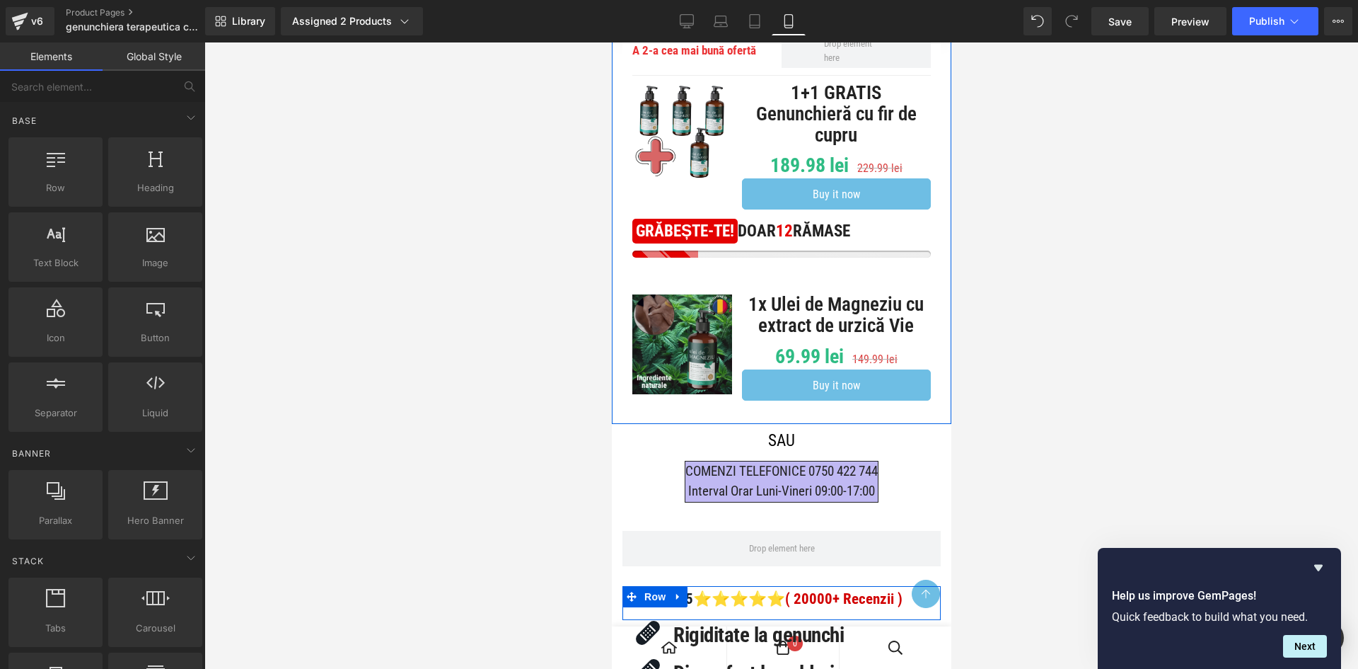
scroll to position [495, 0]
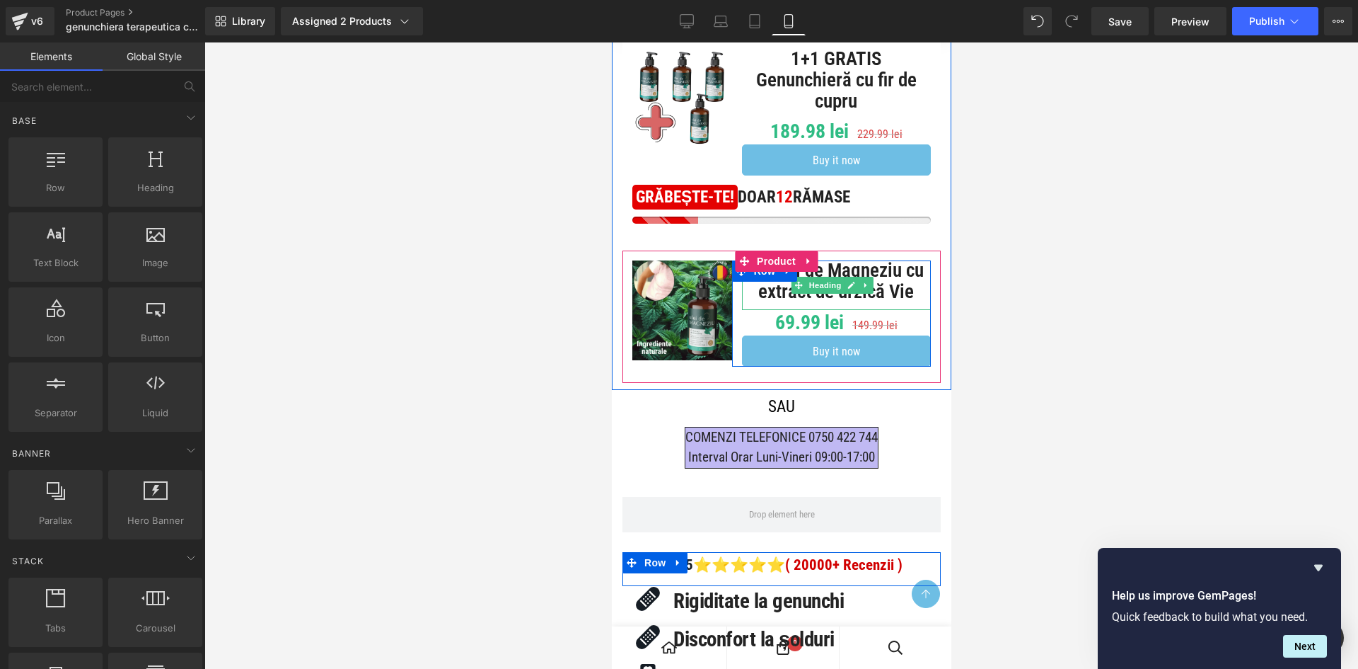
click at [768, 302] on h1 "1x Ulei de Magneziu cu extract de urzică Vie" at bounding box center [835, 281] width 189 height 42
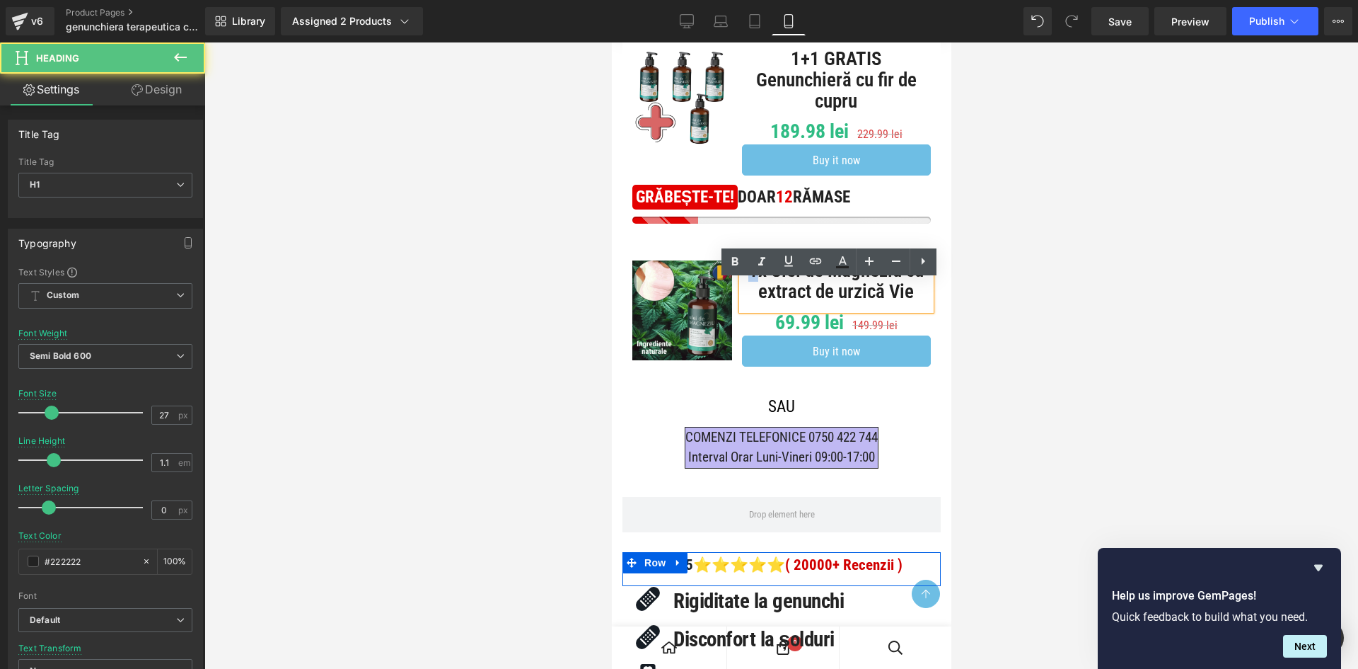
click at [743, 293] on h1 "1x Ulei de Magneziu cu extract de urzică Vie" at bounding box center [835, 281] width 189 height 42
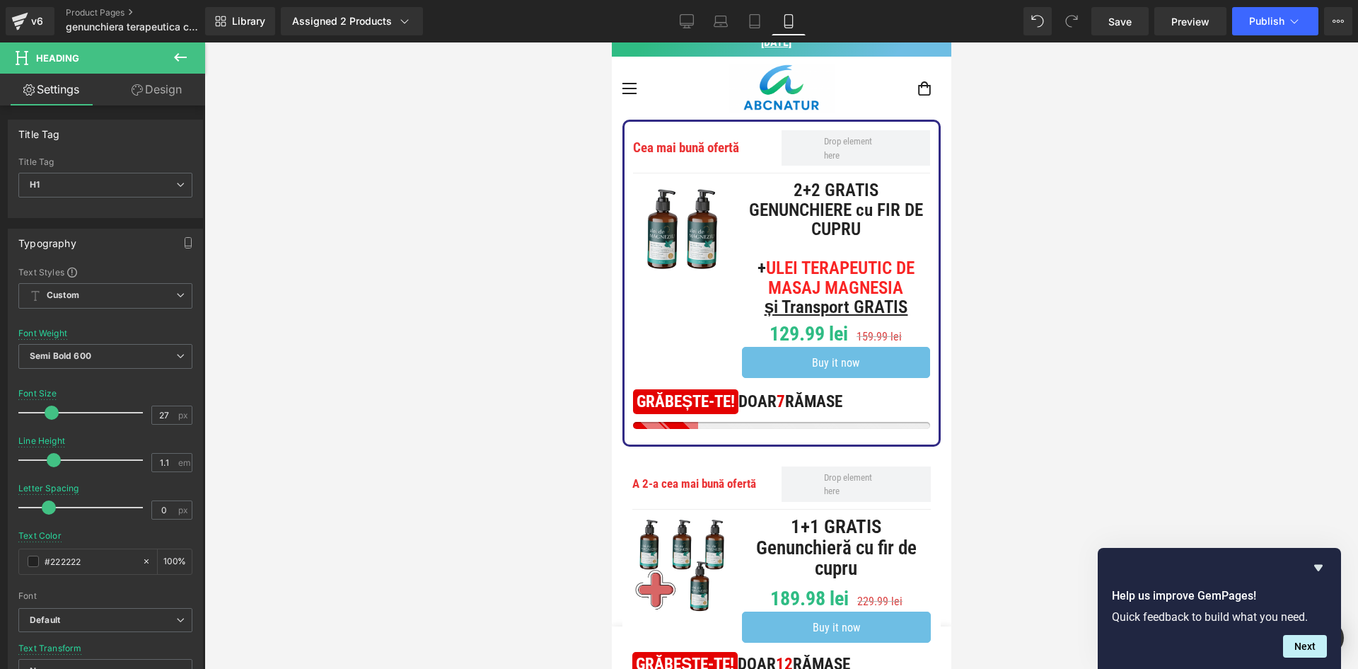
scroll to position [0, 0]
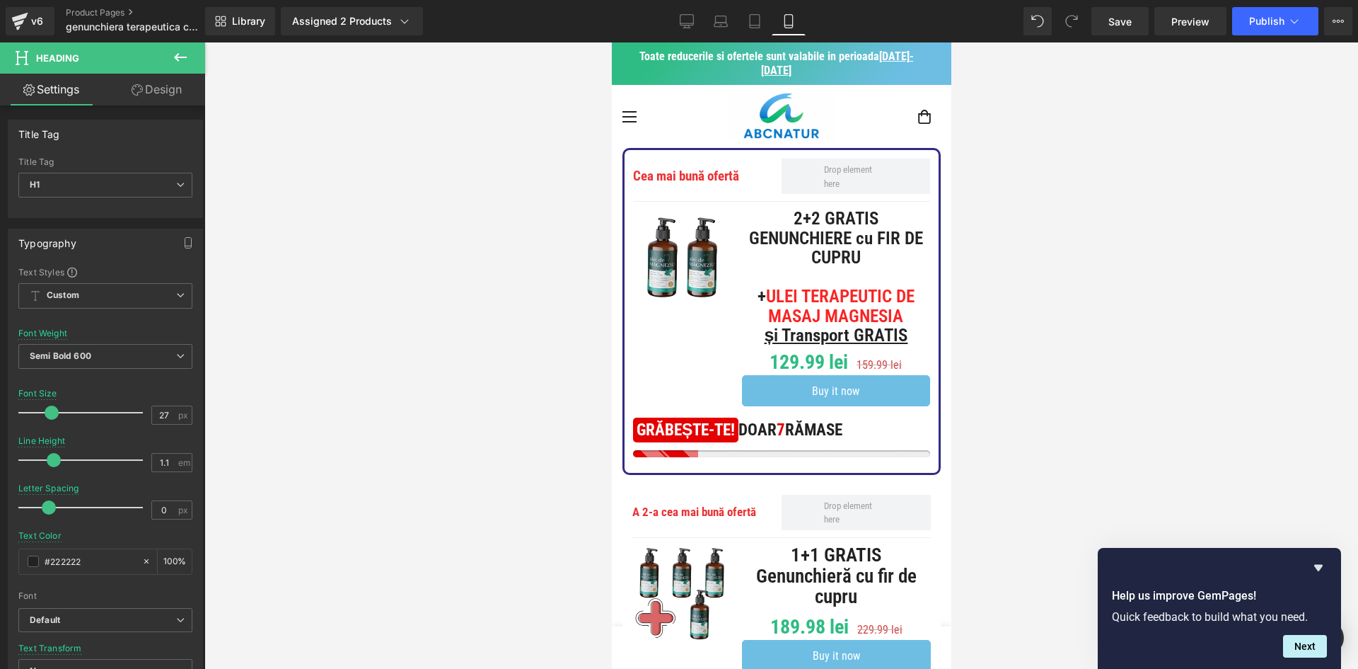
click at [847, 251] on h1 "2+2 GRATIS GENUNCHIERE cu FIR DE CUPRU" at bounding box center [835, 238] width 188 height 59
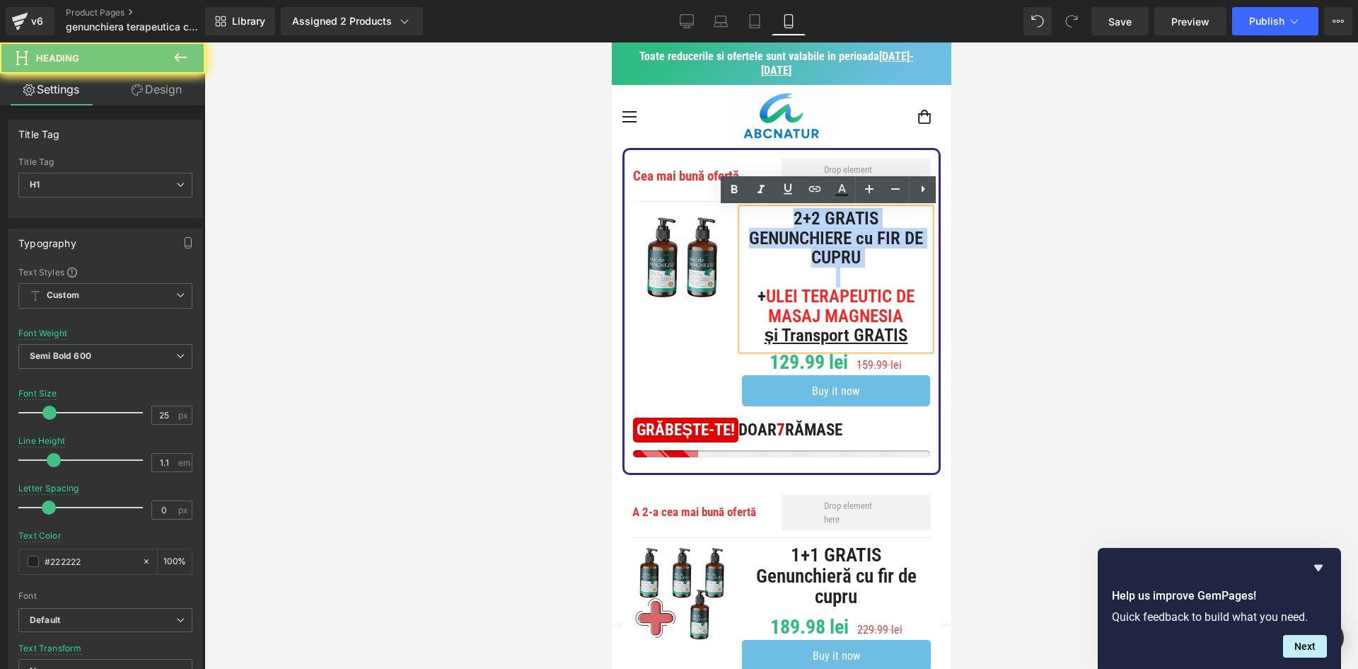
click at [847, 251] on h1 "2+2 GRATIS GENUNCHIERE cu FIR DE CUPRU" at bounding box center [835, 238] width 188 height 59
copy h1 "2+2 GRATIS GENUNCHIERE cu FIR DE CUPRU"
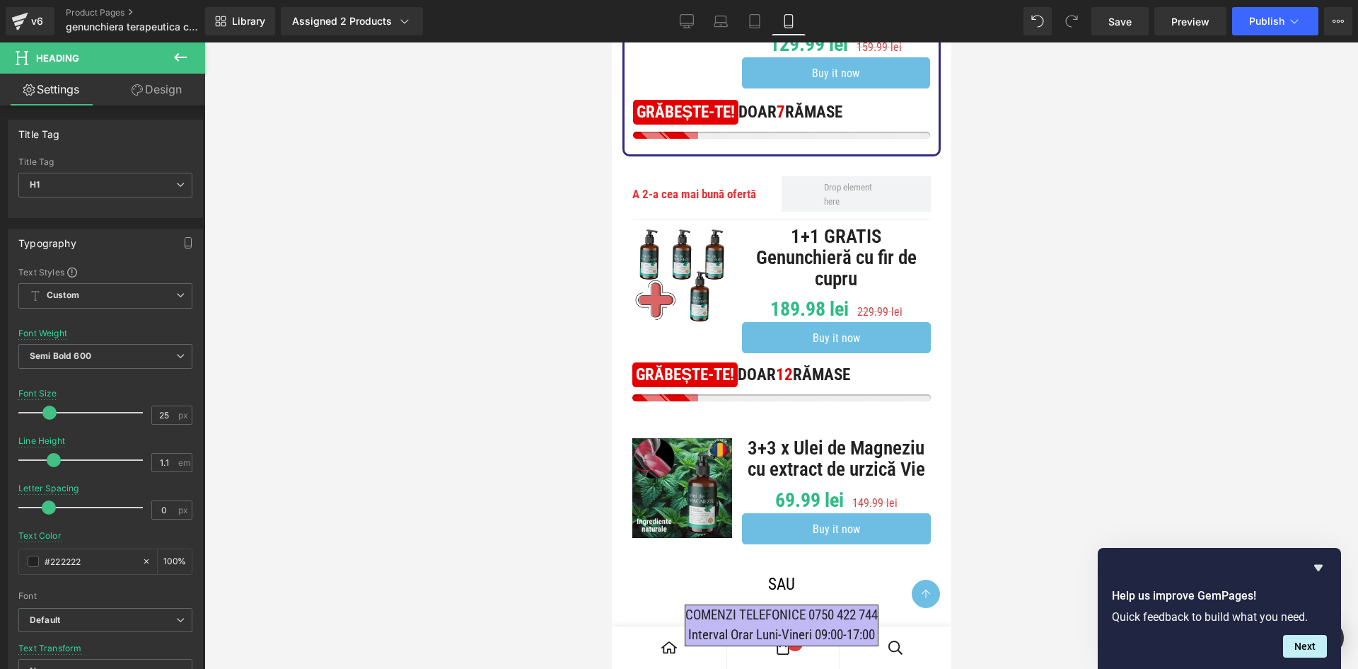
scroll to position [354, 0]
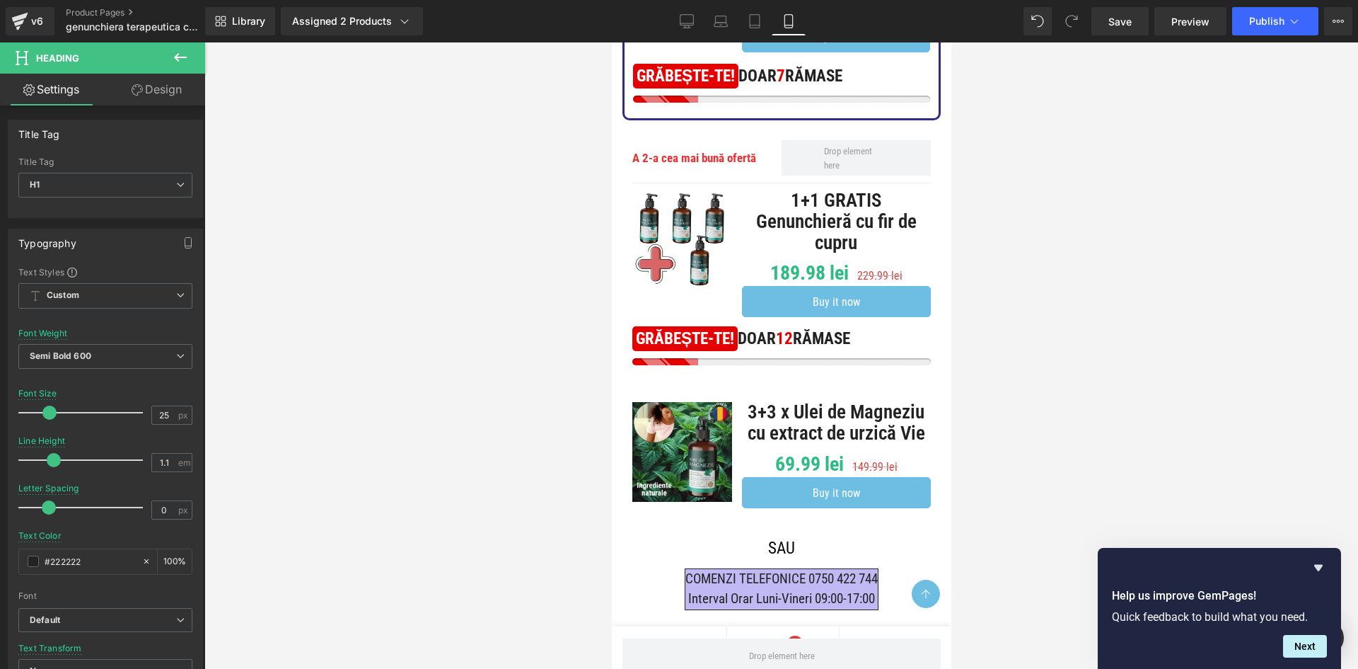
click at [834, 444] on h1 "3+3 x Ulei de Magneziu cu extract de urzică Vie" at bounding box center [835, 423] width 189 height 42
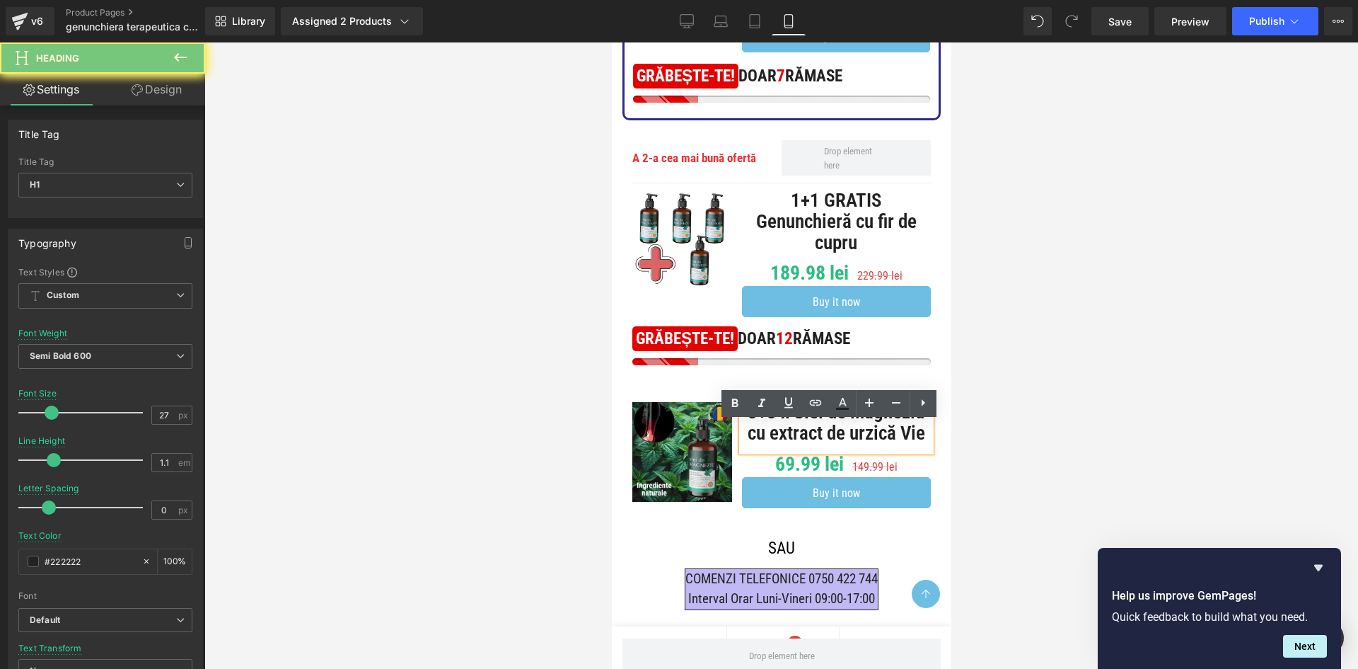
click at [834, 444] on h1 "3+3 x Ulei de Magneziu cu extract de urzică Vie" at bounding box center [835, 423] width 189 height 42
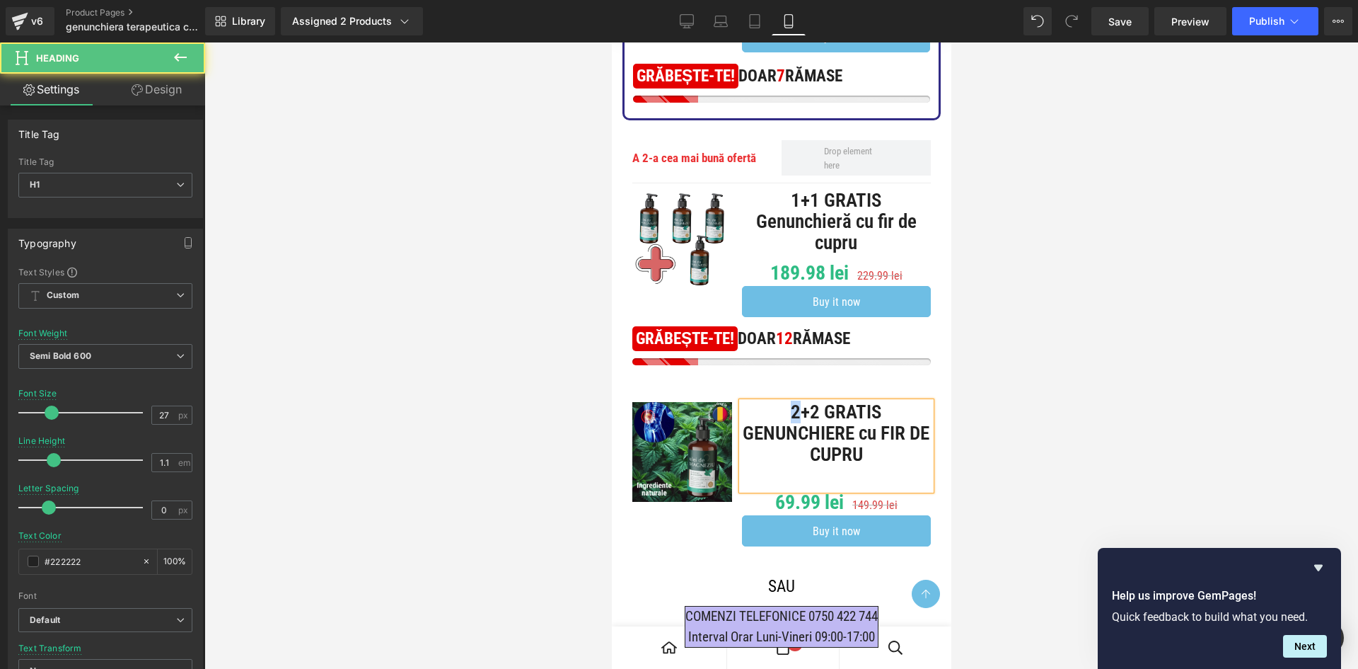
click at [778, 428] on h1 "2+2 GRATIS GENUNCHIERE cu FIR DE CUPRU" at bounding box center [835, 433] width 189 height 63
click at [802, 431] on h1 "3+2 GRATIS GENUNCHIERE cu FIR DE CUPRU" at bounding box center [835, 433] width 189 height 63
click at [866, 483] on div at bounding box center [835, 474] width 189 height 17
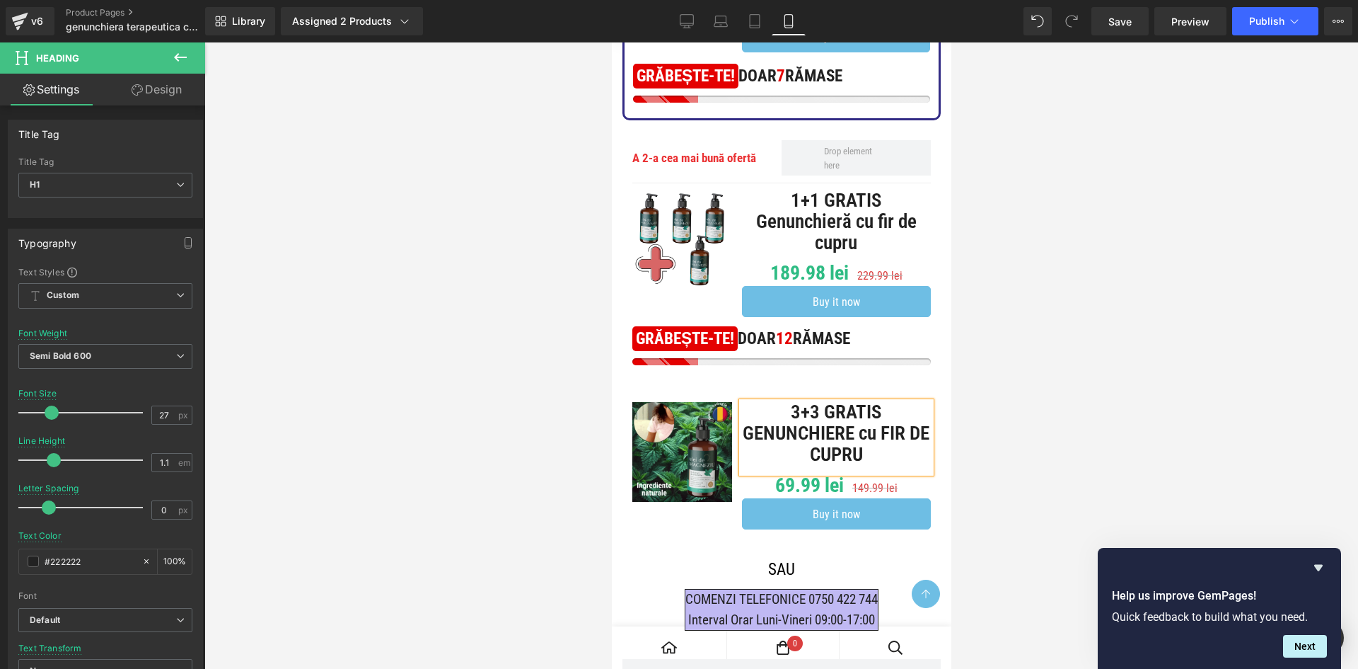
click at [1039, 463] on div at bounding box center [781, 355] width 1154 height 626
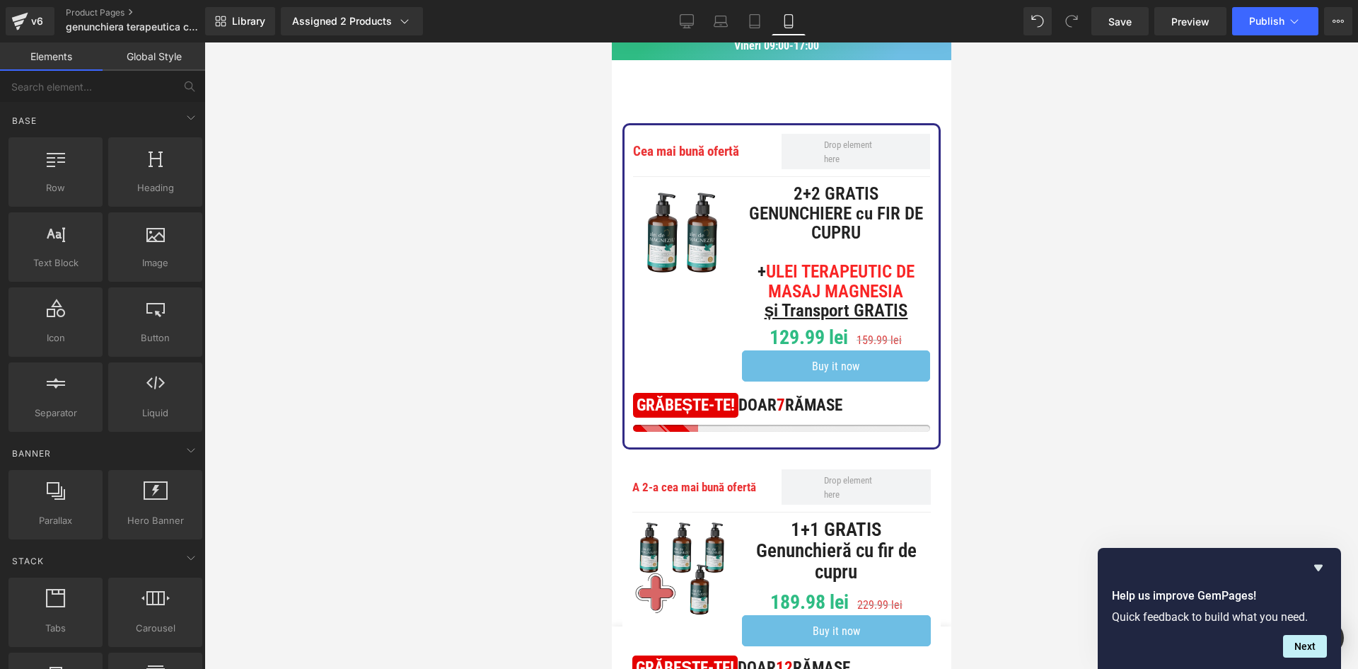
scroll to position [0, 0]
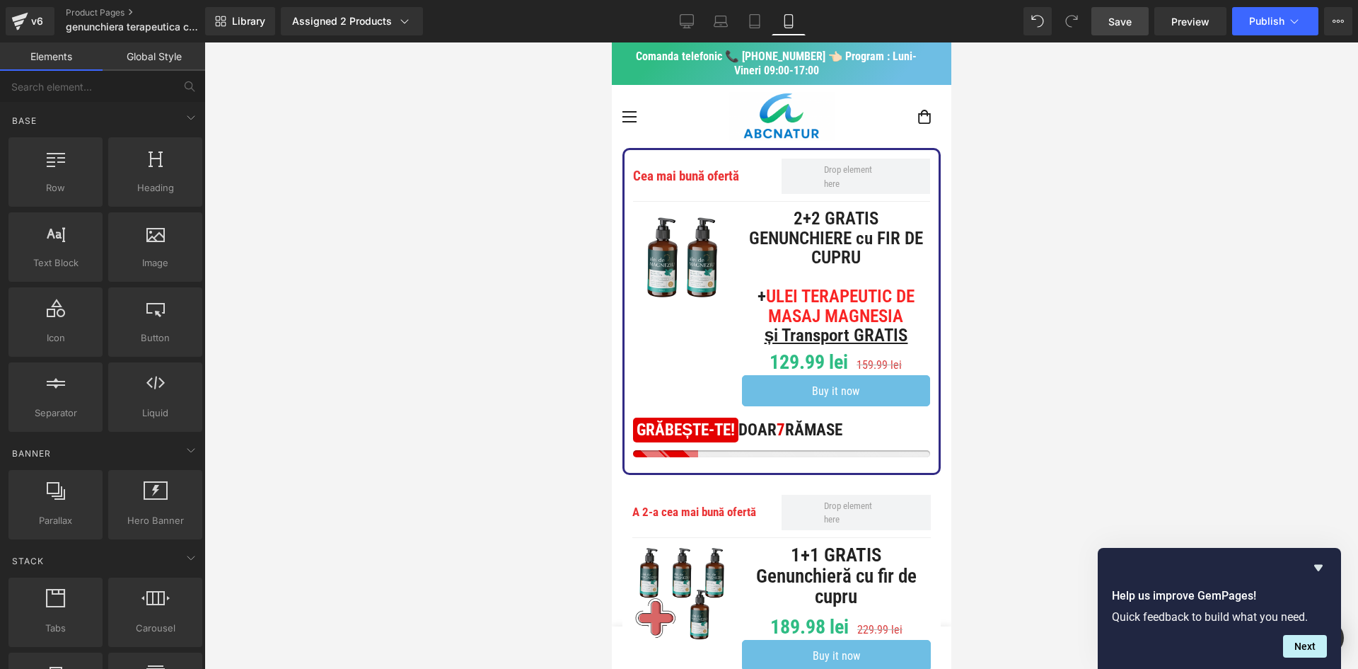
click at [1111, 21] on span "Save" at bounding box center [1120, 21] width 23 height 15
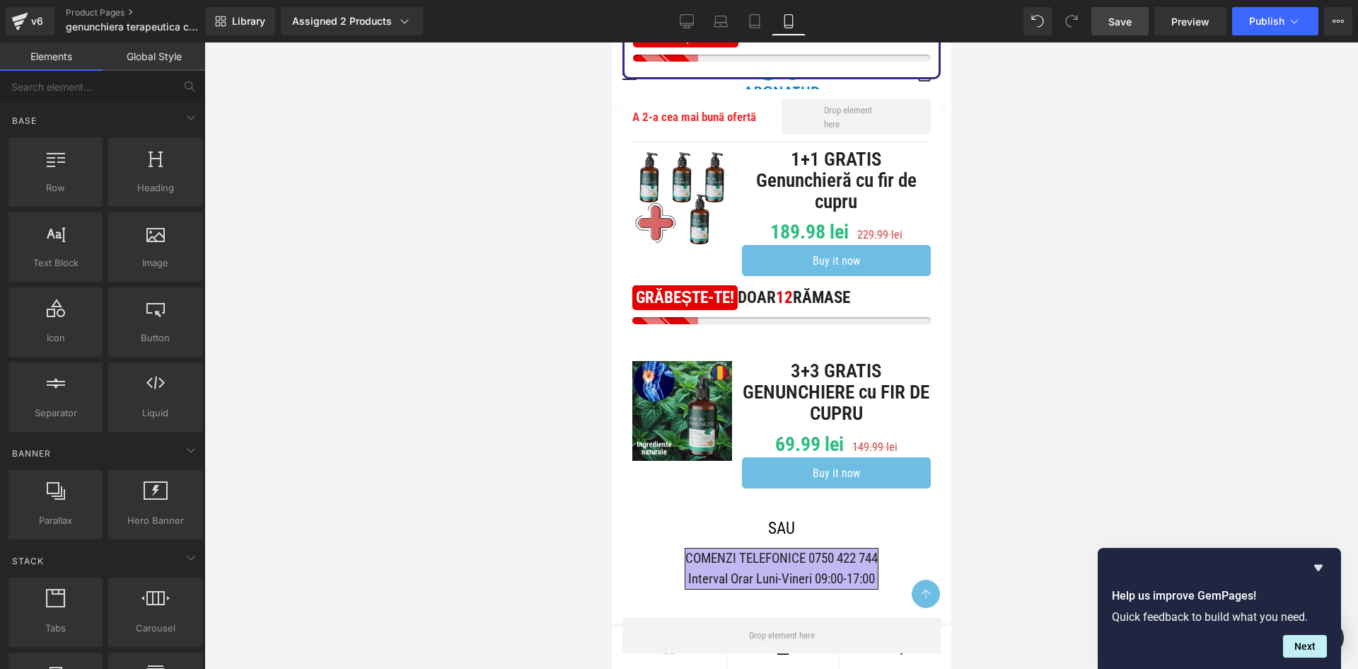
scroll to position [71, 0]
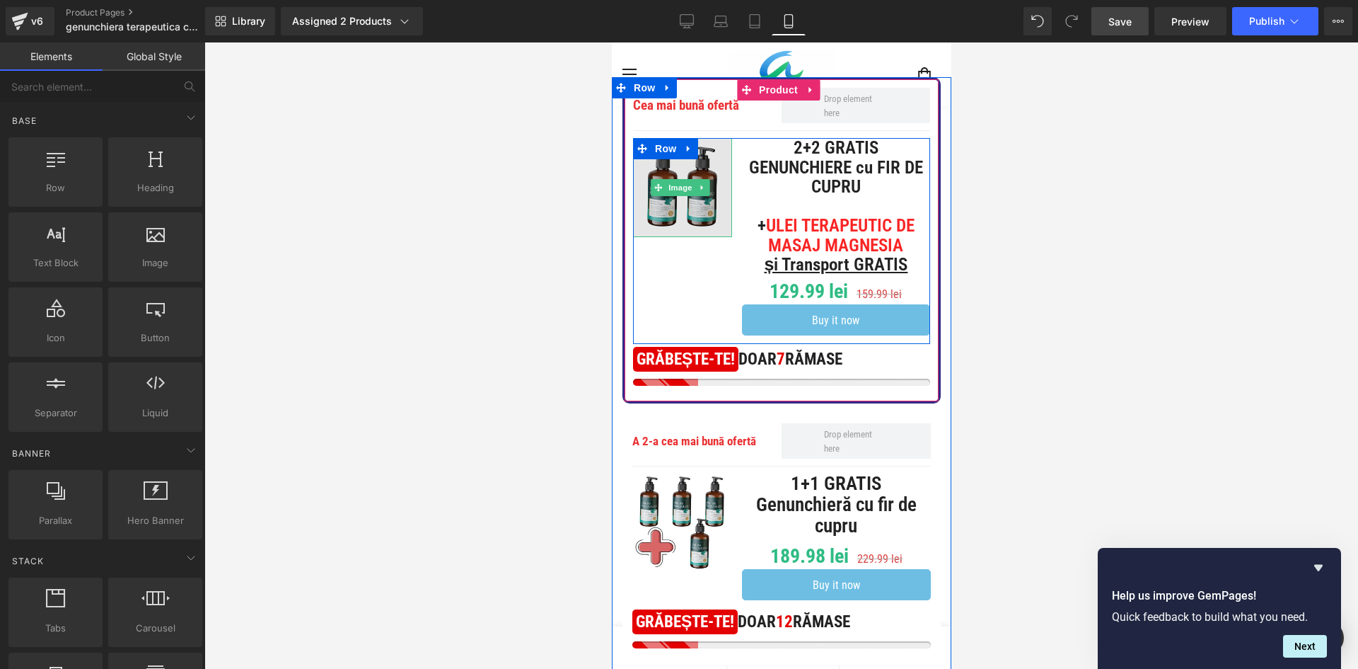
click at [692, 216] on img at bounding box center [682, 187] width 99 height 99
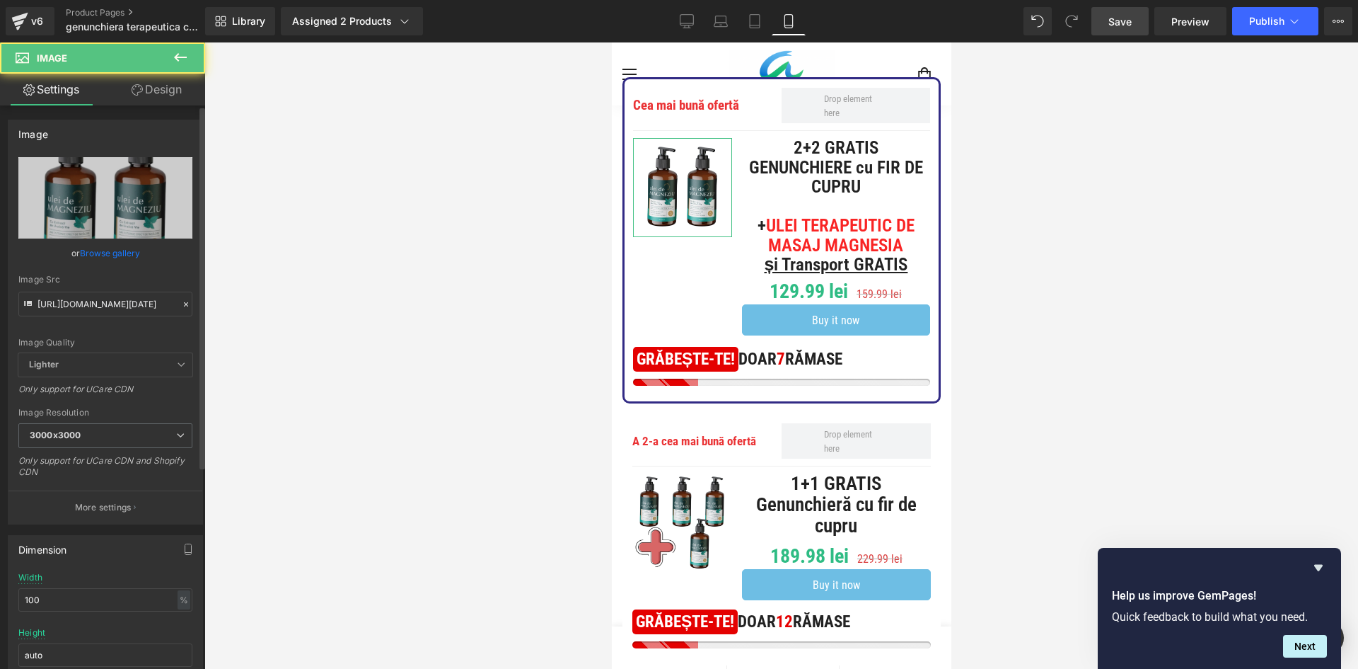
click at [99, 253] on link "Browse gallery" at bounding box center [110, 253] width 60 height 25
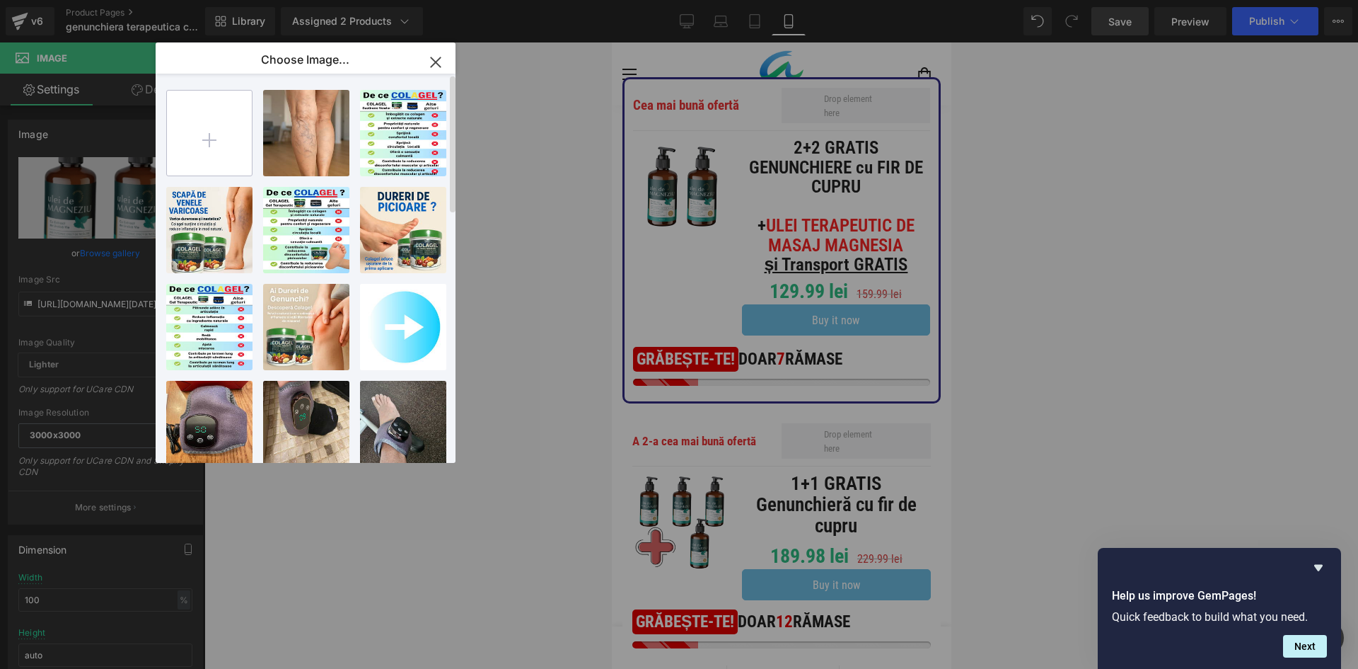
click at [222, 146] on input "file" at bounding box center [209, 133] width 85 height 85
type input "C:\fakepath\WhatsApp Image [DATE] at 13.40.51_94d7acb1.jpg"
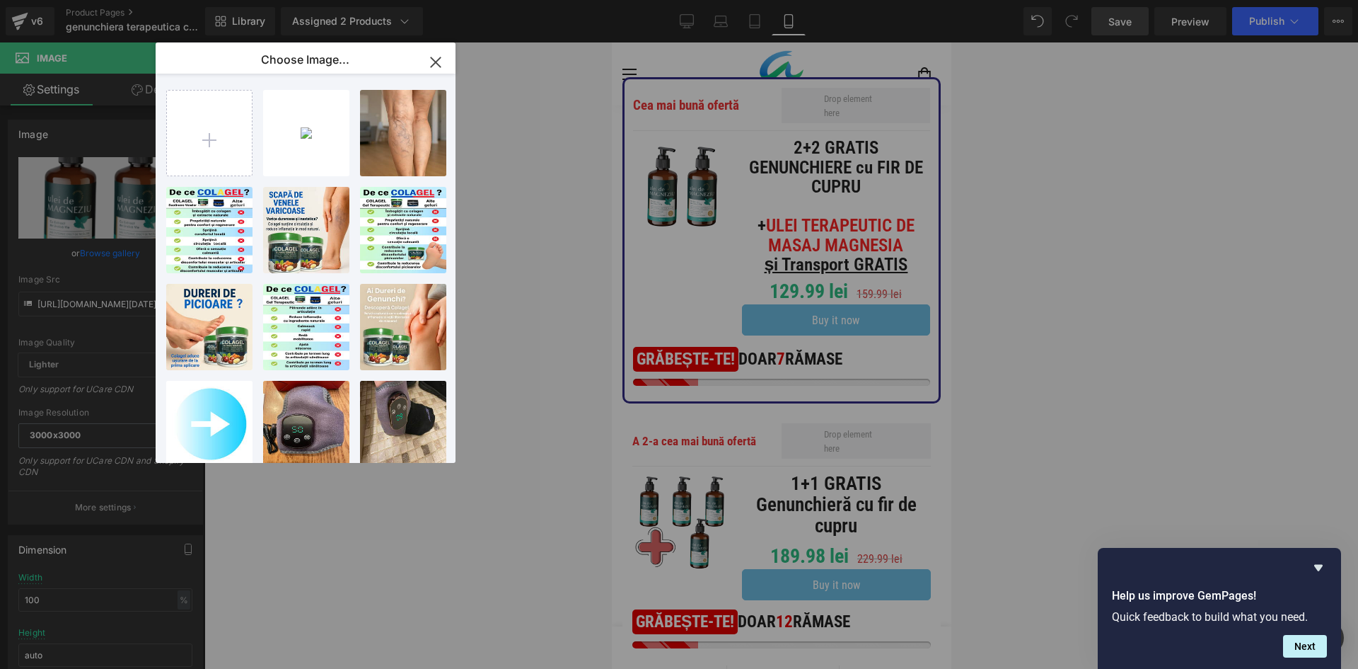
drag, startPoint x: 306, startPoint y: 166, endPoint x: 312, endPoint y: 171, distance: 7.5
click at [0, 0] on div "WhatsAp...b1.jpg 127.72 KB" at bounding box center [0, 0] width 0 height 0
type input "[URL][DOMAIN_NAME]"
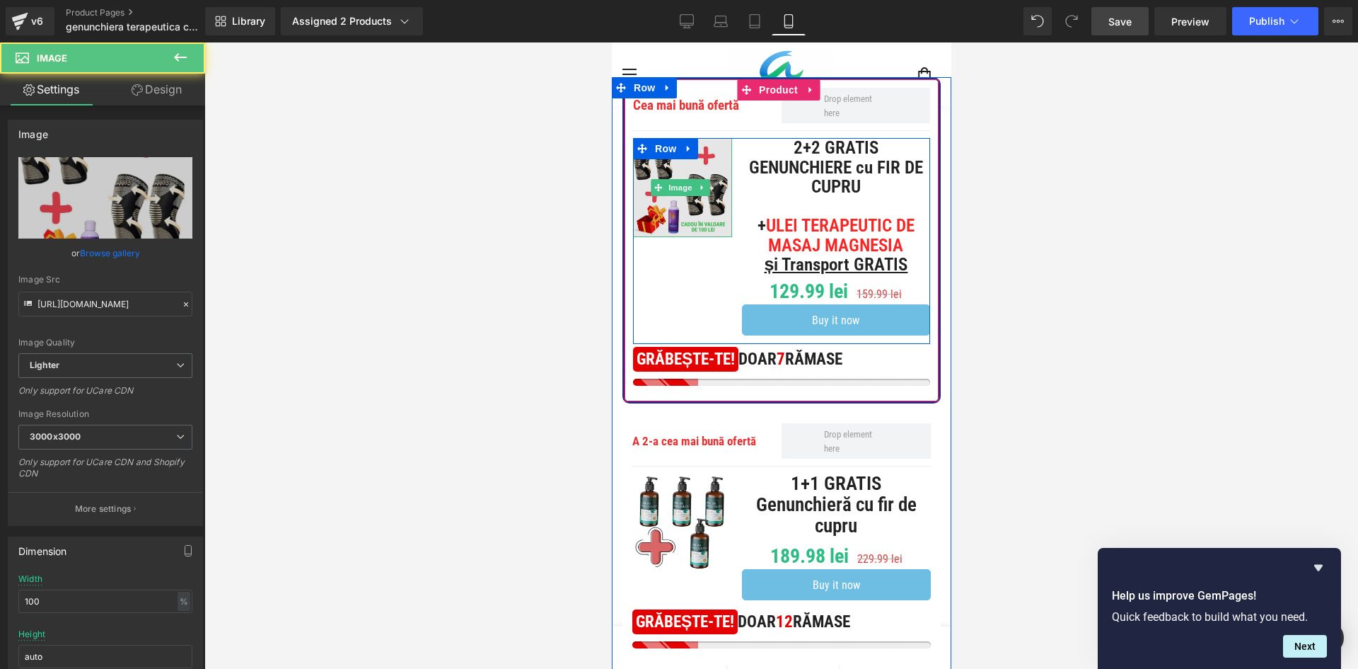
click at [678, 212] on img at bounding box center [682, 187] width 99 height 99
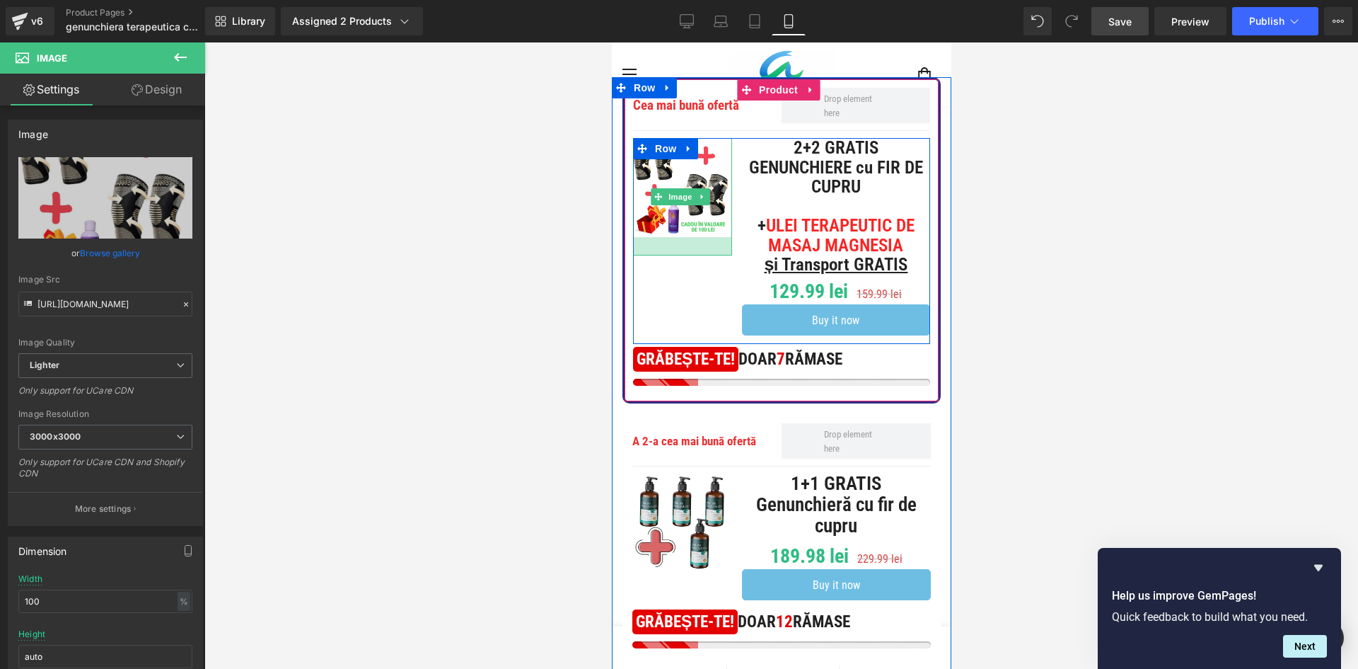
drag, startPoint x: 691, startPoint y: 232, endPoint x: 695, endPoint y: 250, distance: 18.9
click at [695, 250] on div at bounding box center [682, 246] width 99 height 18
click at [692, 228] on img at bounding box center [682, 196] width 99 height 117
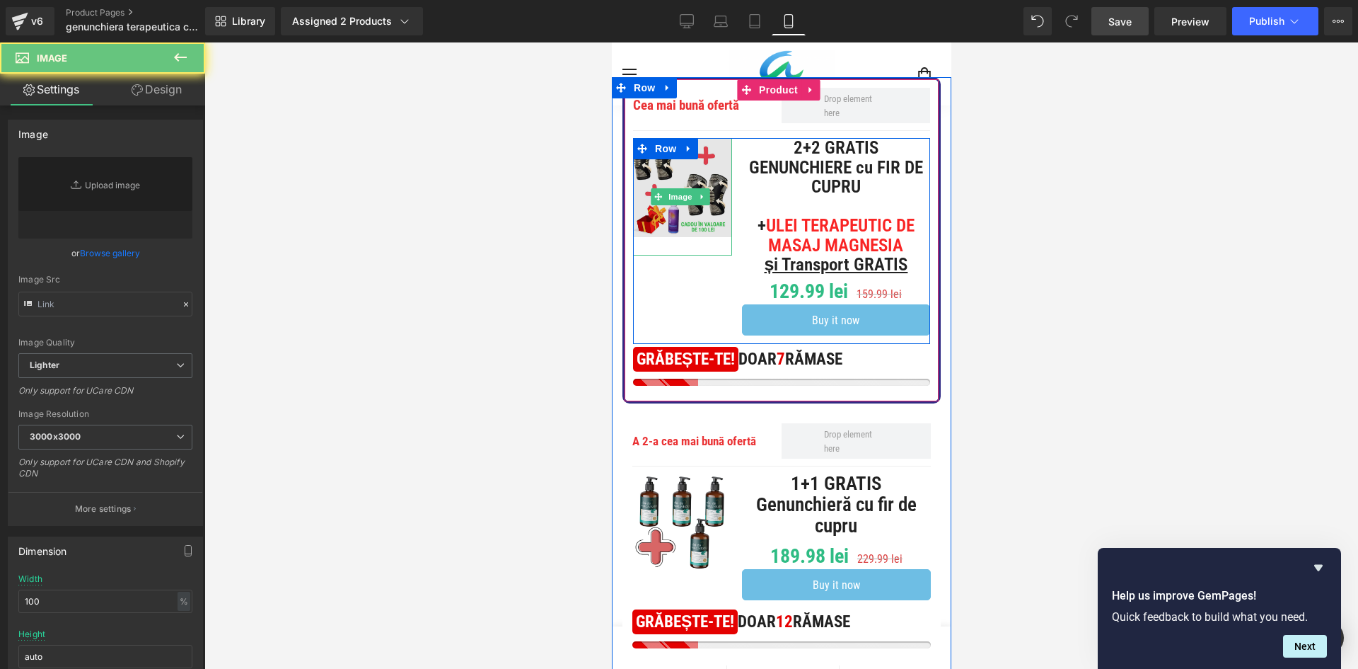
type input "[URL][DOMAIN_NAME]"
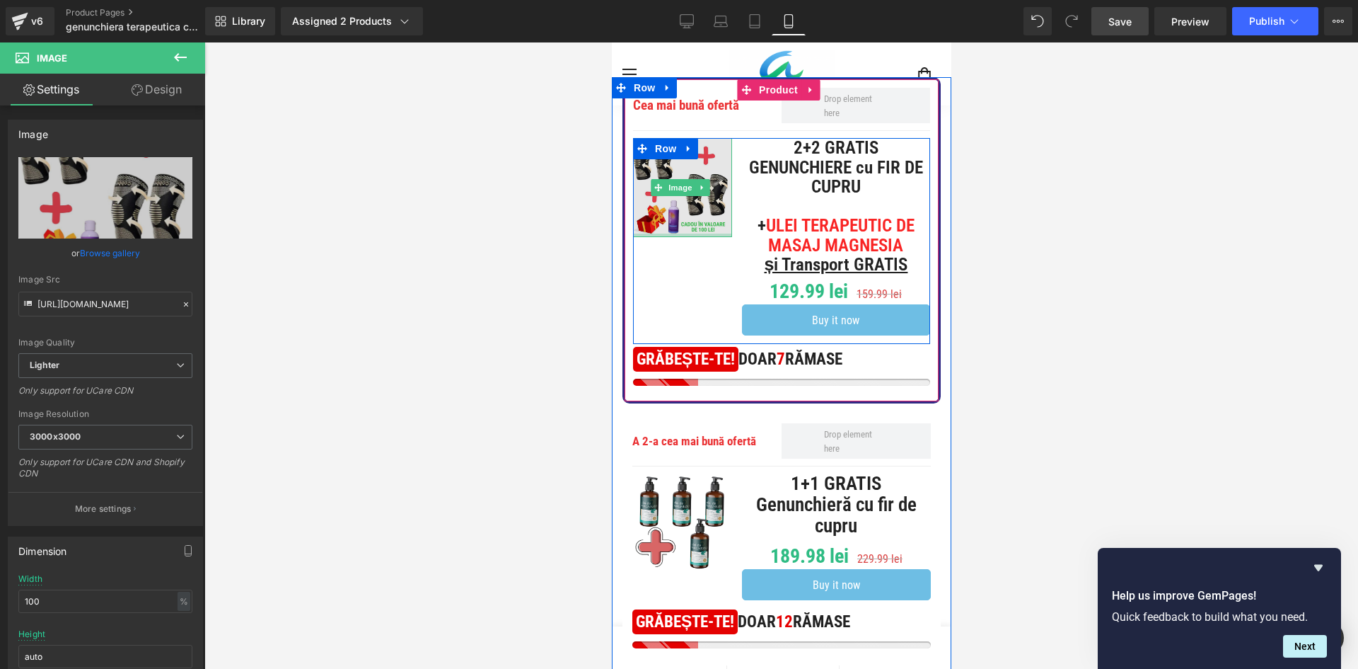
drag, startPoint x: 711, startPoint y: 248, endPoint x: 714, endPoint y: 223, distance: 25.6
click at [714, 223] on div "Image" at bounding box center [682, 187] width 99 height 99
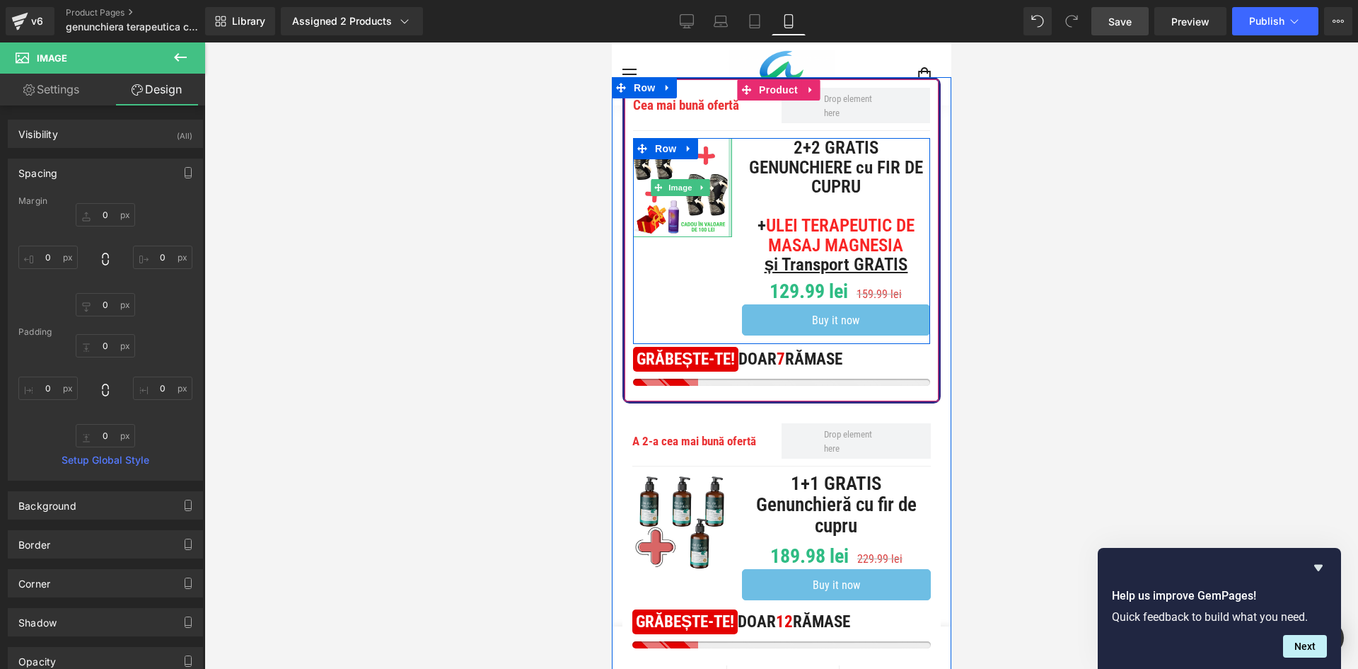
type input "0px"
drag, startPoint x: 724, startPoint y: 199, endPoint x: 760, endPoint y: 209, distance: 37.4
click at [760, 209] on div "Image 2+2 GRATIS GENUNCHIERE cu FIR DE CUPRU + ULEI TERAPEUTIC DE MASAJ MAGNESI…" at bounding box center [781, 241] width 297 height 206
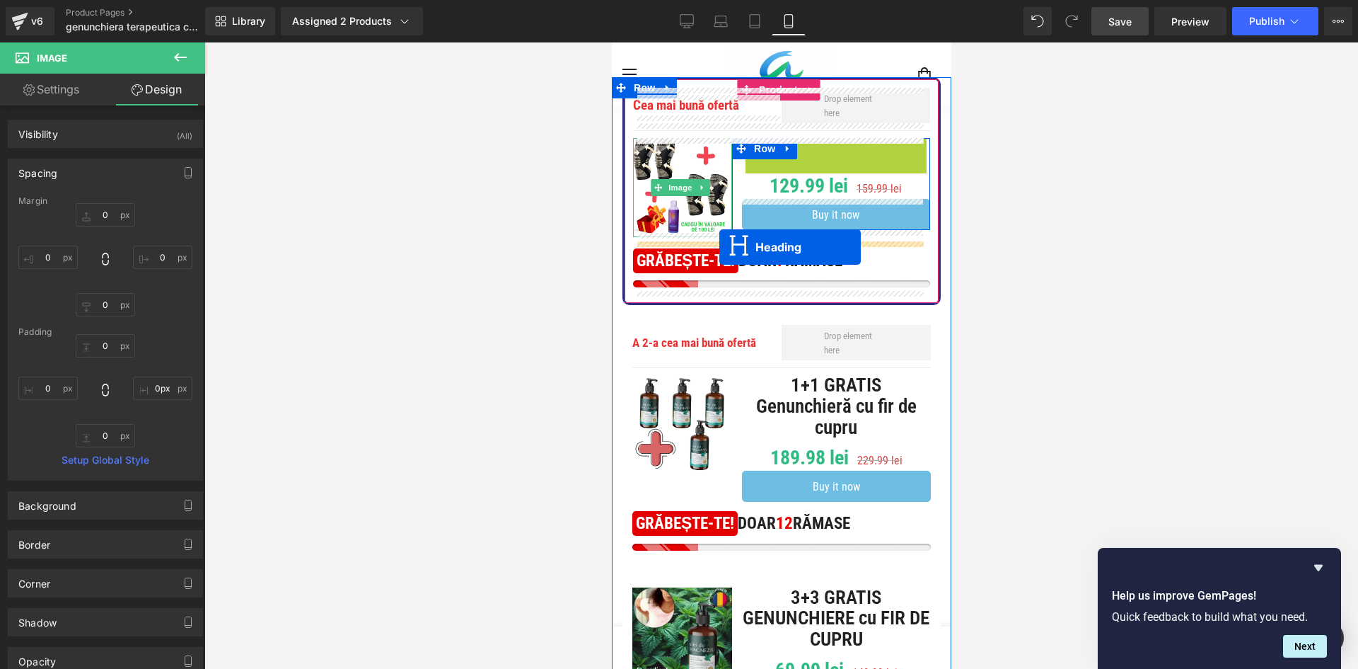
drag, startPoint x: 793, startPoint y: 219, endPoint x: 719, endPoint y: 247, distance: 79.5
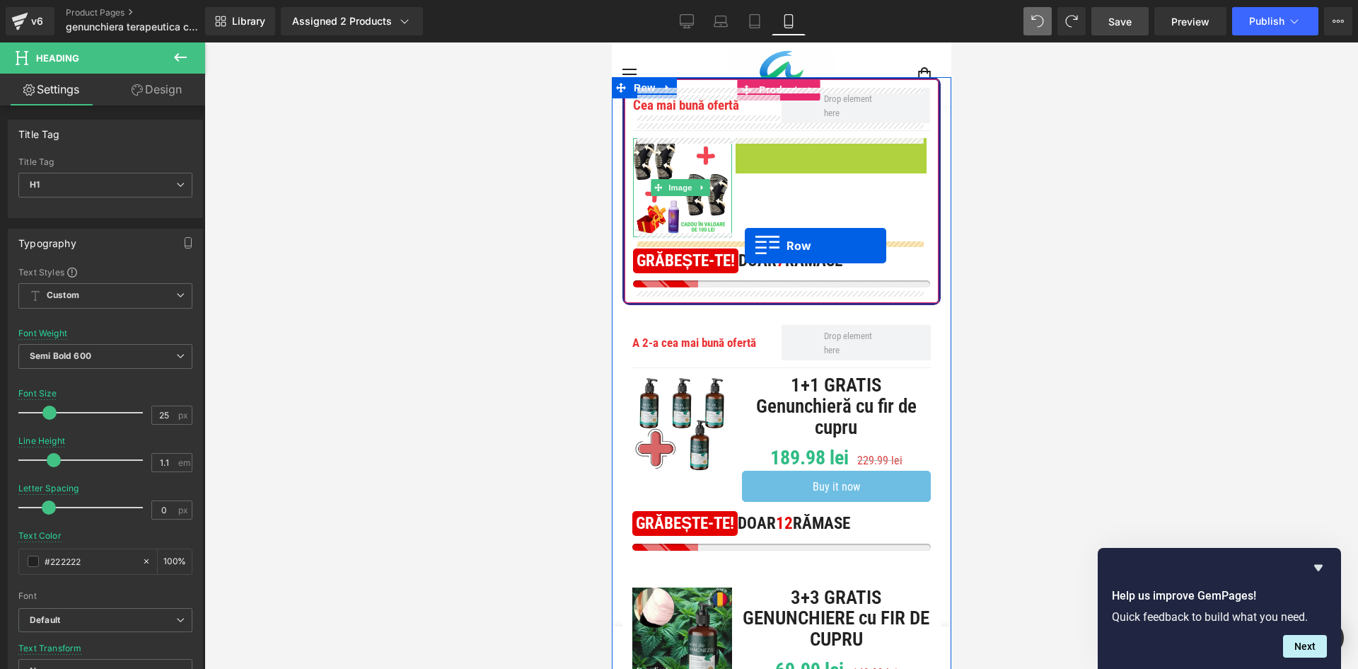
drag, startPoint x: 739, startPoint y: 147, endPoint x: 744, endPoint y: 245, distance: 97.8
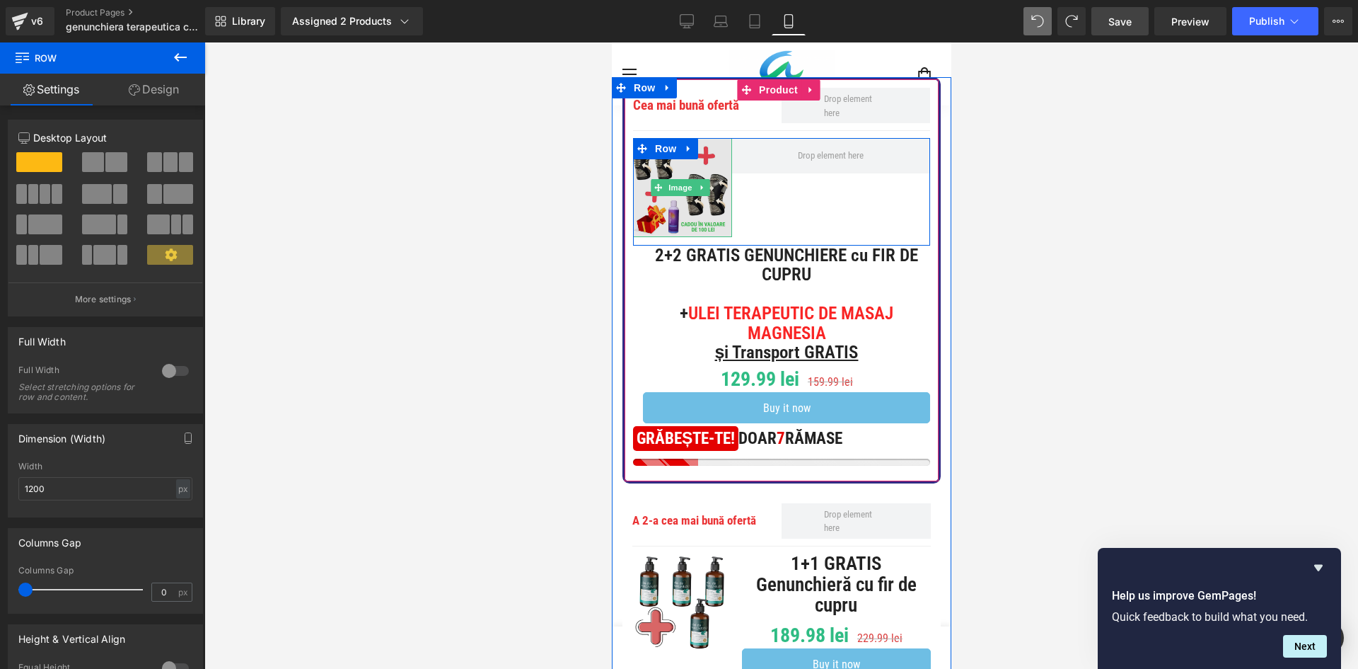
click at [708, 212] on img at bounding box center [682, 187] width 99 height 99
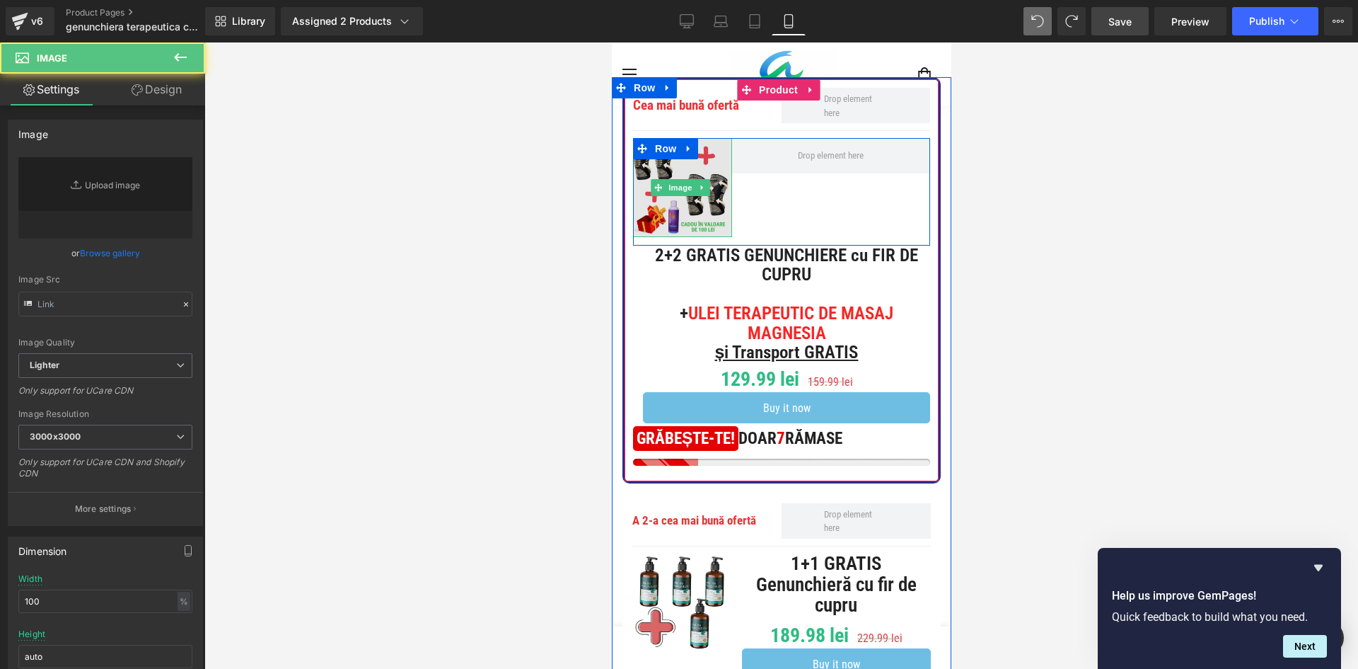
type input "[URL][DOMAIN_NAME]"
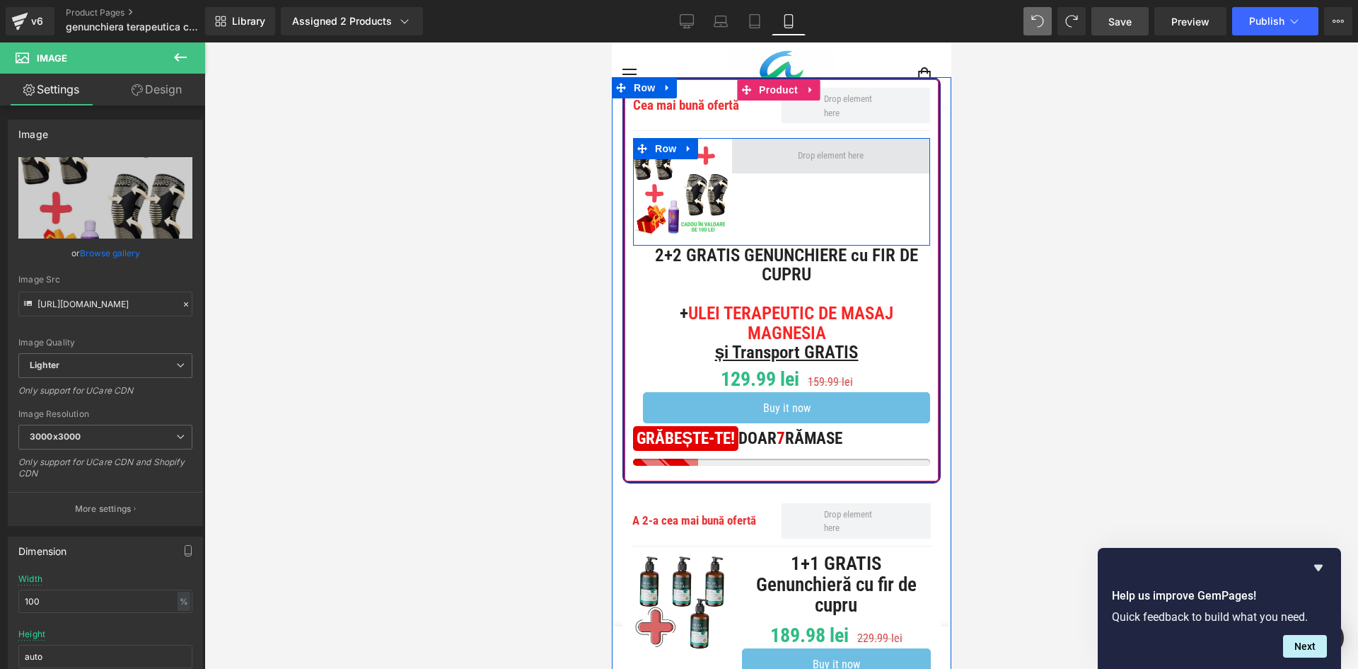
click at [770, 163] on span at bounding box center [831, 155] width 198 height 35
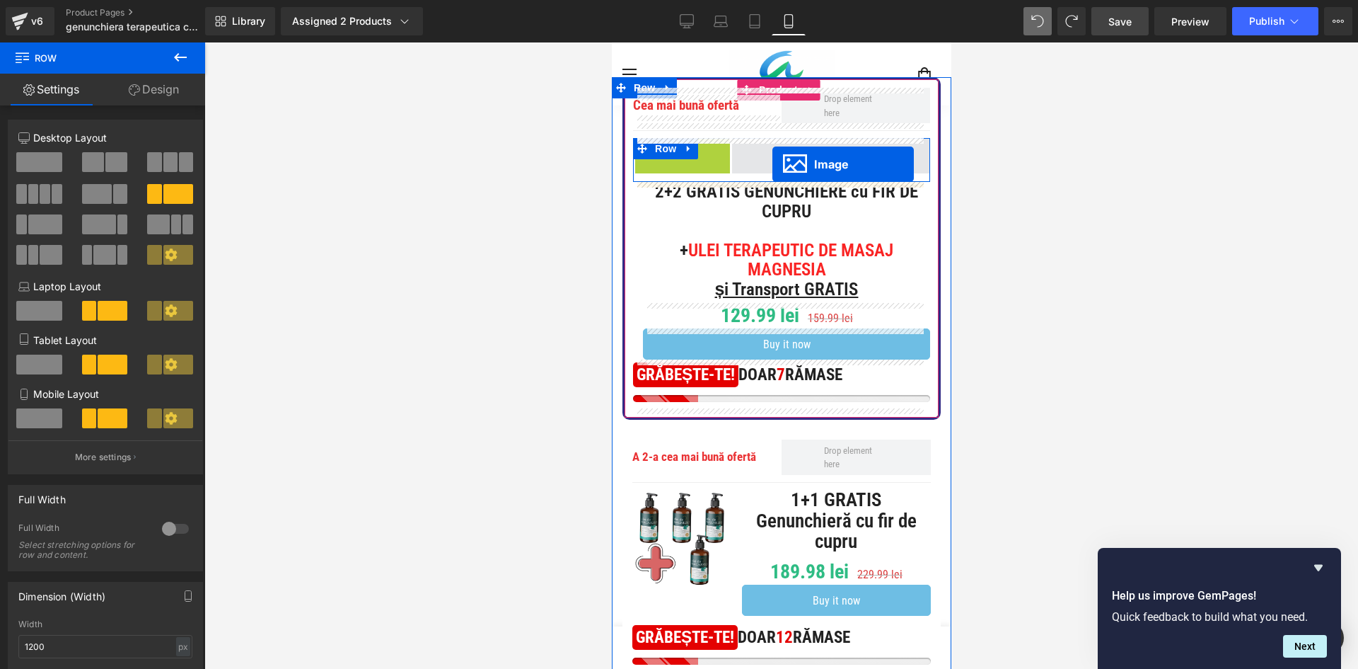
drag, startPoint x: 662, startPoint y: 185, endPoint x: 772, endPoint y: 164, distance: 112.3
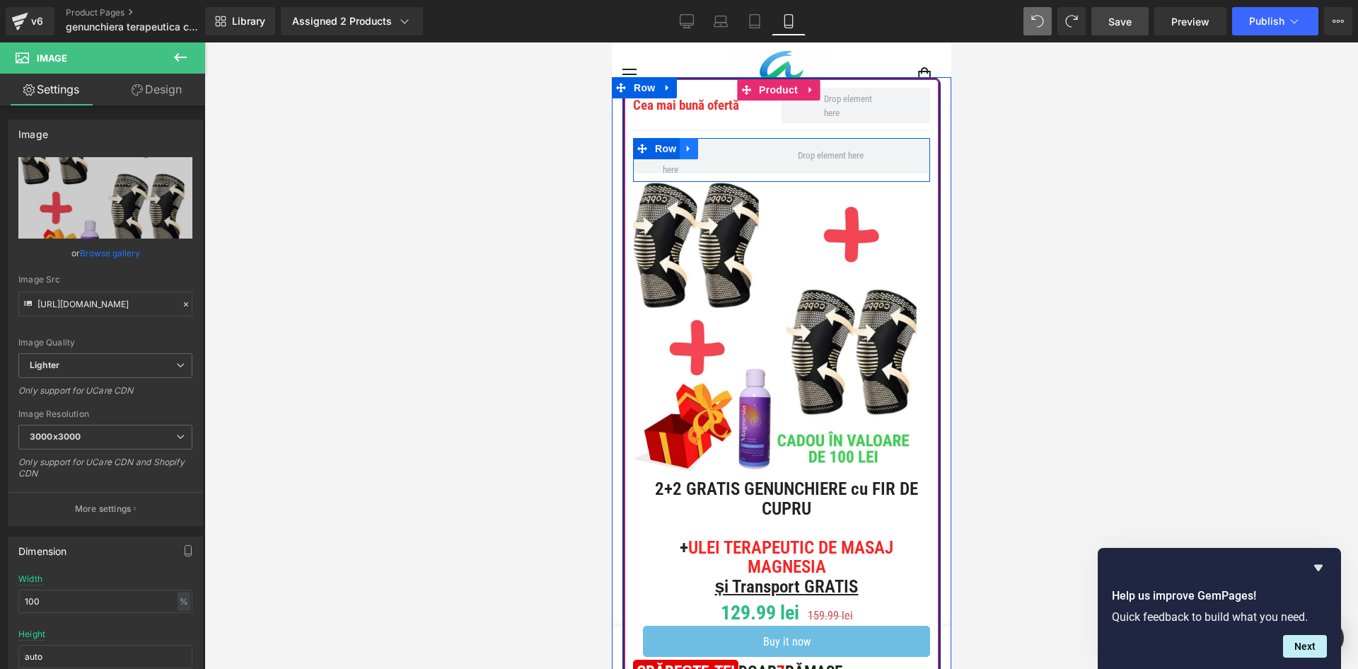
click at [694, 149] on link at bounding box center [688, 148] width 18 height 21
click at [722, 151] on icon at bounding box center [725, 149] width 10 height 10
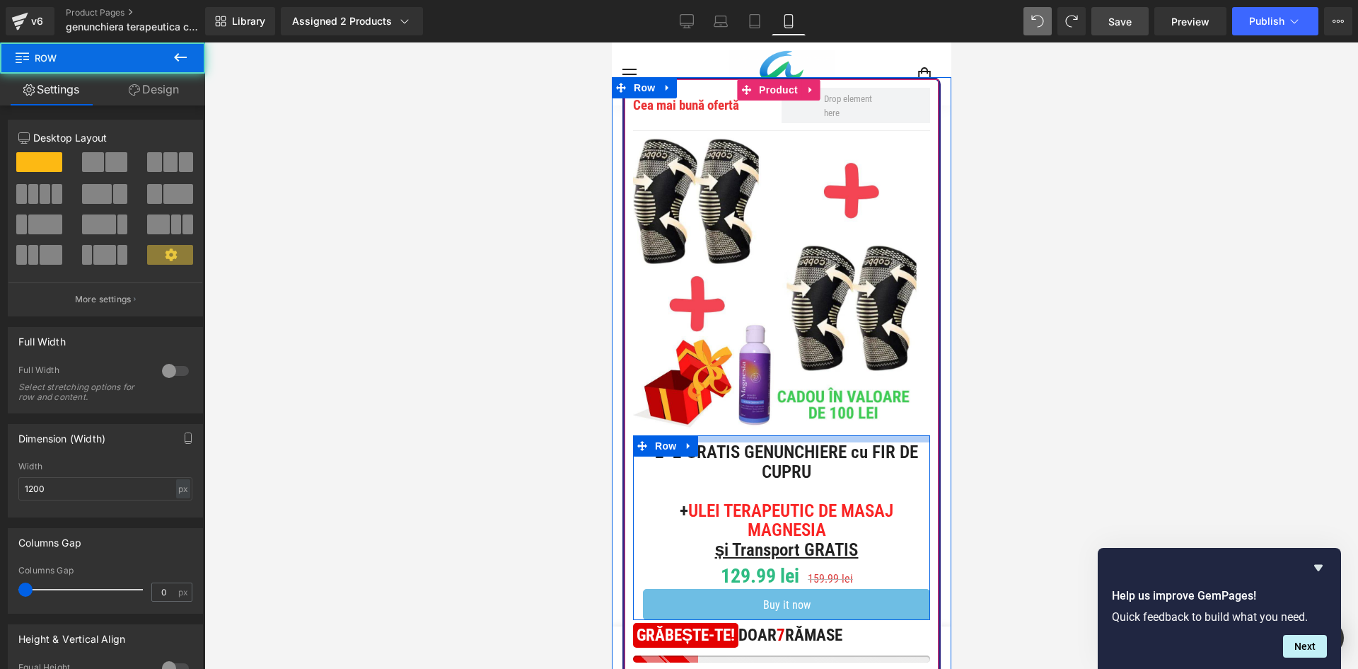
click at [810, 435] on div "2+2 GRATIS GENUNCHIERE cu FIR DE CUPRU + ULEI TERAPEUTIC DE MASAJ MAGNESIA și T…" at bounding box center [781, 527] width 297 height 185
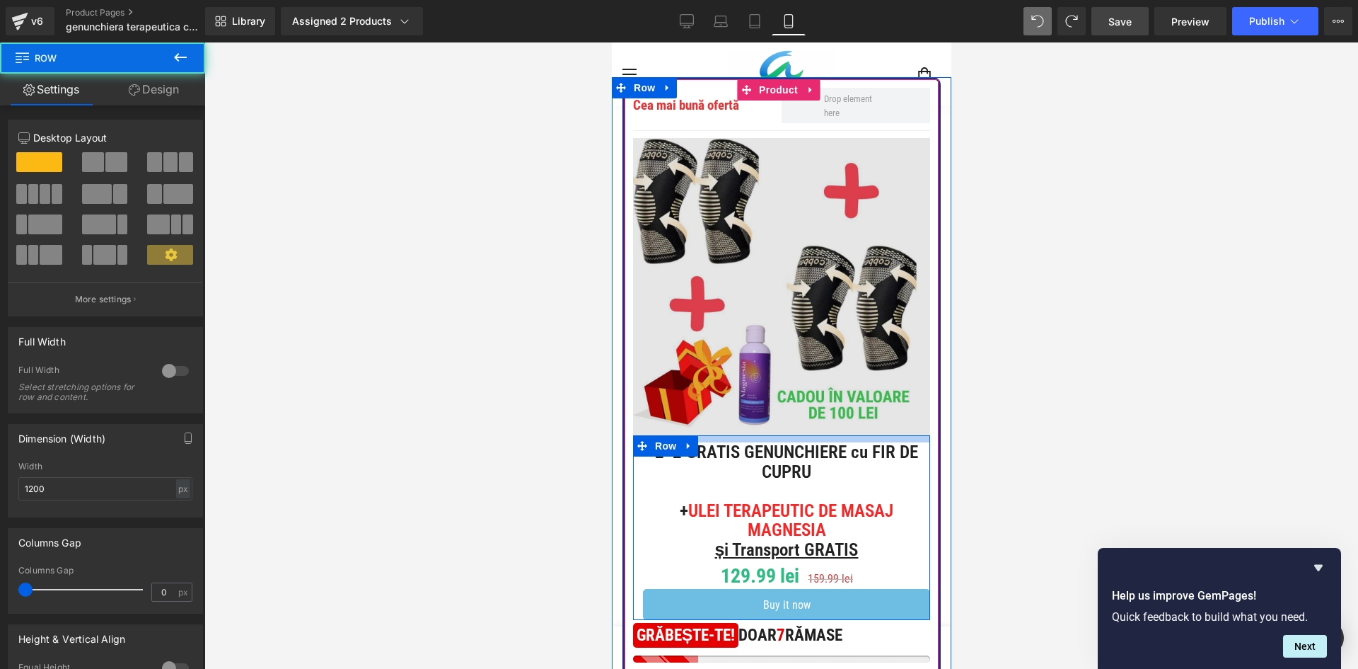
click at [809, 373] on img at bounding box center [781, 286] width 297 height 297
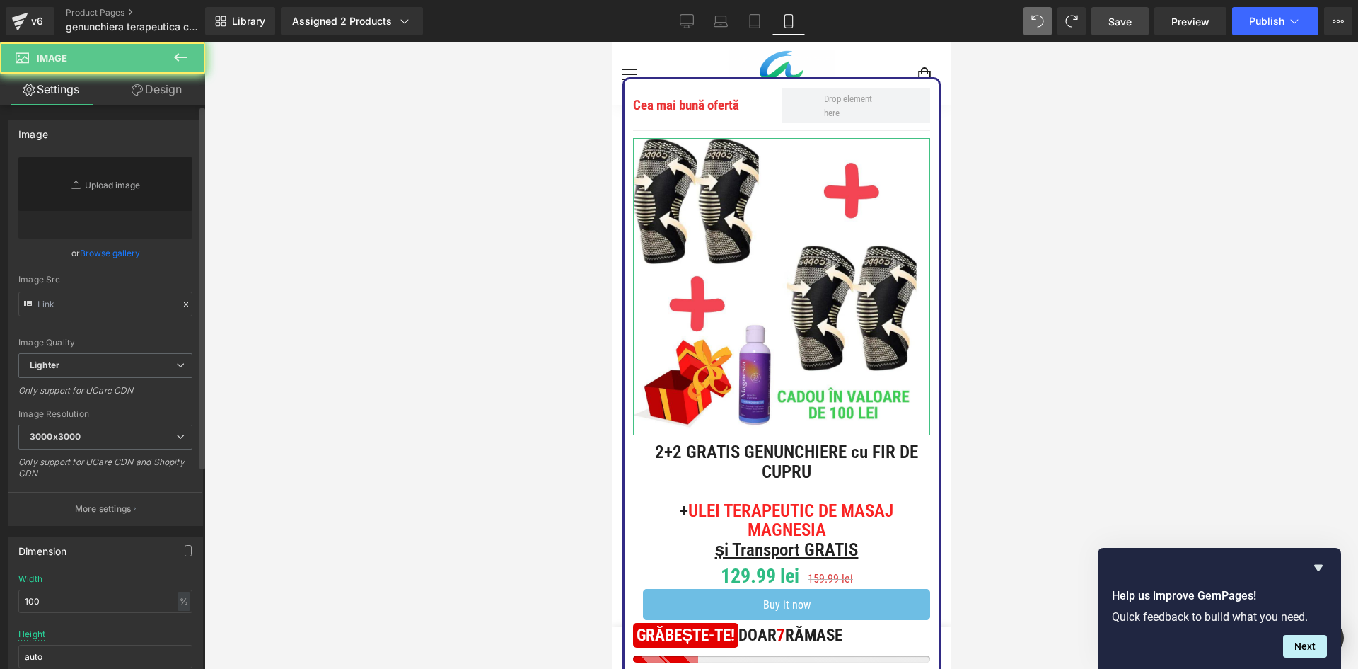
type input "[URL][DOMAIN_NAME]"
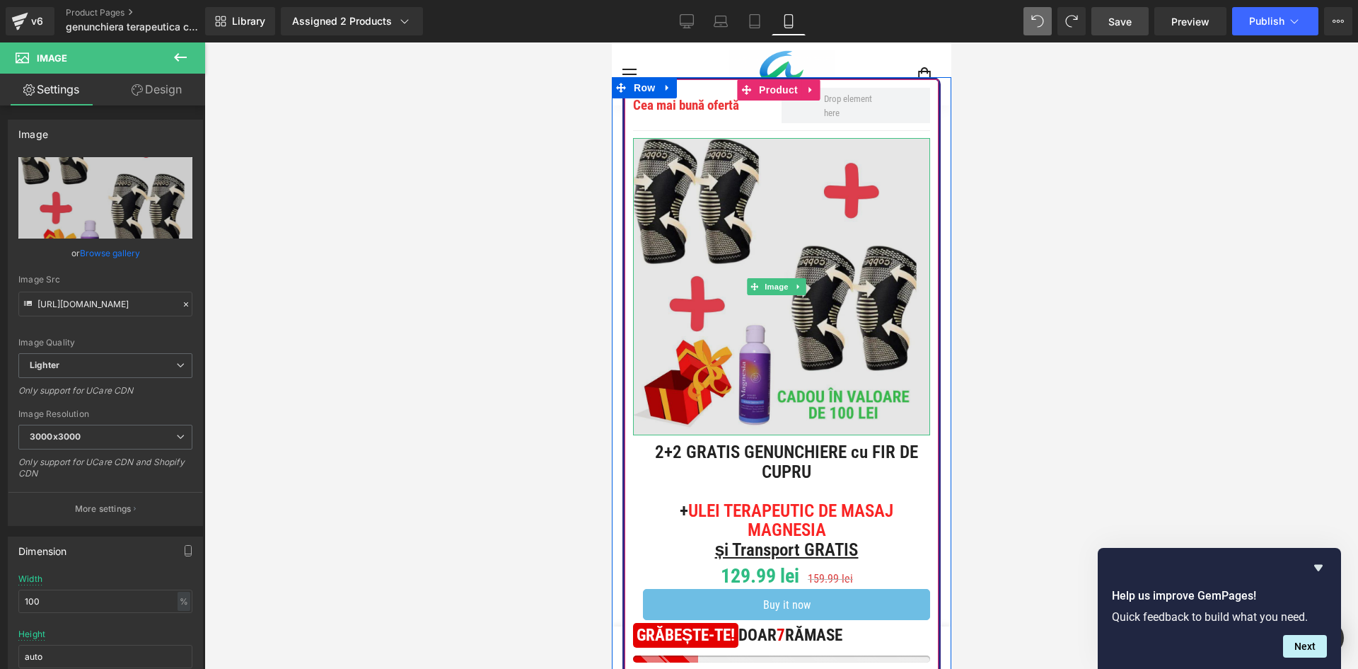
click at [773, 265] on img at bounding box center [781, 286] width 297 height 297
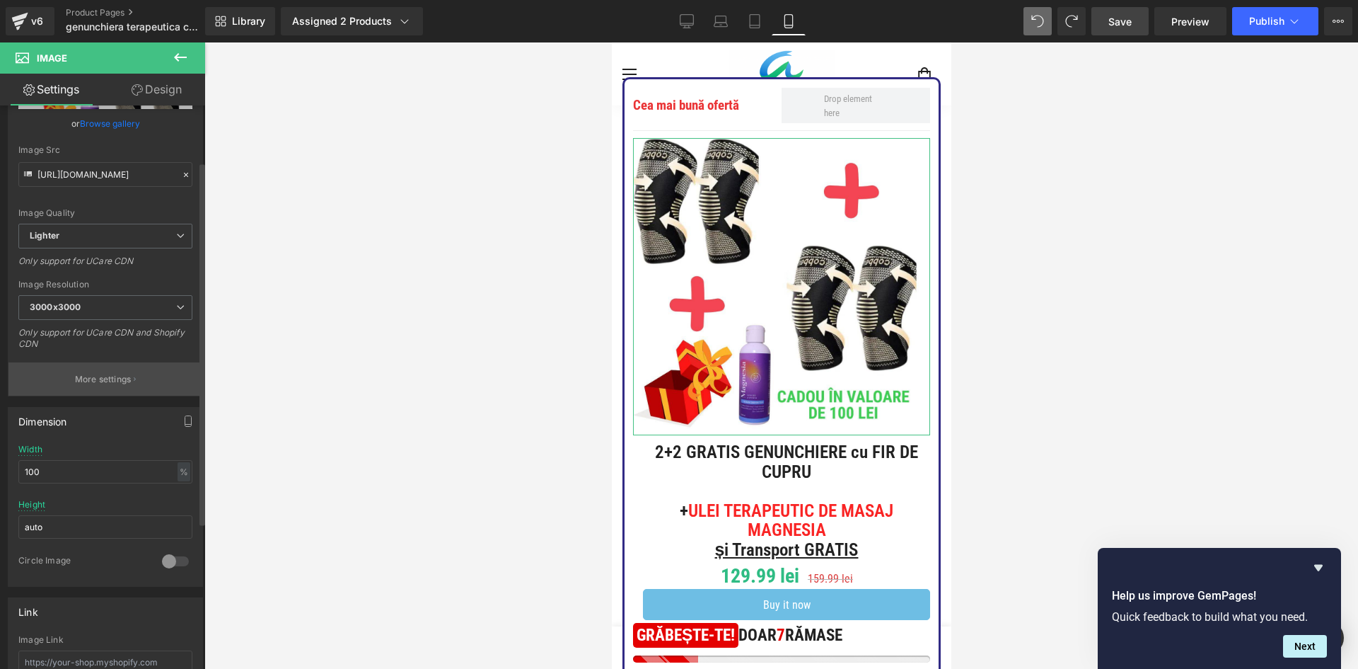
scroll to position [212, 0]
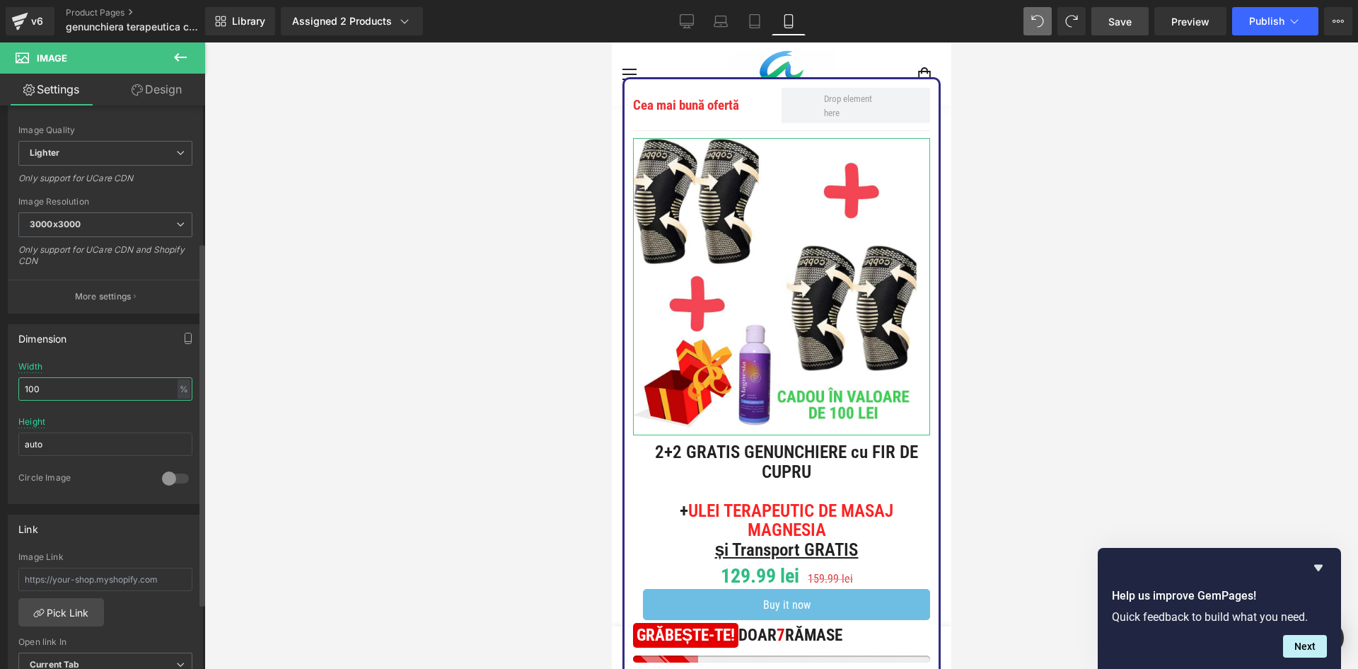
click at [104, 381] on input "100" at bounding box center [105, 388] width 174 height 23
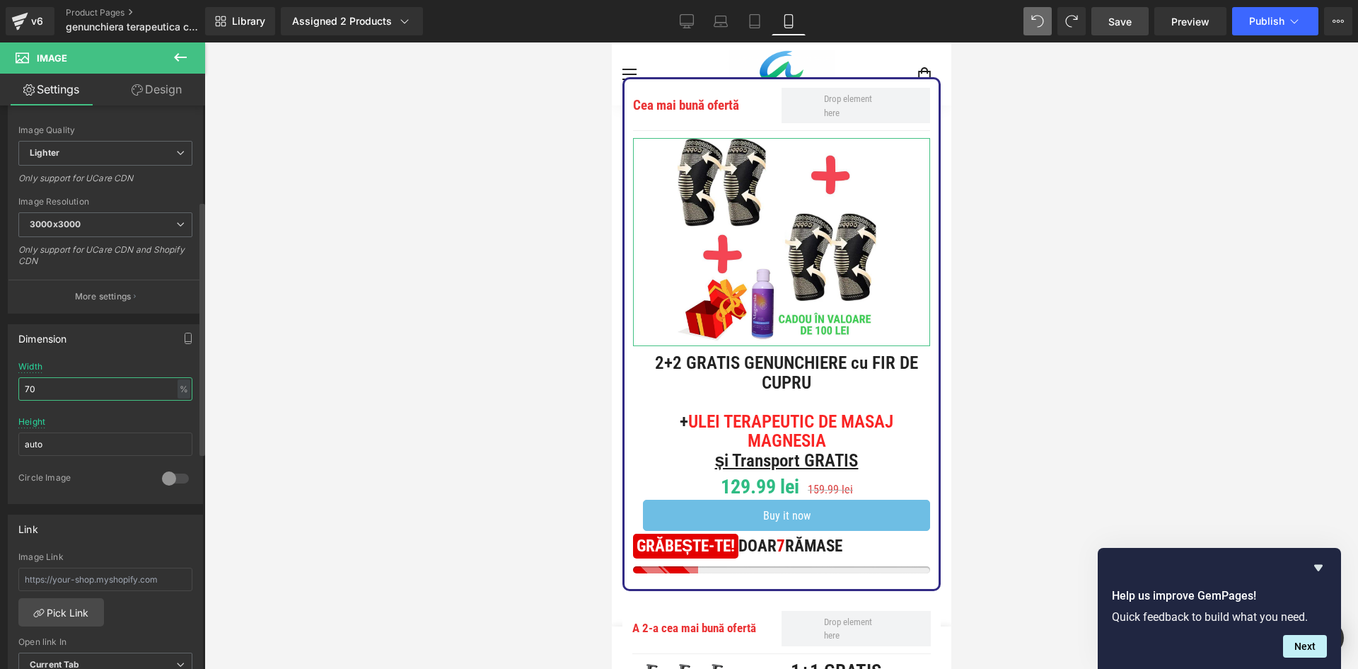
click at [96, 377] on input "70" at bounding box center [105, 388] width 174 height 23
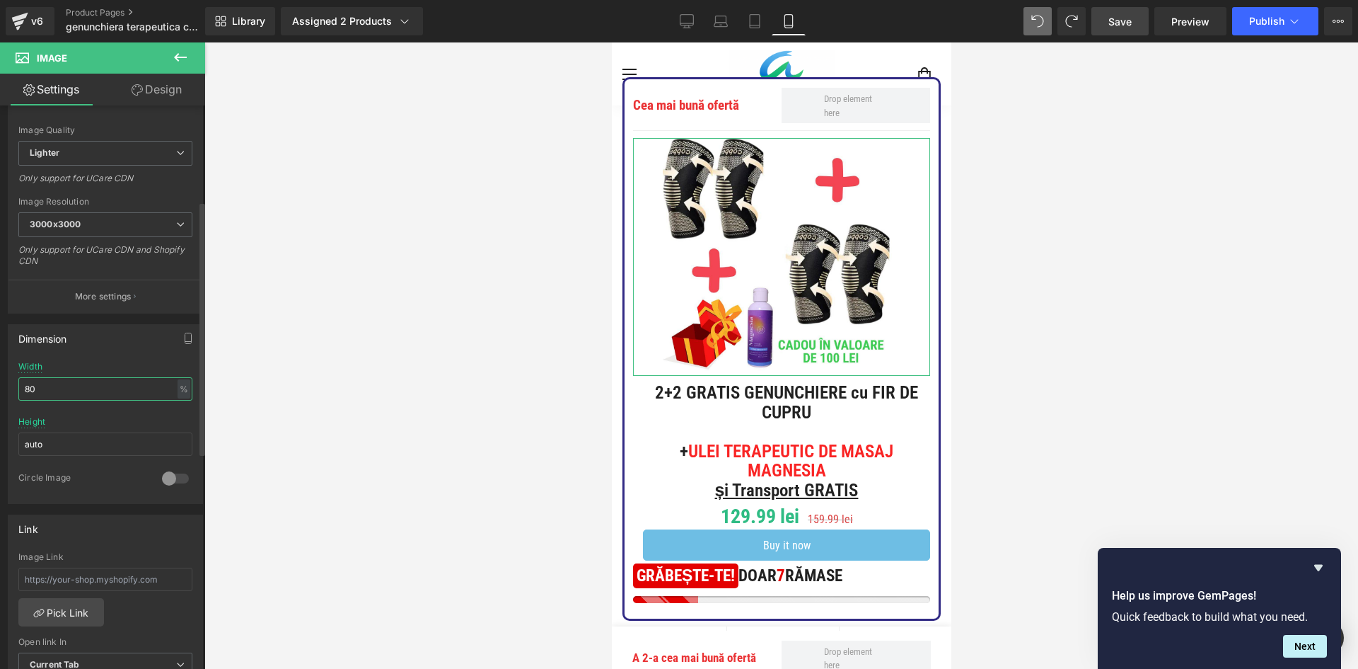
click at [78, 388] on input "80" at bounding box center [105, 388] width 174 height 23
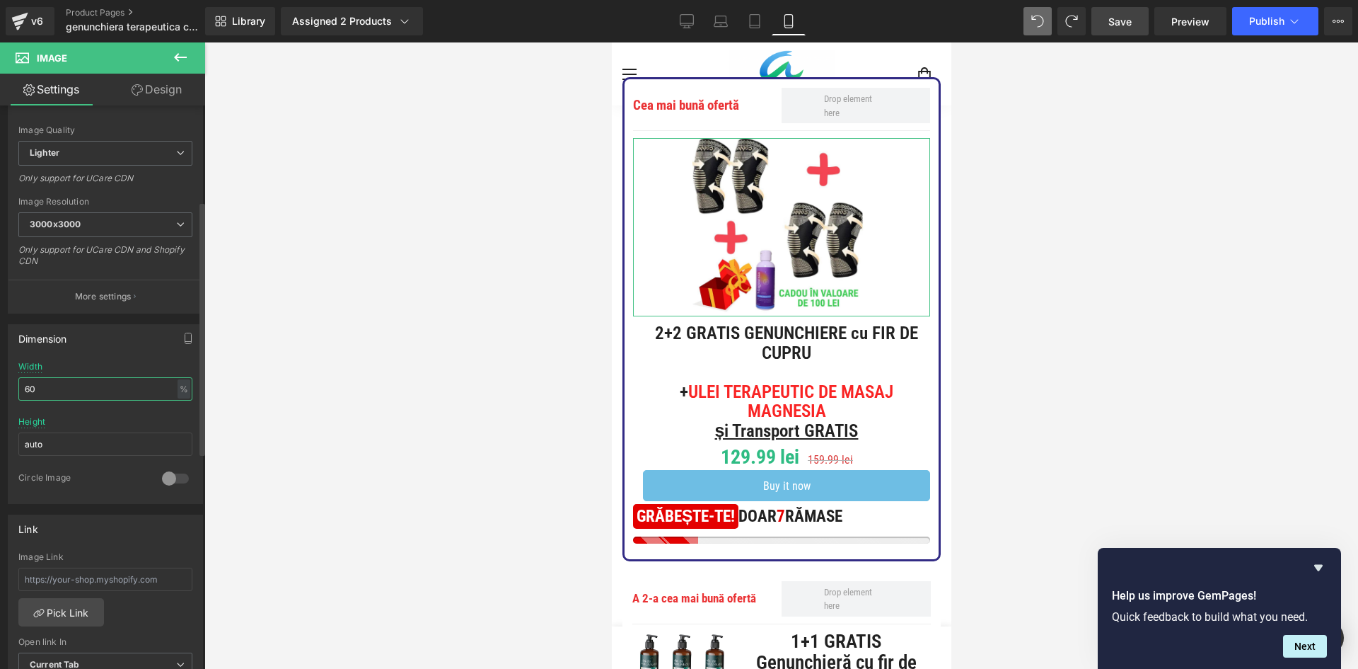
click at [83, 379] on input "60" at bounding box center [105, 388] width 174 height 23
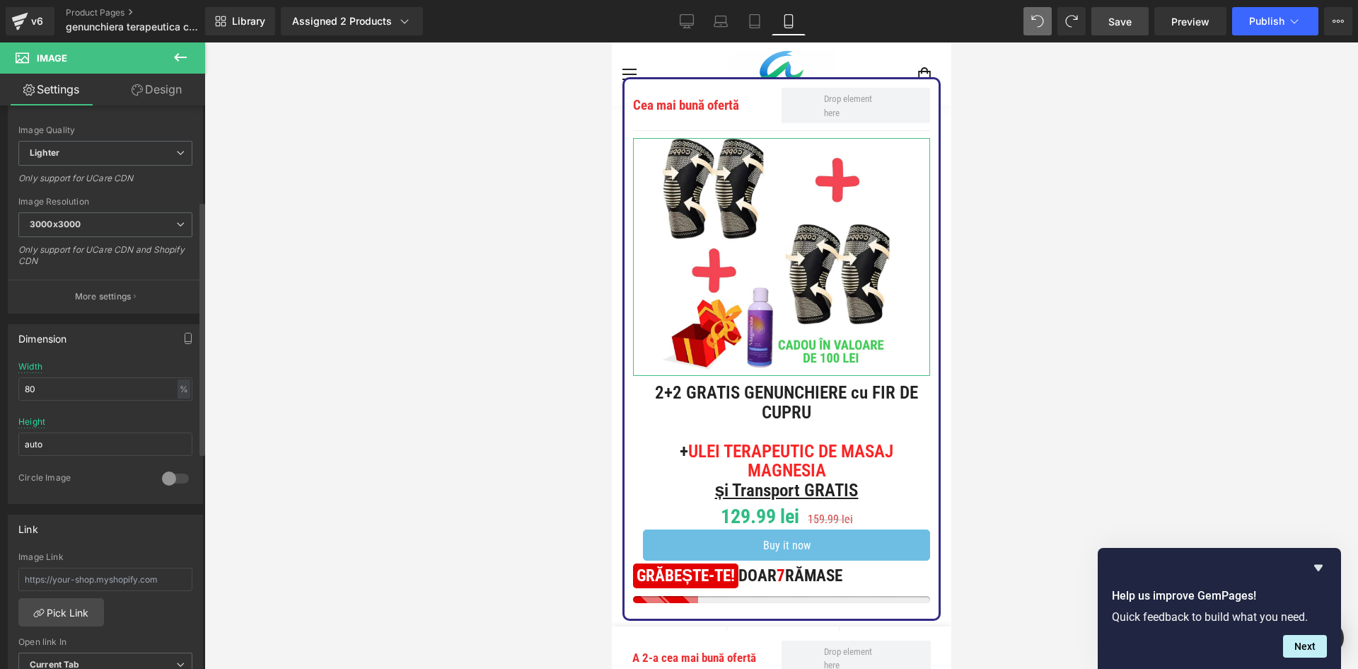
click at [171, 478] on div at bounding box center [175, 478] width 34 height 23
click at [120, 388] on input "80" at bounding box center [105, 388] width 174 height 23
type input "100"
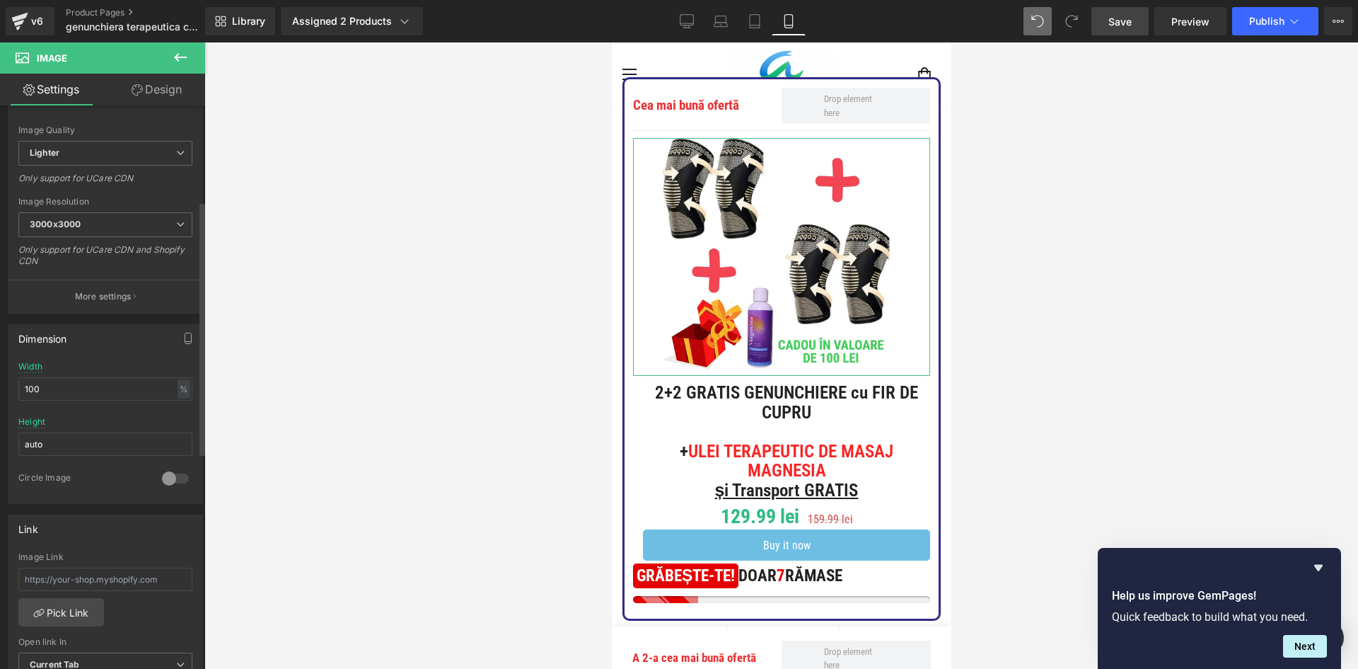
click at [130, 366] on div "Width 100 % % px" at bounding box center [105, 389] width 174 height 55
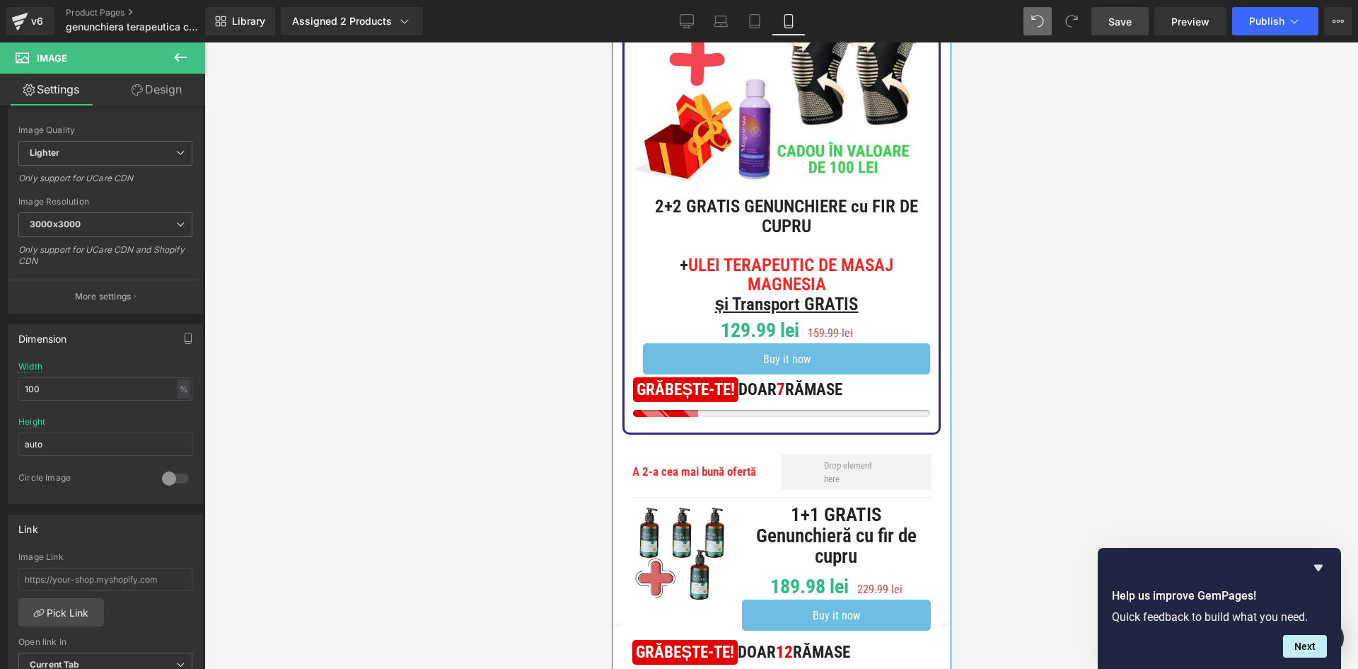
scroll to position [495, 0]
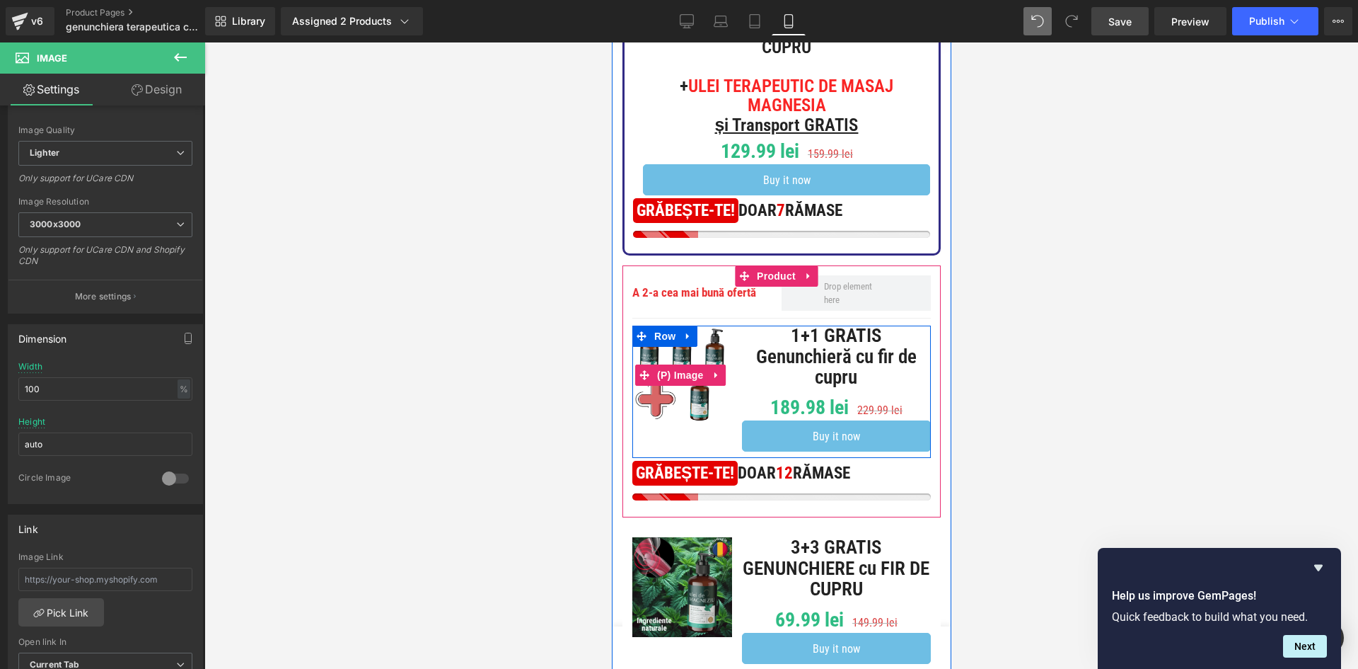
click at [695, 384] on img at bounding box center [682, 375] width 100 height 100
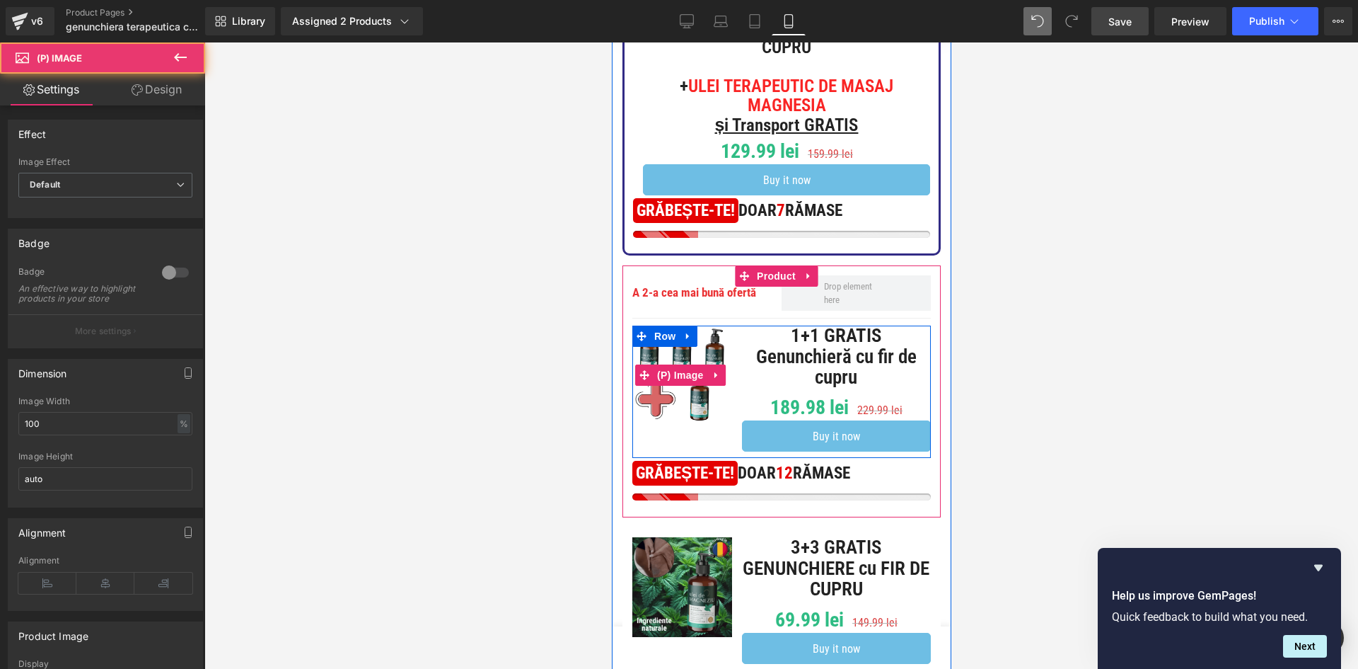
click at [676, 392] on img at bounding box center [682, 375] width 100 height 100
click at [687, 366] on span "(P) Image" at bounding box center [680, 374] width 54 height 21
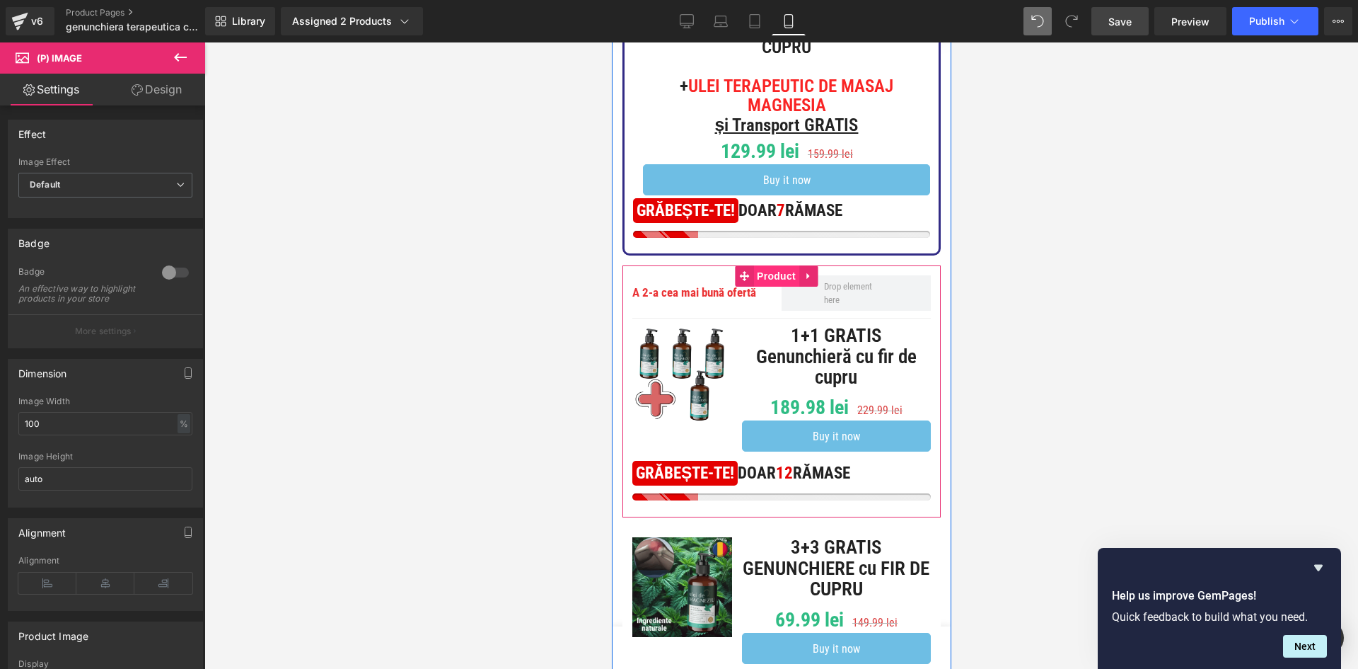
click at [775, 268] on span "Product" at bounding box center [776, 275] width 46 height 21
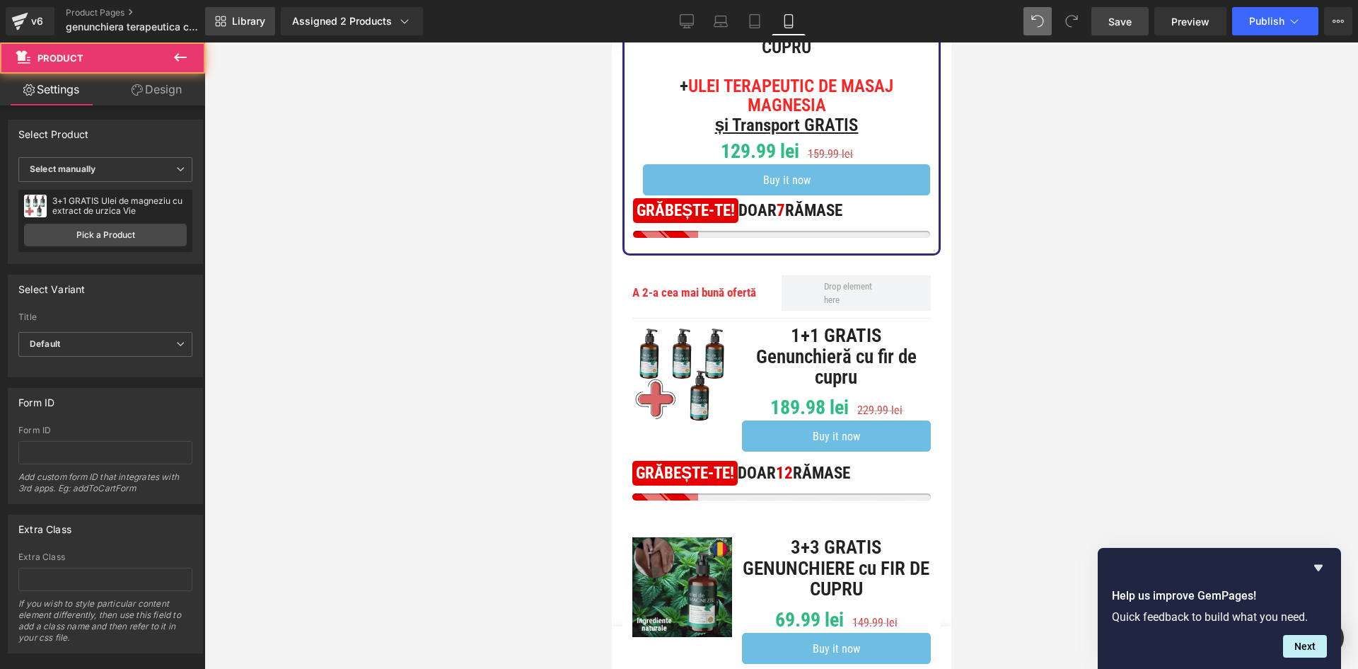
click at [260, 23] on span "Library" at bounding box center [248, 21] width 33 height 13
drag, startPoint x: 484, startPoint y: 25, endPoint x: 362, endPoint y: 11, distance: 122.4
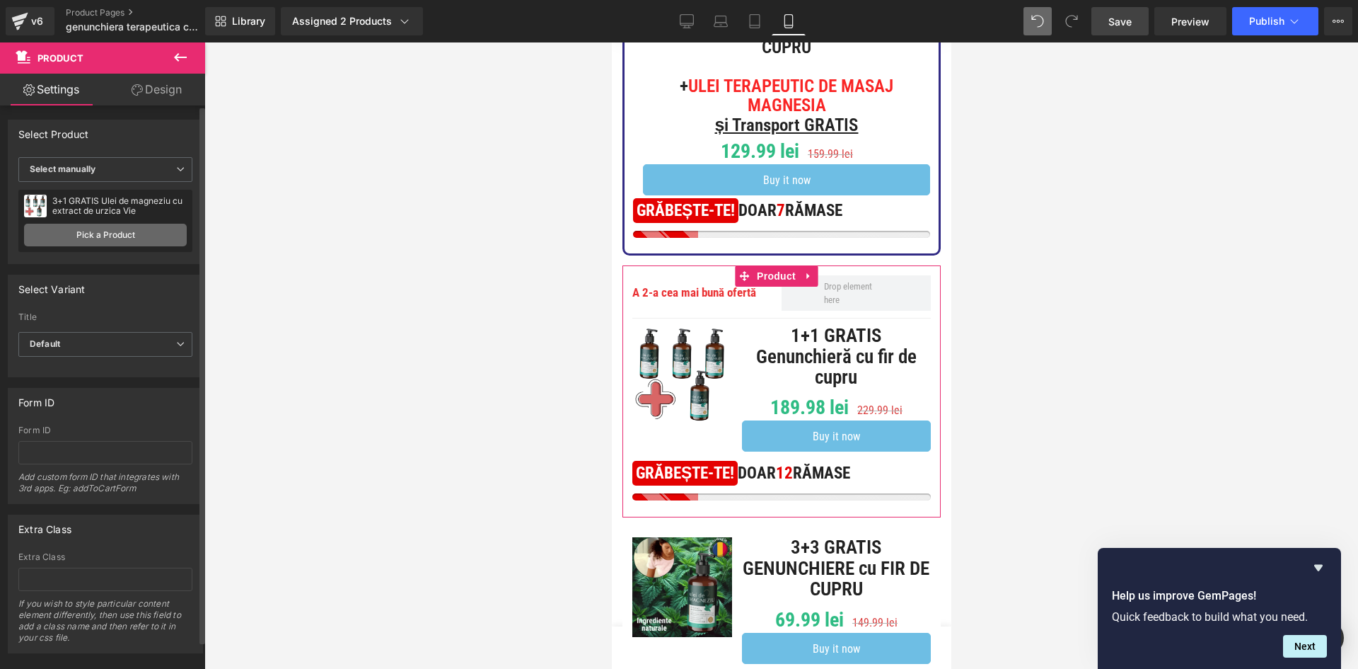
click at [163, 229] on link "Pick a Product" at bounding box center [105, 235] width 163 height 23
click at [129, 236] on link "Pick a Product" at bounding box center [105, 235] width 163 height 23
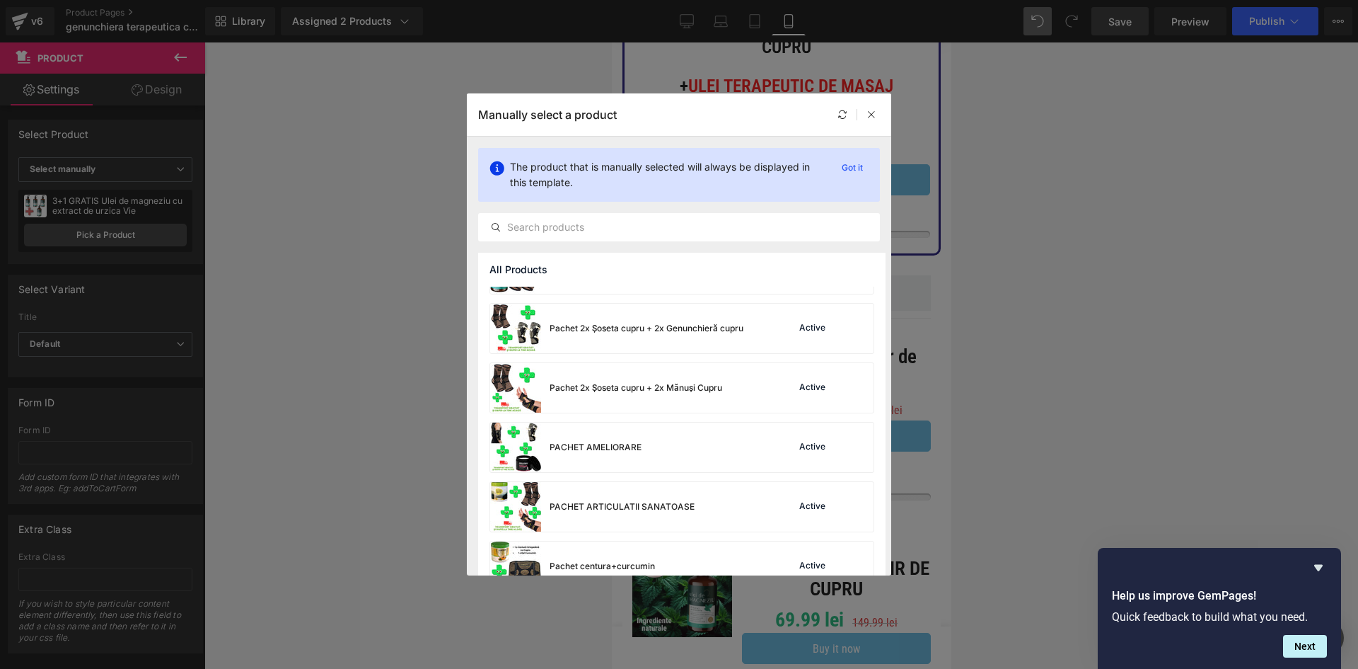
scroll to position [2563, 0]
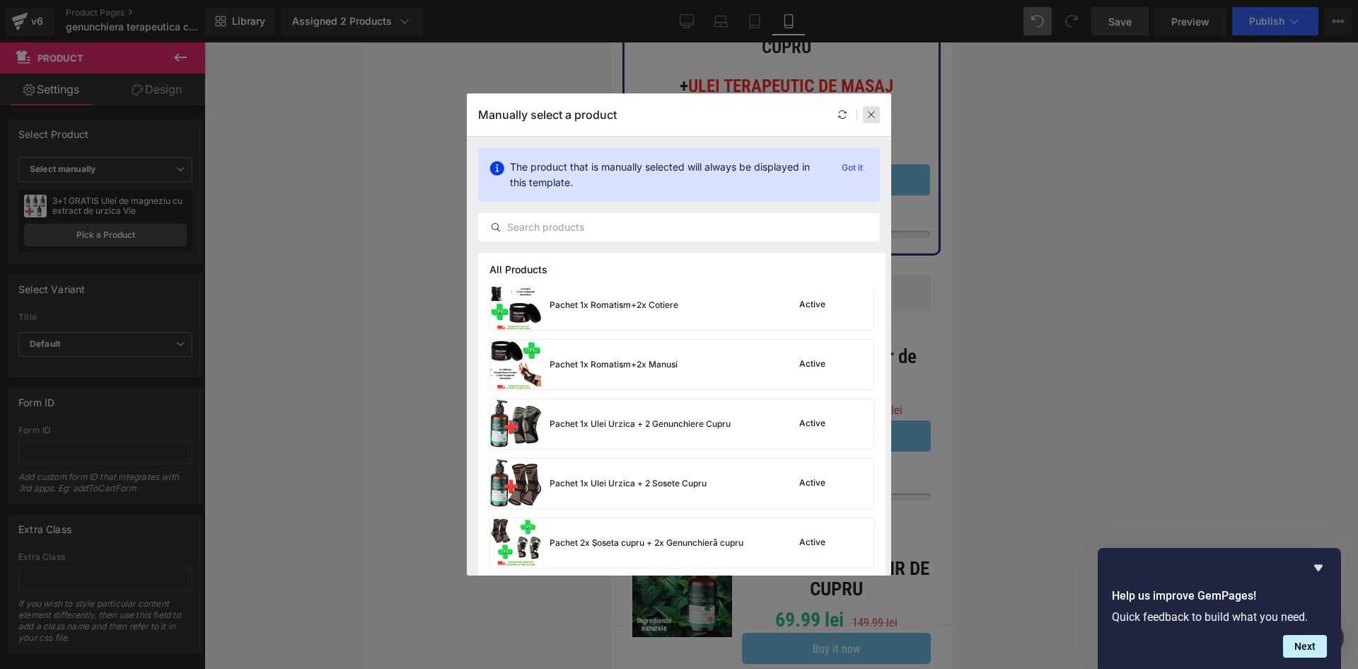
click at [867, 117] on icon at bounding box center [872, 115] width 10 height 10
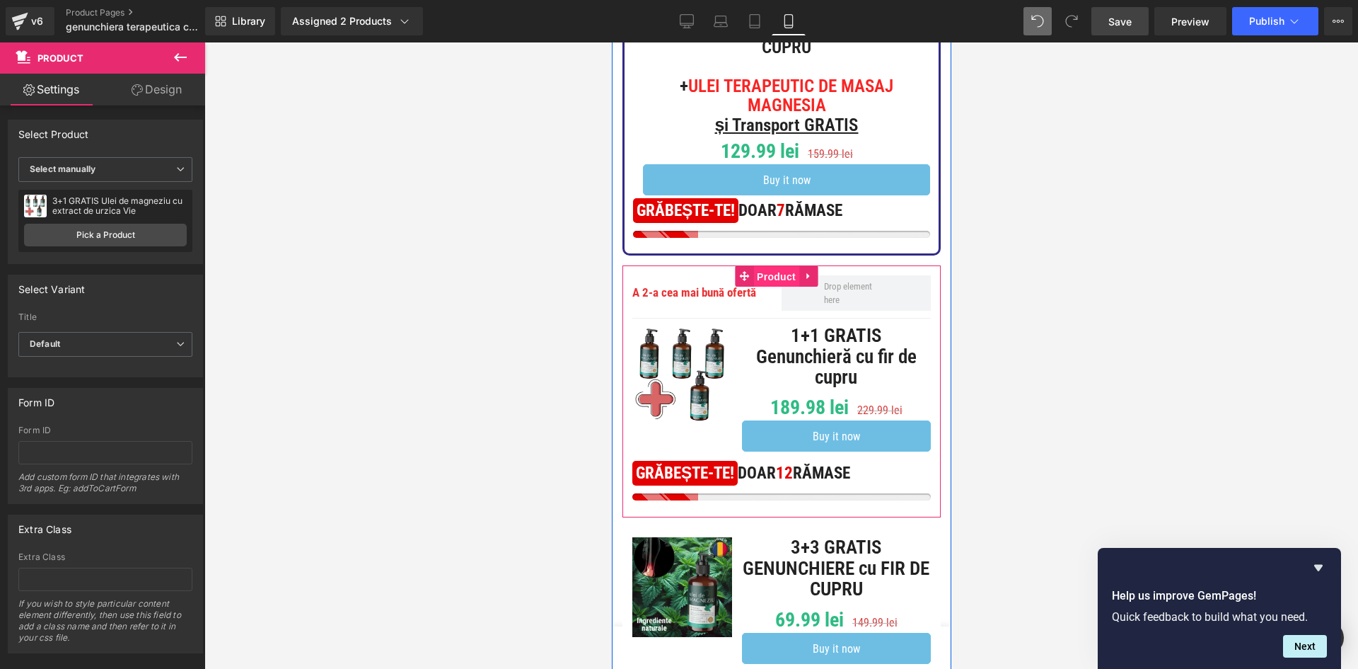
click at [775, 269] on span "Product" at bounding box center [776, 276] width 46 height 21
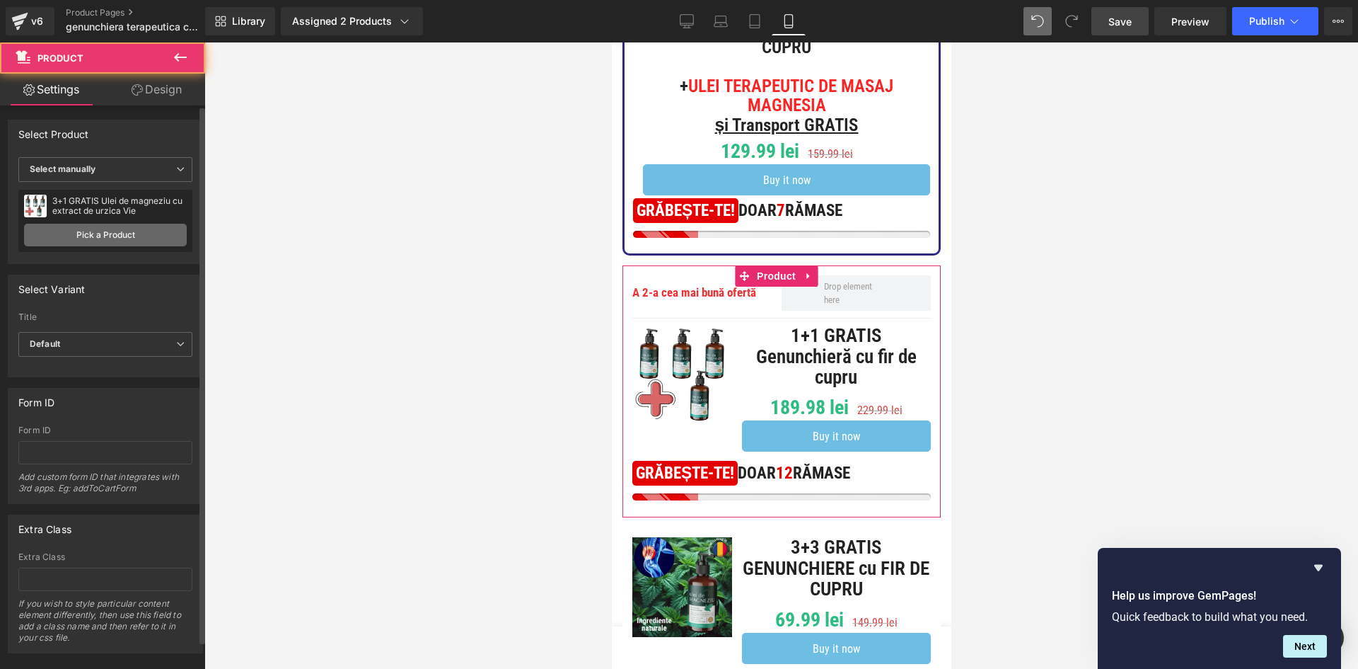
click at [117, 232] on link "Pick a Product" at bounding box center [105, 235] width 163 height 23
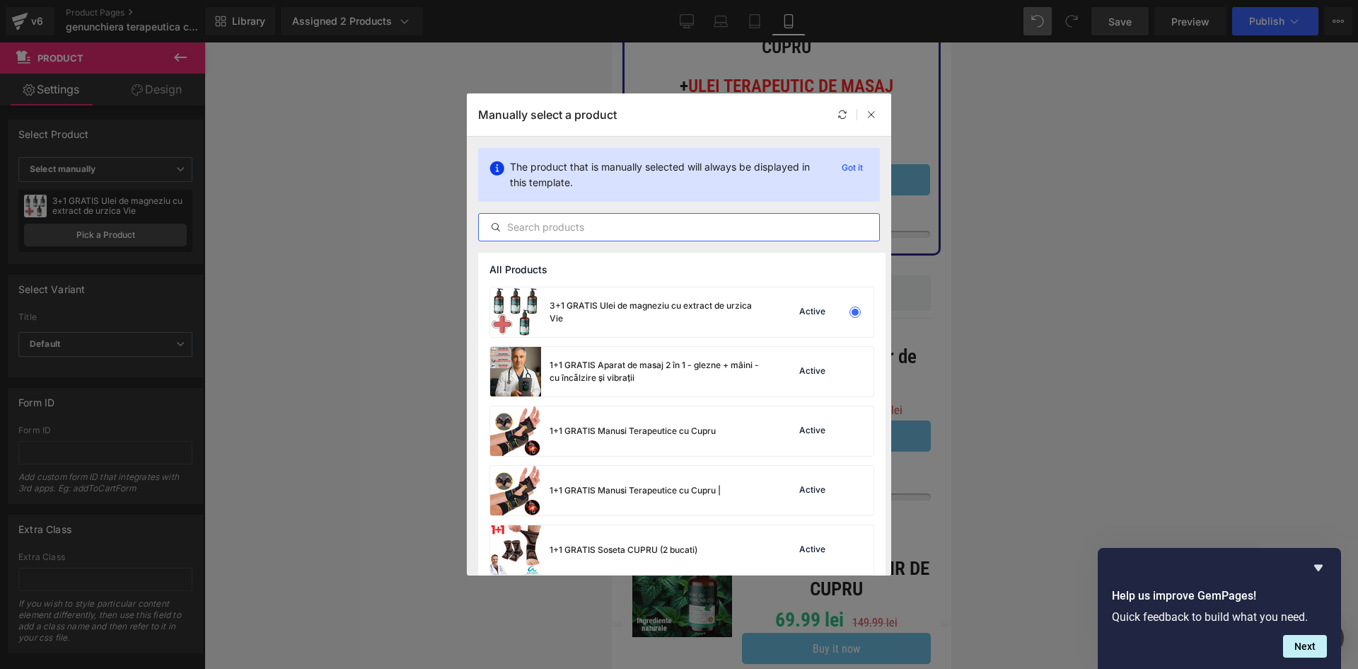
click at [587, 229] on input "text" at bounding box center [679, 227] width 400 height 17
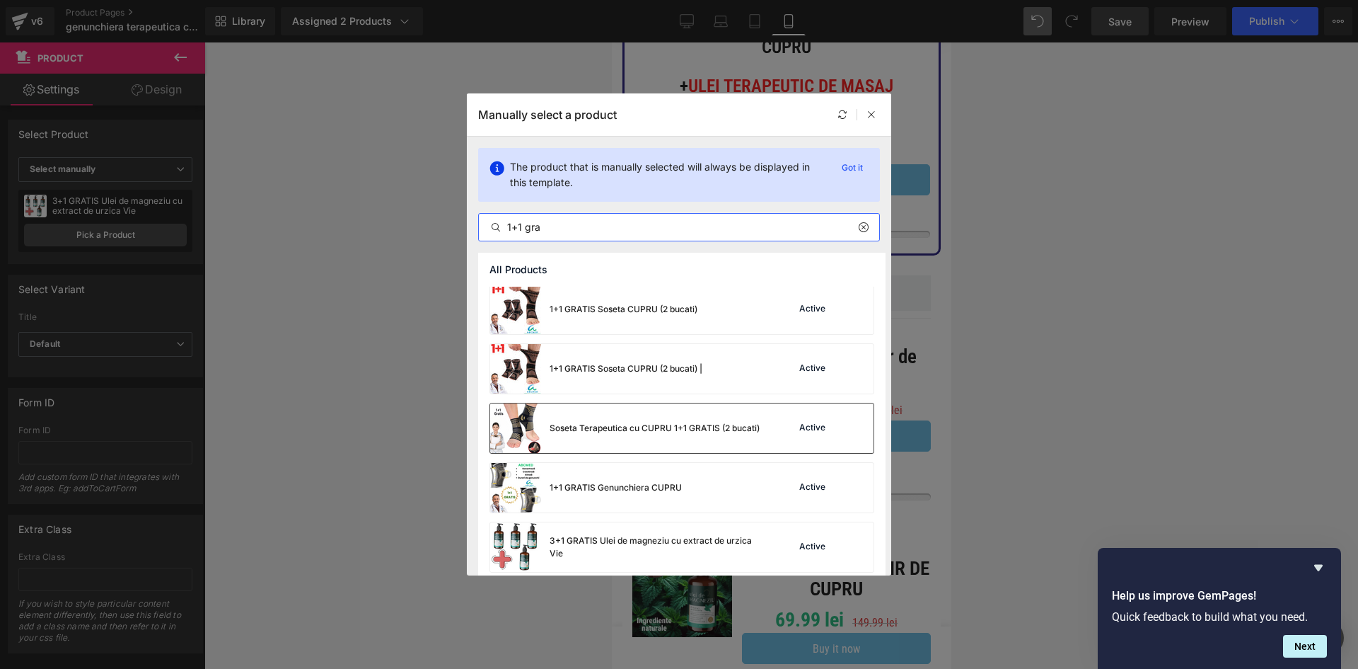
scroll to position [190, 0]
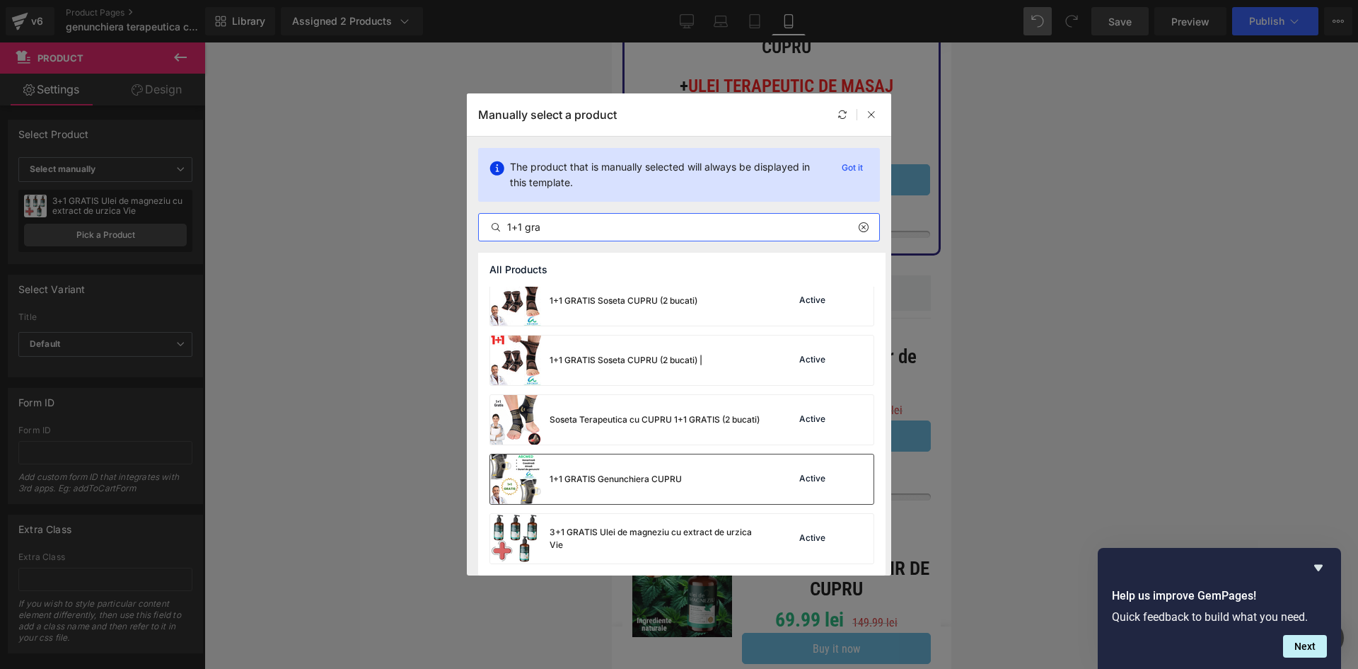
type input "1+1 gra"
click at [737, 474] on div "1+1 GRATIS Genunchiera CUPRU Active" at bounding box center [681, 479] width 383 height 50
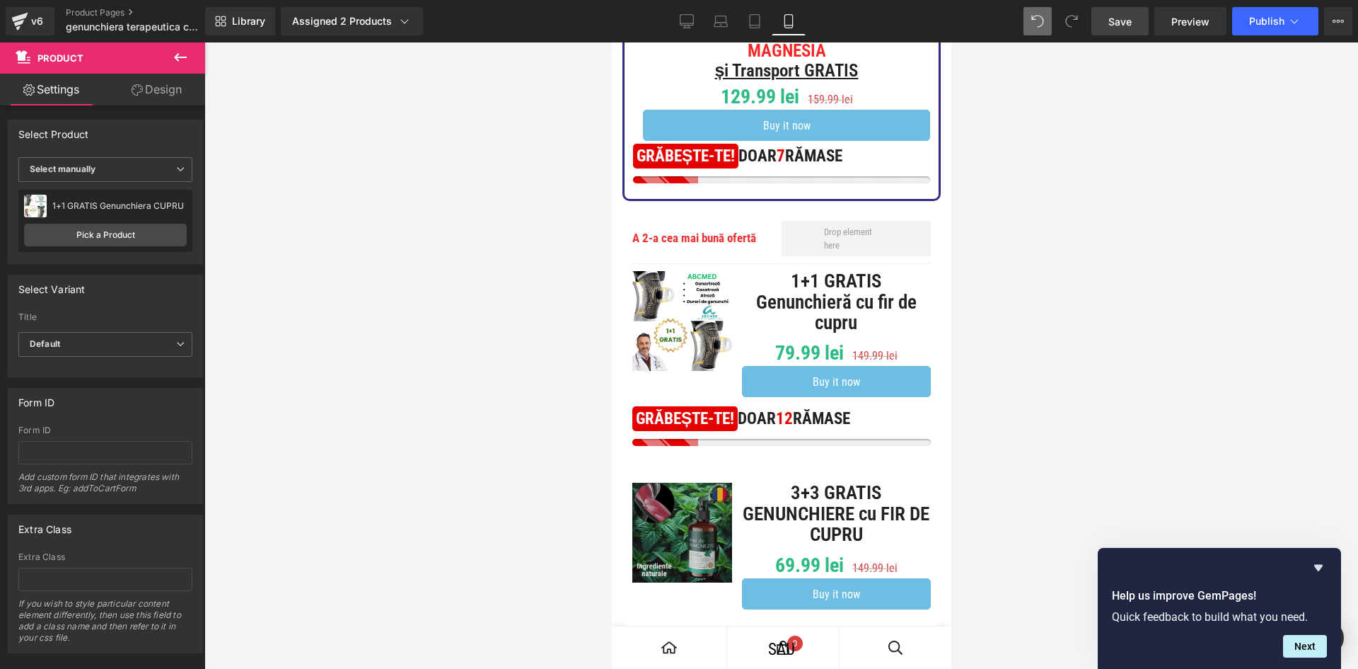
scroll to position [566, 0]
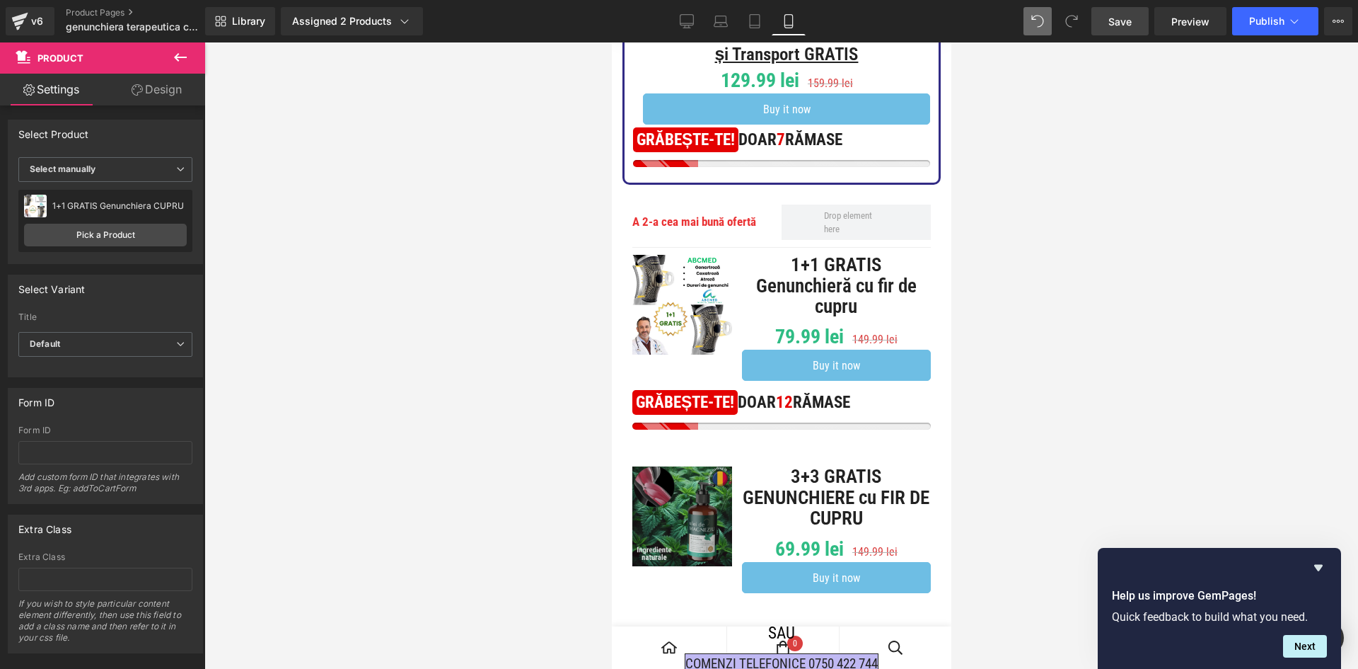
click at [685, 490] on img at bounding box center [682, 516] width 100 height 100
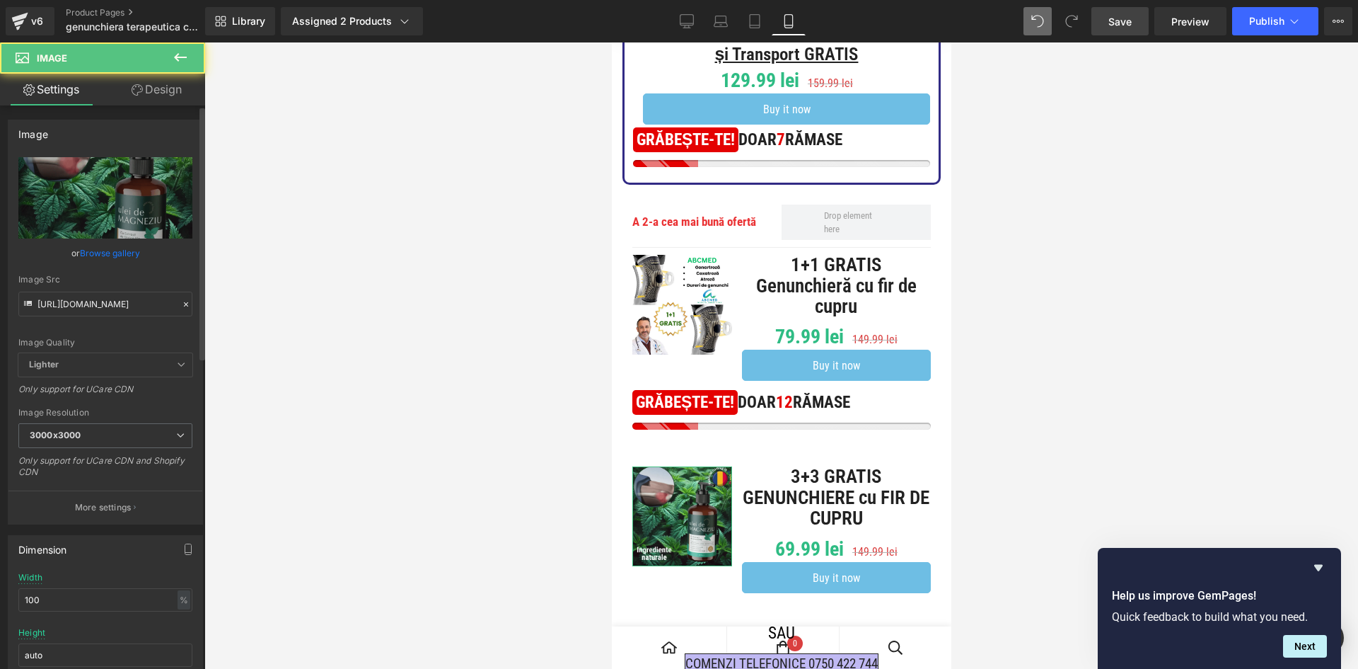
click at [101, 256] on link "Browse gallery" at bounding box center [110, 253] width 60 height 25
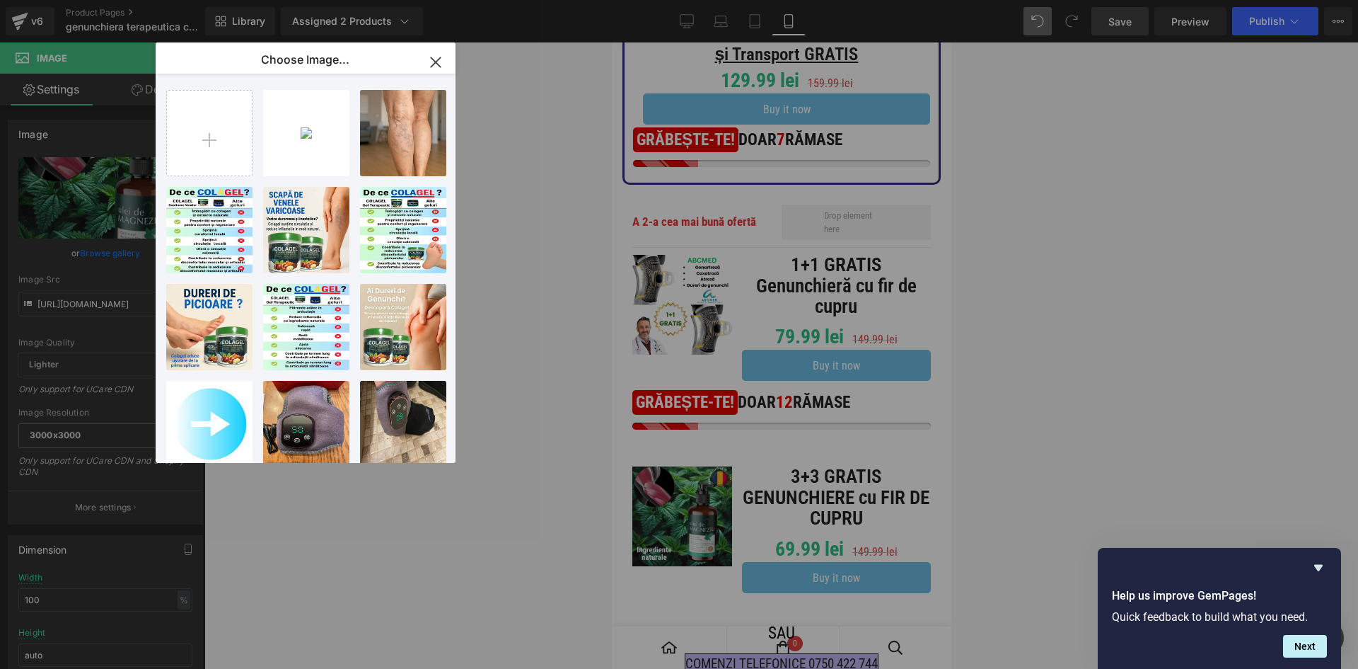
click at [253, 136] on div "WhatsAp...b1.jpg 127.72 KB Delete image? Yes No ChatGPT...3 PM.png 1.38 MB Dele…" at bounding box center [313, 271] width 295 height 395
click at [231, 136] on input "file" at bounding box center [209, 133] width 85 height 85
type input "C:\fakepath\WhatsApp Image [DATE] at 13.44.01_9cdeb4ea.jpg"
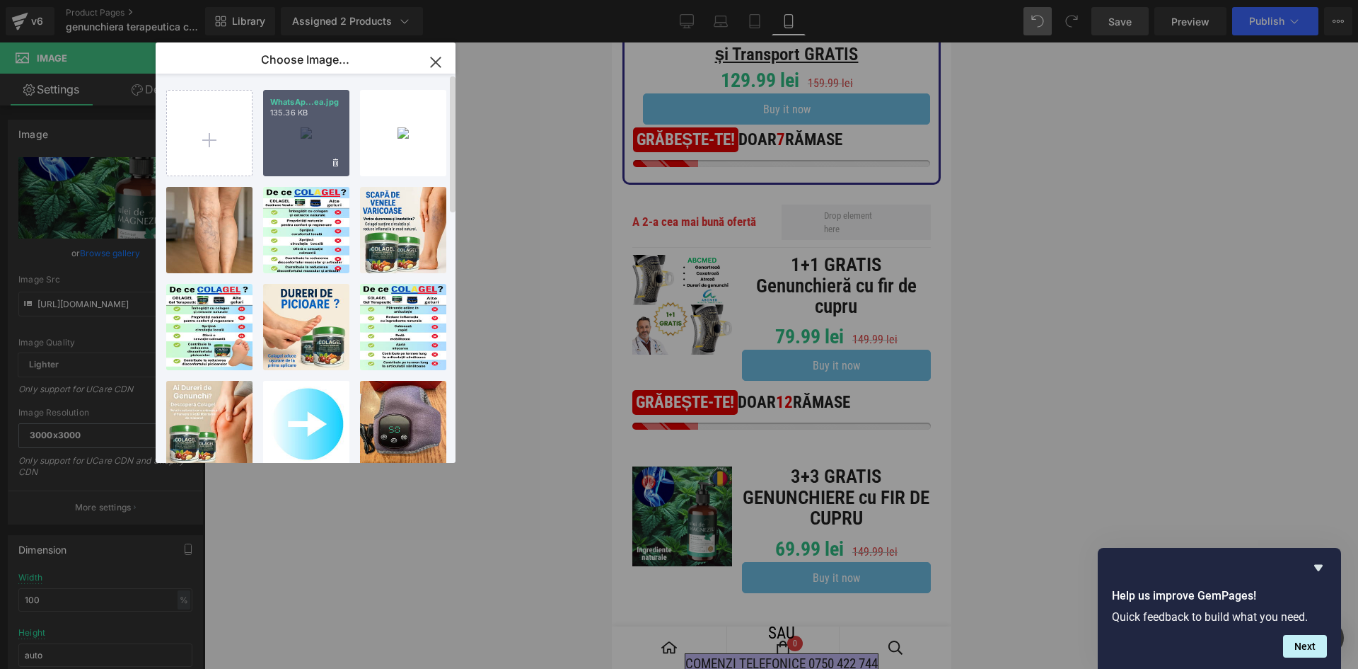
click at [306, 154] on div "WhatsAp...ea.jpg 135.36 KB" at bounding box center [306, 133] width 86 height 86
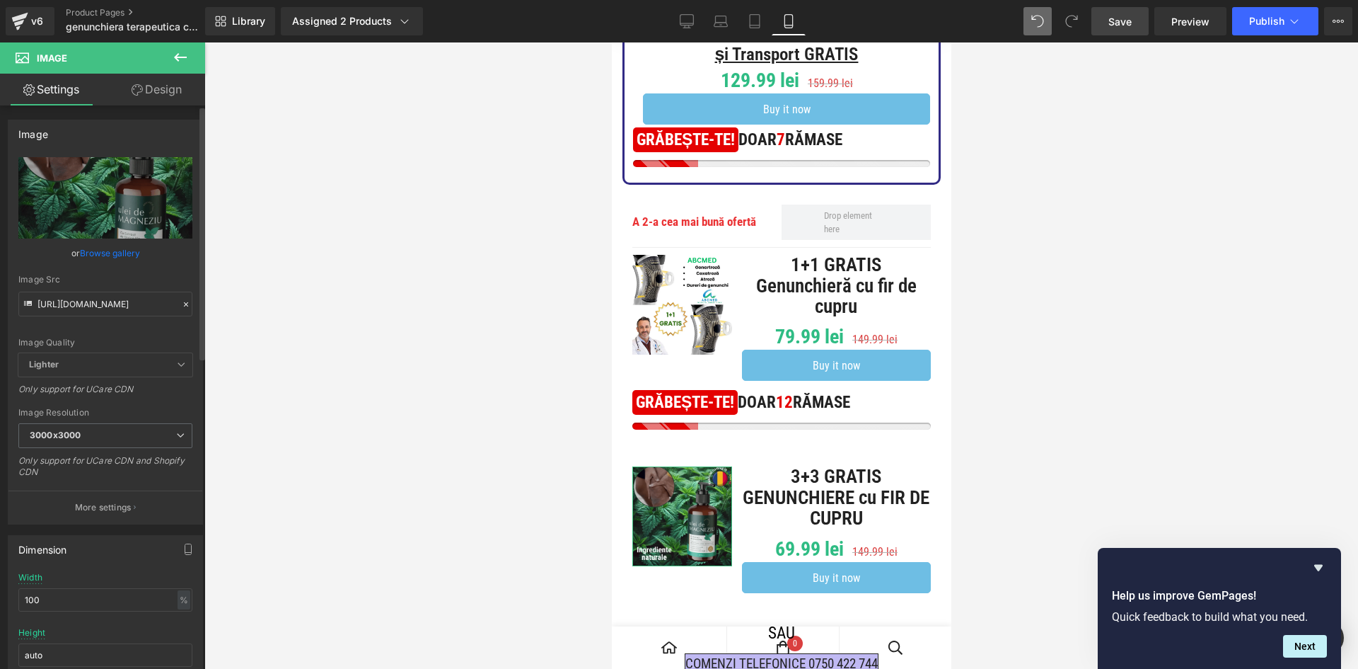
click at [108, 258] on link "Browse gallery" at bounding box center [110, 253] width 60 height 25
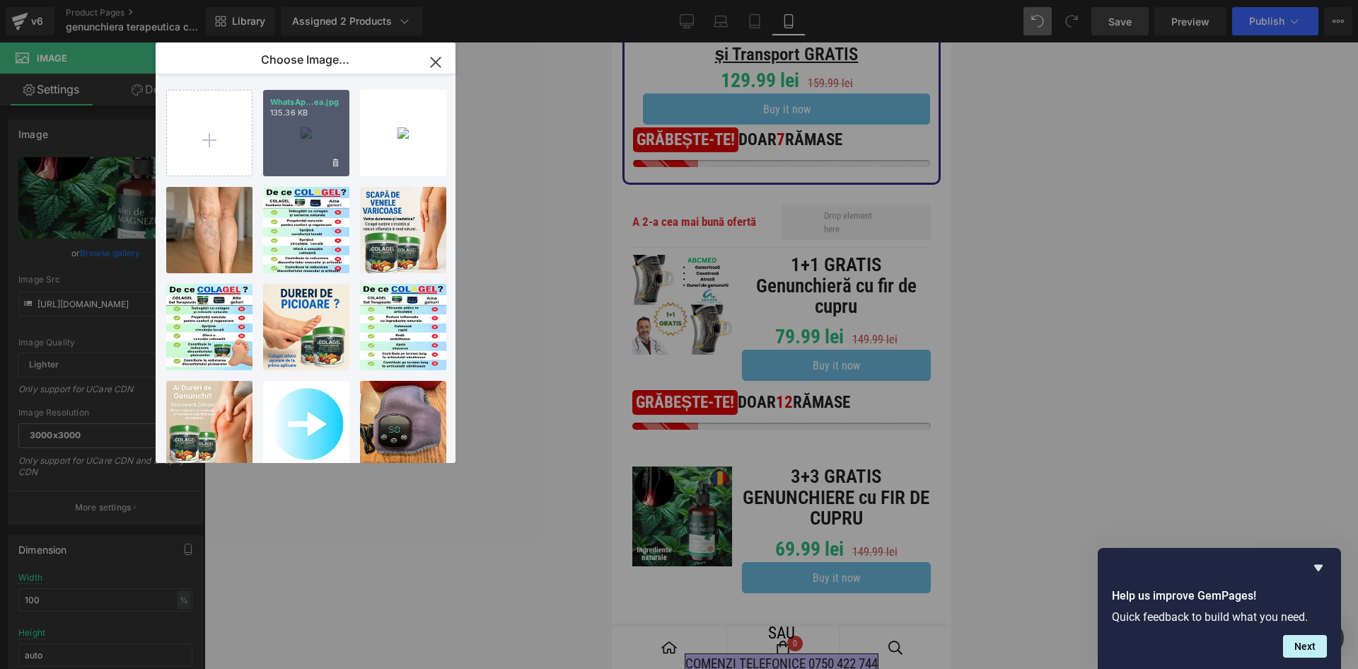
click at [310, 143] on div "WhatsAp...ea.jpg 135.36 KB" at bounding box center [306, 133] width 86 height 86
type input "[URL][DOMAIN_NAME]"
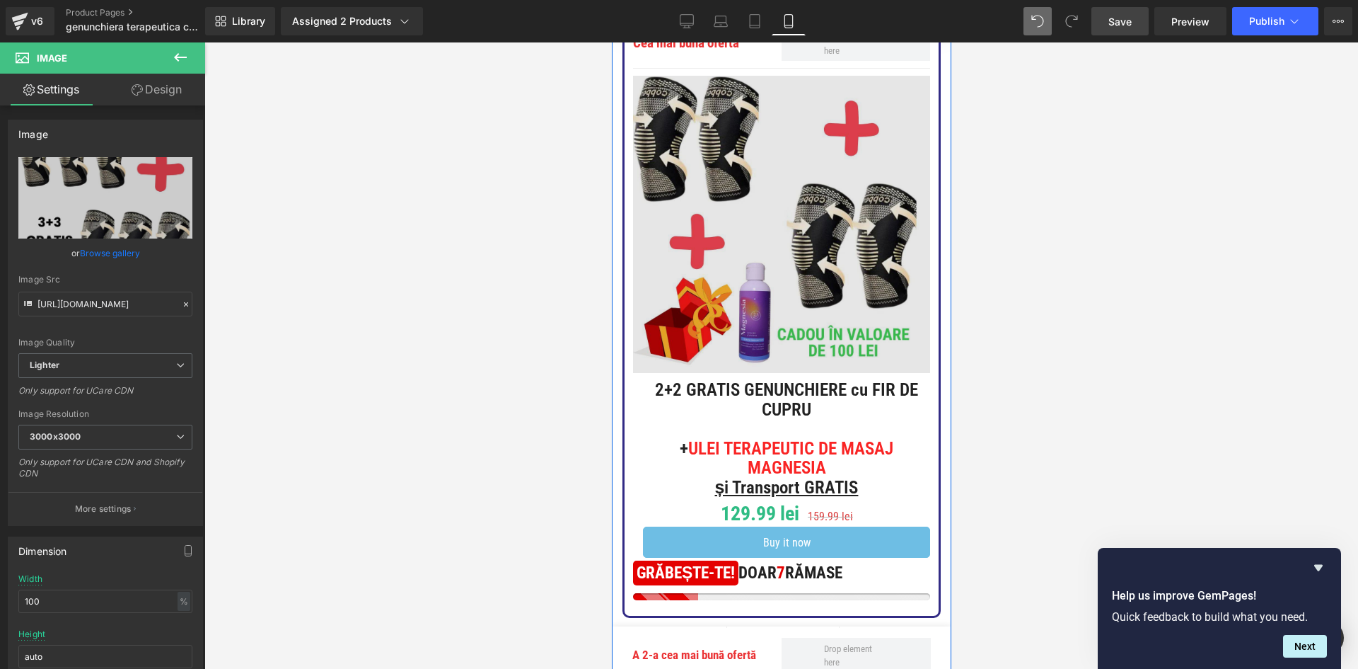
scroll to position [142, 0]
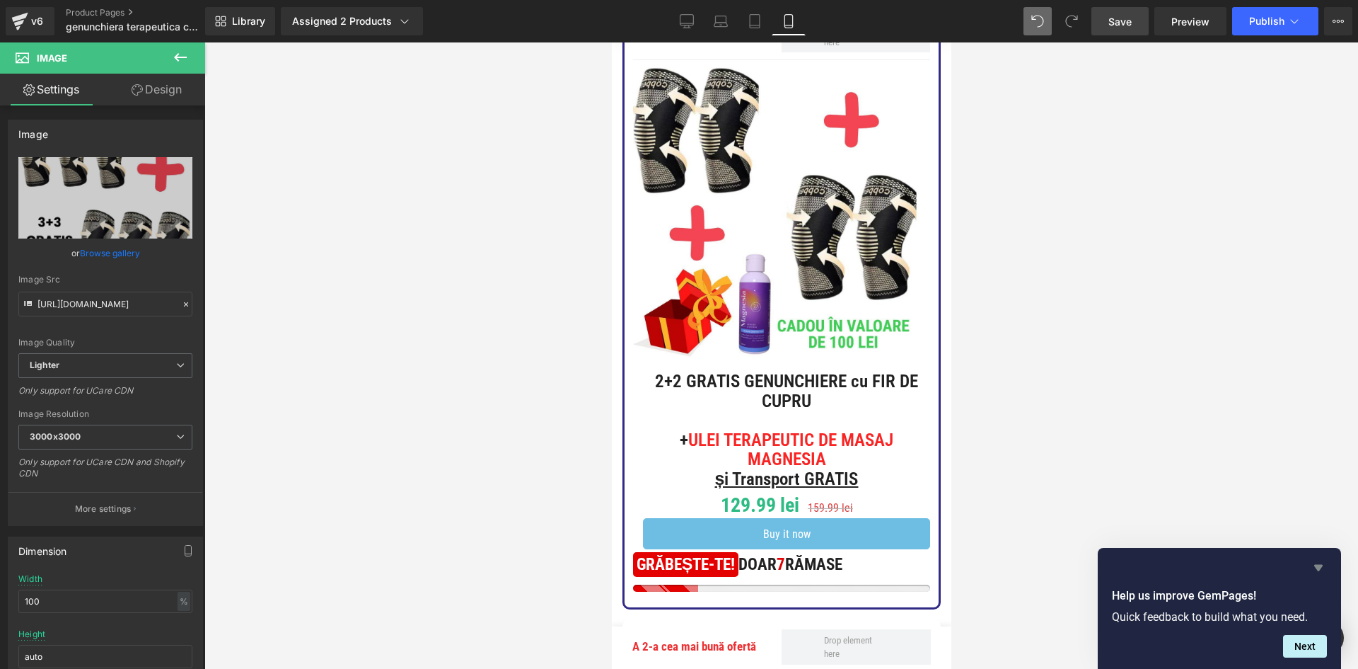
click at [1320, 564] on icon "Hide survey" at bounding box center [1318, 567] width 17 height 17
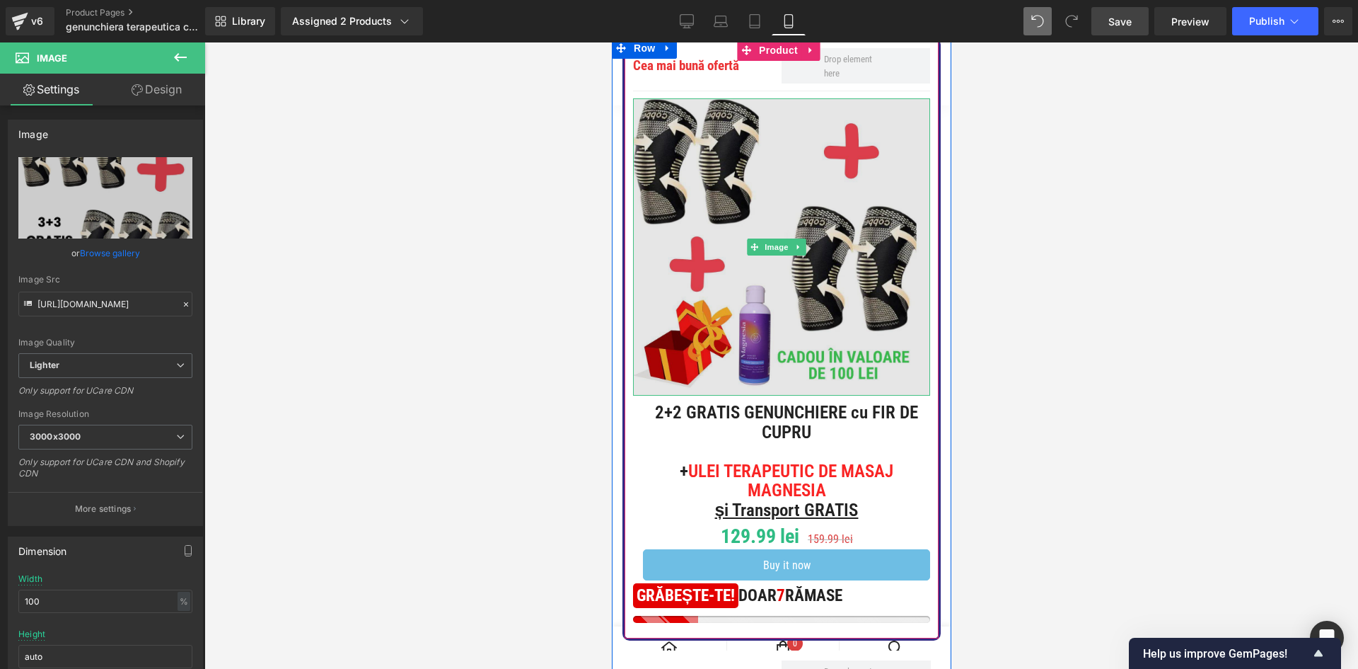
scroll to position [0, 0]
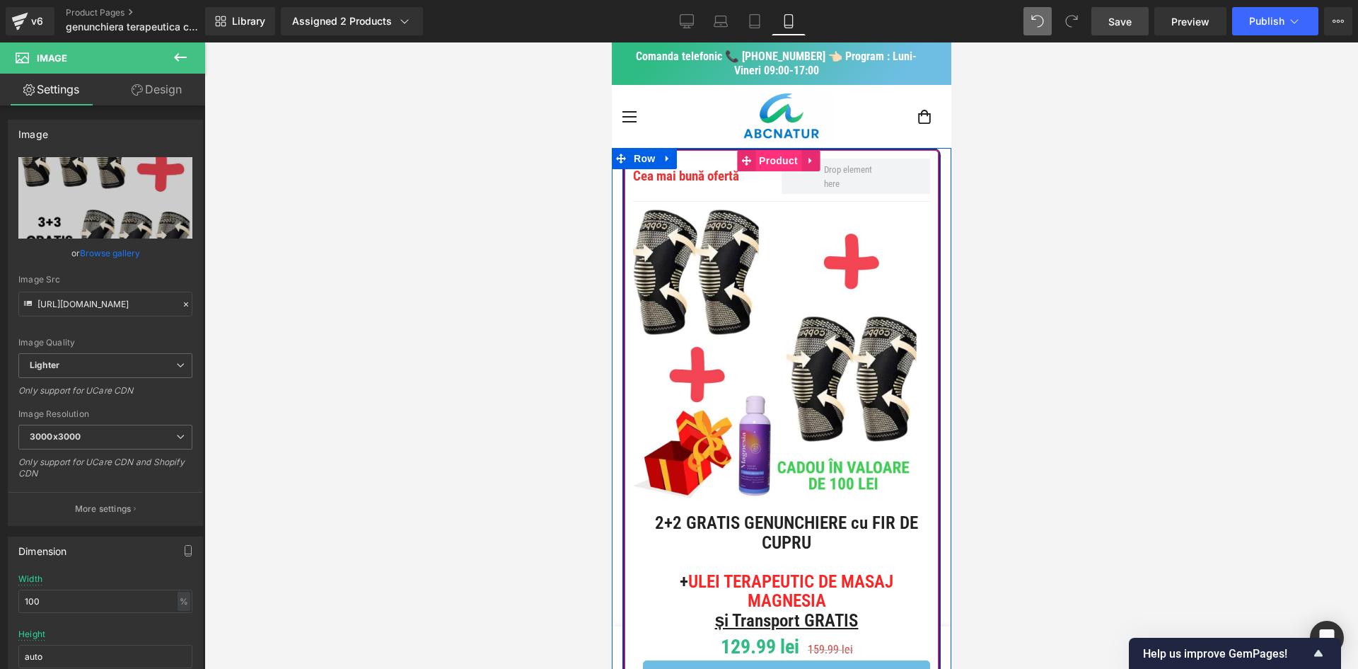
click at [784, 159] on span "Product" at bounding box center [778, 160] width 46 height 21
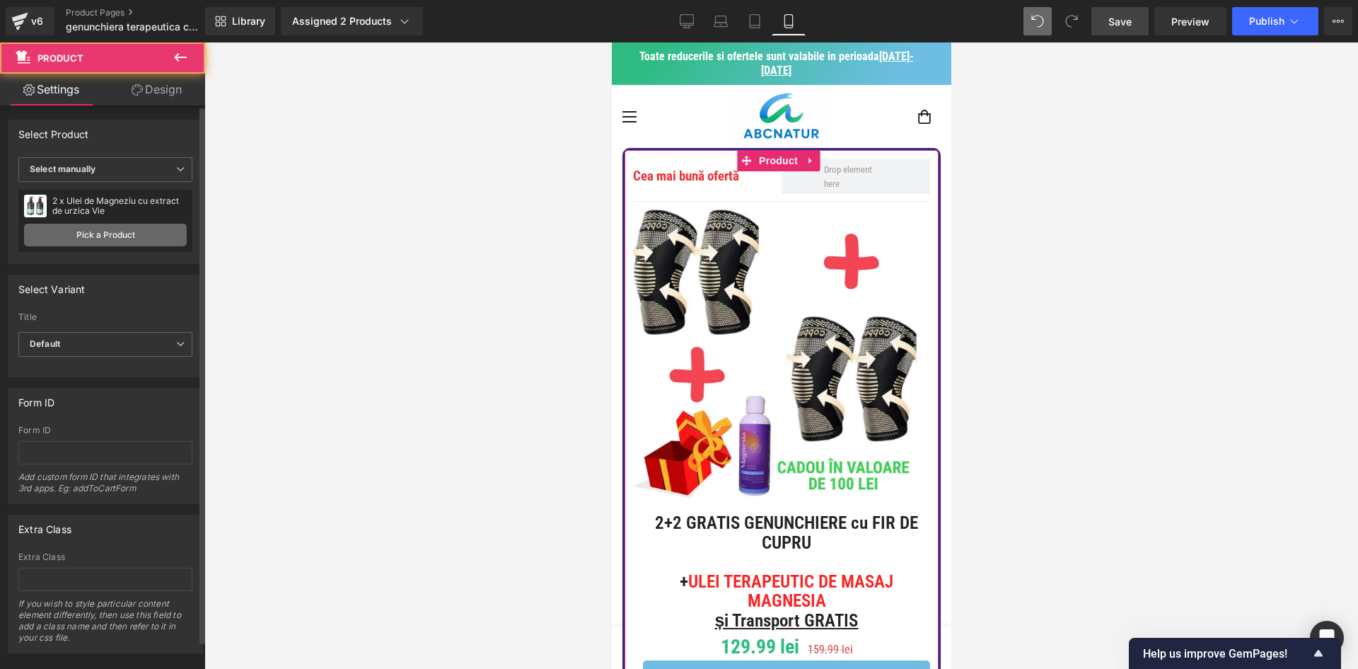
click at [104, 231] on link "Pick a Product" at bounding box center [105, 235] width 163 height 23
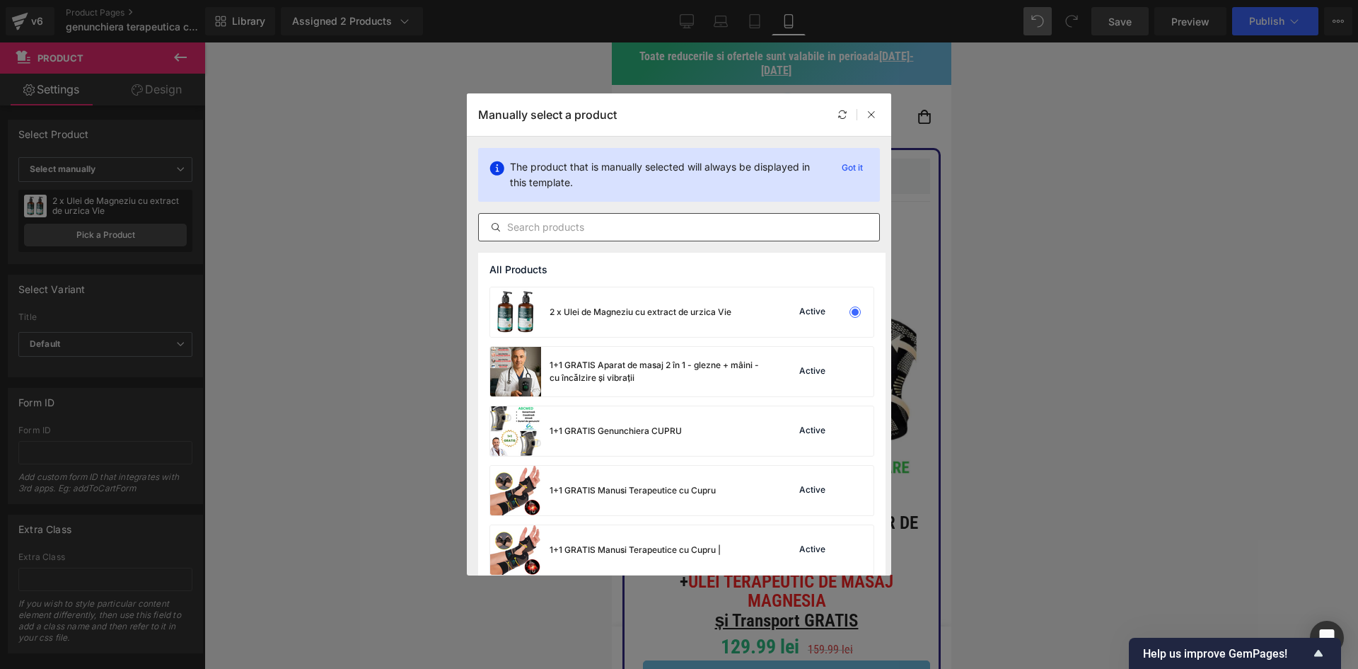
click at [562, 226] on input "text" at bounding box center [679, 227] width 400 height 17
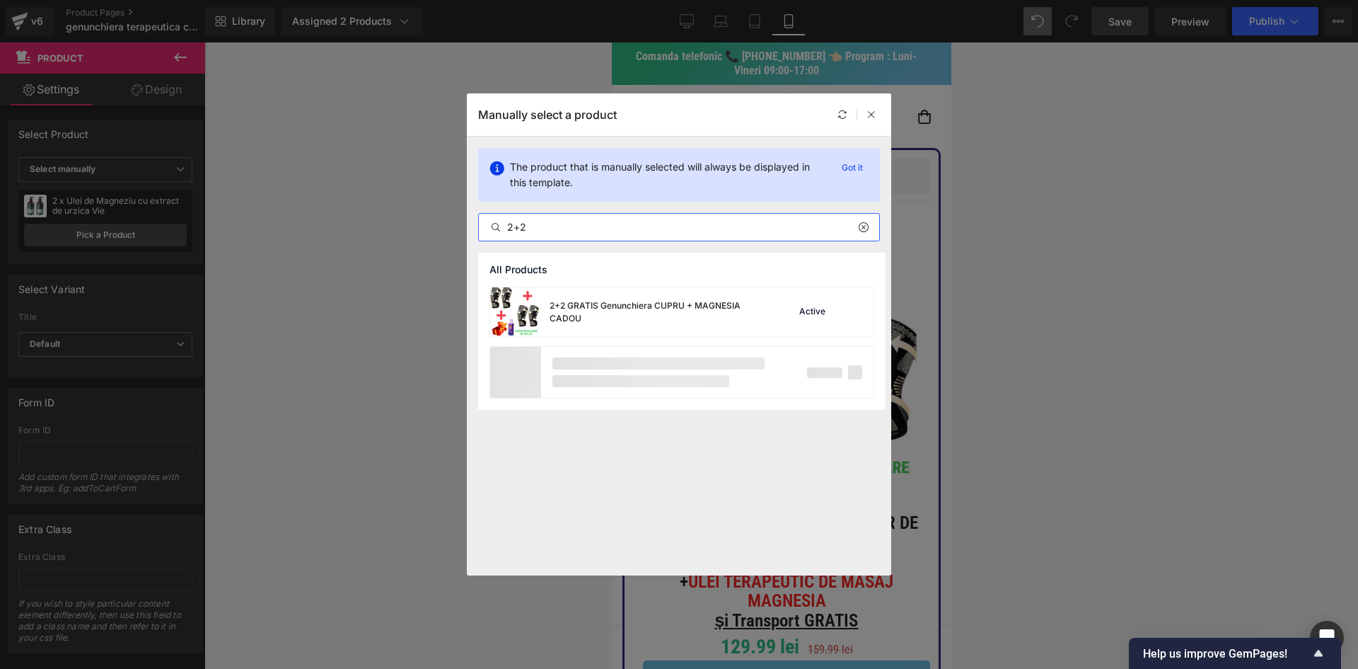
type input "2+2"
click at [634, 297] on div "2+2 GRATIS Genunchiera CUPRU + MAGNESIA CADOU" at bounding box center [626, 312] width 272 height 50
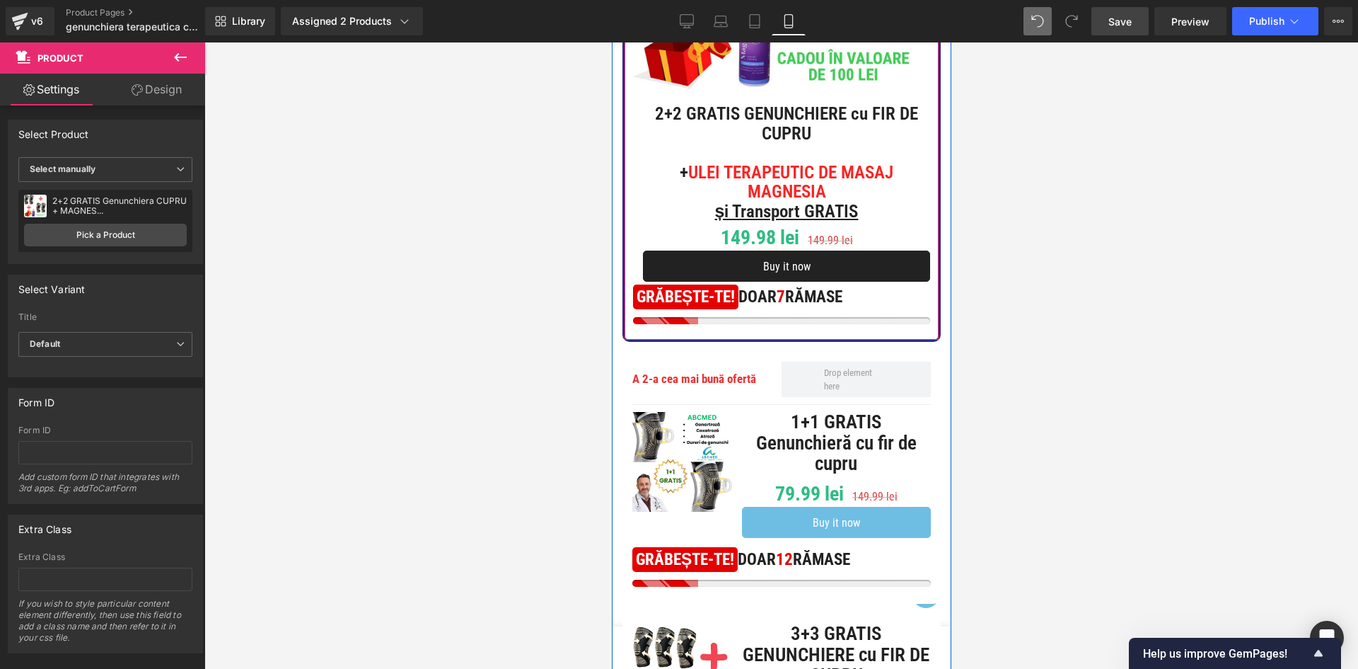
scroll to position [495, 0]
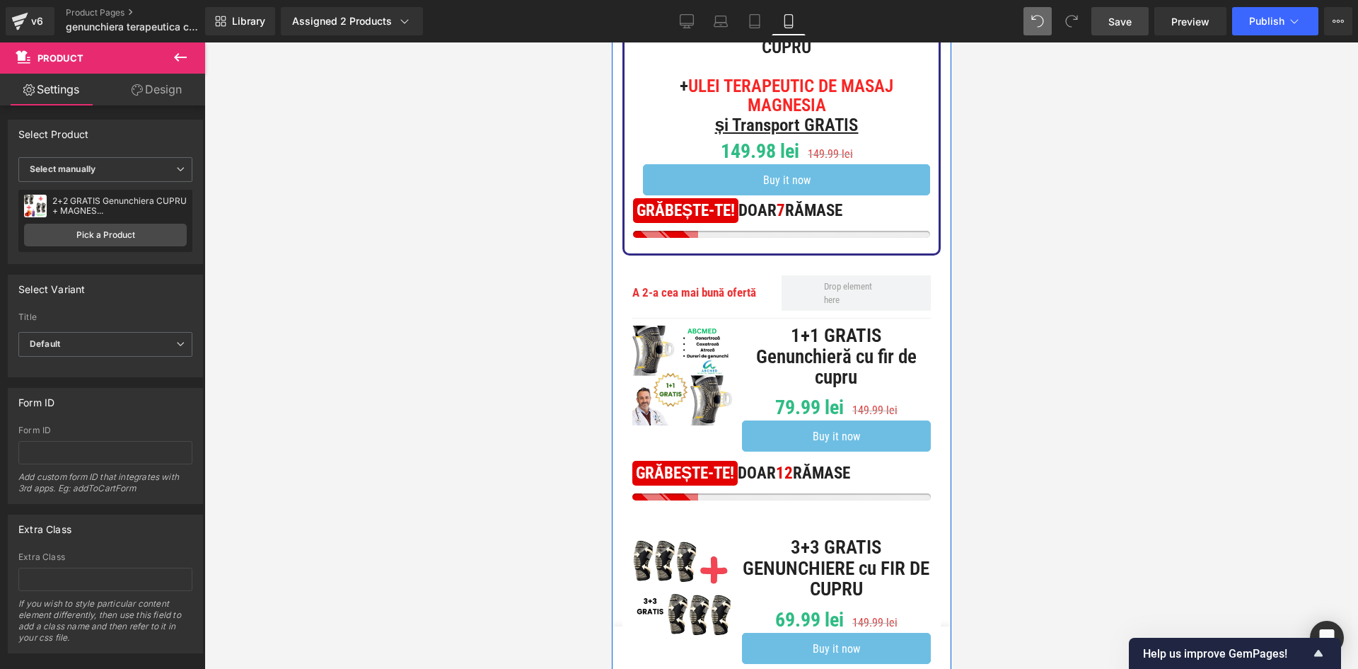
click at [764, 342] on h1 "1+1 GRATIS Genunchieră cu fir de cupru" at bounding box center [835, 356] width 189 height 63
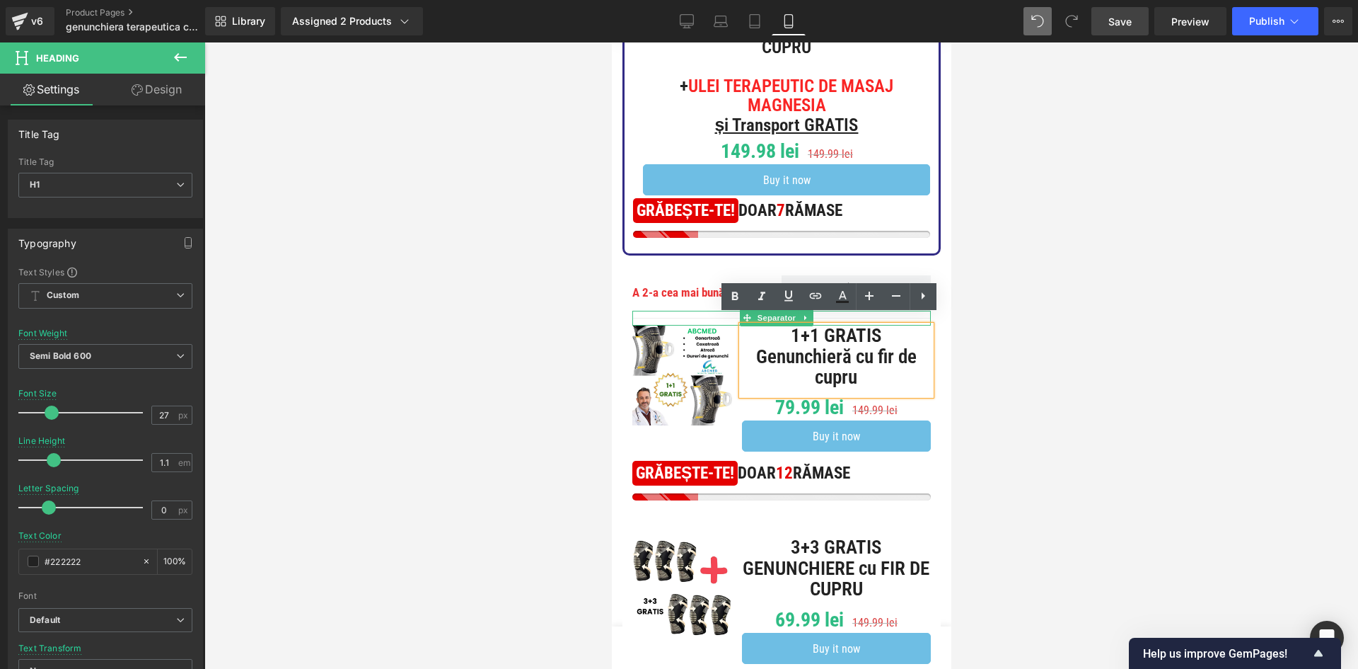
click at [675, 342] on img at bounding box center [682, 375] width 100 height 100
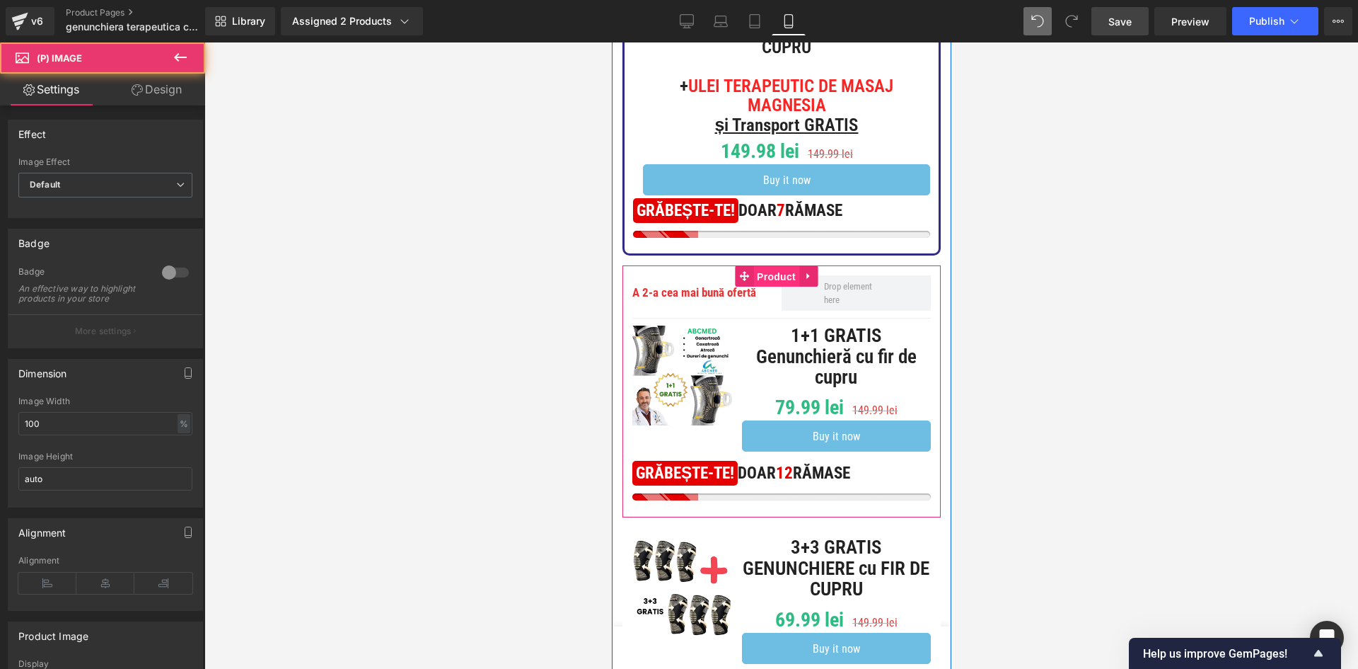
click at [768, 266] on span "Product" at bounding box center [776, 276] width 46 height 21
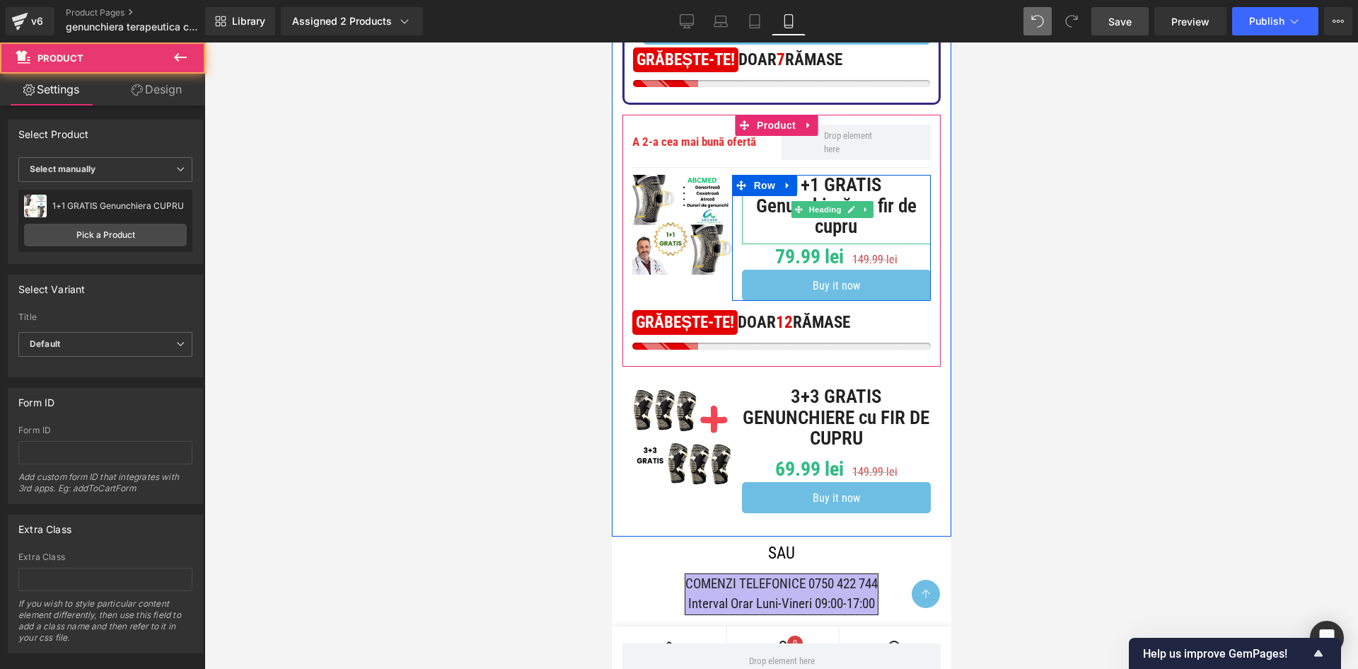
scroll to position [708, 0]
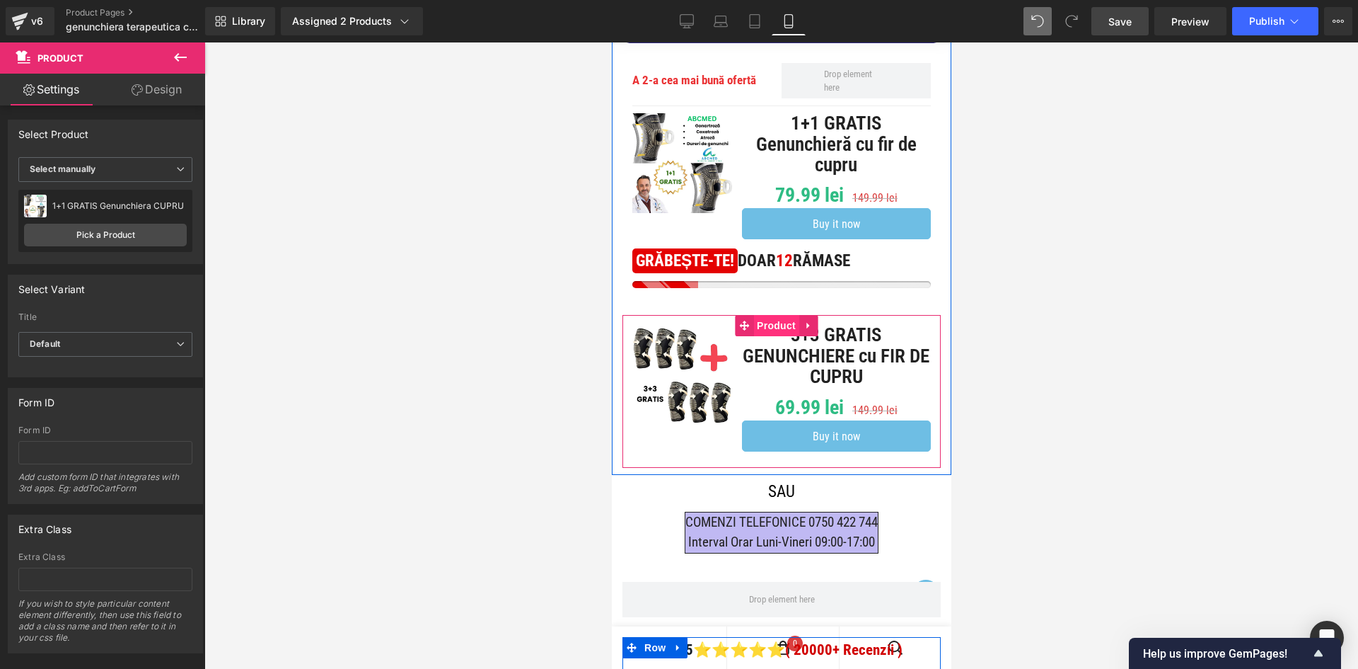
click at [769, 316] on span "Product" at bounding box center [776, 325] width 46 height 21
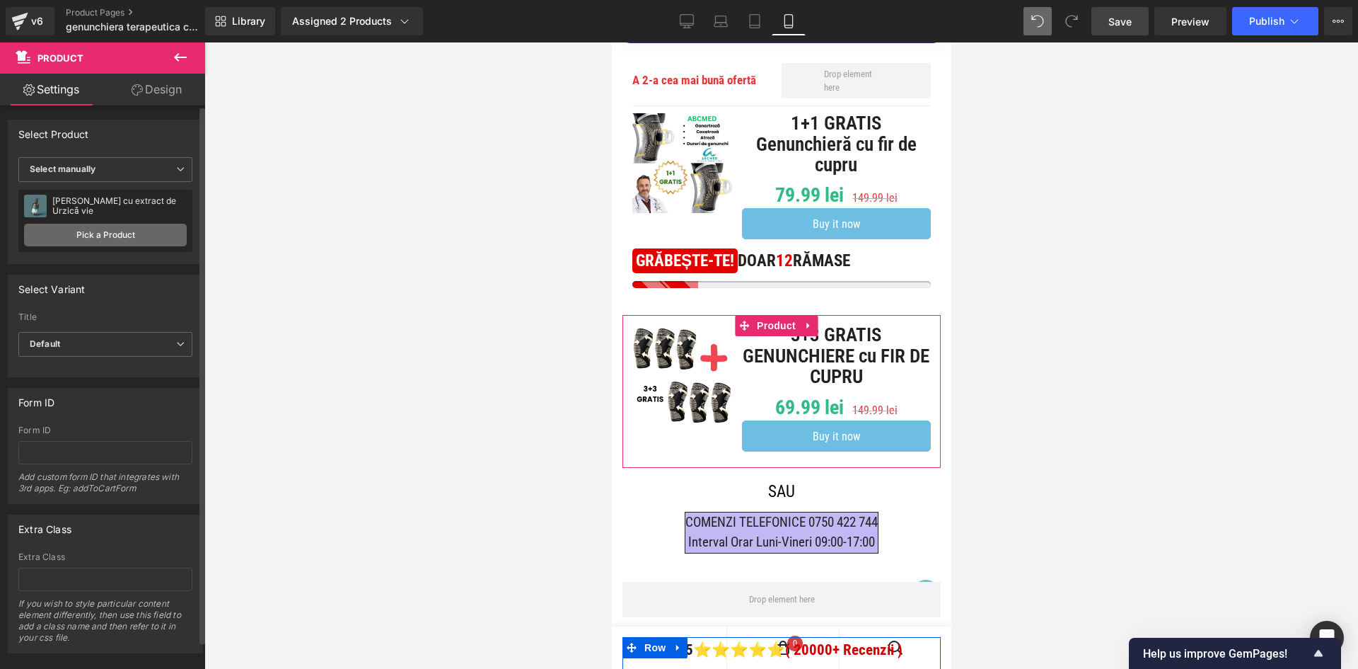
click at [104, 233] on link "Pick a Product" at bounding box center [105, 235] width 163 height 23
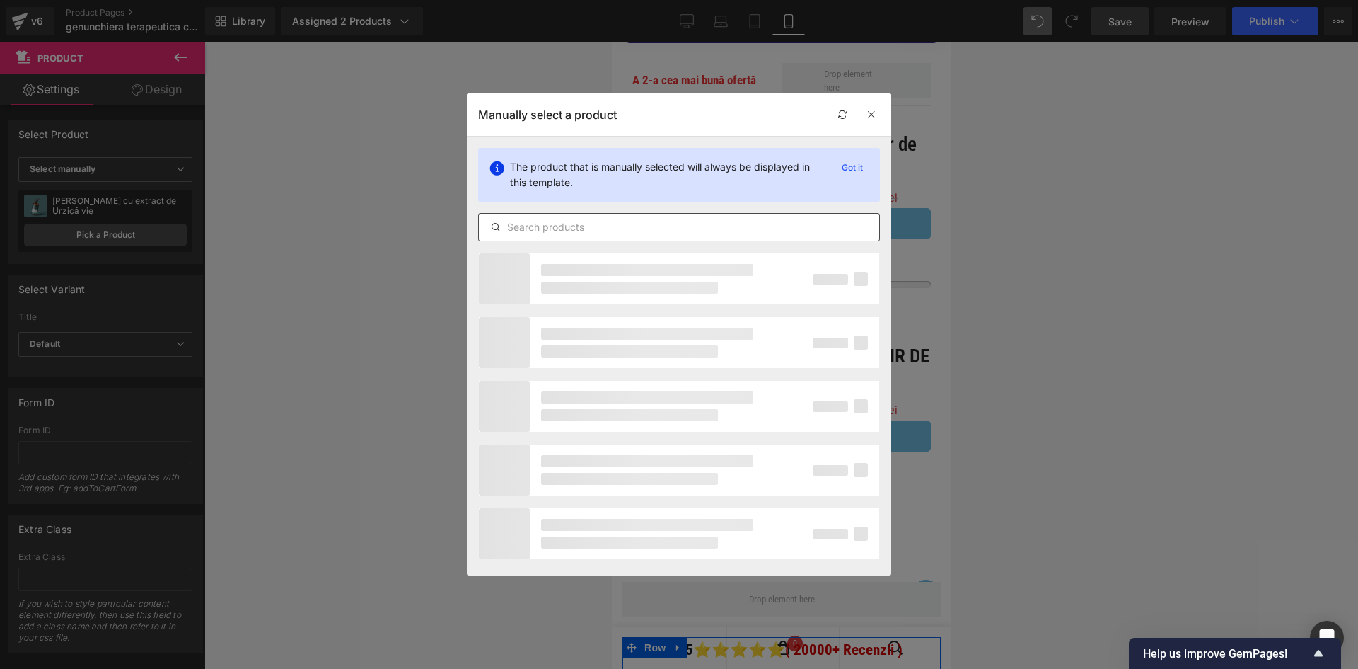
click at [558, 231] on input "text" at bounding box center [679, 227] width 400 height 17
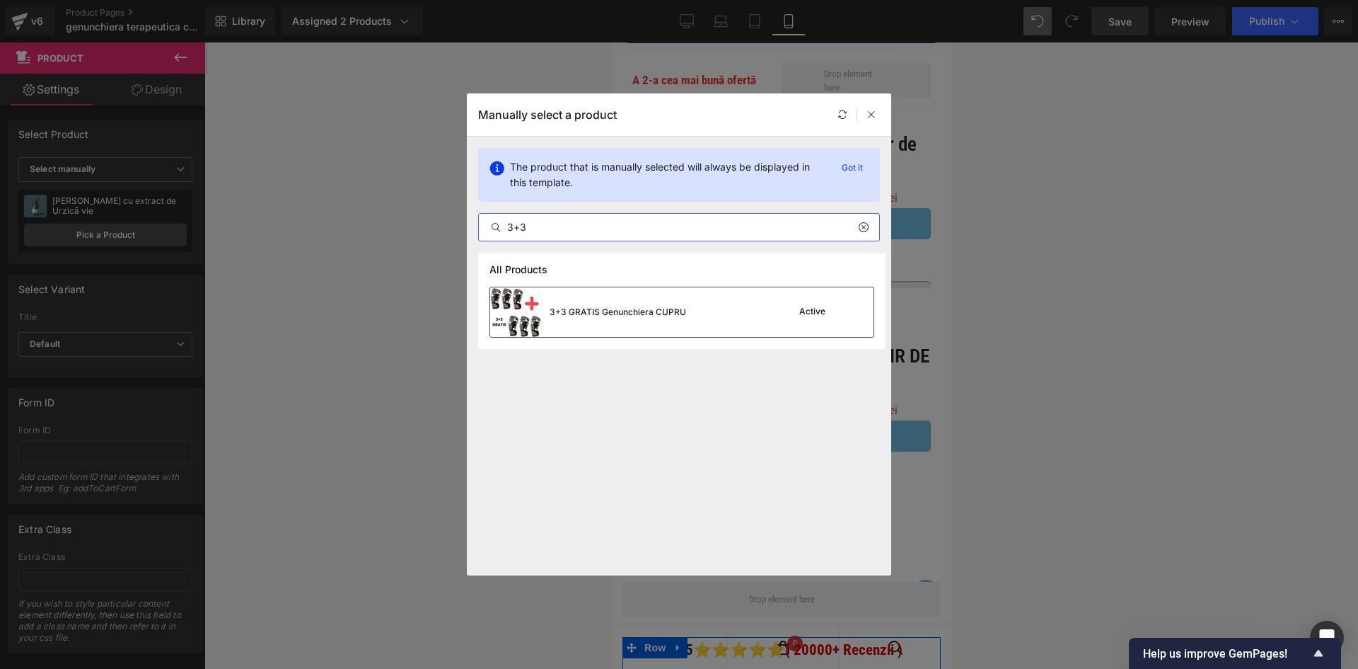
type input "3+3"
click at [596, 306] on div "3+3 GRATIS Genunchiera CUPRU" at bounding box center [618, 312] width 137 height 13
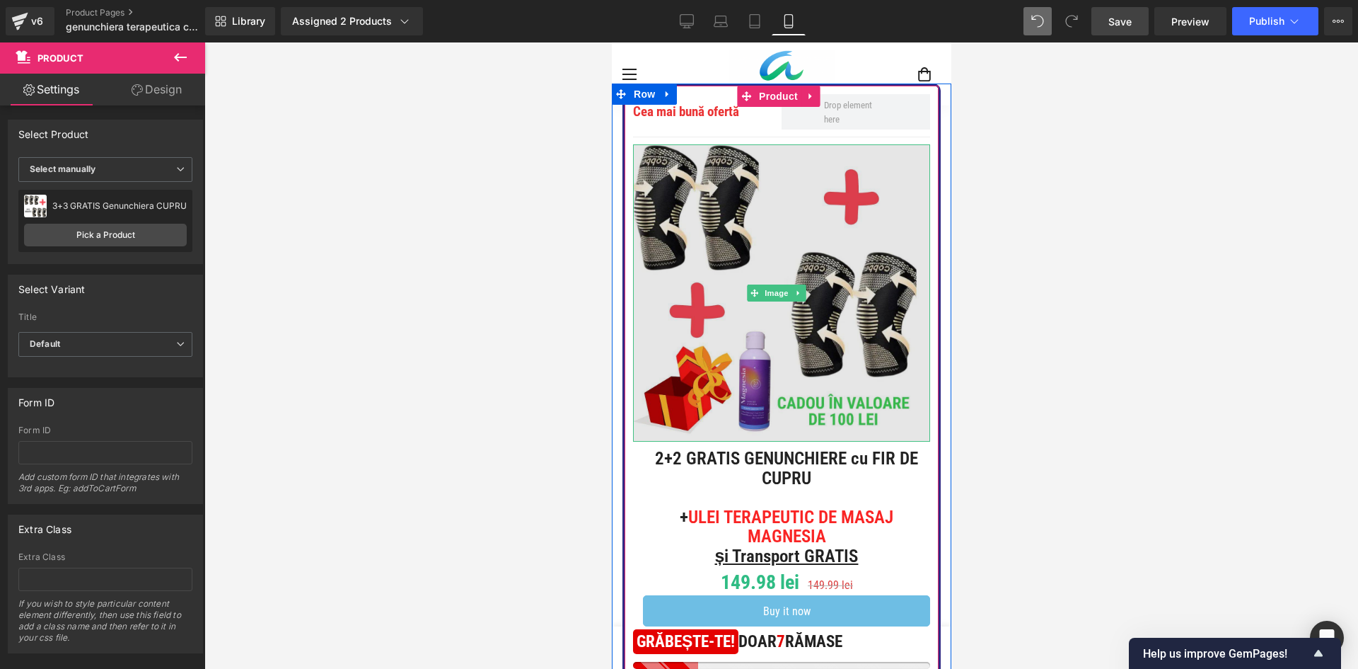
scroll to position [71, 0]
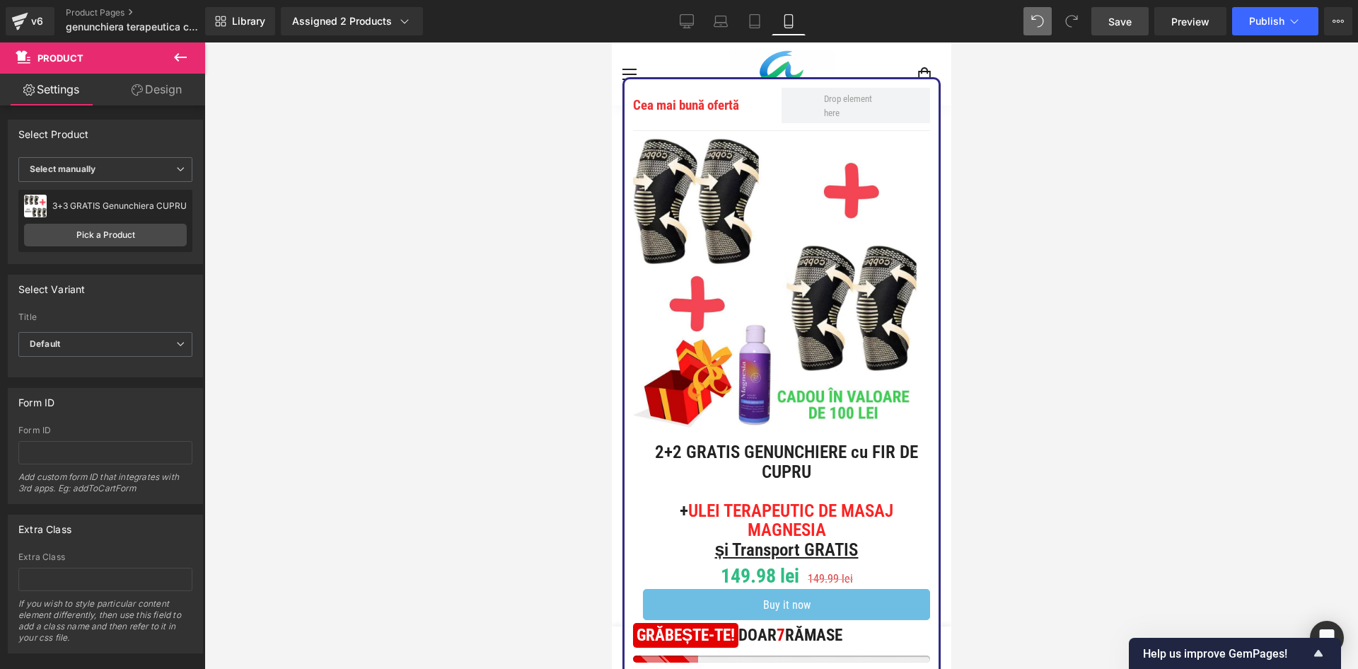
click at [339, 5] on div "Library Assigned 2 Products Product Preview Genunchiera CUPRU Genunchiera CUPRU…" at bounding box center [781, 21] width 1153 height 42
click at [343, 18] on div "Assigned 2 Products" at bounding box center [352, 21] width 120 height 14
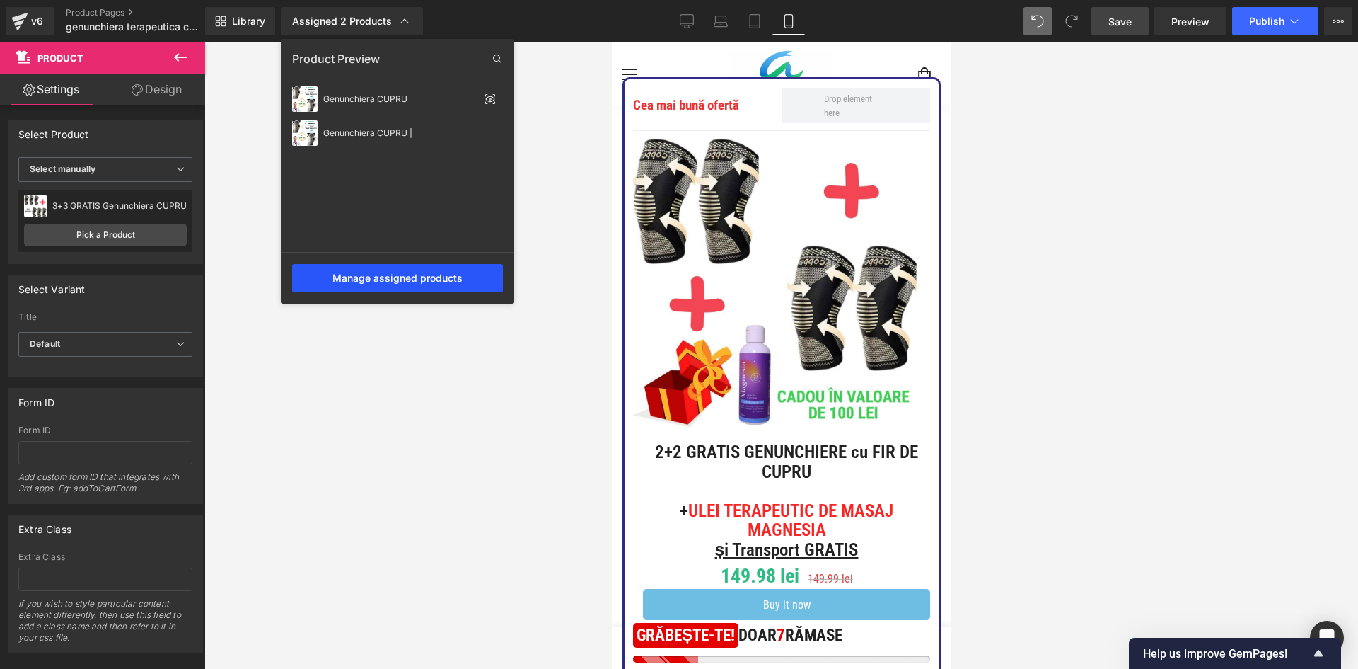
click at [412, 279] on div "Manage assigned products" at bounding box center [397, 278] width 211 height 28
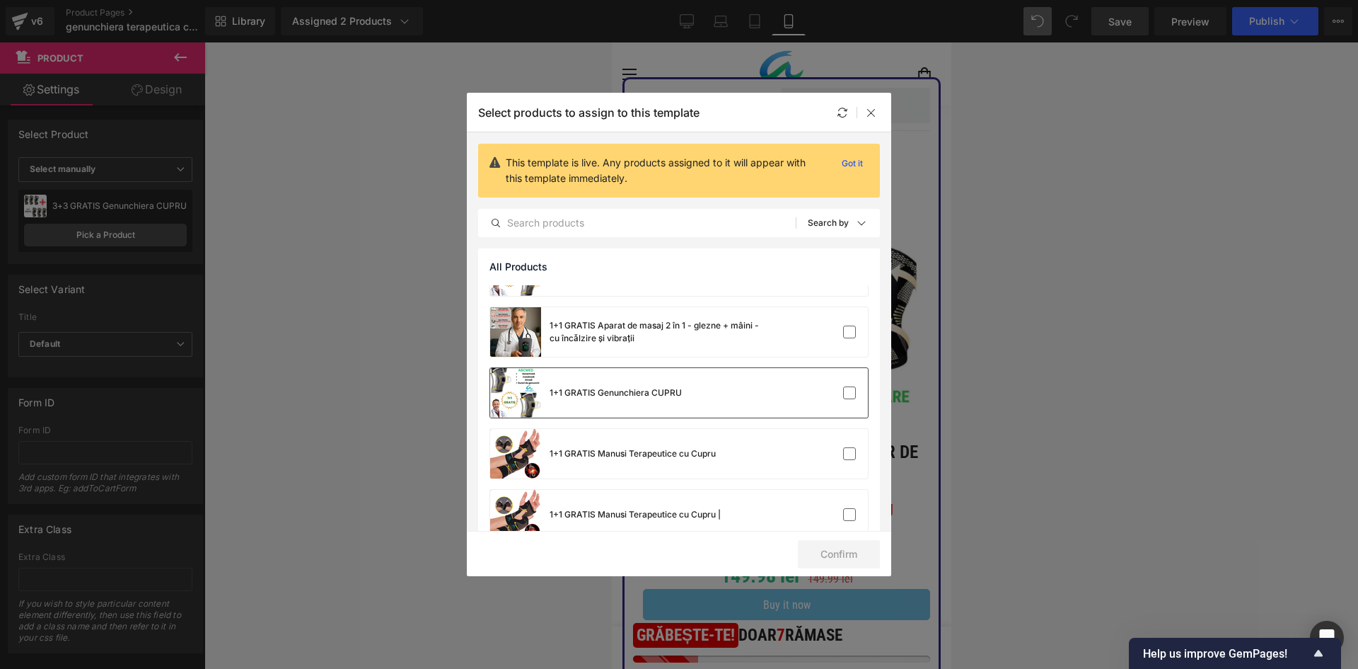
scroll to position [142, 0]
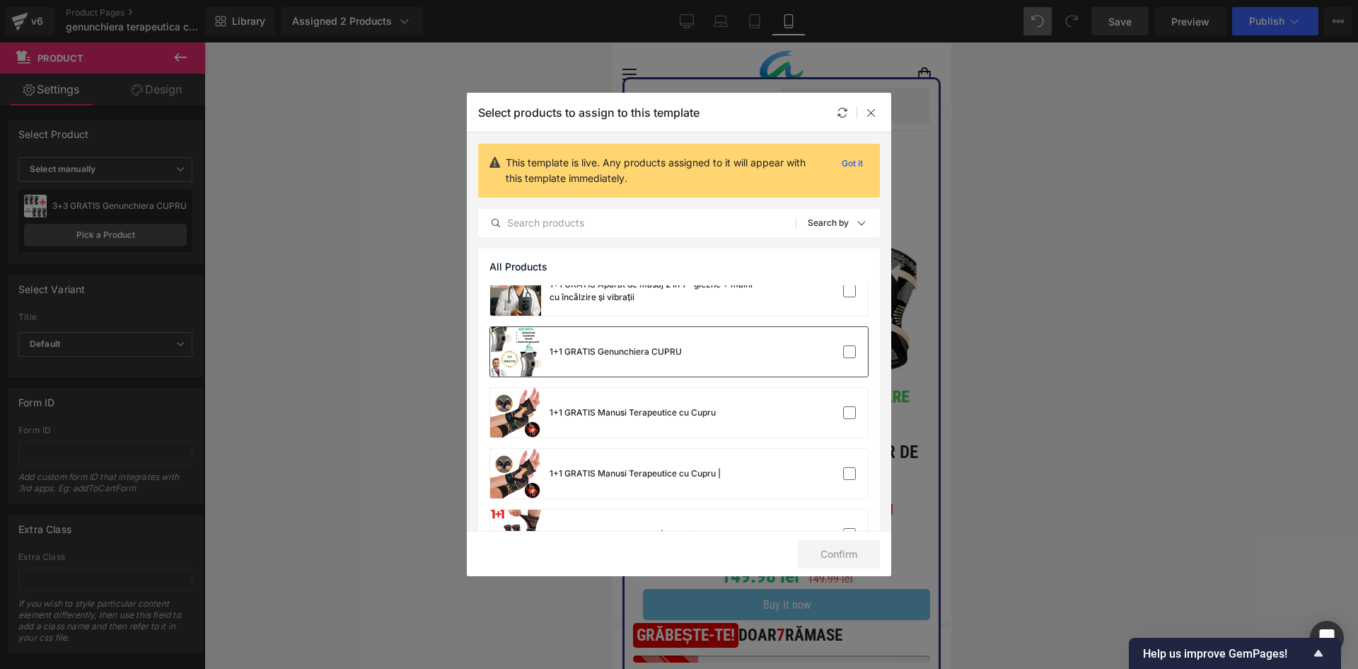
click at [621, 360] on div "1+1 GRATIS Genunchiera CUPRU" at bounding box center [586, 352] width 192 height 50
click at [584, 231] on input "text" at bounding box center [637, 222] width 317 height 17
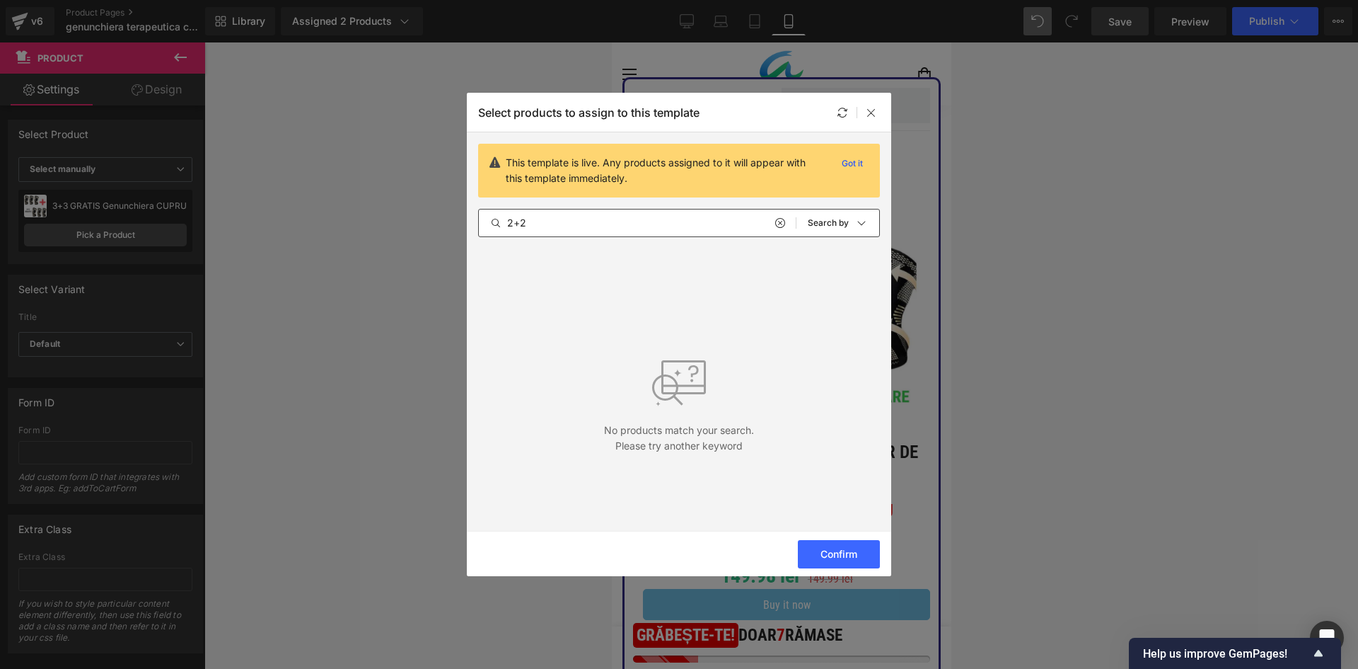
click at [699, 232] on div "2+2 All Products Shopify Collections Product Templates Shopify Collections Sort…" at bounding box center [679, 223] width 402 height 28
click at [694, 226] on input "2+2" at bounding box center [637, 222] width 317 height 17
type input "2"
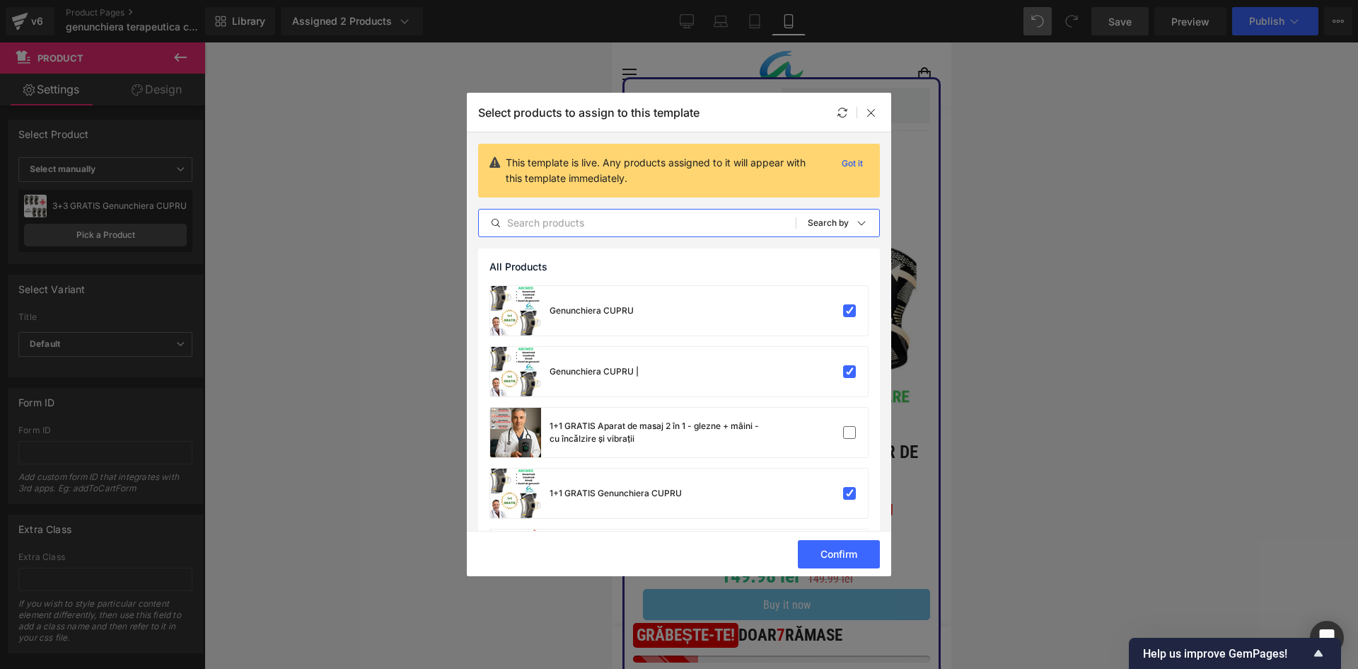
click at [683, 260] on div "All Products" at bounding box center [679, 266] width 402 height 37
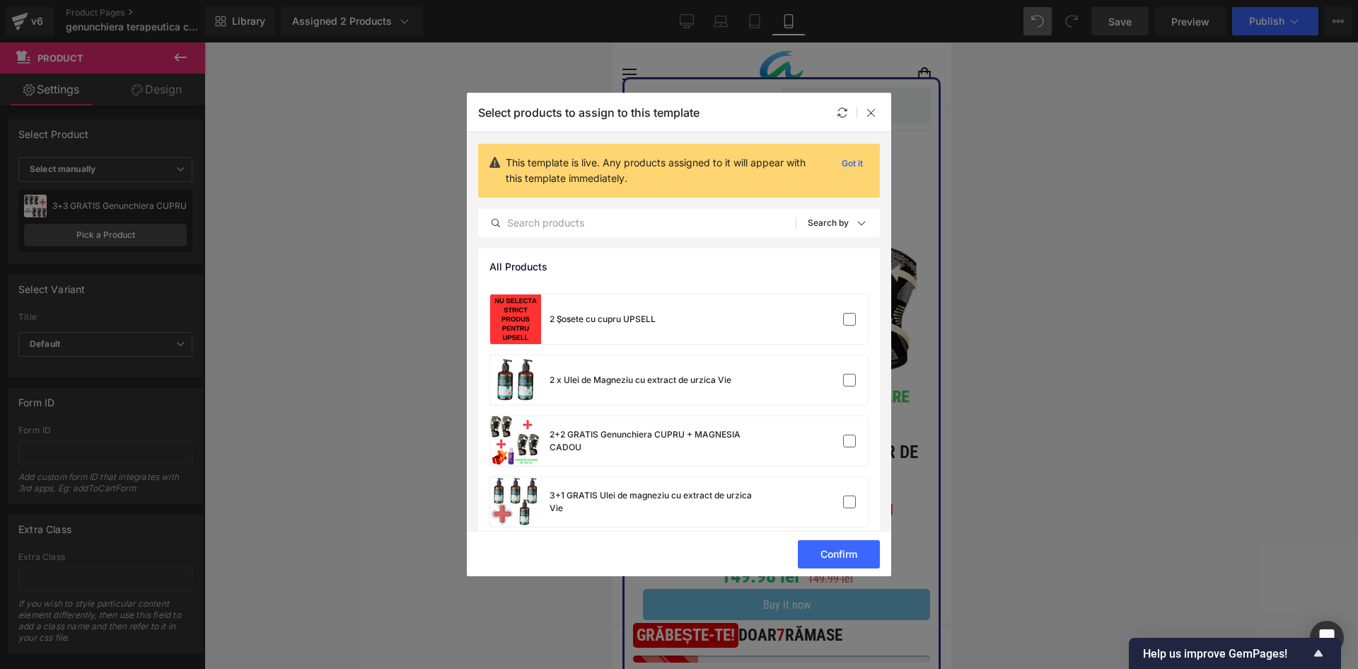
scroll to position [887, 0]
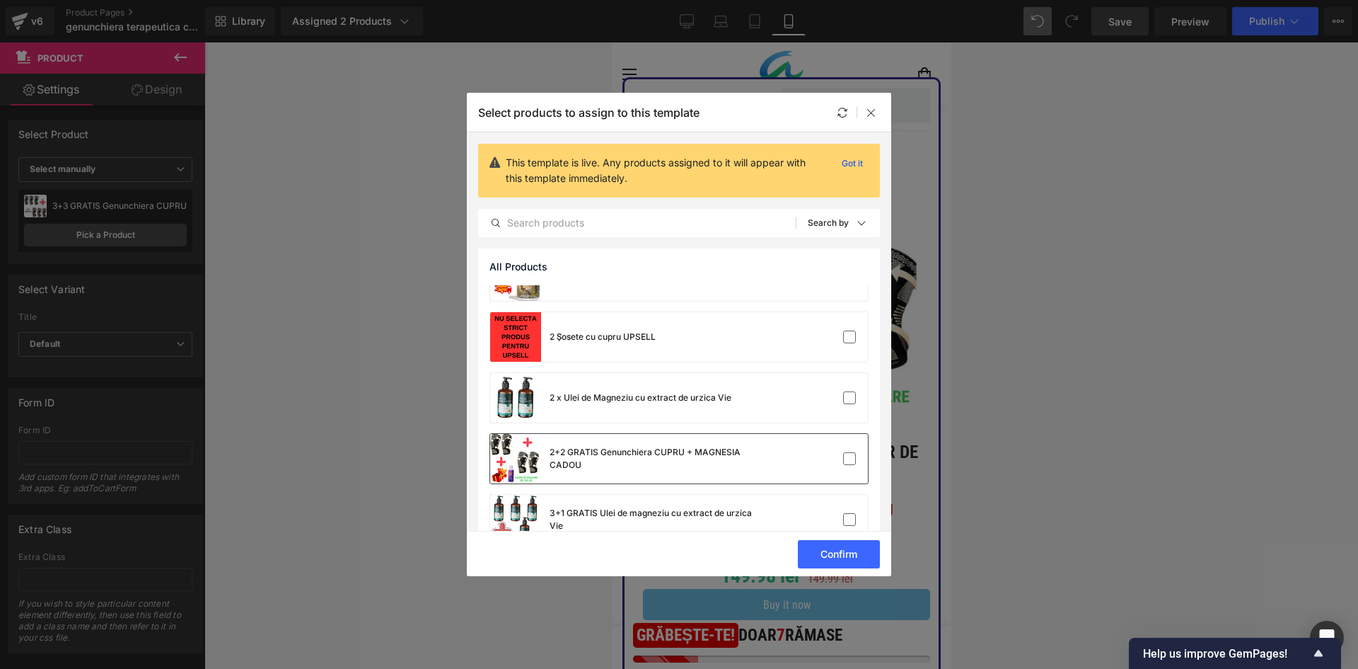
click at [773, 460] on div "2+2 GRATIS Genunchiera CUPRU + MAGNESIA CADOU" at bounding box center [679, 459] width 378 height 50
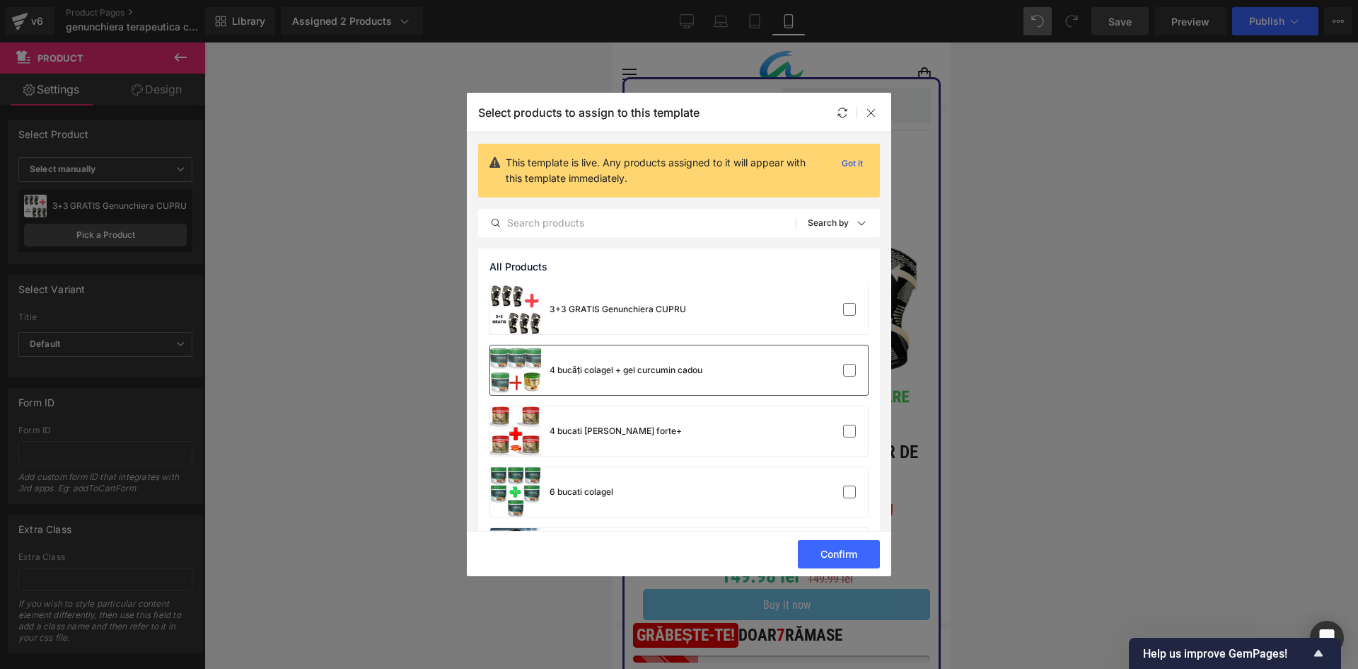
scroll to position [1170, 0]
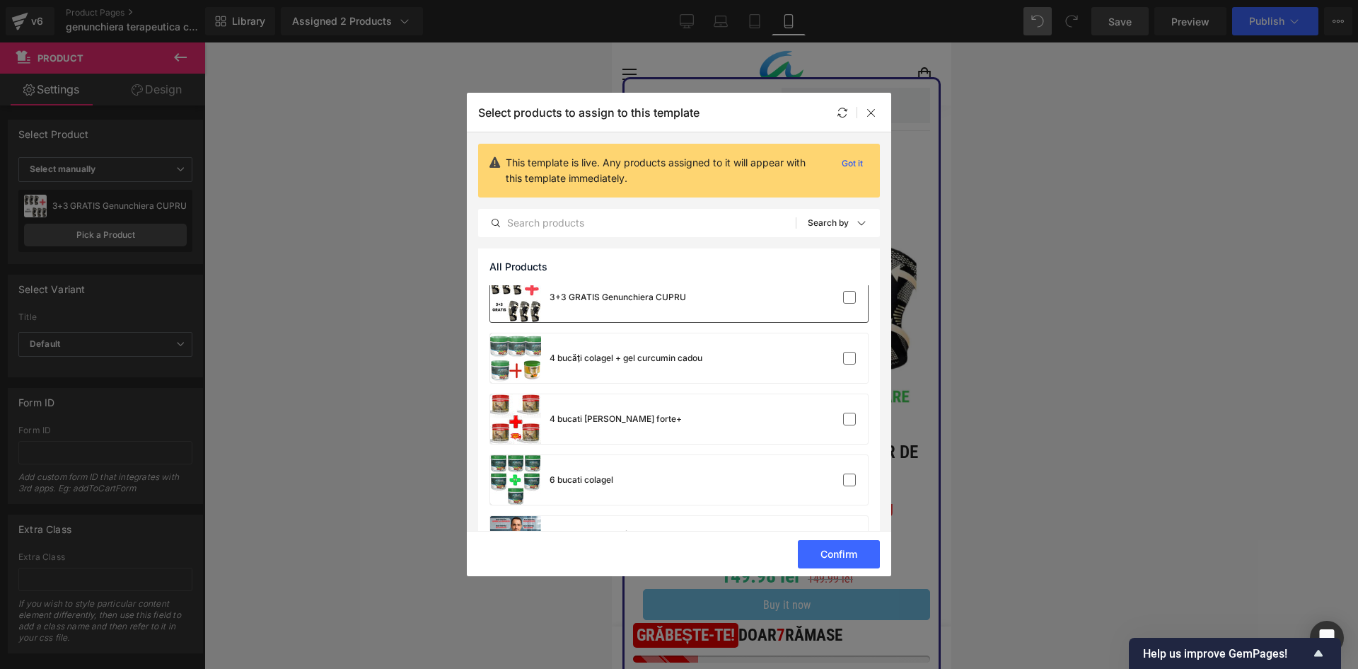
click at [689, 311] on div "3+3 GRATIS Genunchiera CUPRU" at bounding box center [679, 297] width 378 height 50
click at [843, 562] on button "Confirm" at bounding box center [839, 554] width 82 height 28
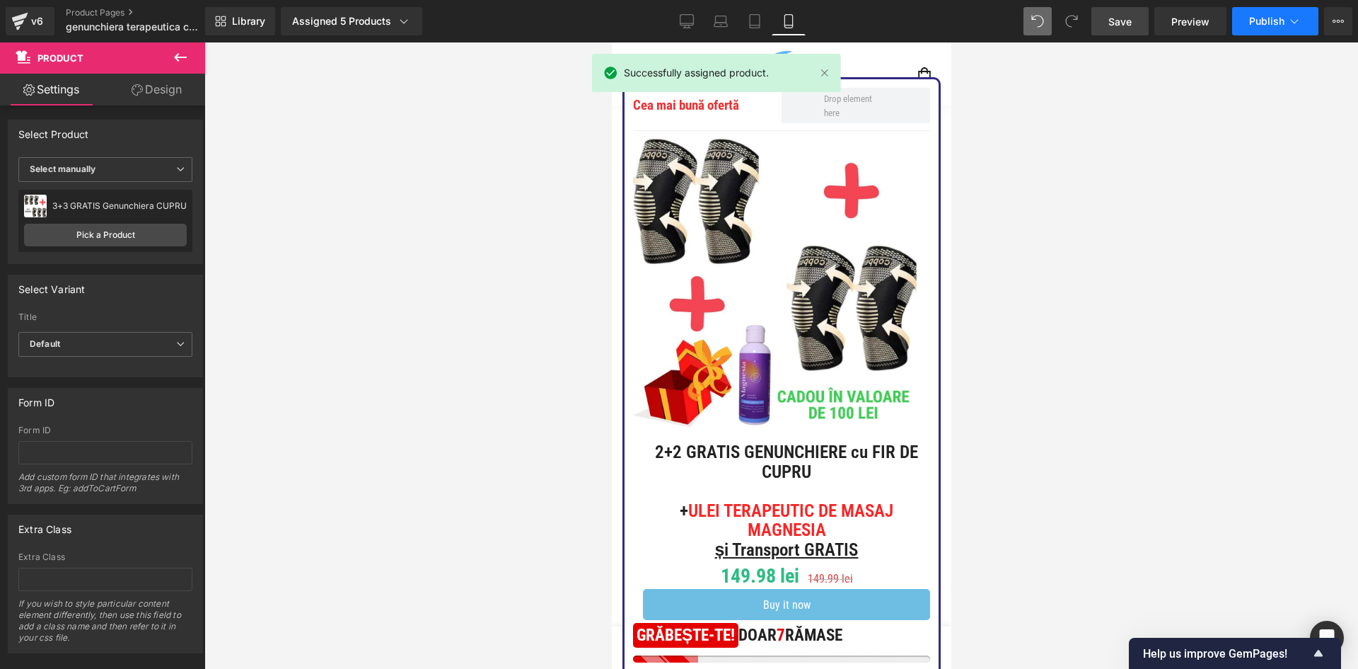
click at [1255, 21] on span "Publish" at bounding box center [1266, 21] width 35 height 11
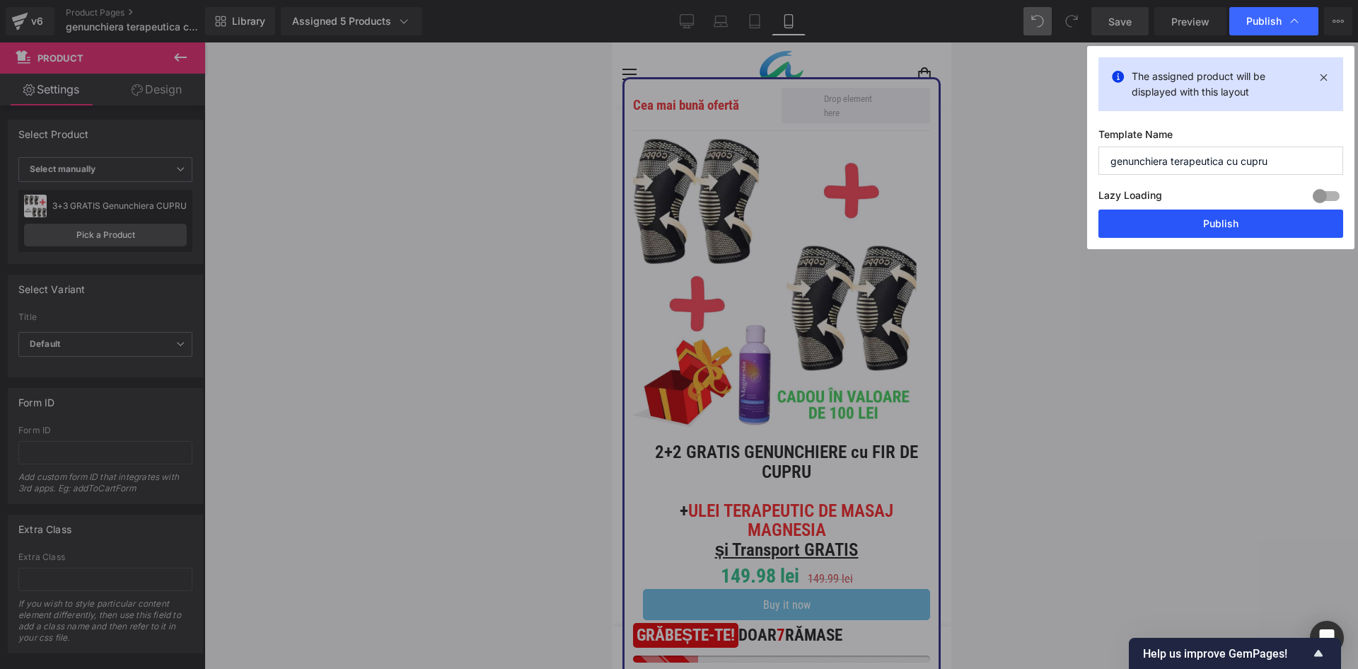
click at [1194, 232] on button "Publish" at bounding box center [1221, 223] width 245 height 28
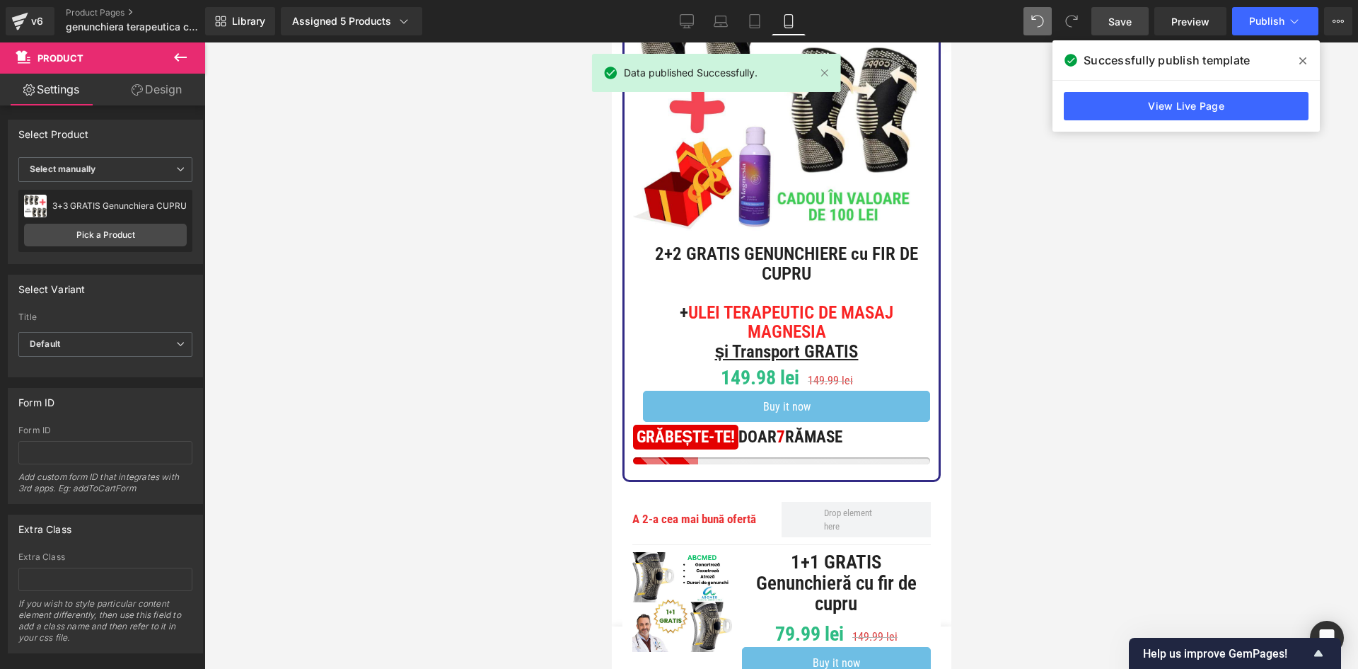
scroll to position [425, 0]
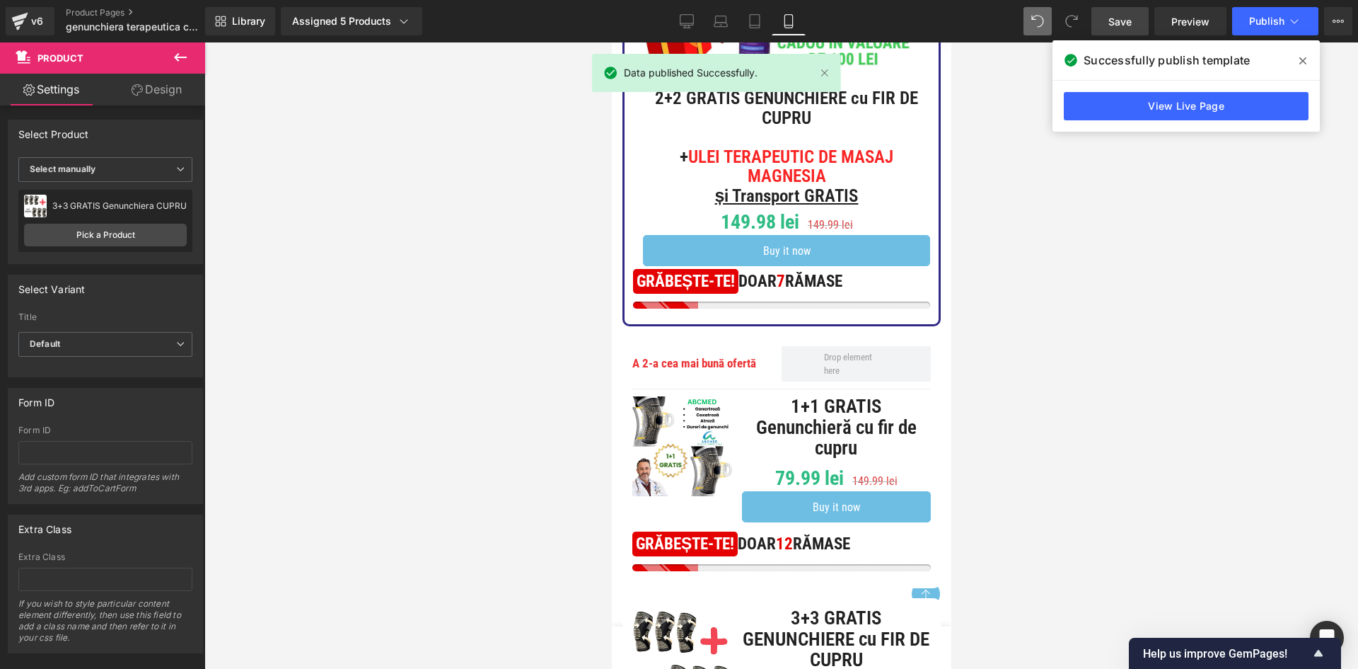
click at [1302, 61] on icon at bounding box center [1303, 60] width 7 height 11
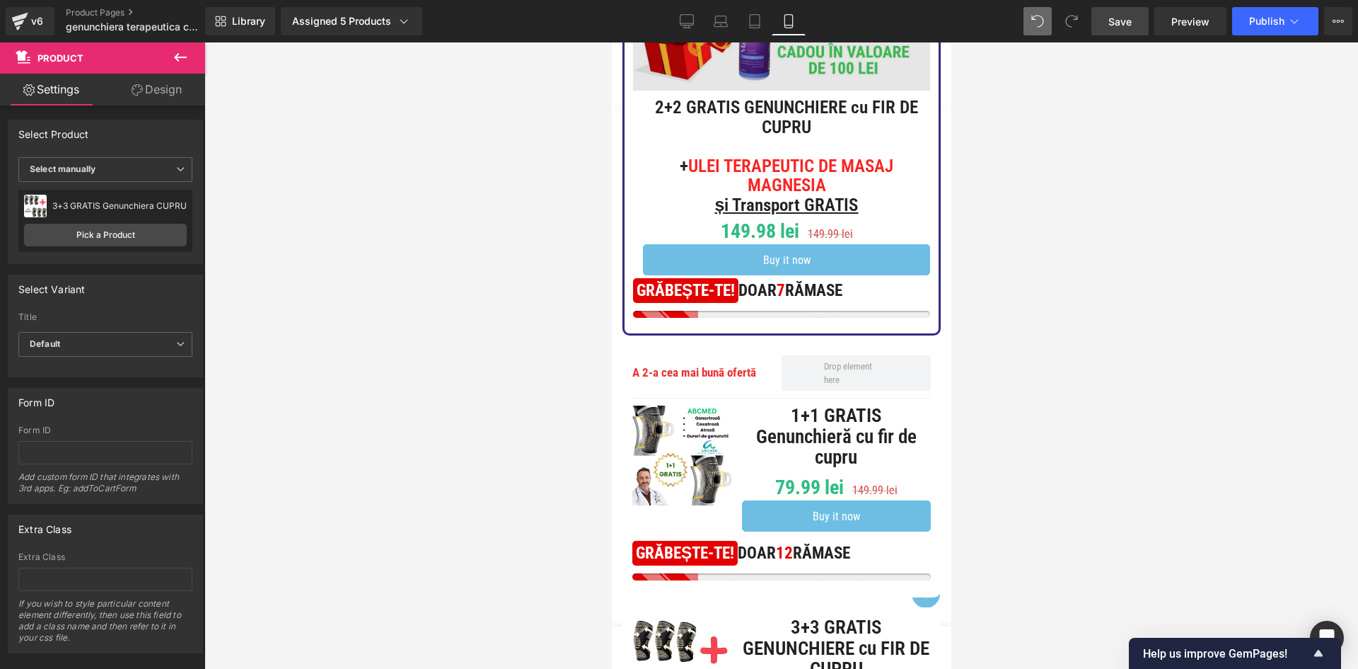
scroll to position [0, 0]
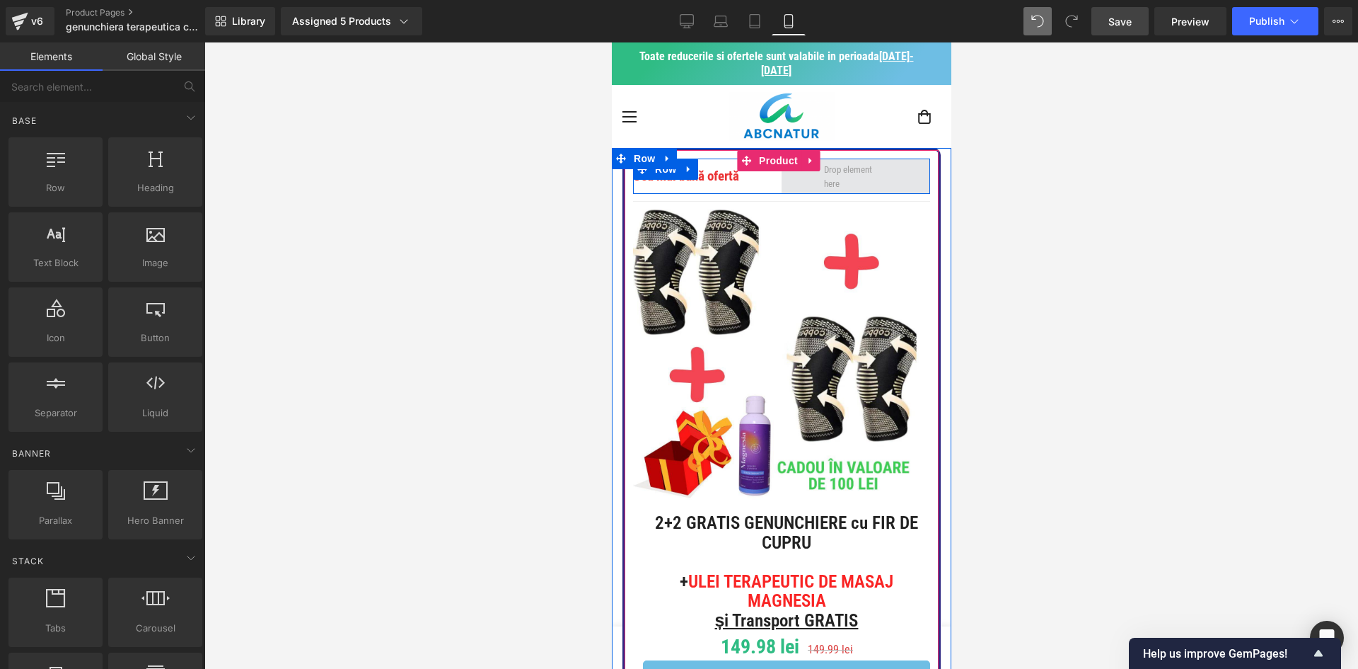
click at [821, 178] on span at bounding box center [856, 176] width 74 height 35
click at [741, 177] on icon at bounding box center [742, 176] width 2 height 5
click at [819, 180] on span at bounding box center [856, 176] width 74 height 35
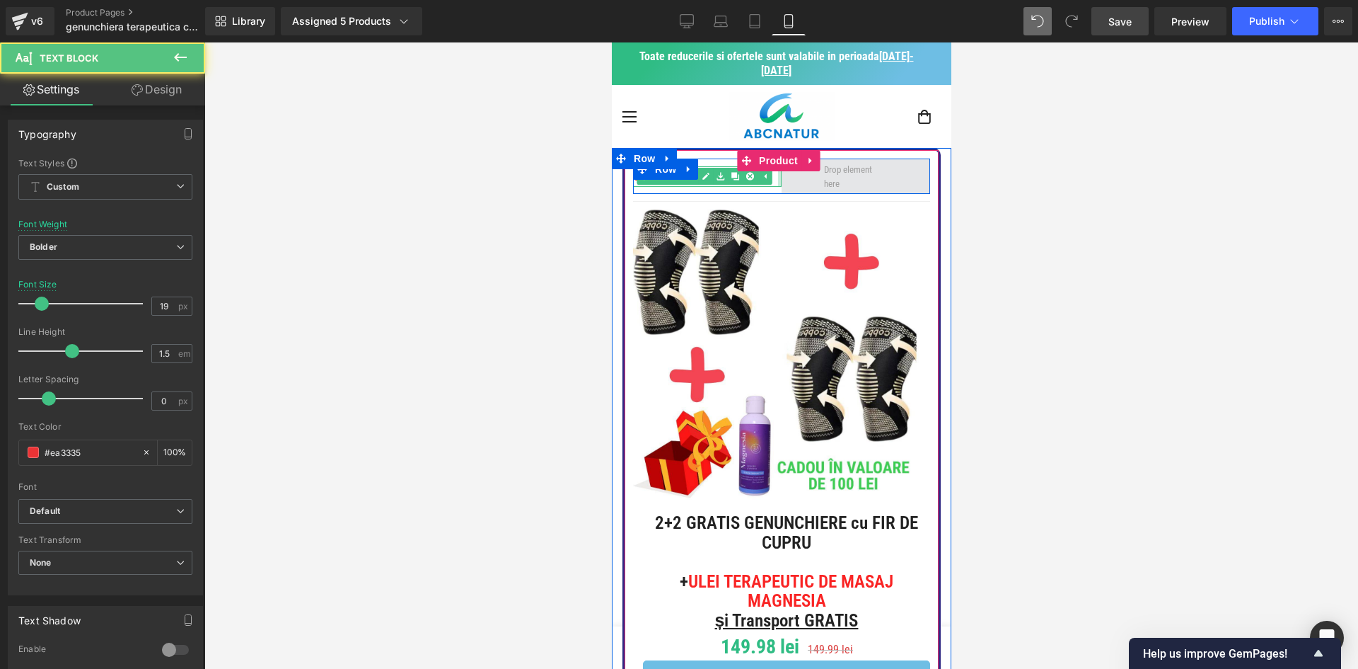
drag, startPoint x: 773, startPoint y: 178, endPoint x: 868, endPoint y: 177, distance: 94.8
click at [868, 177] on div "Cea mai bună ofertă Text Block Row" at bounding box center [781, 175] width 297 height 35
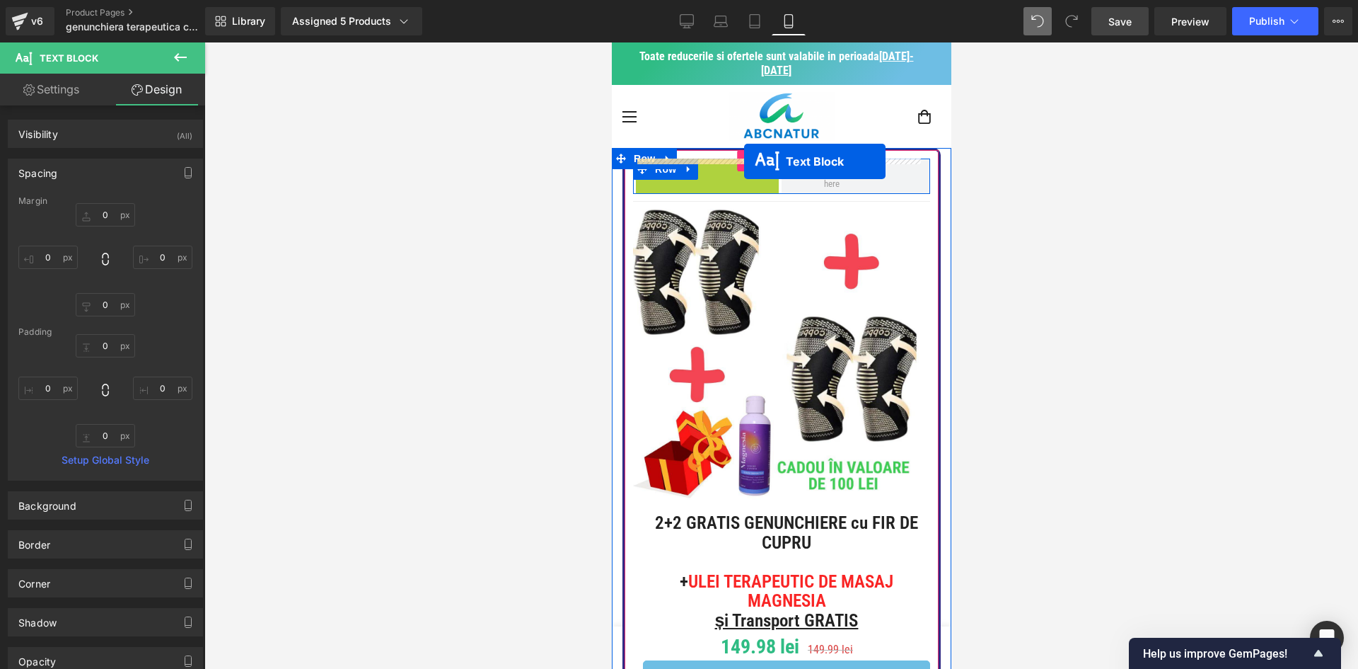
drag, startPoint x: 647, startPoint y: 183, endPoint x: 744, endPoint y: 161, distance: 99.2
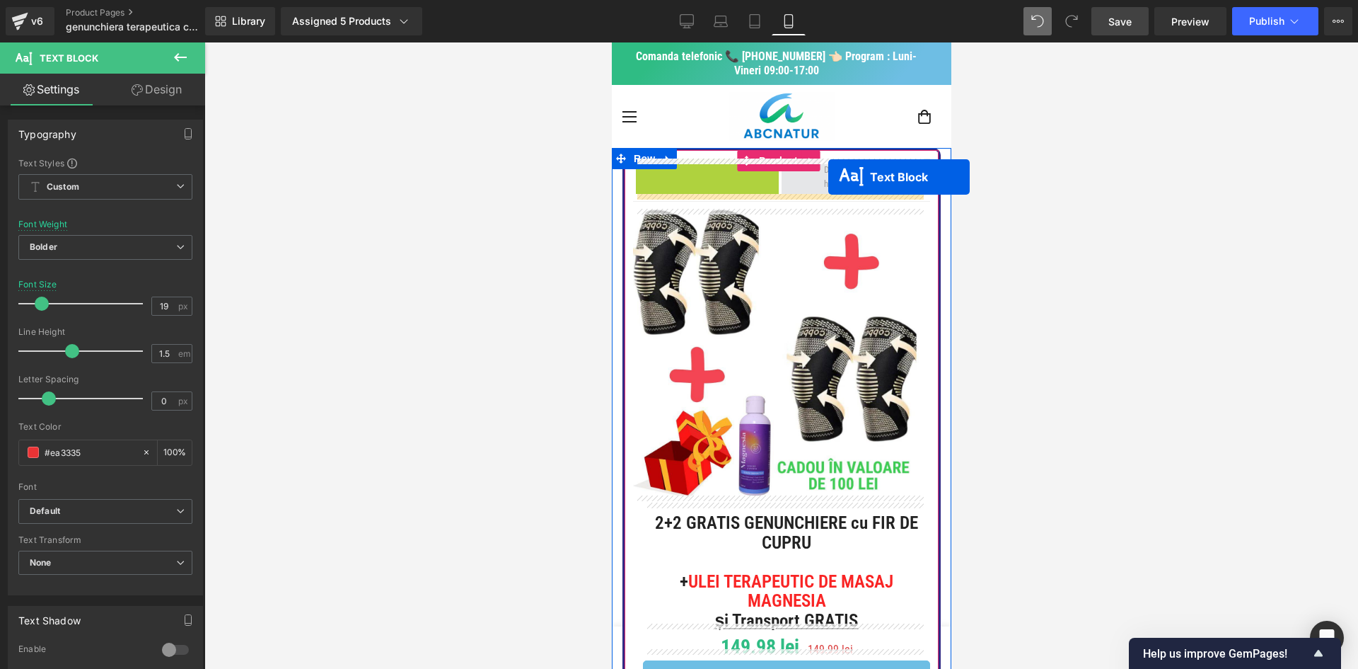
drag, startPoint x: 669, startPoint y: 183, endPoint x: 828, endPoint y: 177, distance: 159.3
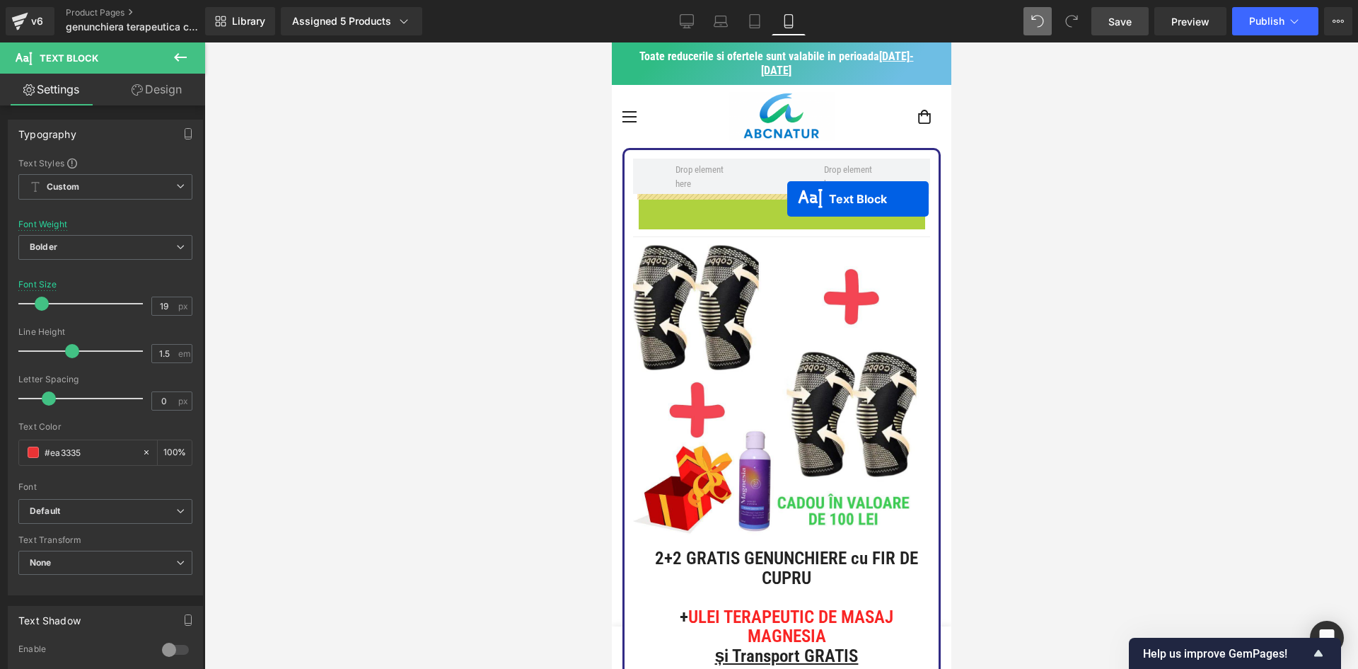
drag, startPoint x: 739, startPoint y: 203, endPoint x: 787, endPoint y: 199, distance: 48.3
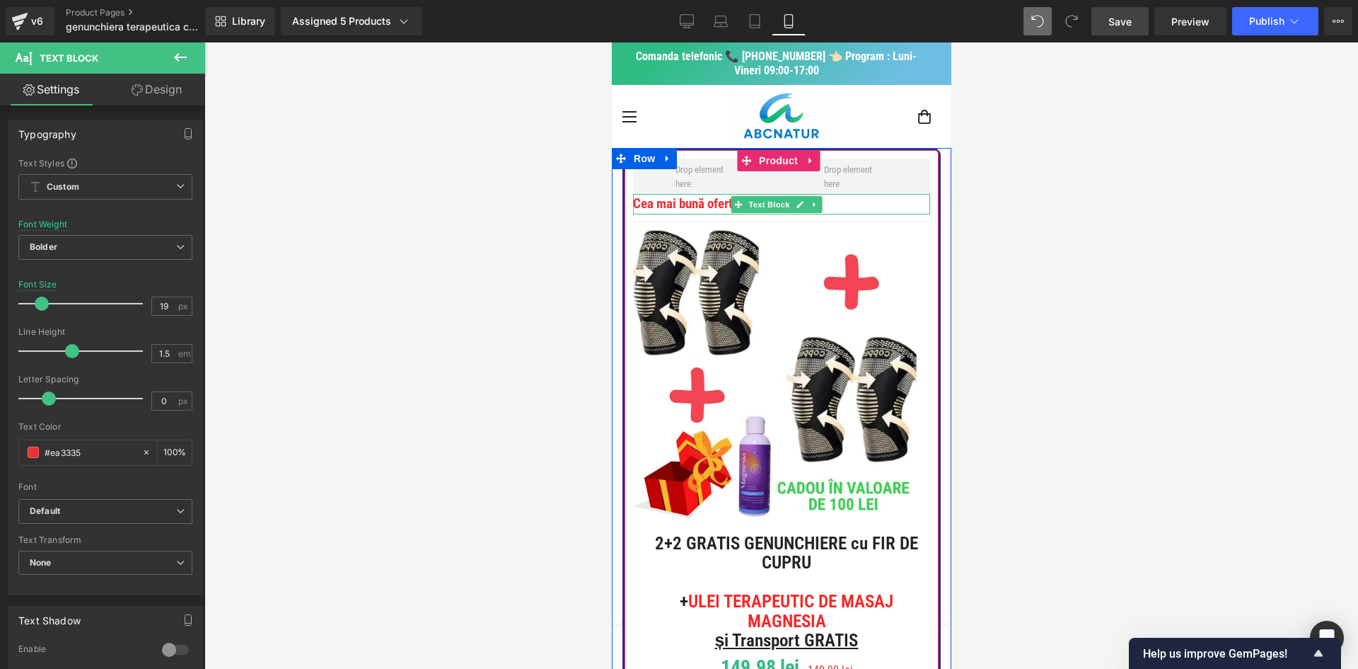
click at [850, 203] on p "Cea mai bună ofertă" at bounding box center [781, 204] width 297 height 21
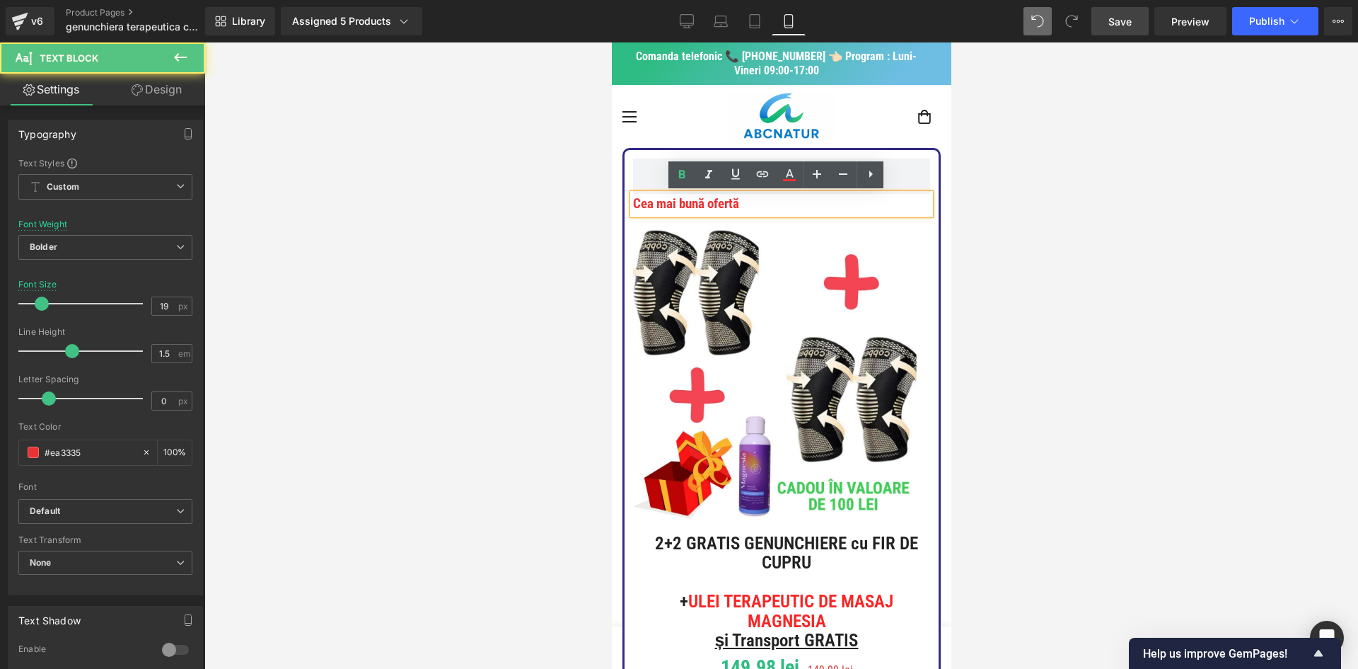
click at [850, 203] on p "Cea mai bună ofertă" at bounding box center [781, 204] width 297 height 21
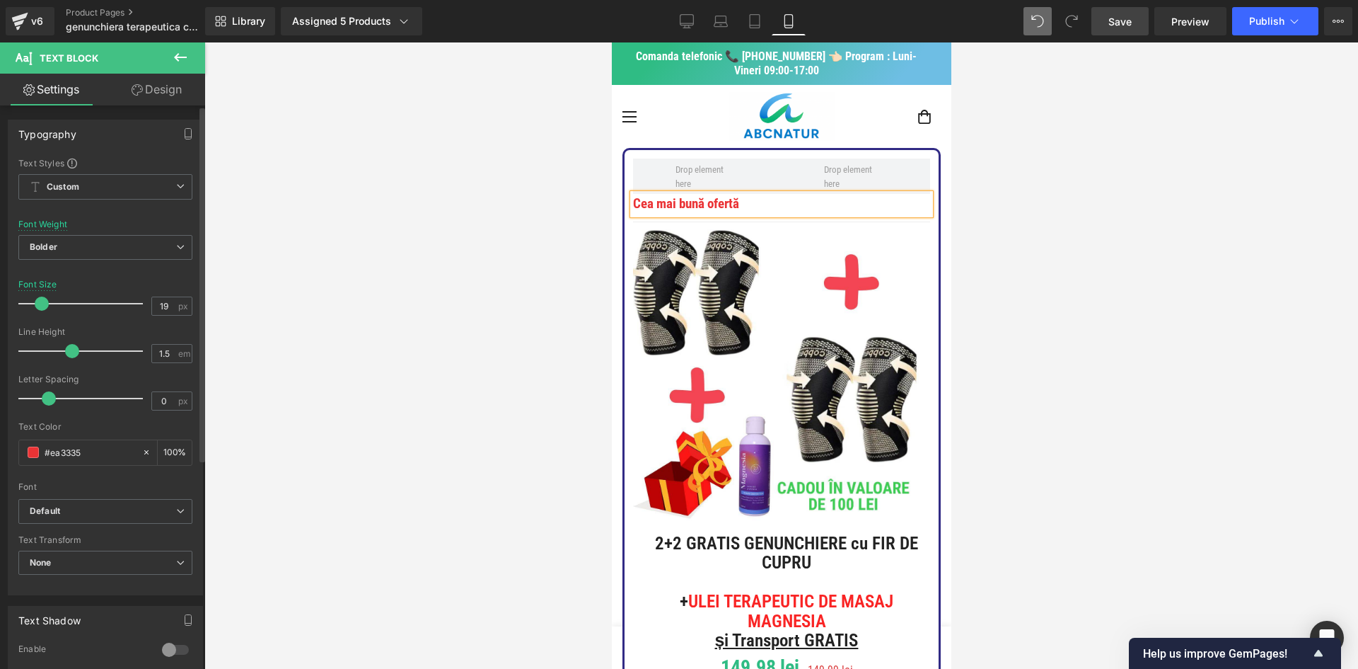
scroll to position [332, 0]
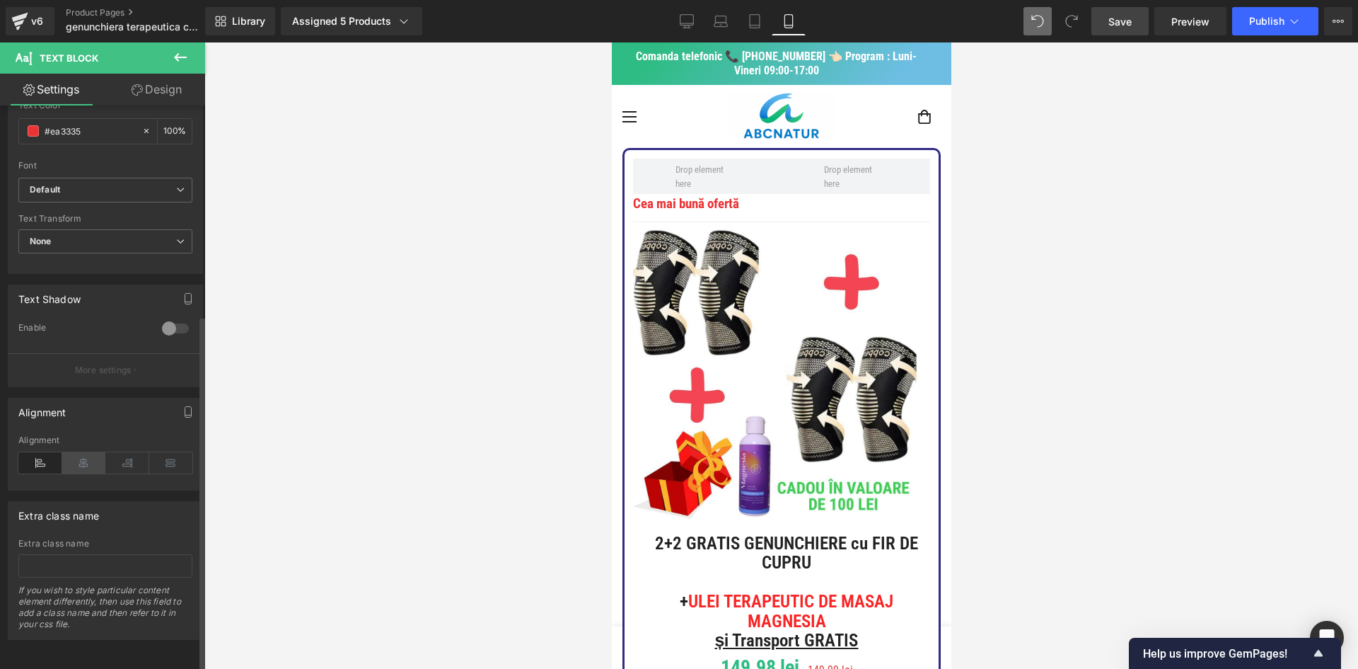
click at [90, 452] on icon at bounding box center [84, 462] width 44 height 21
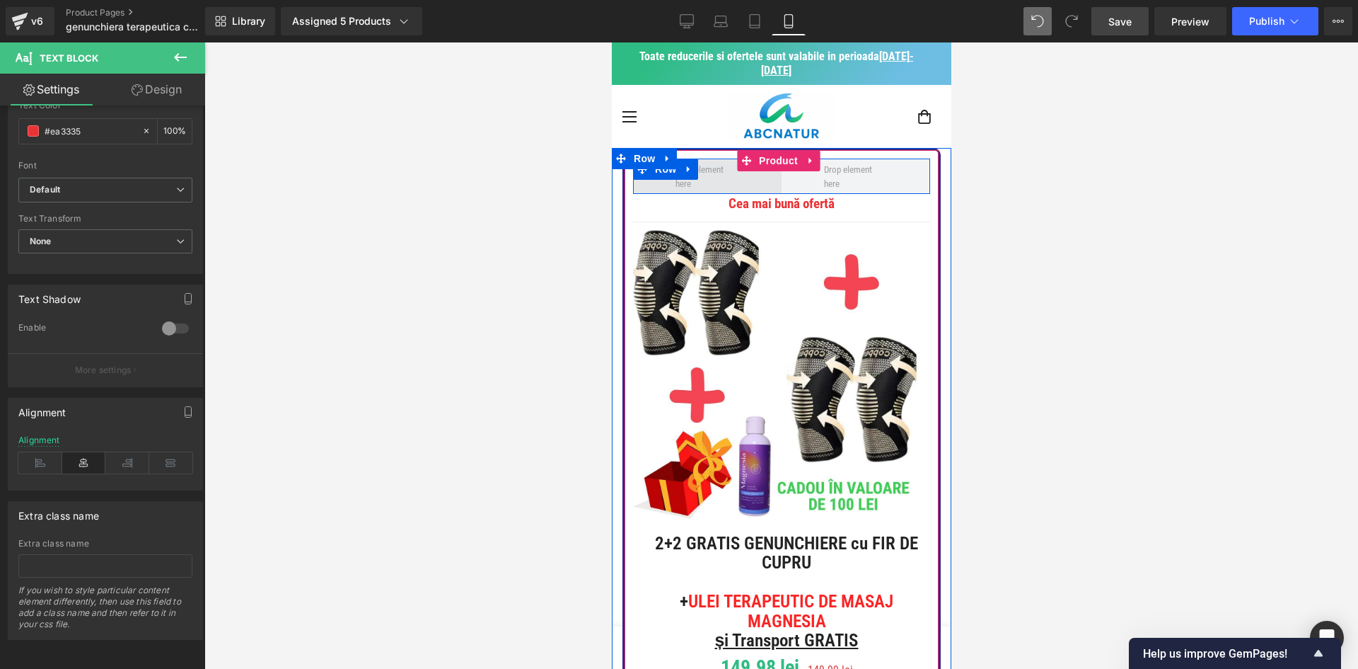
click at [728, 183] on span at bounding box center [707, 176] width 74 height 35
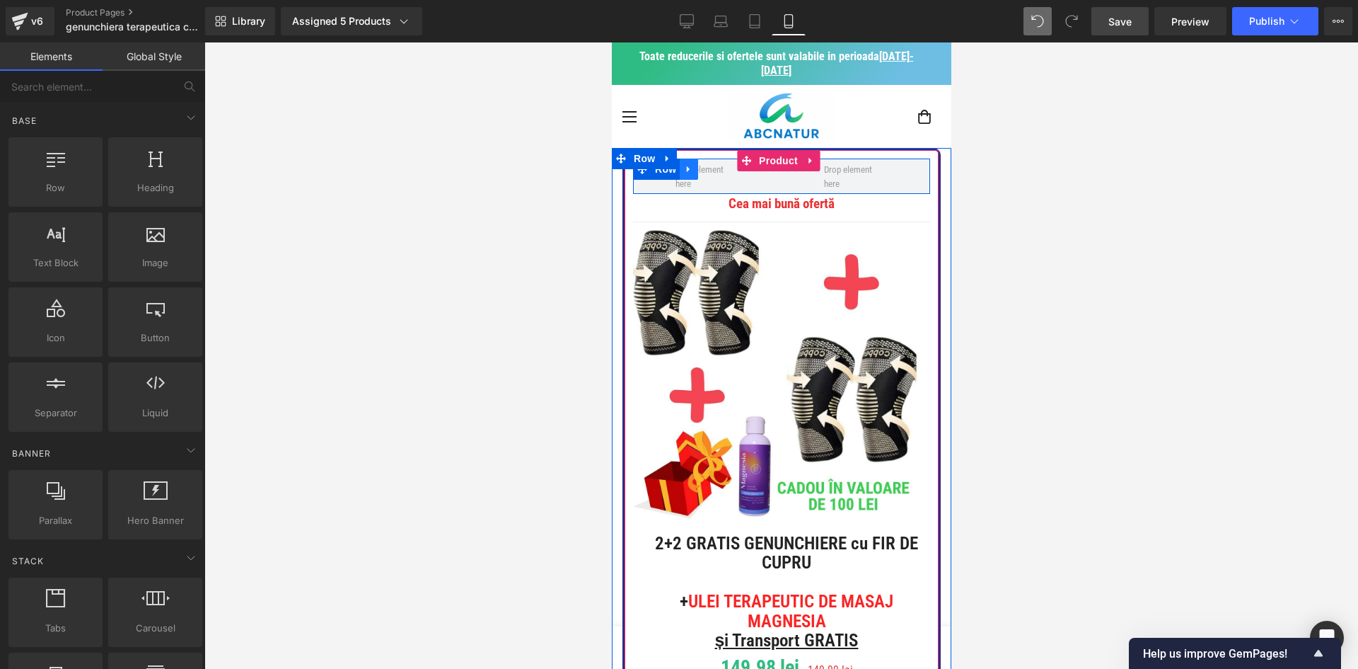
click at [692, 170] on icon at bounding box center [688, 169] width 10 height 11
click at [724, 168] on icon at bounding box center [725, 169] width 10 height 10
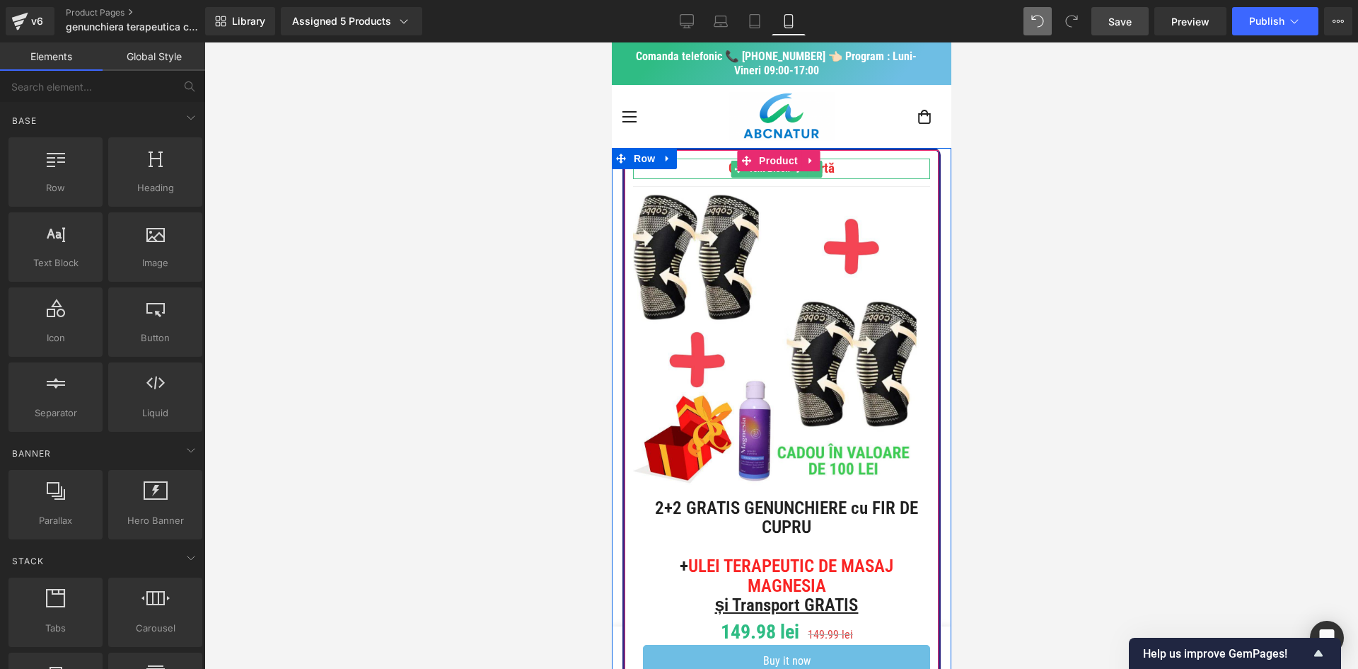
click at [845, 173] on p "Cea mai bună ofertă" at bounding box center [781, 168] width 297 height 21
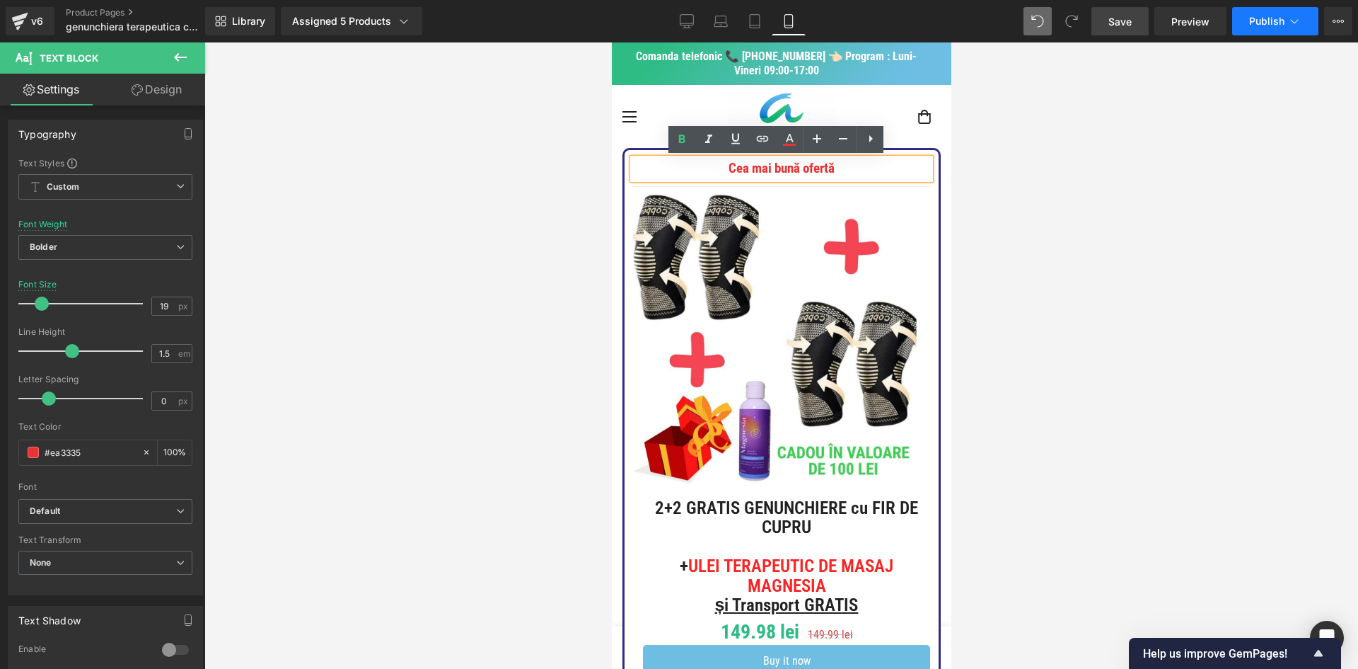
click at [1253, 30] on button "Publish" at bounding box center [1275, 21] width 86 height 28
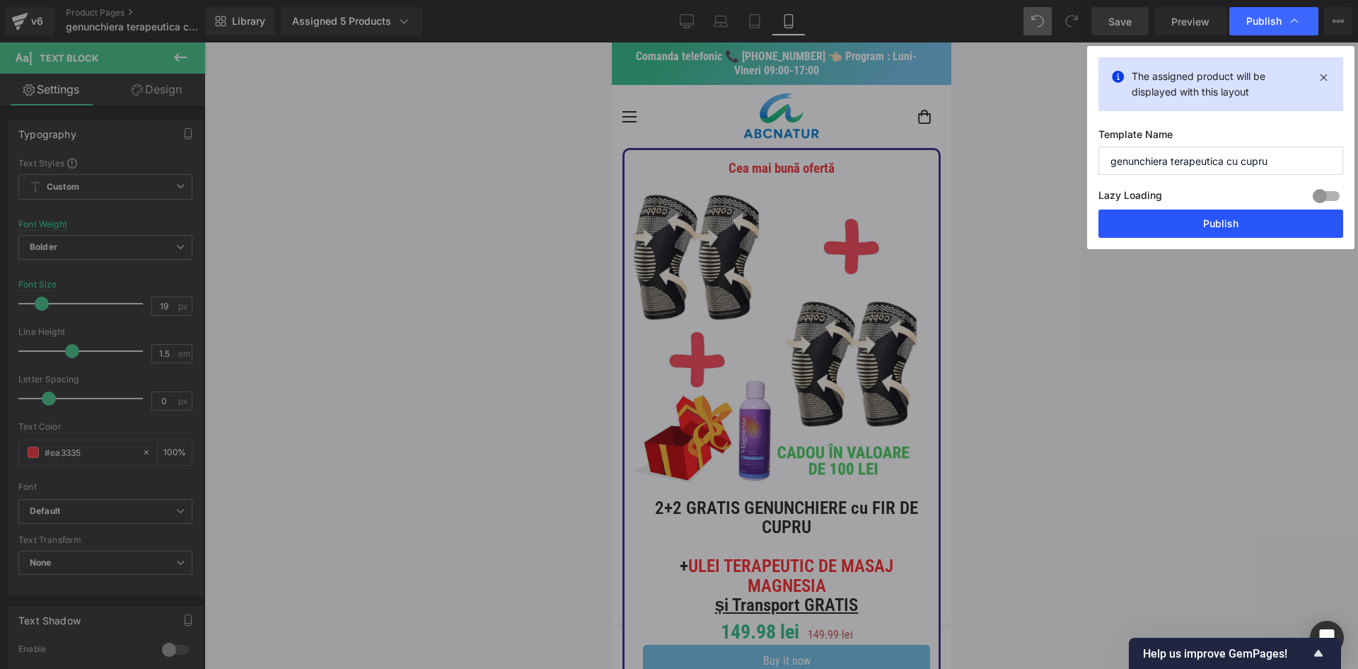
click at [1144, 231] on button "Publish" at bounding box center [1221, 223] width 245 height 28
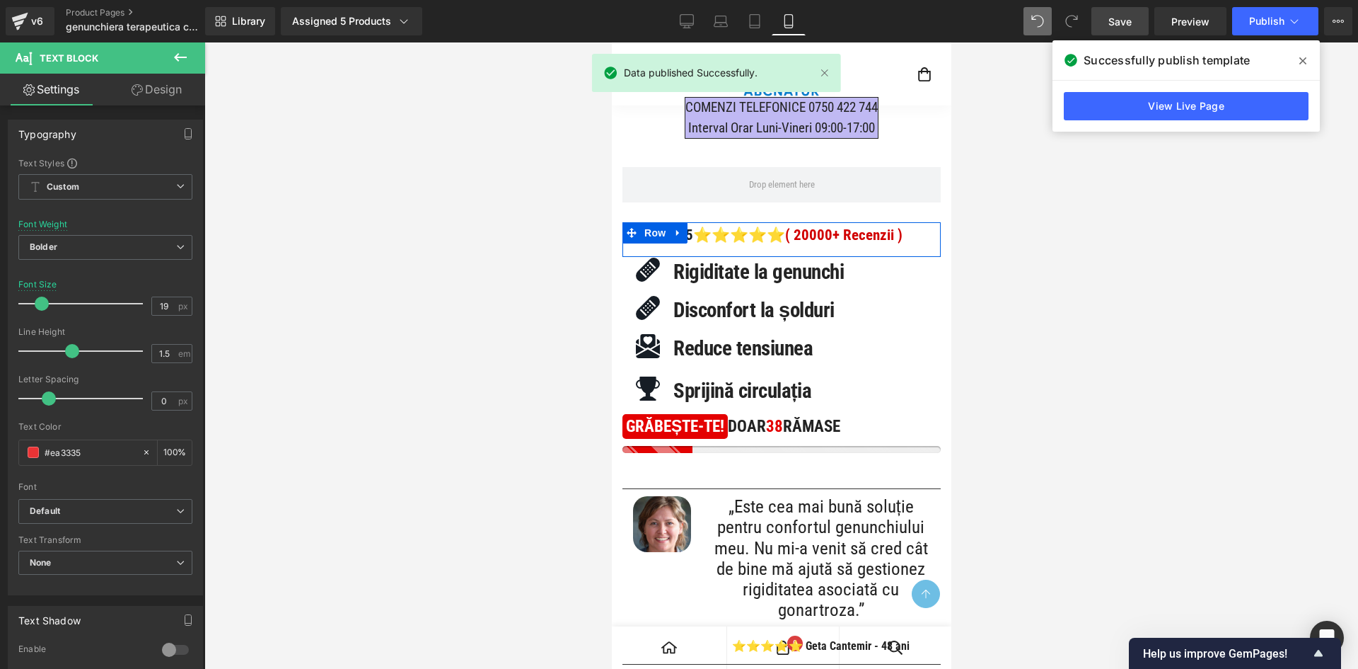
scroll to position [986, 0]
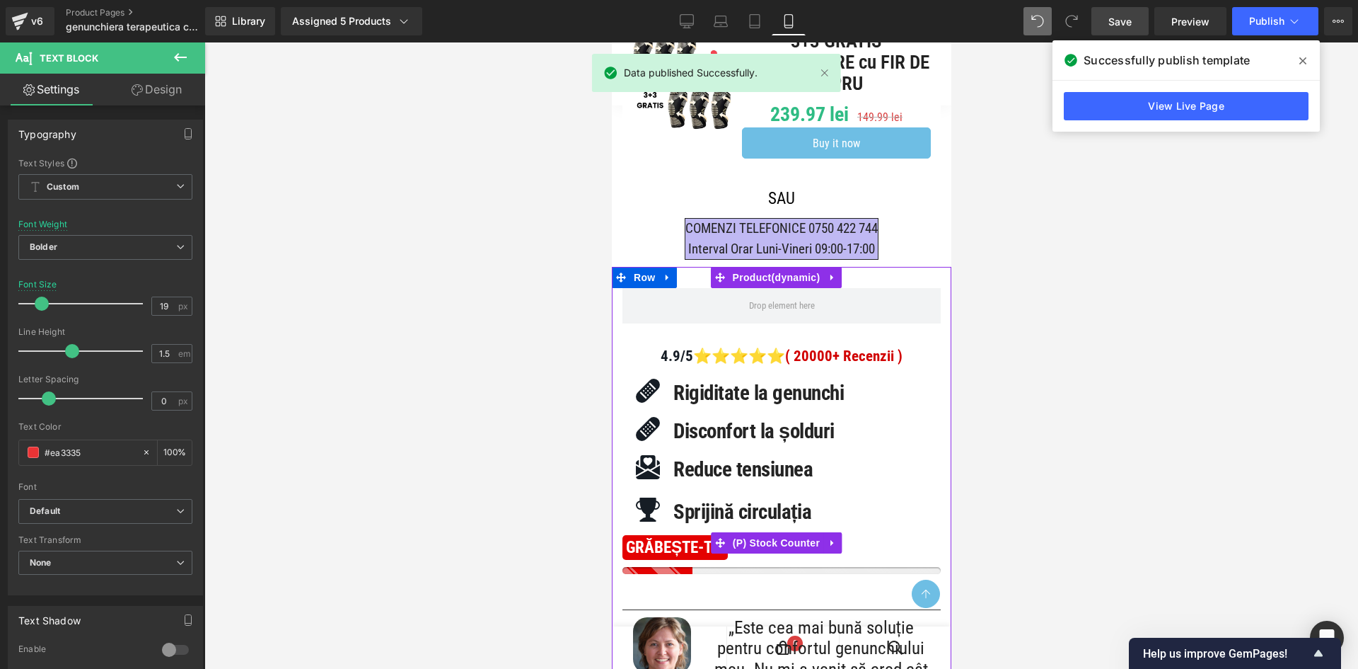
click at [727, 552] on div "no-track-quantity GRĂBEȘTE-TE! DOAR 38 RĂMASE" at bounding box center [781, 555] width 318 height 39
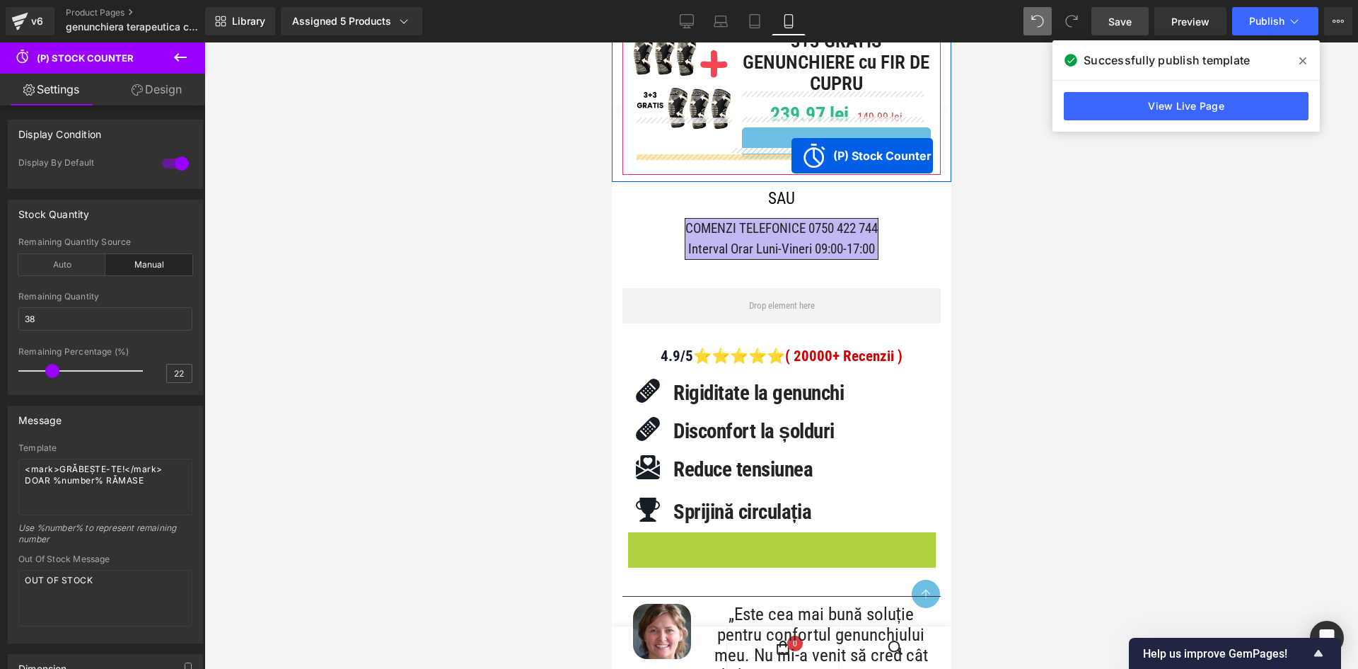
drag, startPoint x: 722, startPoint y: 534, endPoint x: 791, endPoint y: 156, distance: 384.8
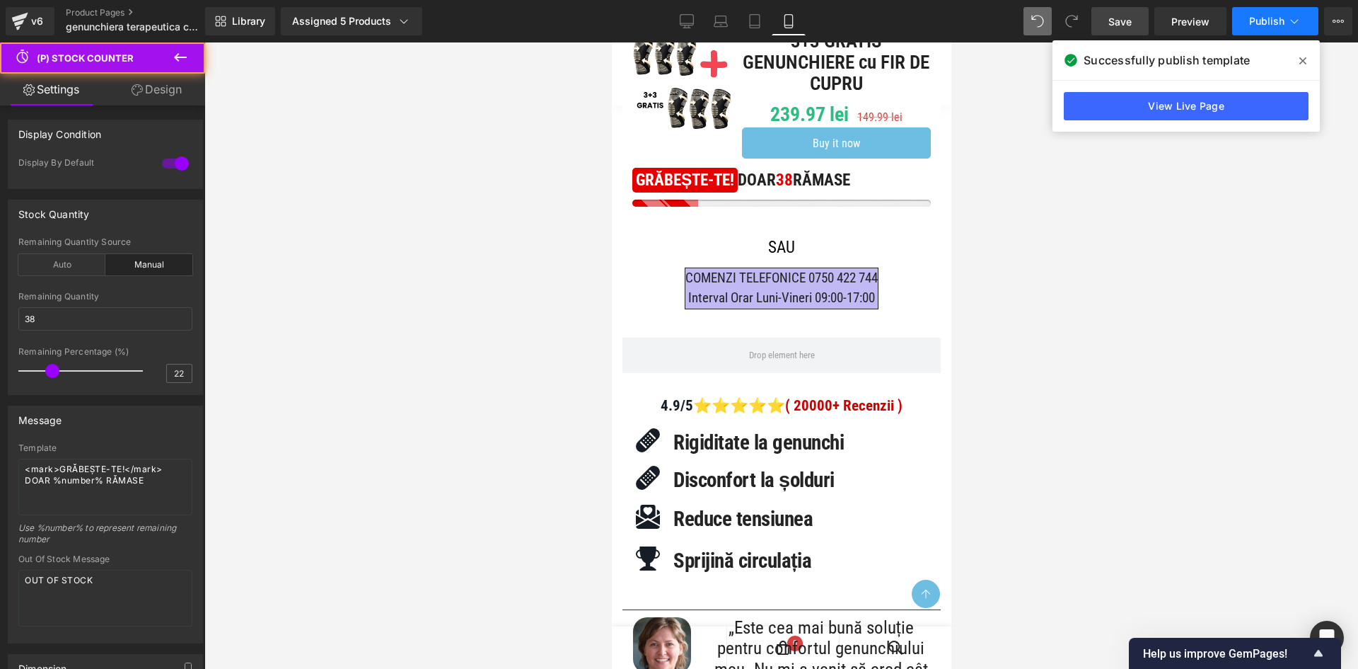
click at [1253, 23] on span "Publish" at bounding box center [1266, 21] width 35 height 11
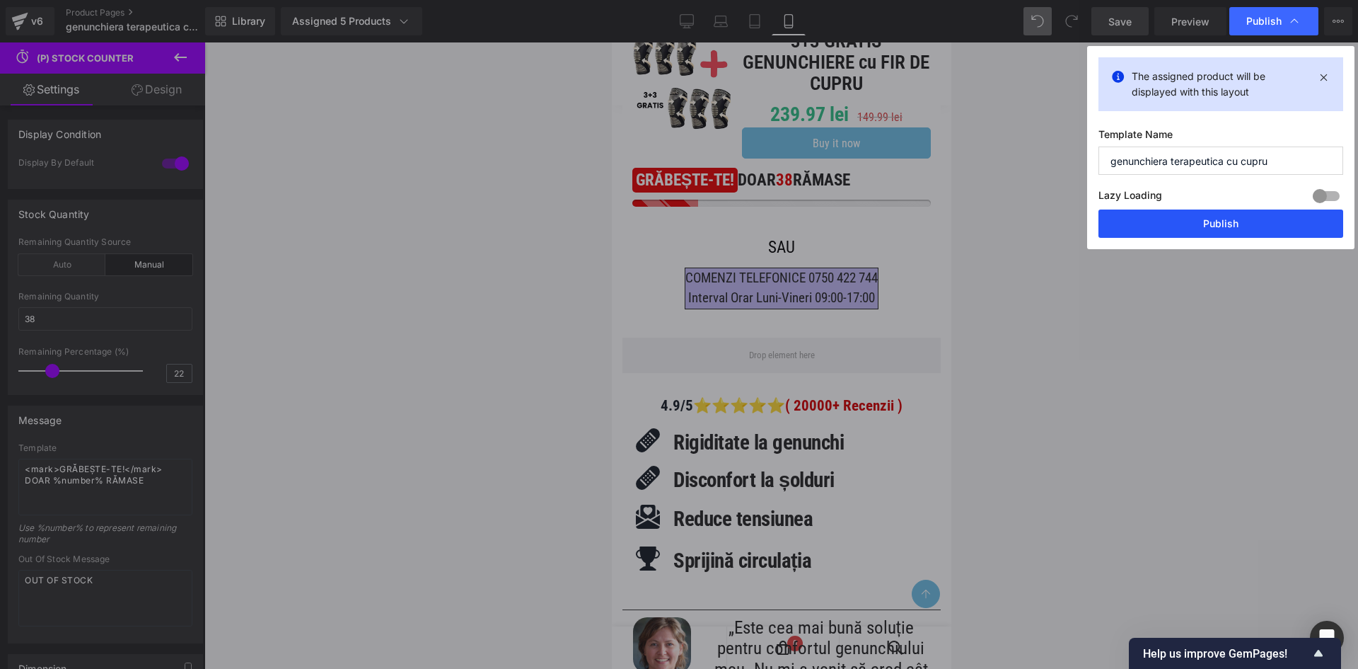
click at [1174, 232] on button "Publish" at bounding box center [1221, 223] width 245 height 28
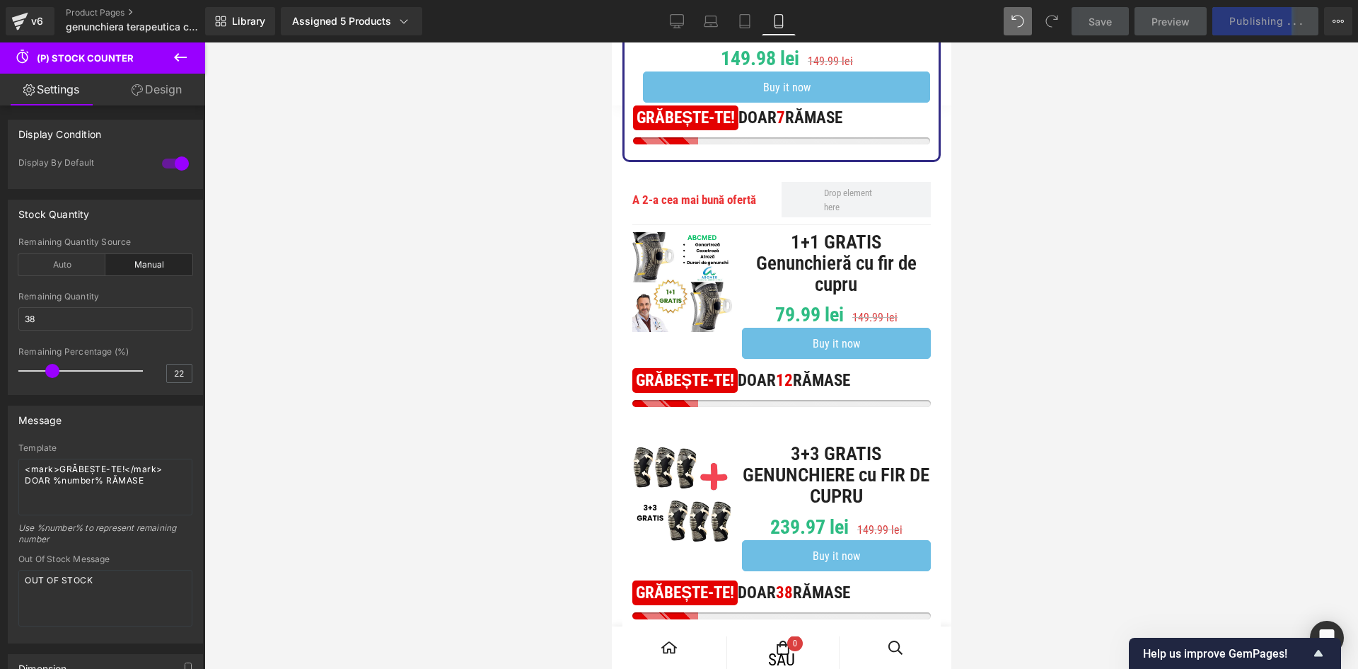
scroll to position [525, 0]
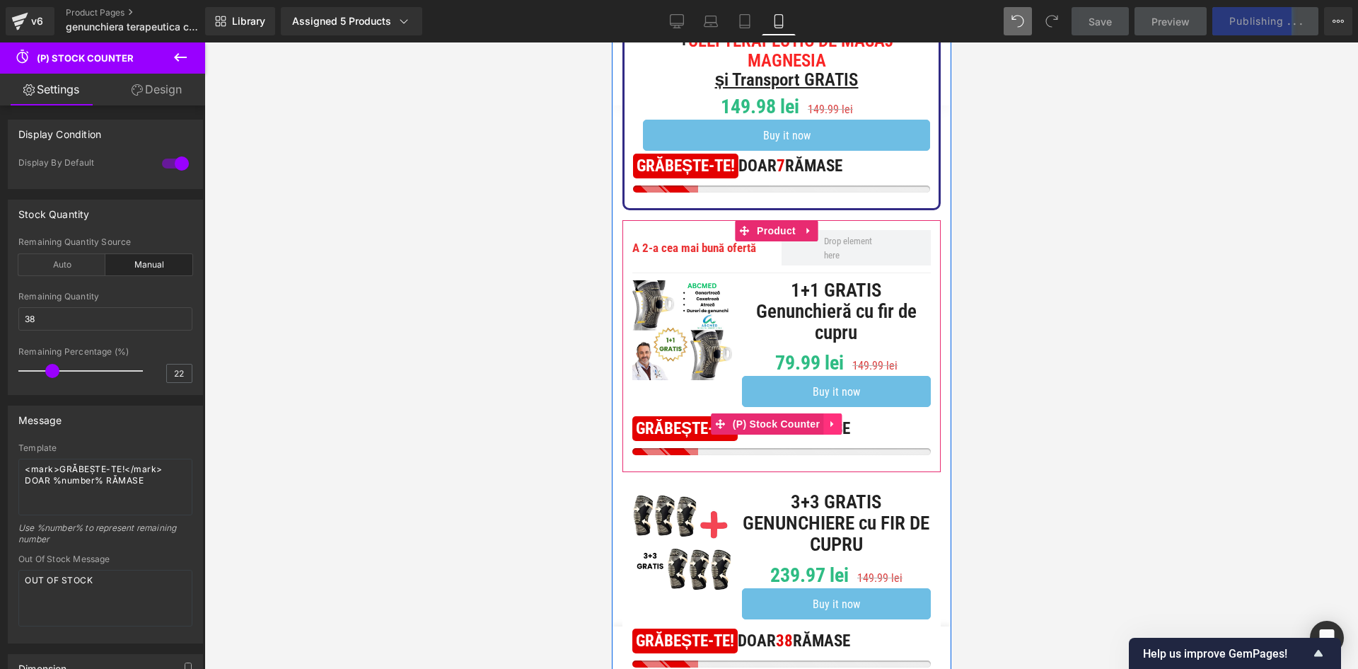
click at [832, 419] on icon at bounding box center [832, 423] width 10 height 11
click at [839, 419] on icon at bounding box center [841, 424] width 10 height 10
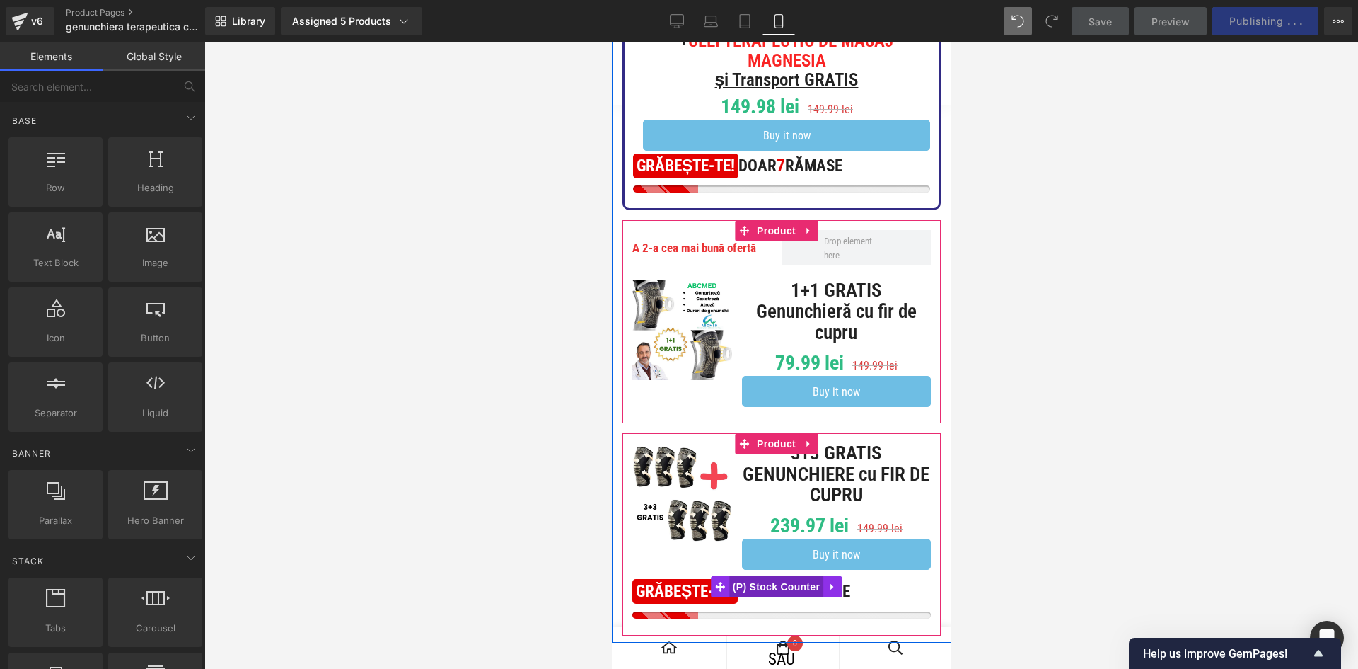
click at [821, 580] on span "(P) Stock Counter" at bounding box center [776, 586] width 94 height 21
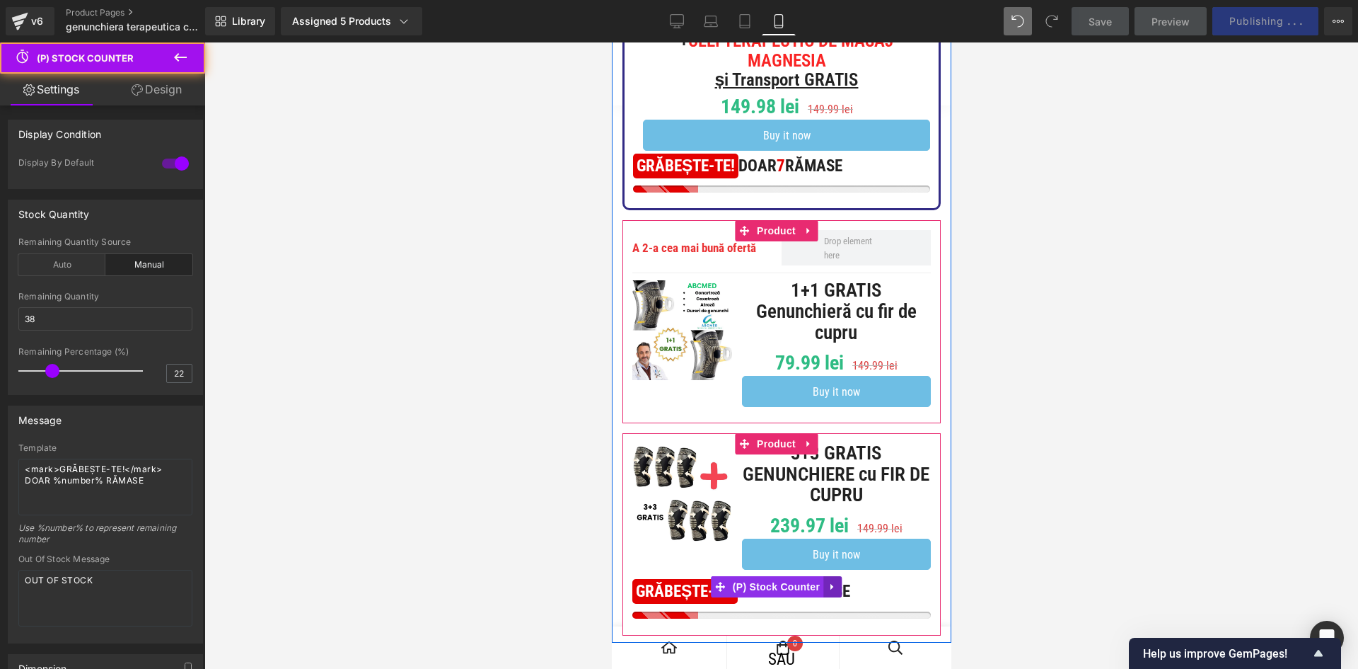
click at [828, 582] on icon at bounding box center [832, 587] width 10 height 11
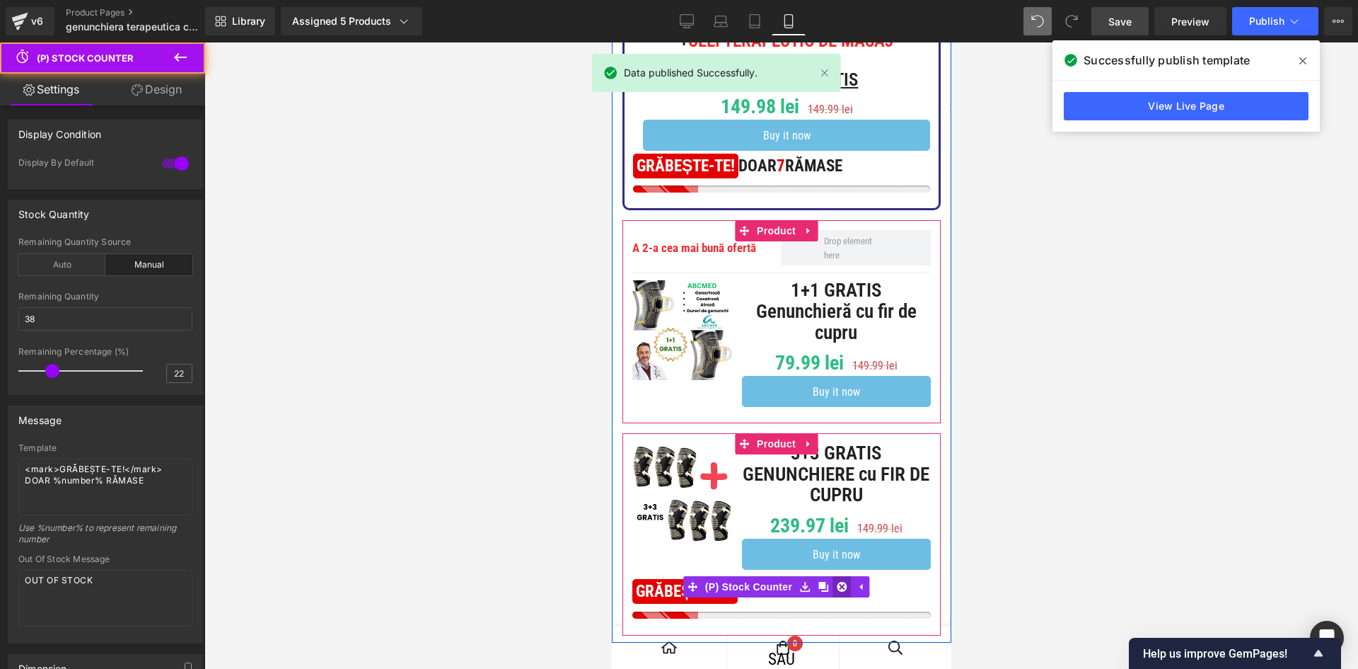
click at [839, 582] on icon at bounding box center [841, 587] width 10 height 10
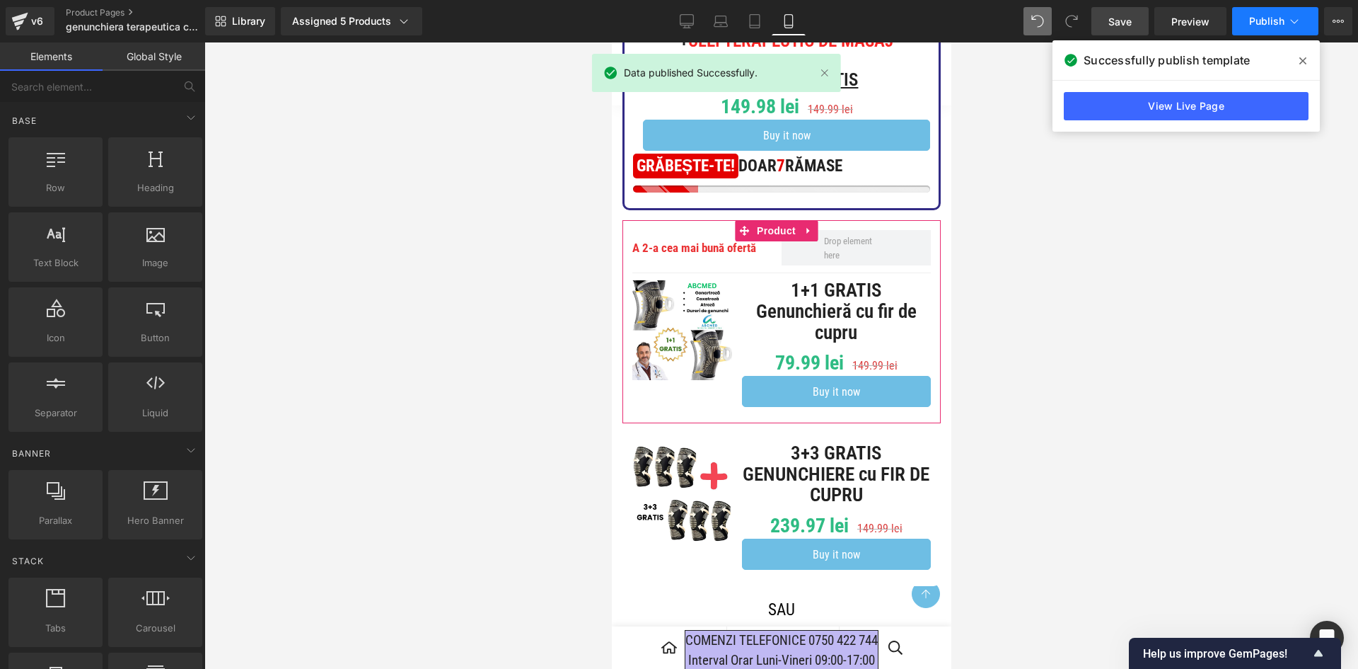
click at [1252, 30] on button "Publish" at bounding box center [1275, 21] width 86 height 28
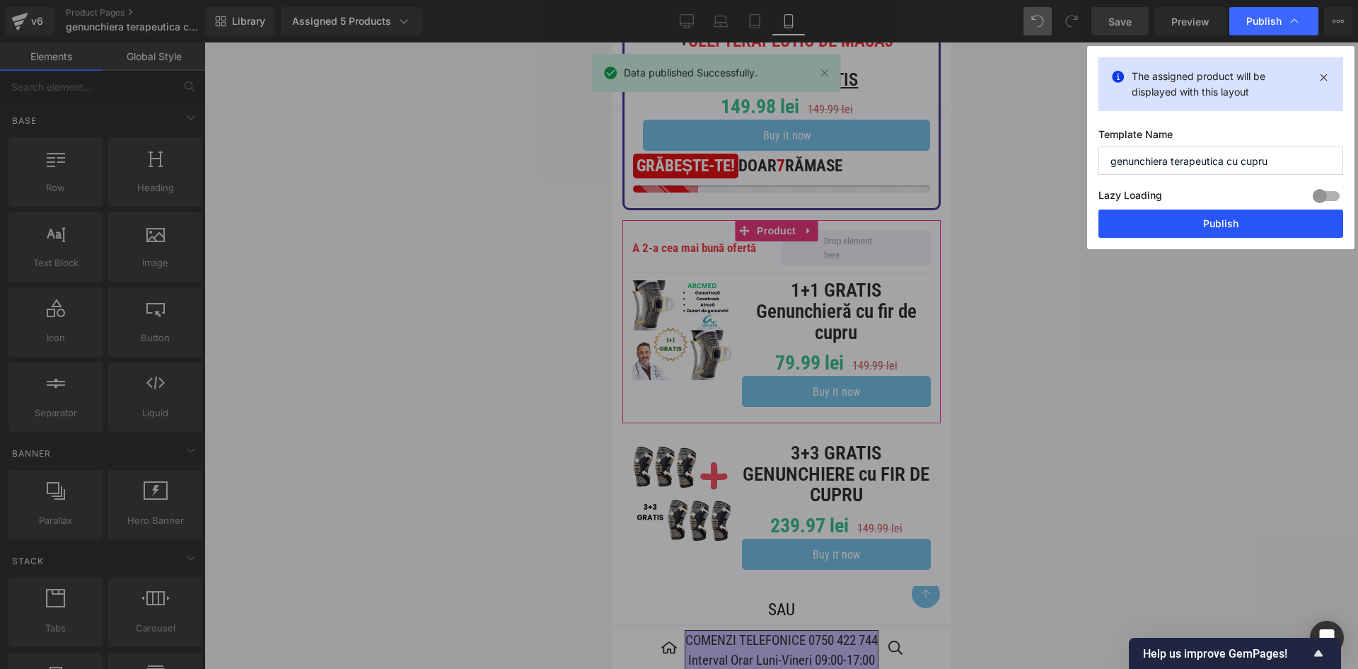
drag, startPoint x: 1209, startPoint y: 230, endPoint x: 258, endPoint y: 289, distance: 952.7
click at [1209, 230] on button "Publish" at bounding box center [1221, 223] width 245 height 28
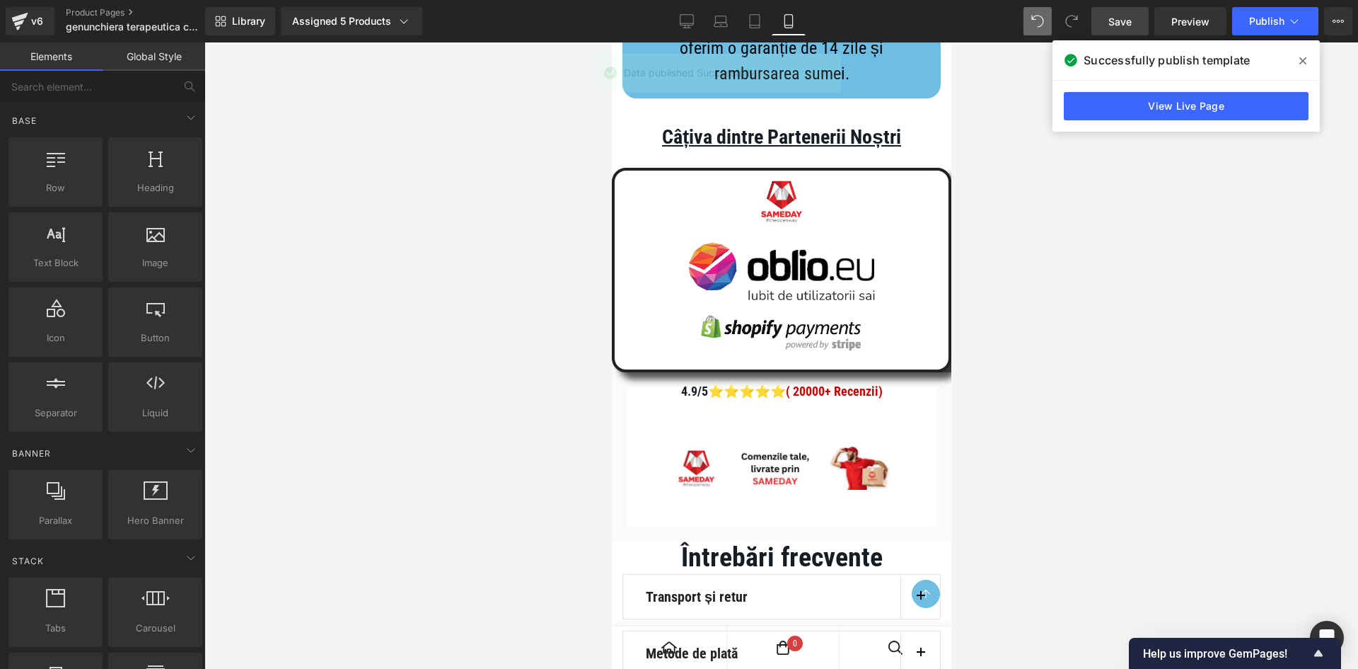
scroll to position [8467, 0]
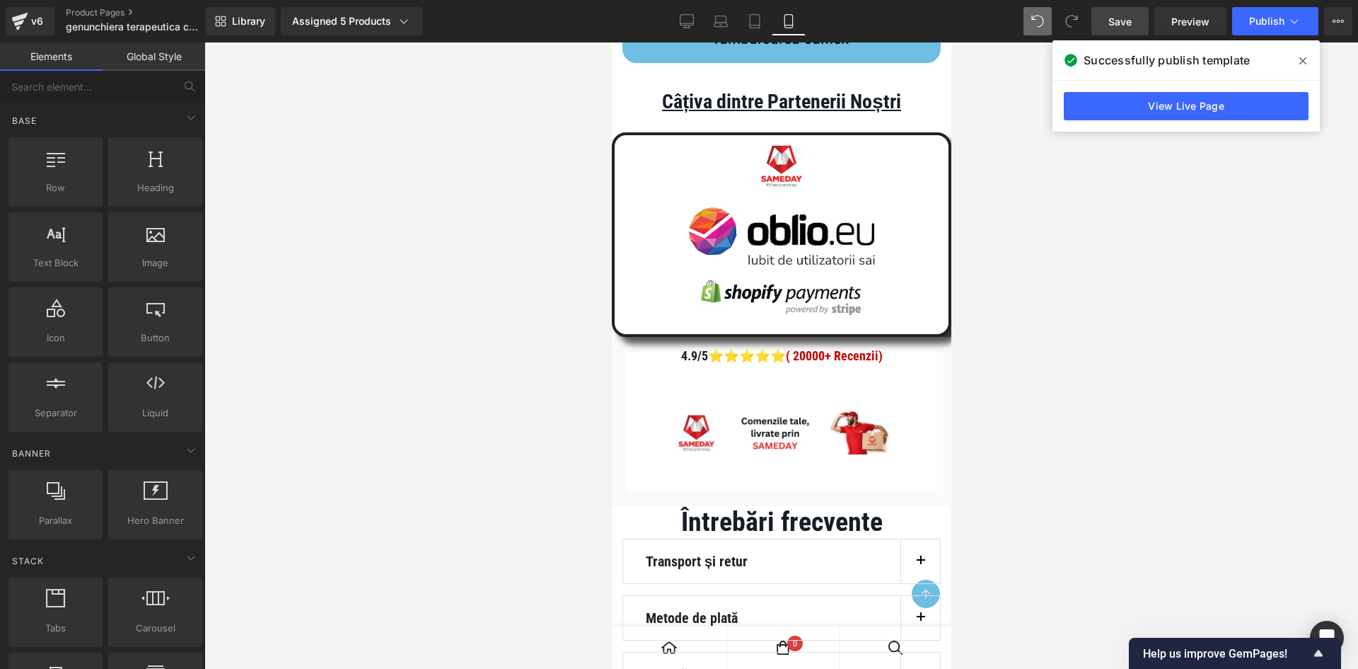
drag, startPoint x: 946, startPoint y: 167, endPoint x: 1564, endPoint y: 615, distance: 762.9
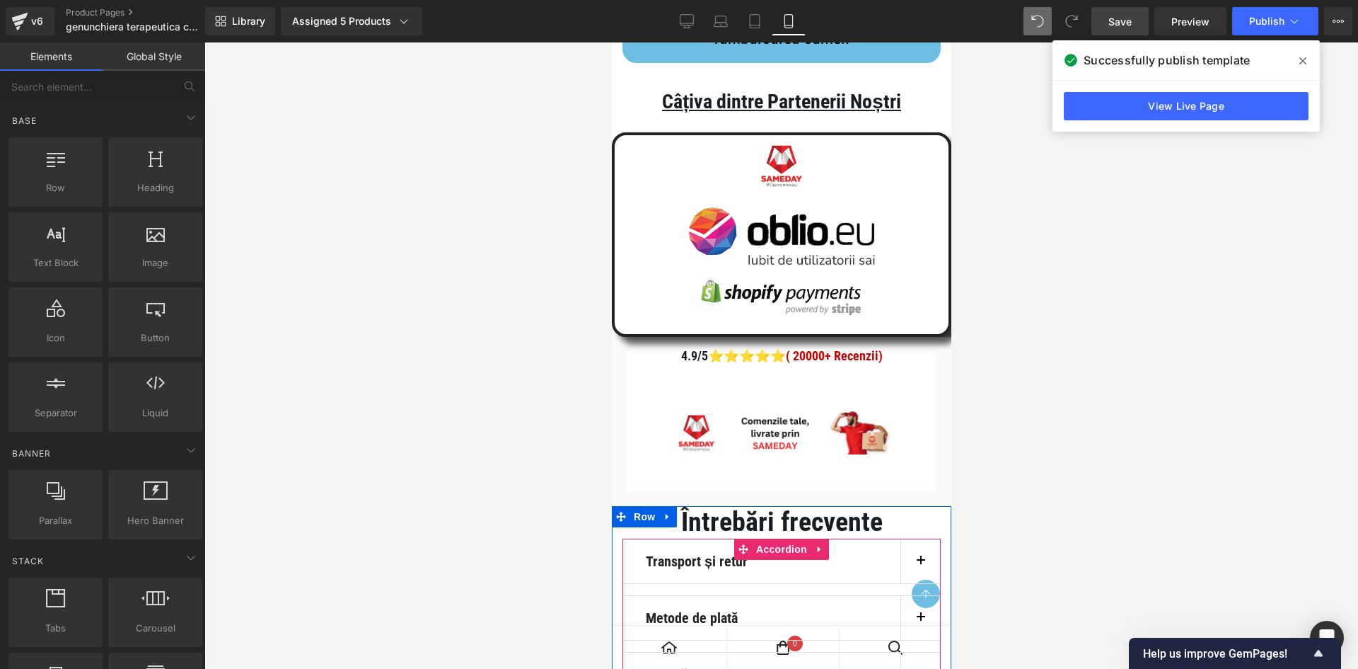
click at [917, 539] on button "button" at bounding box center [920, 561] width 40 height 44
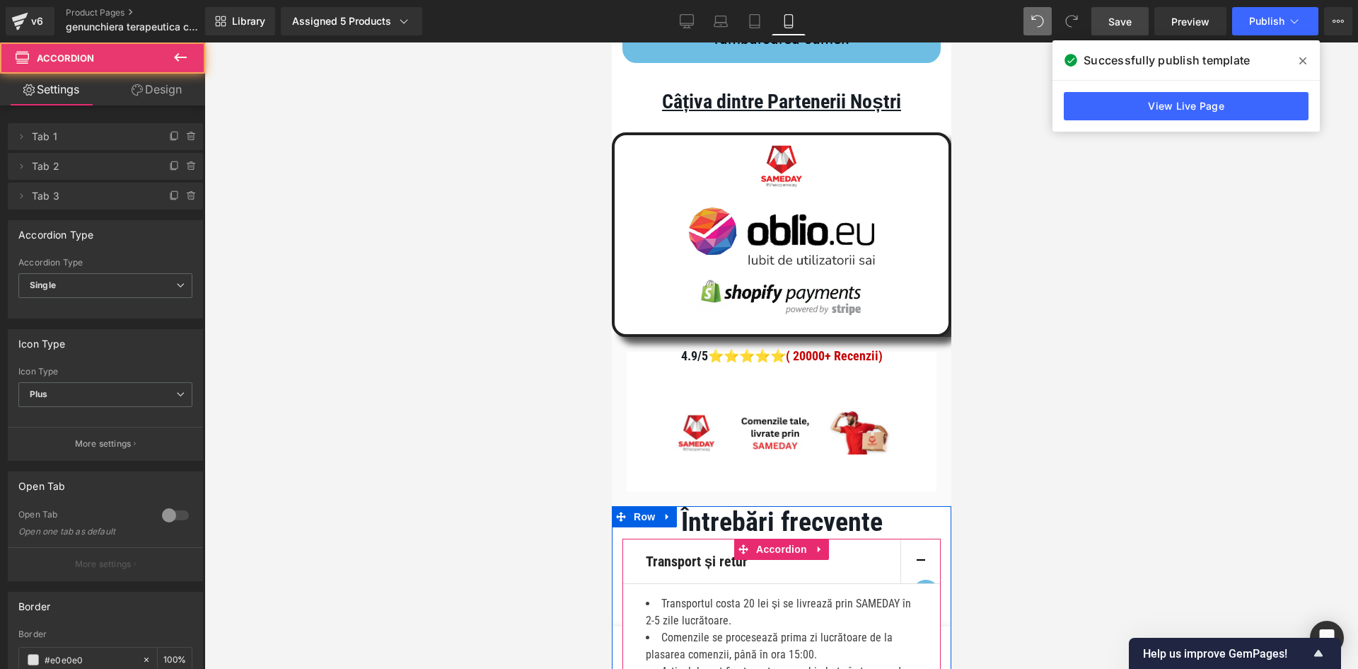
click at [916, 539] on button "button" at bounding box center [920, 561] width 40 height 44
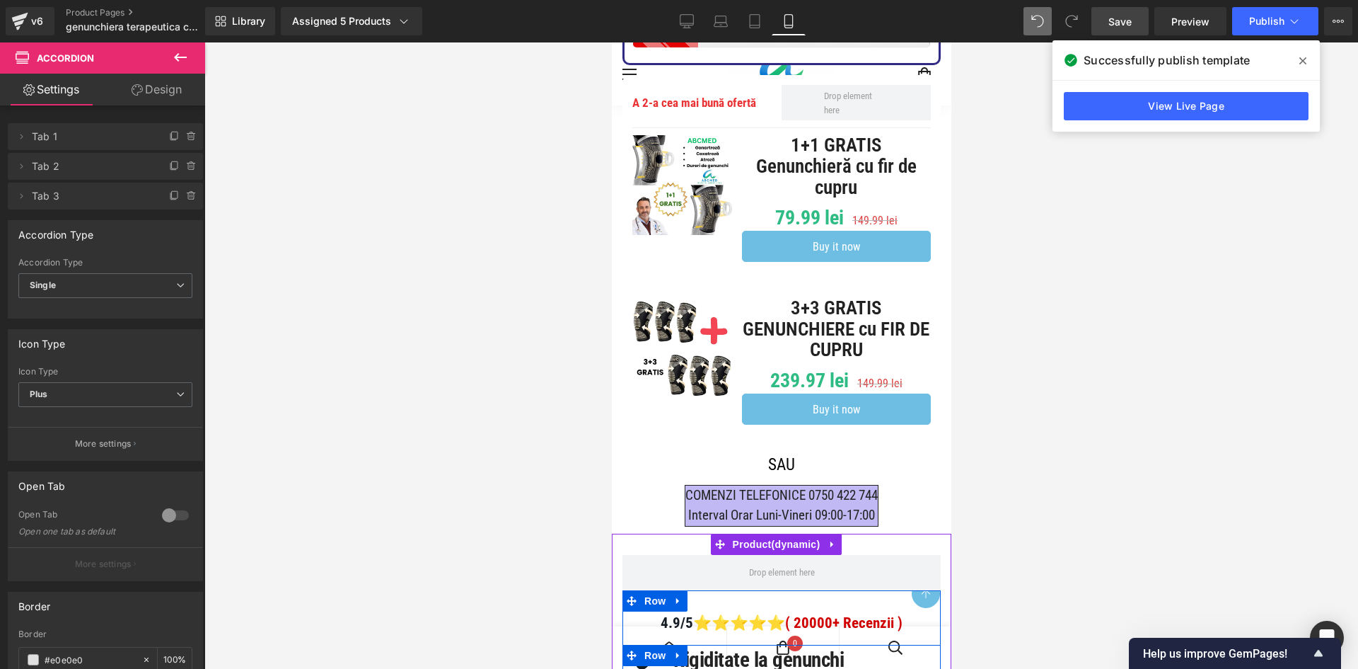
scroll to position [566, 0]
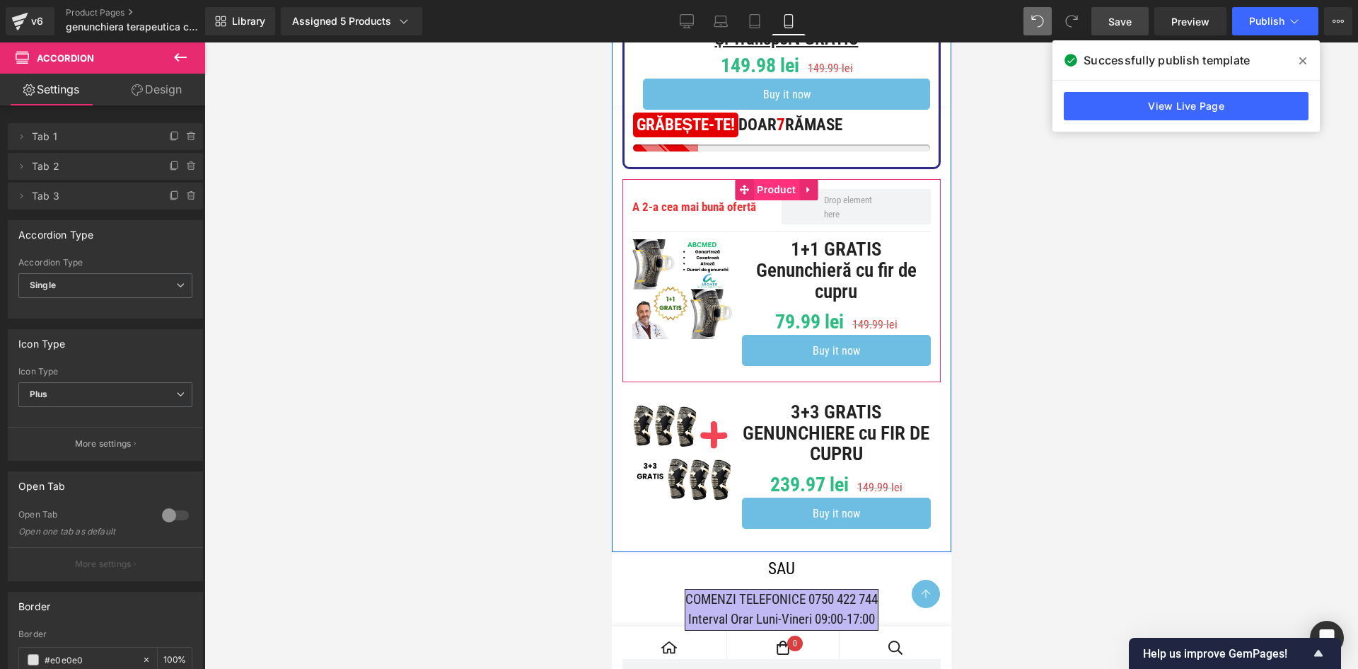
click at [779, 181] on span "Product" at bounding box center [776, 189] width 46 height 21
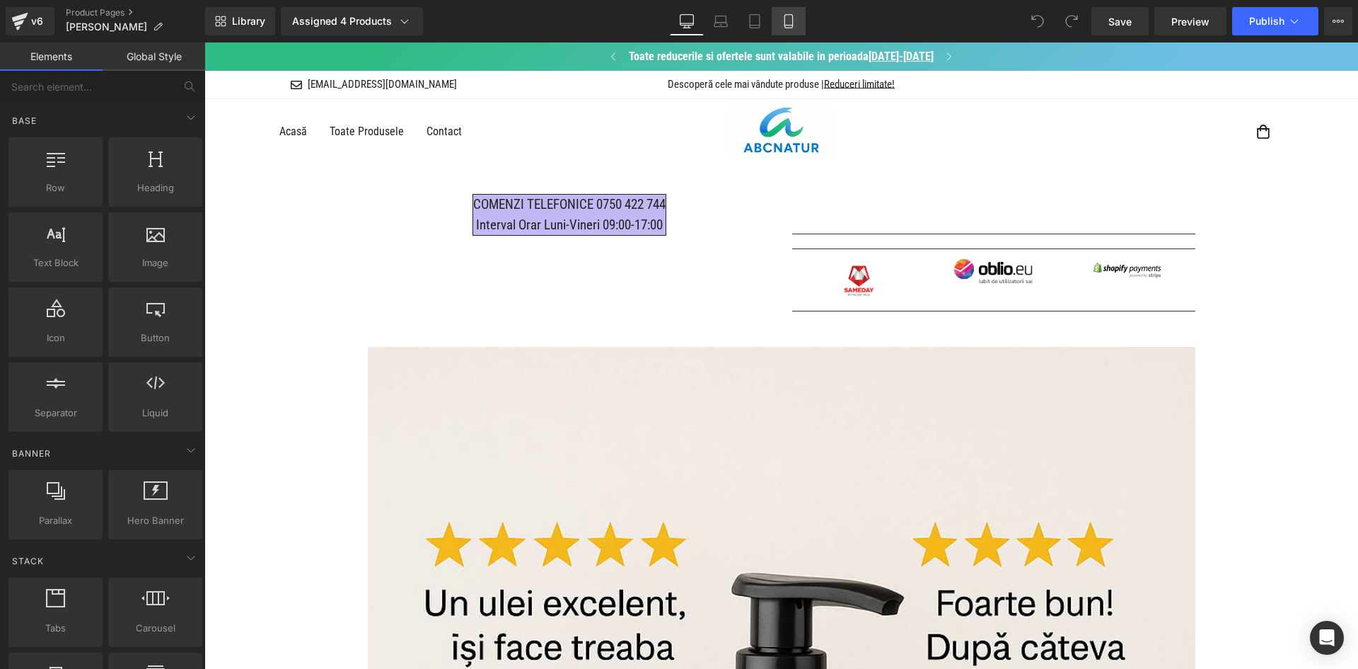
click at [783, 17] on icon at bounding box center [789, 21] width 14 height 14
click at [789, 25] on icon at bounding box center [789, 25] width 8 height 0
click at [789, 13] on link "Mobile" at bounding box center [789, 21] width 34 height 28
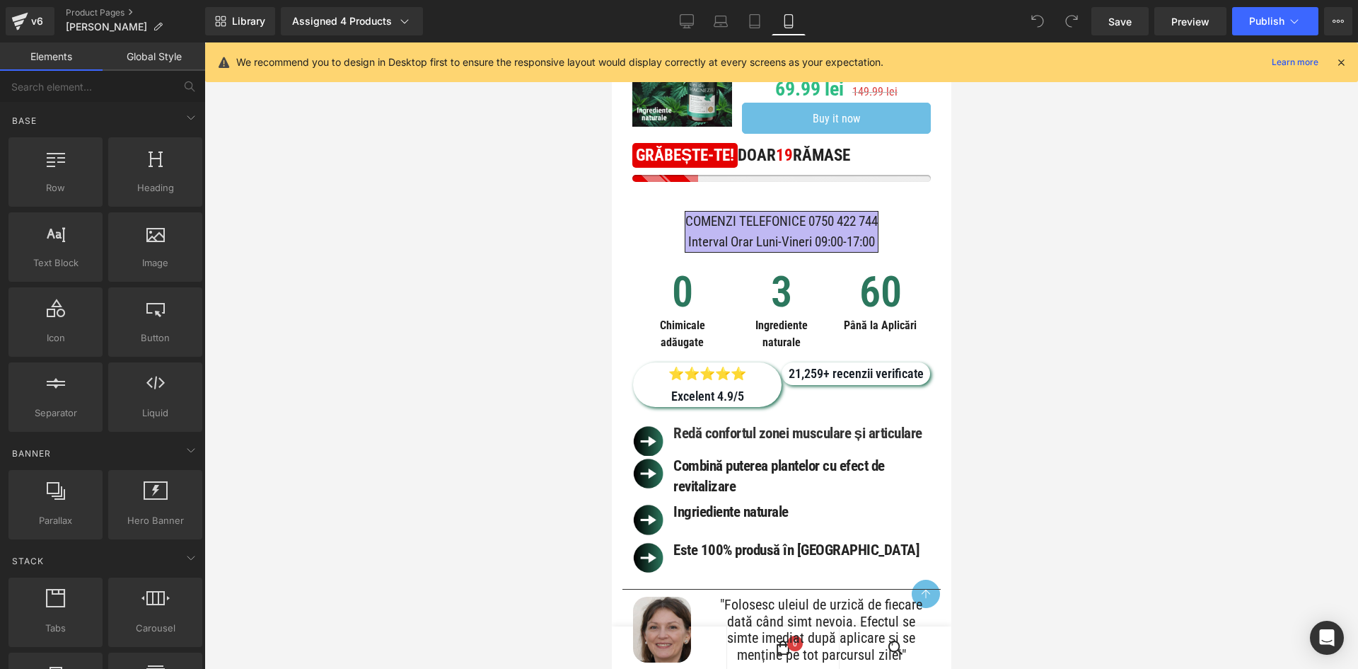
scroll to position [708, 0]
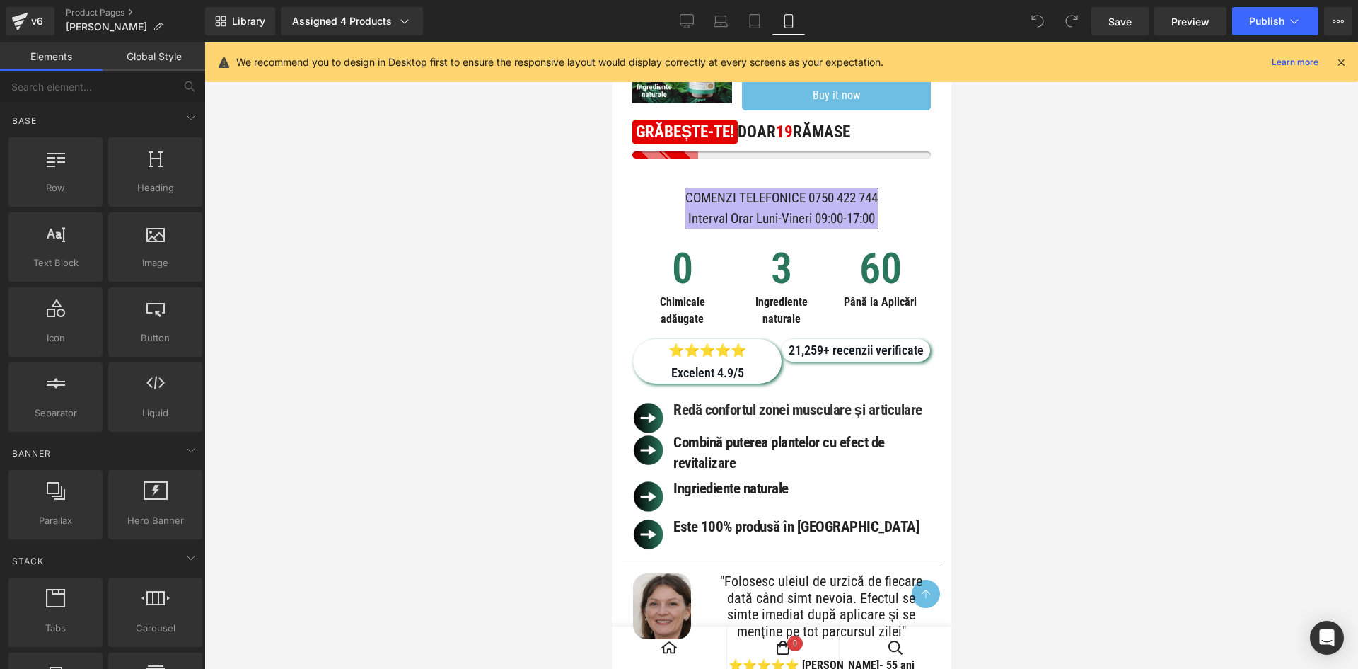
click at [1344, 57] on icon at bounding box center [1341, 62] width 13 height 13
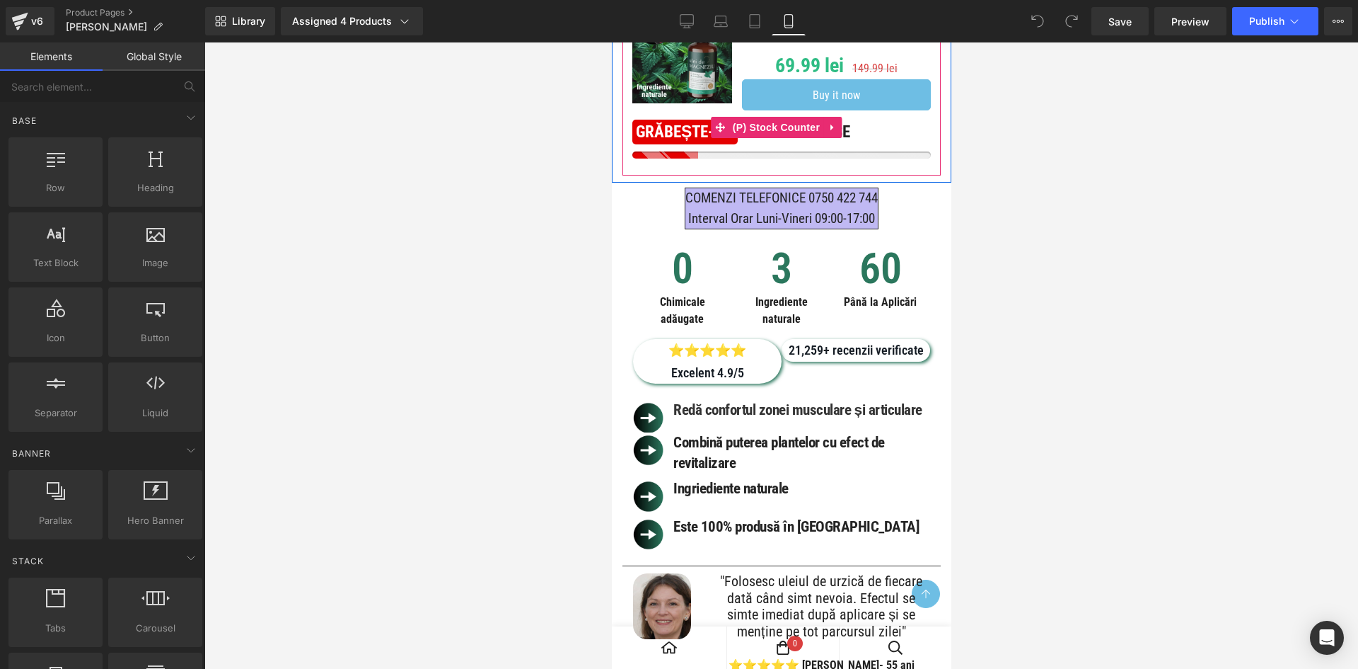
click at [827, 132] on icon at bounding box center [832, 127] width 10 height 11
click at [836, 132] on icon at bounding box center [841, 127] width 10 height 11
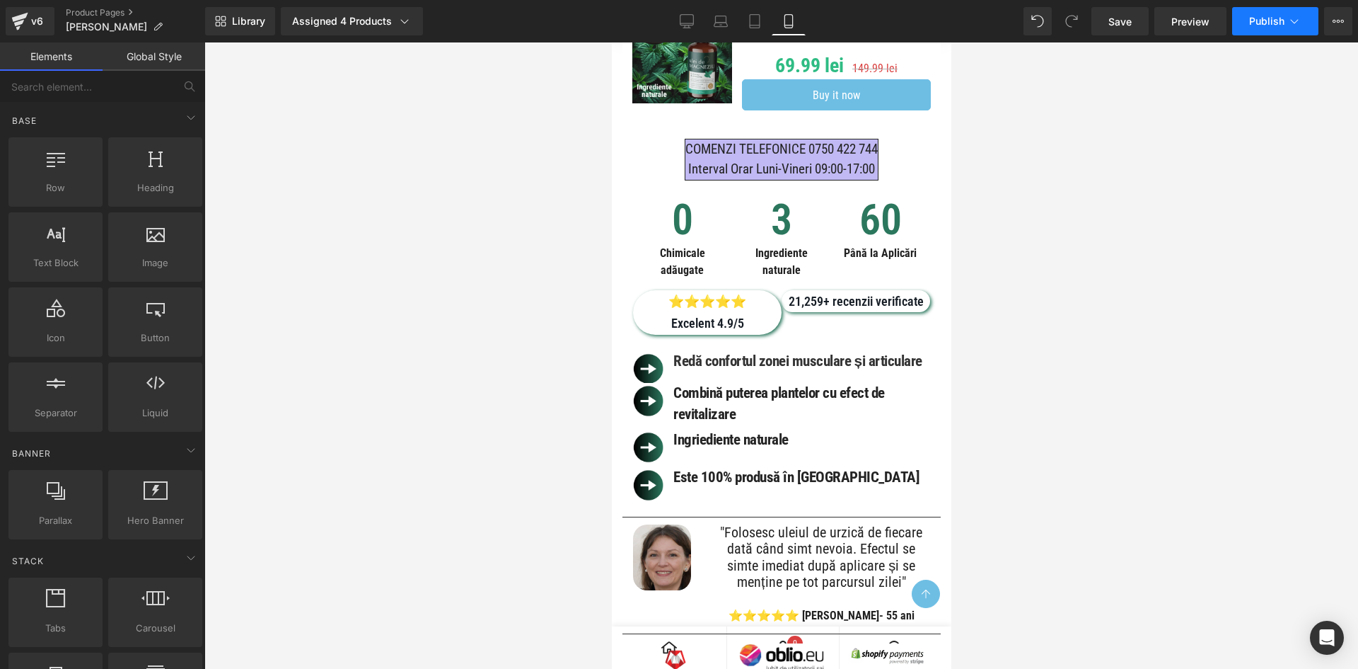
click at [1247, 30] on button "Publish" at bounding box center [1275, 21] width 86 height 28
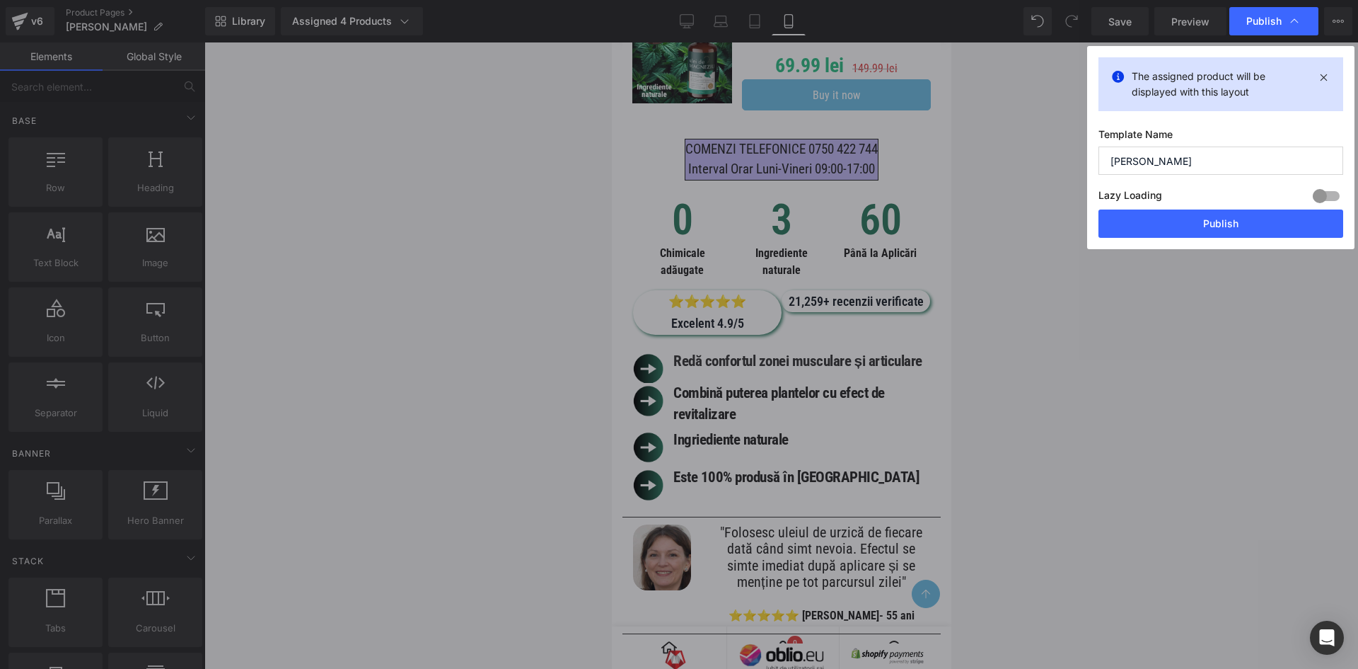
click at [1194, 218] on button "Publish" at bounding box center [1221, 223] width 245 height 28
